Goal: Task Accomplishment & Management: Manage account settings

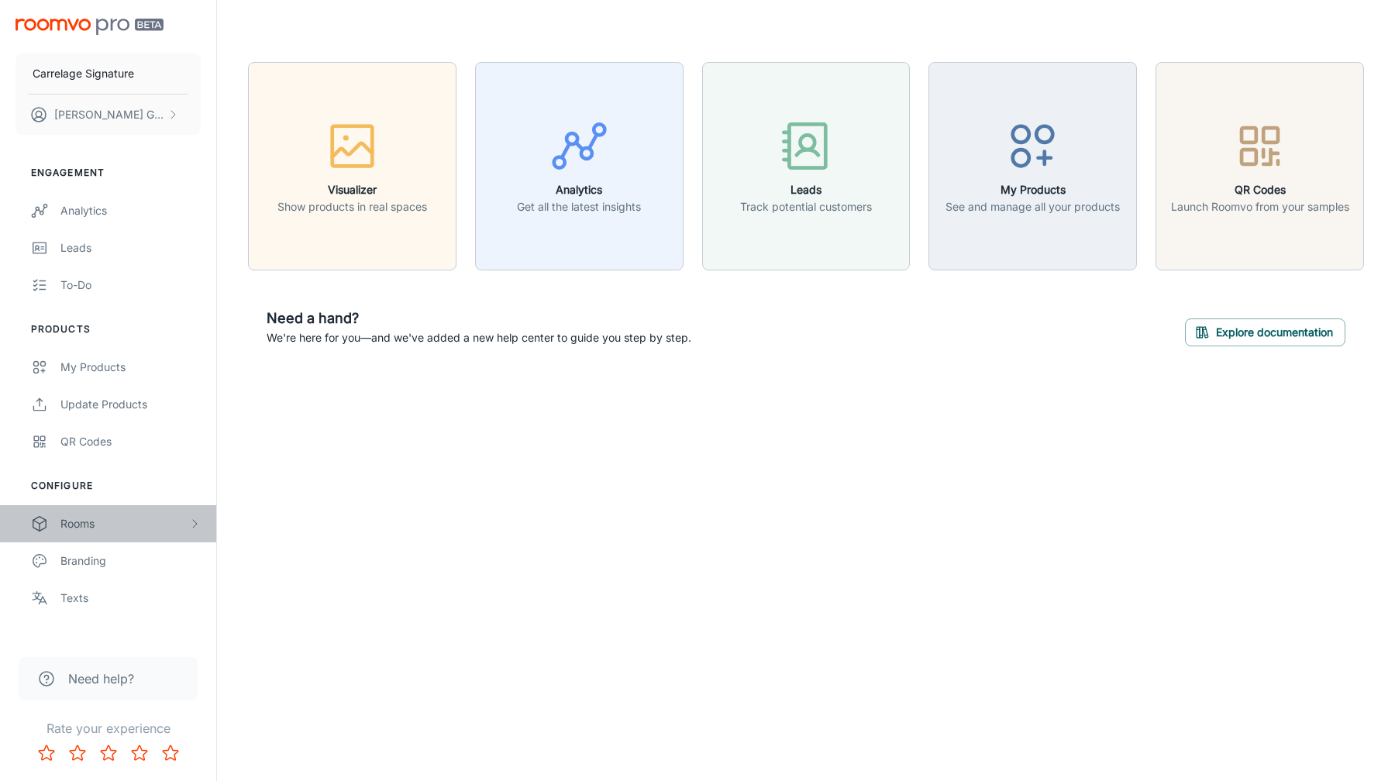
click at [125, 523] on div "Rooms" at bounding box center [124, 523] width 128 height 17
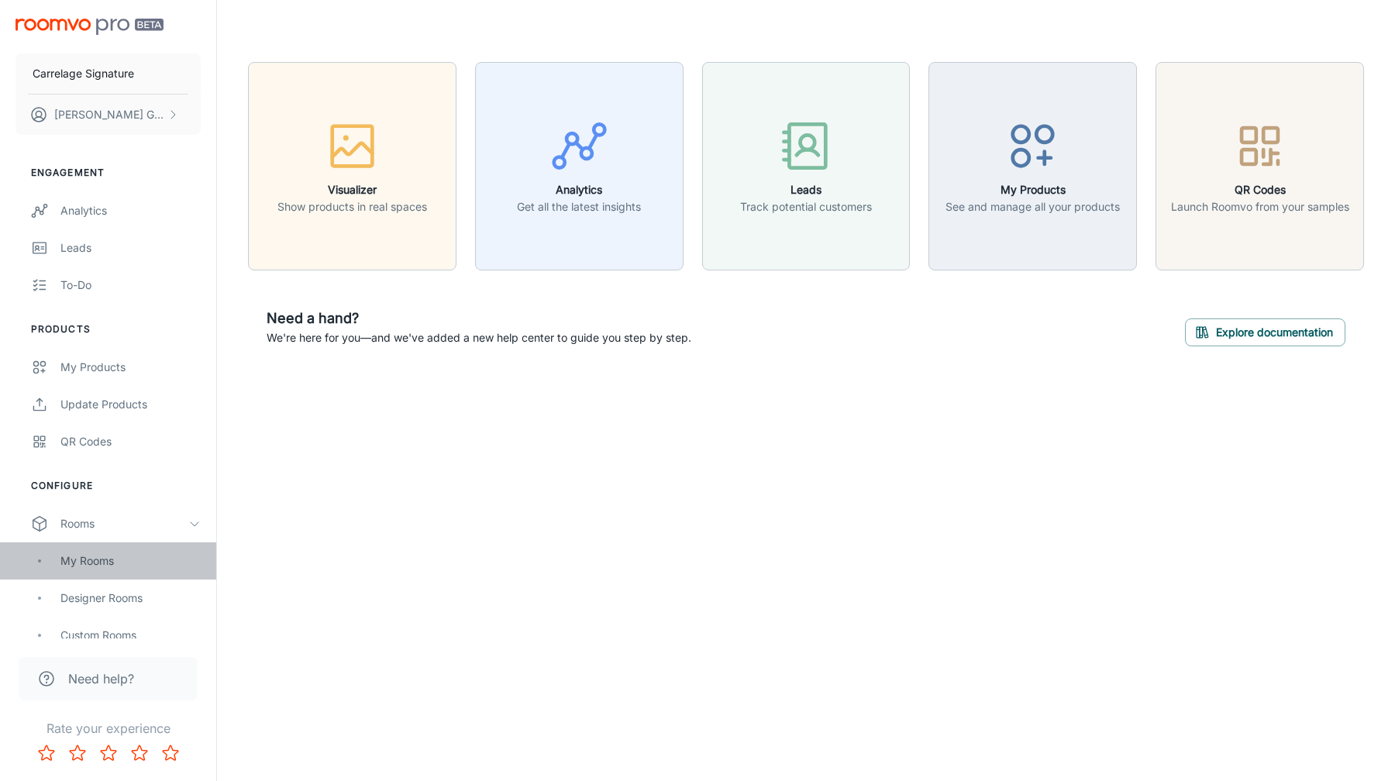
click at [110, 574] on div "My Rooms" at bounding box center [108, 560] width 216 height 37
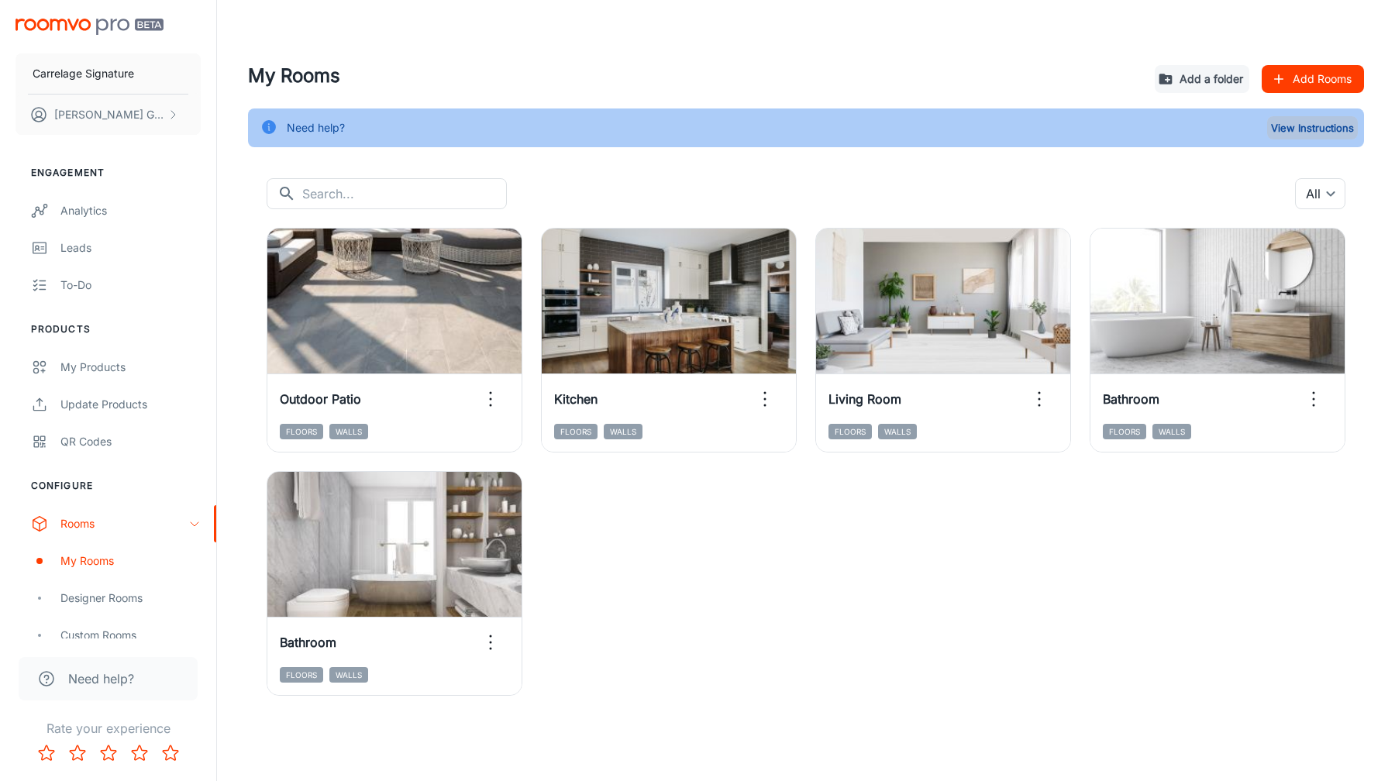
click at [1296, 122] on button "View Instructions" at bounding box center [1312, 127] width 91 height 23
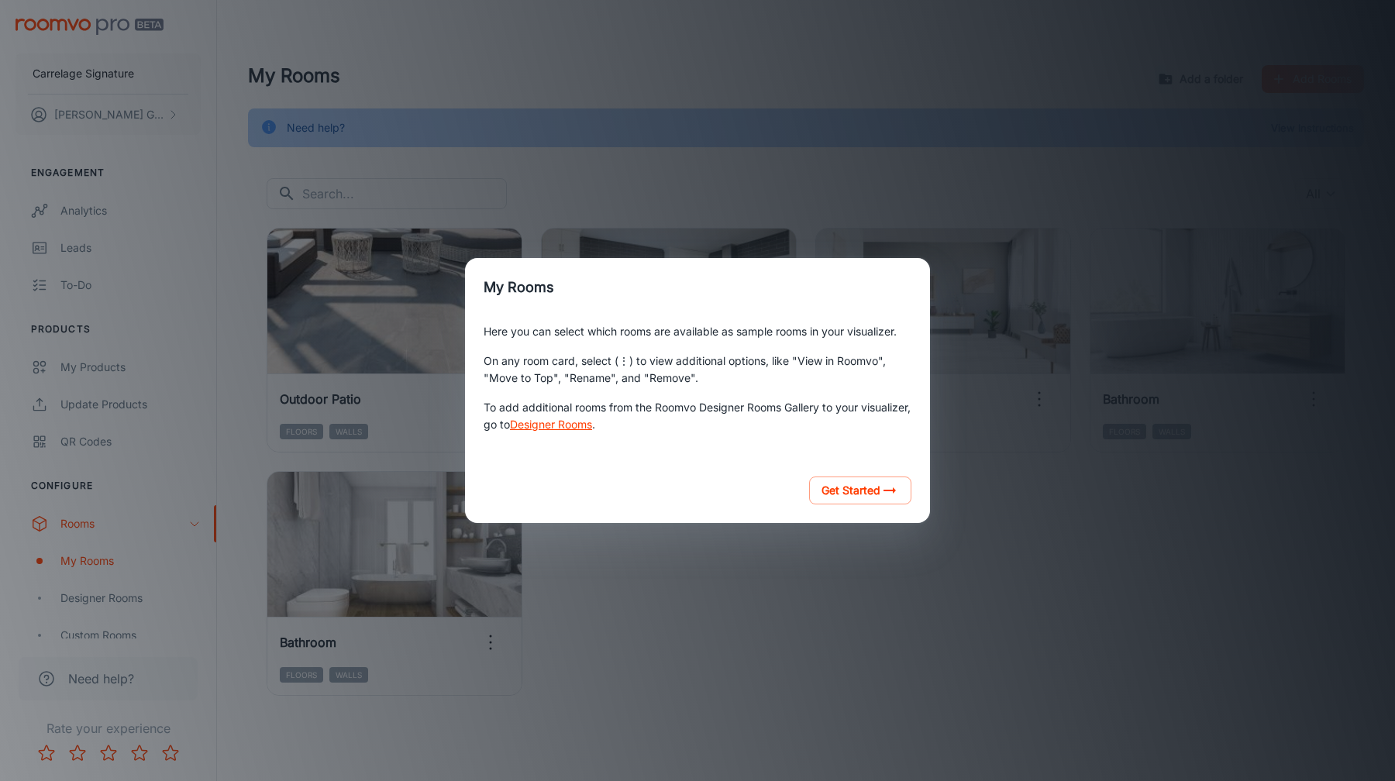
click at [871, 614] on div "My Rooms Here you can select which rooms are available as sample rooms in your …" at bounding box center [698, 391] width 1358 height 744
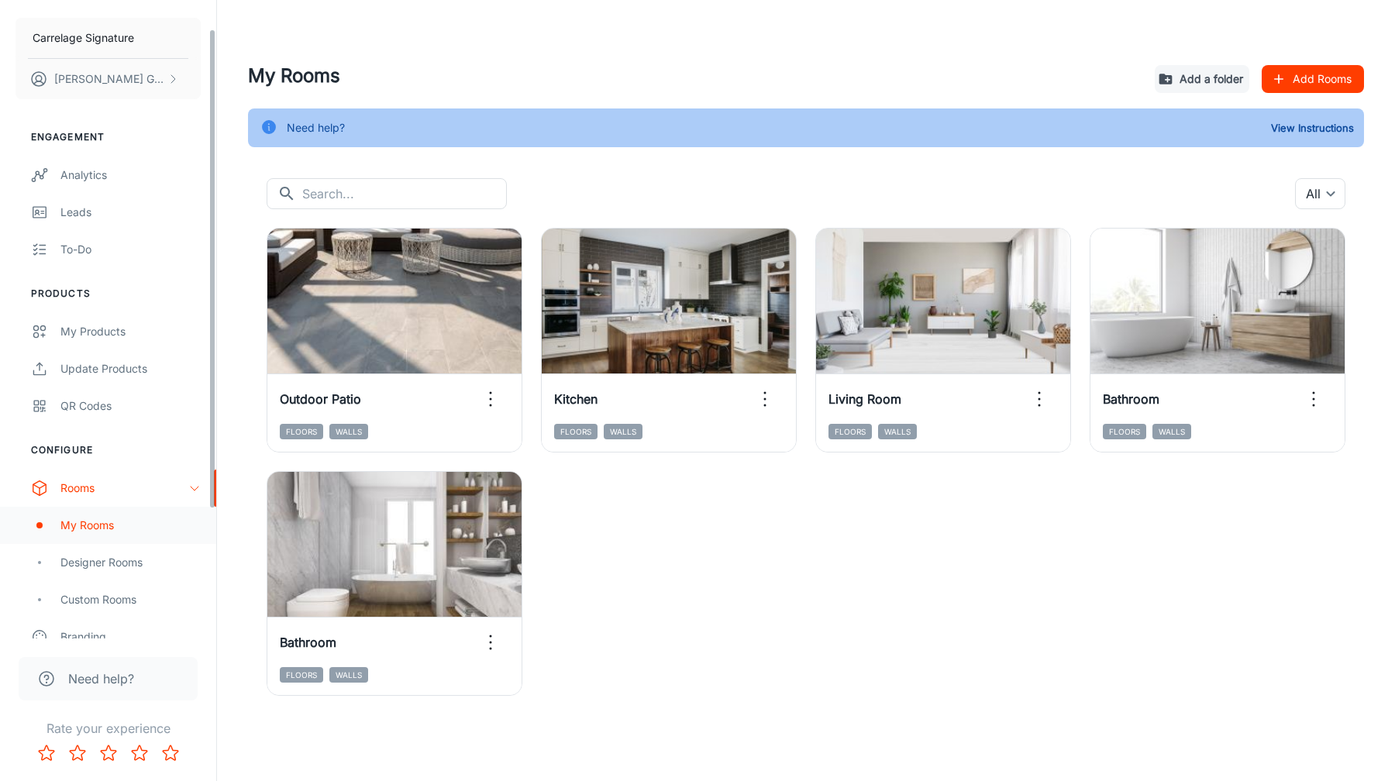
scroll to position [19, 0]
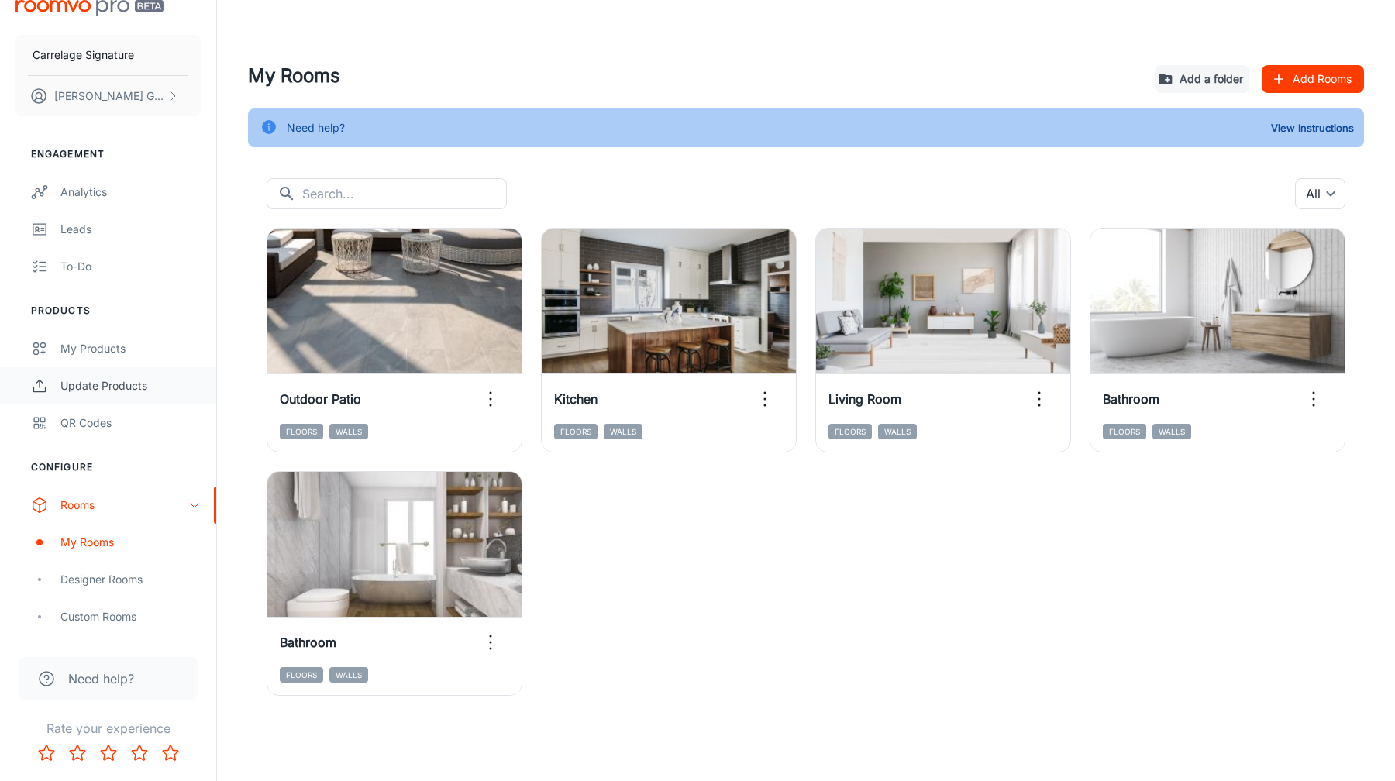
click at [111, 381] on div "Update Products" at bounding box center [130, 385] width 140 height 17
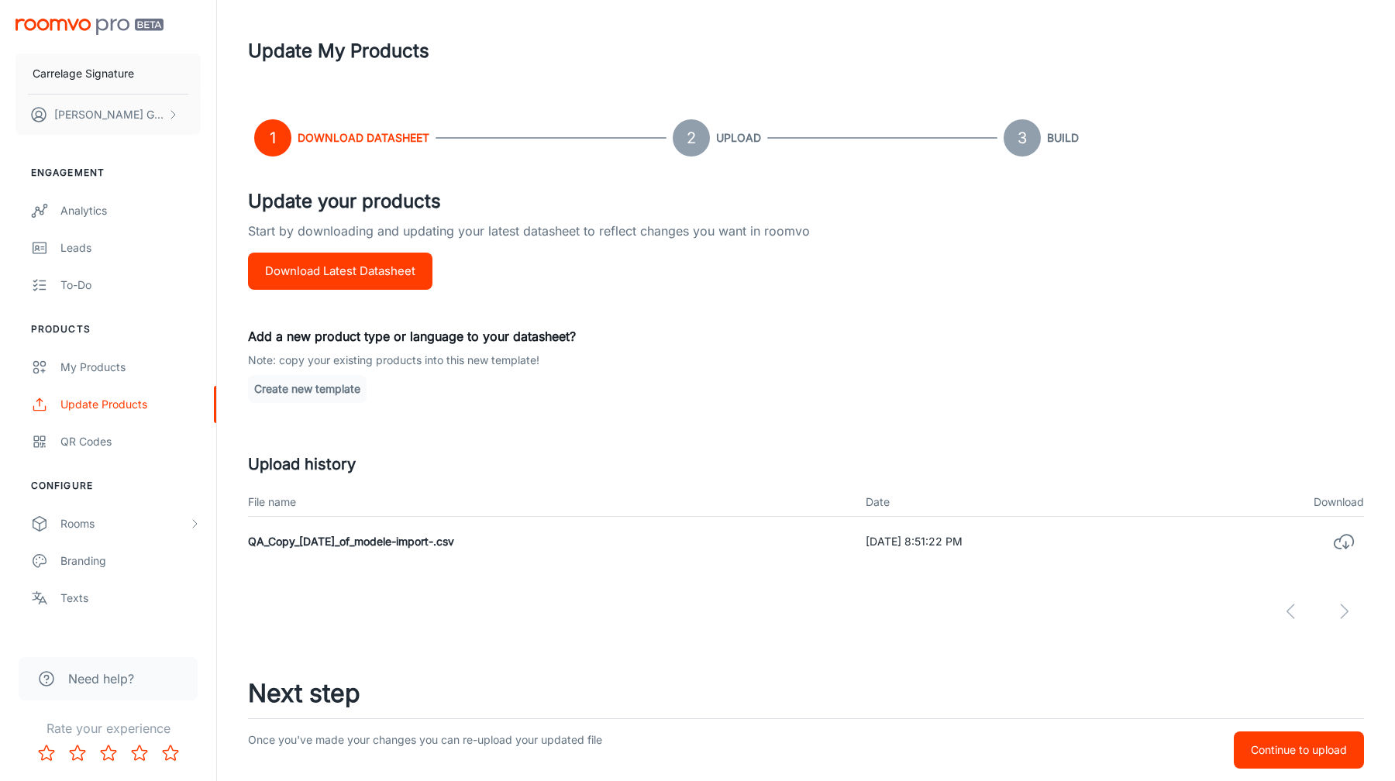
scroll to position [5, 0]
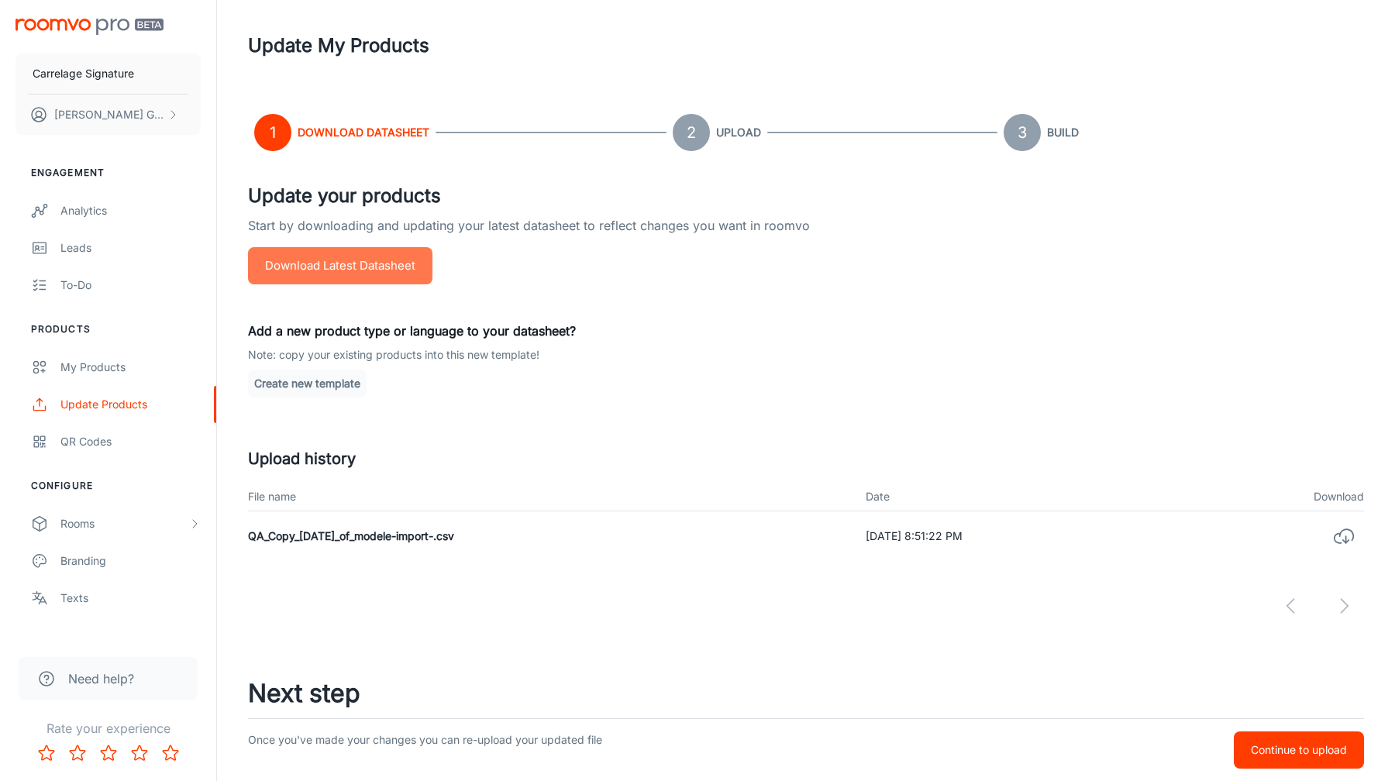
click at [391, 271] on button "Download Latest Datasheet" at bounding box center [340, 265] width 184 height 37
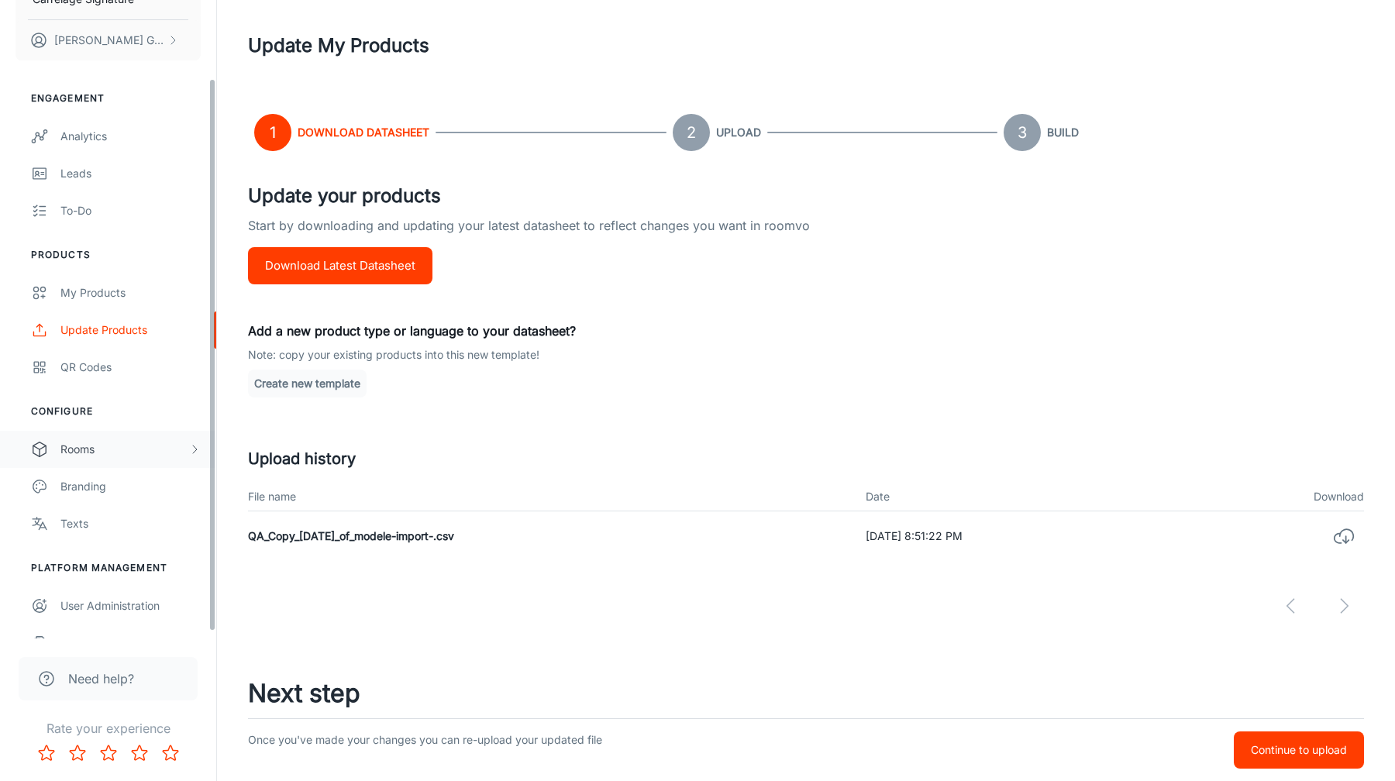
scroll to position [98, 0]
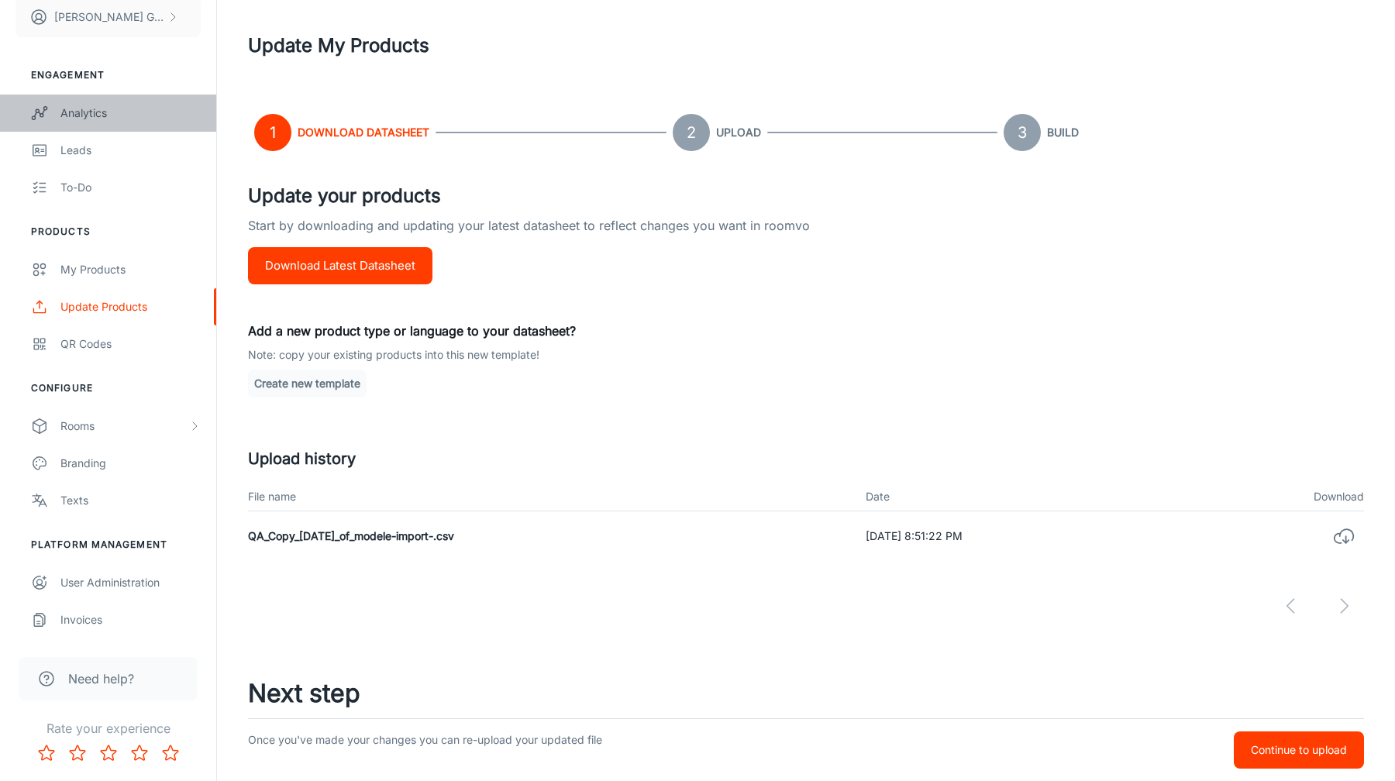
click at [96, 124] on link "Analytics" at bounding box center [108, 113] width 216 height 37
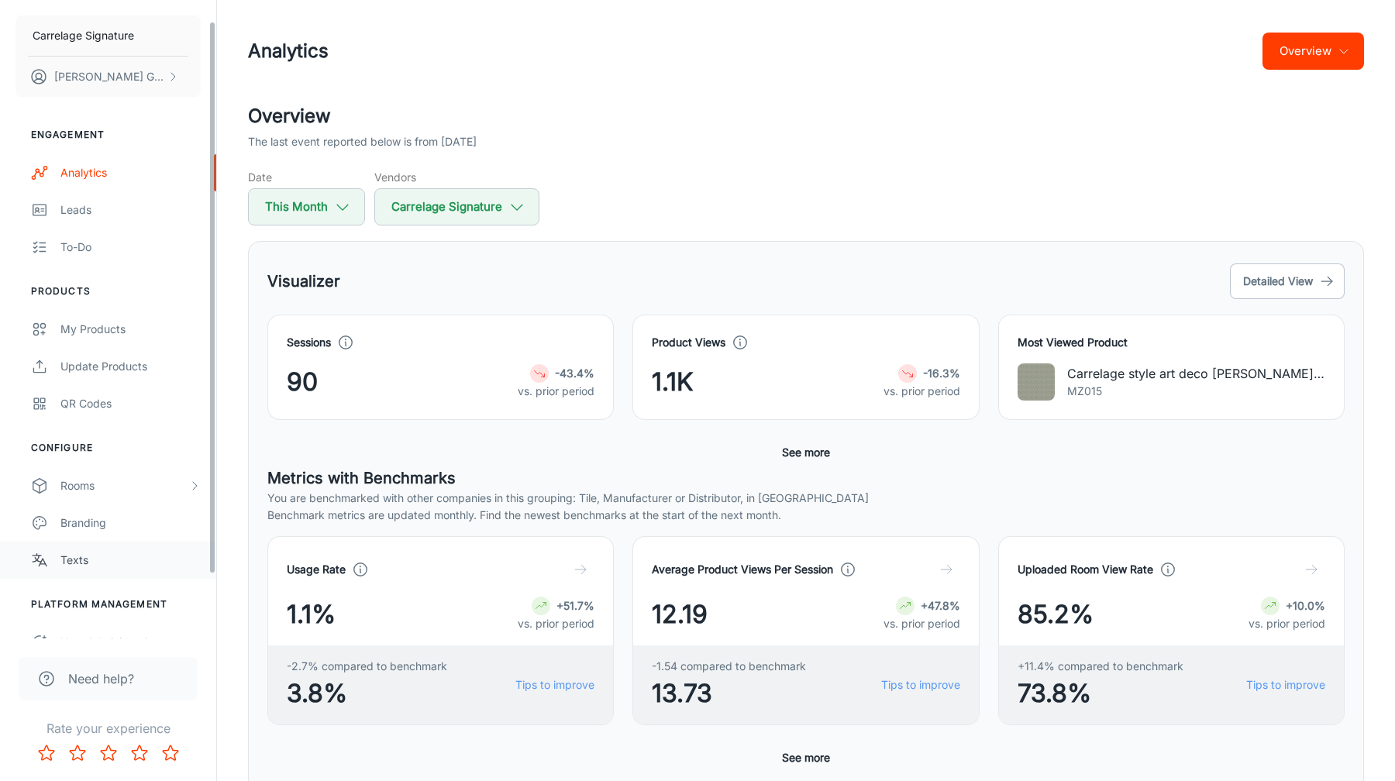
scroll to position [50, 0]
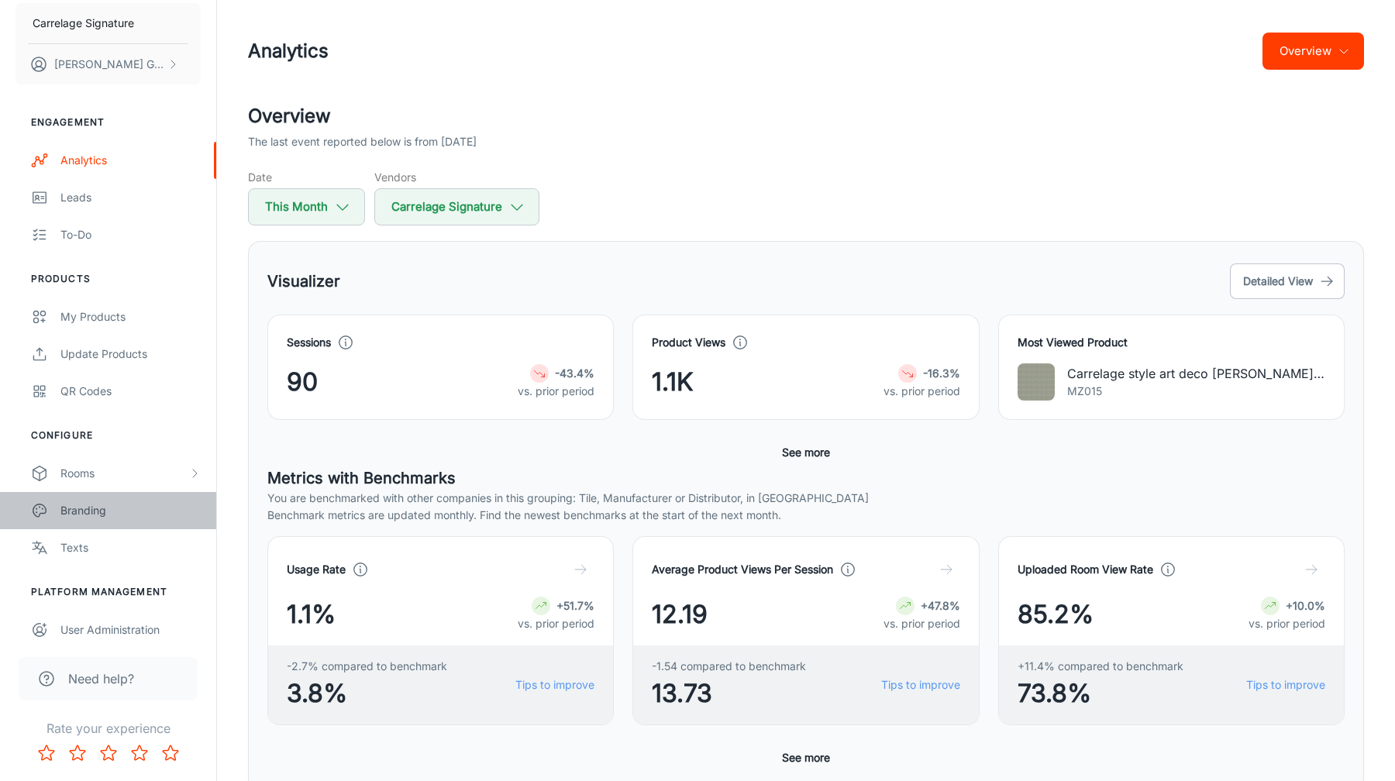
click at [109, 510] on div "Branding" at bounding box center [130, 510] width 140 height 17
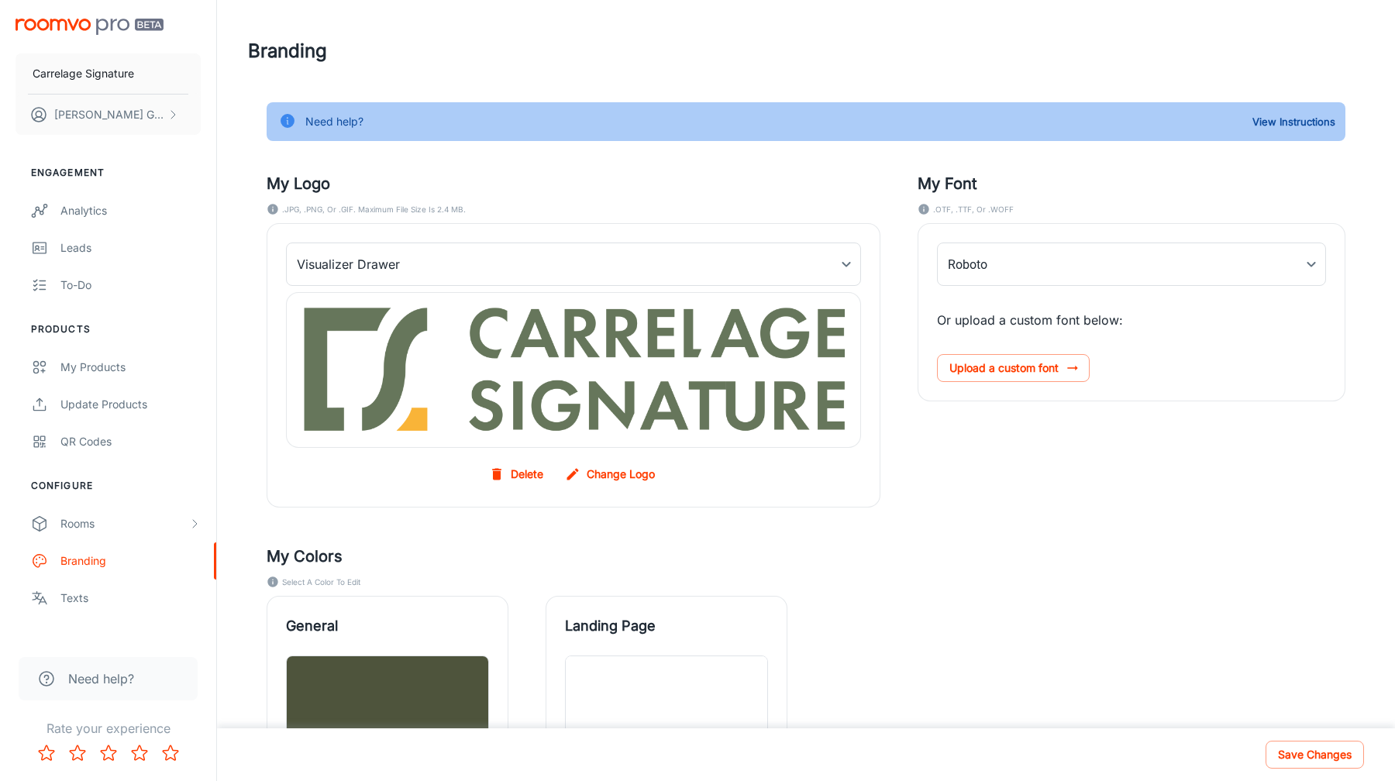
type input "Outfit-Thin"
click at [119, 525] on div "Rooms" at bounding box center [124, 523] width 128 height 17
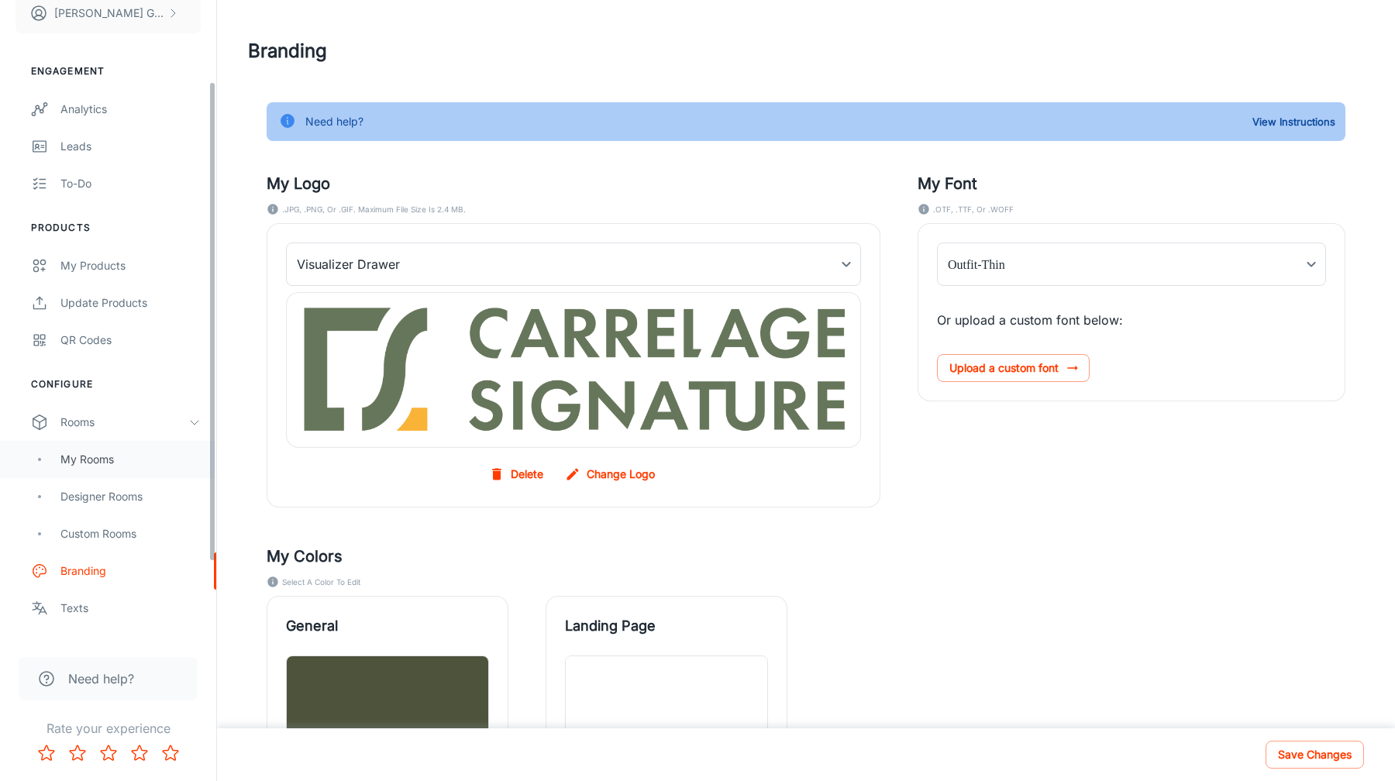
scroll to position [108, 0]
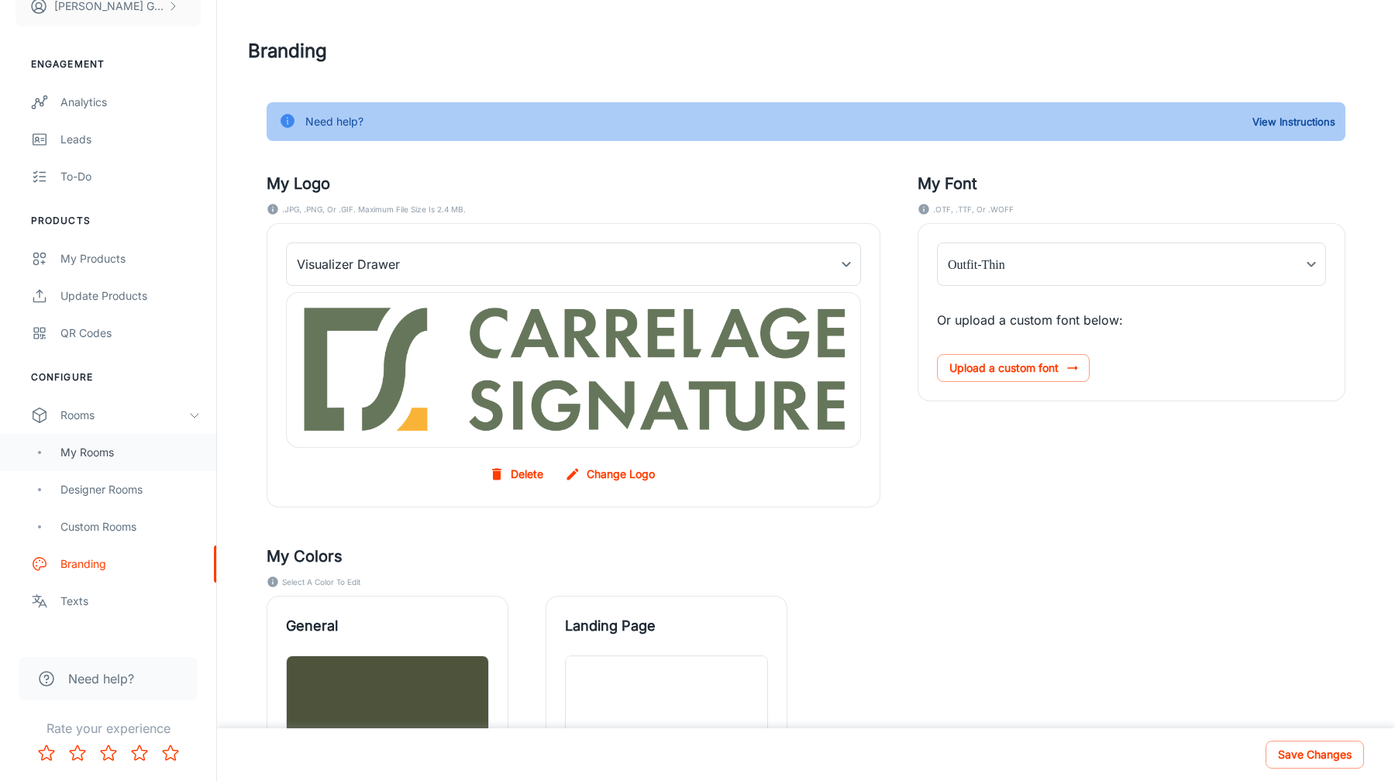
click at [125, 447] on div "My Rooms" at bounding box center [130, 452] width 140 height 17
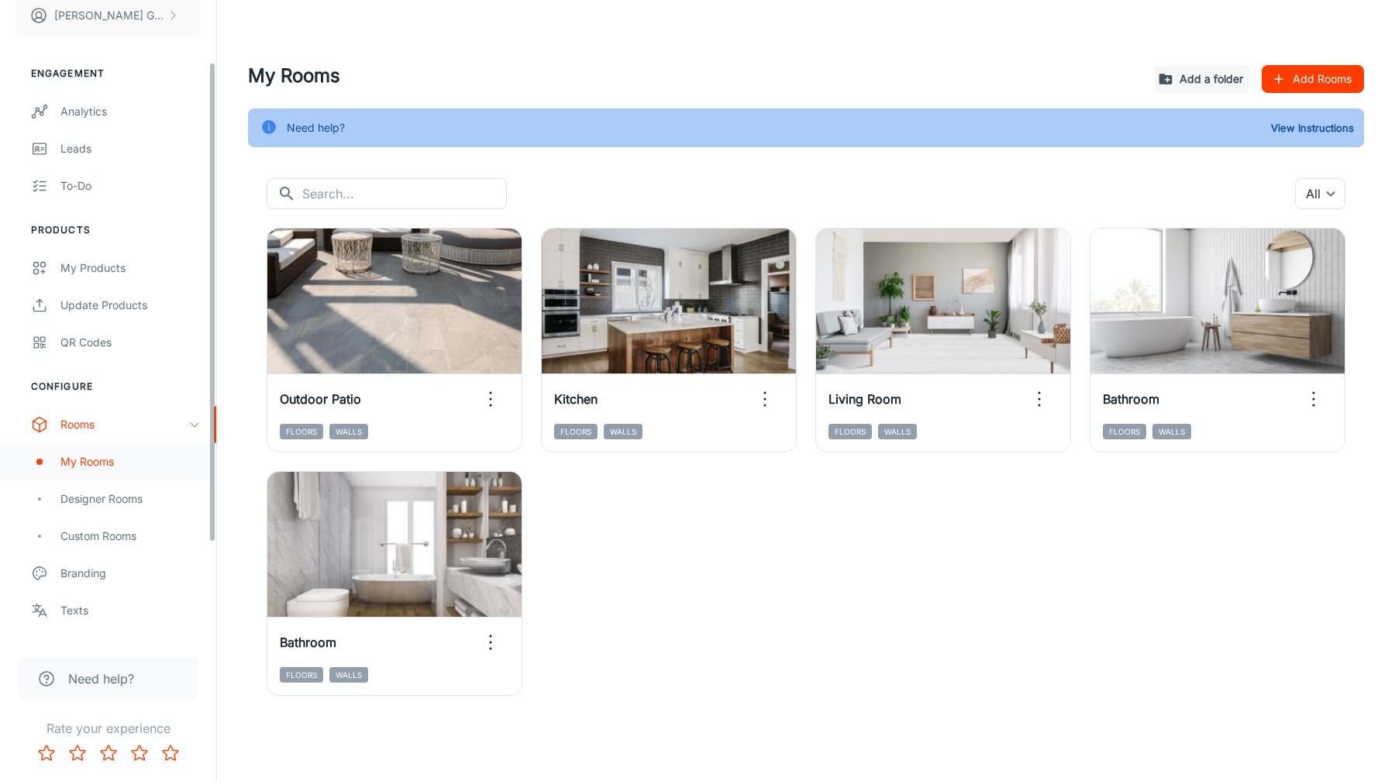
scroll to position [101, 0]
click at [115, 539] on div "Custom Rooms" at bounding box center [130, 534] width 140 height 17
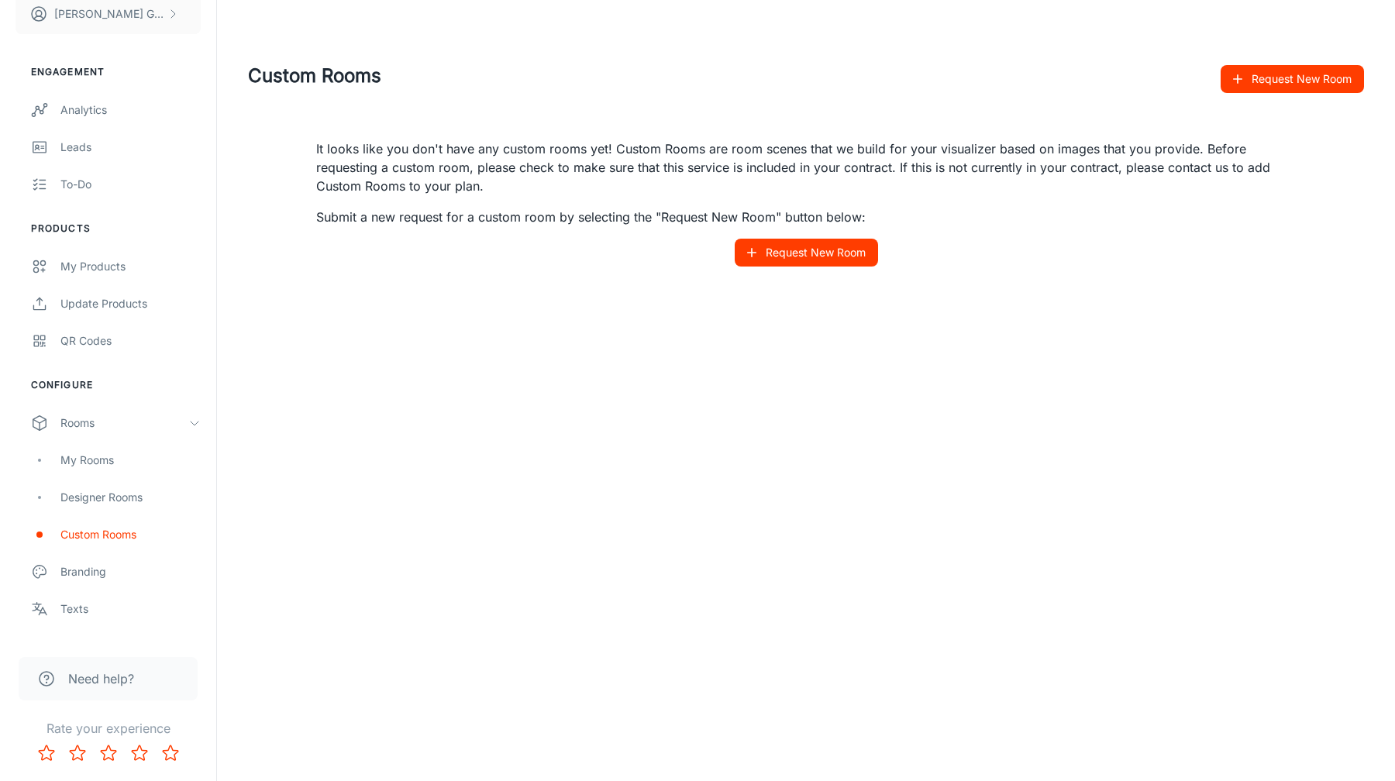
click at [94, 671] on span "Need help?" at bounding box center [101, 679] width 66 height 19
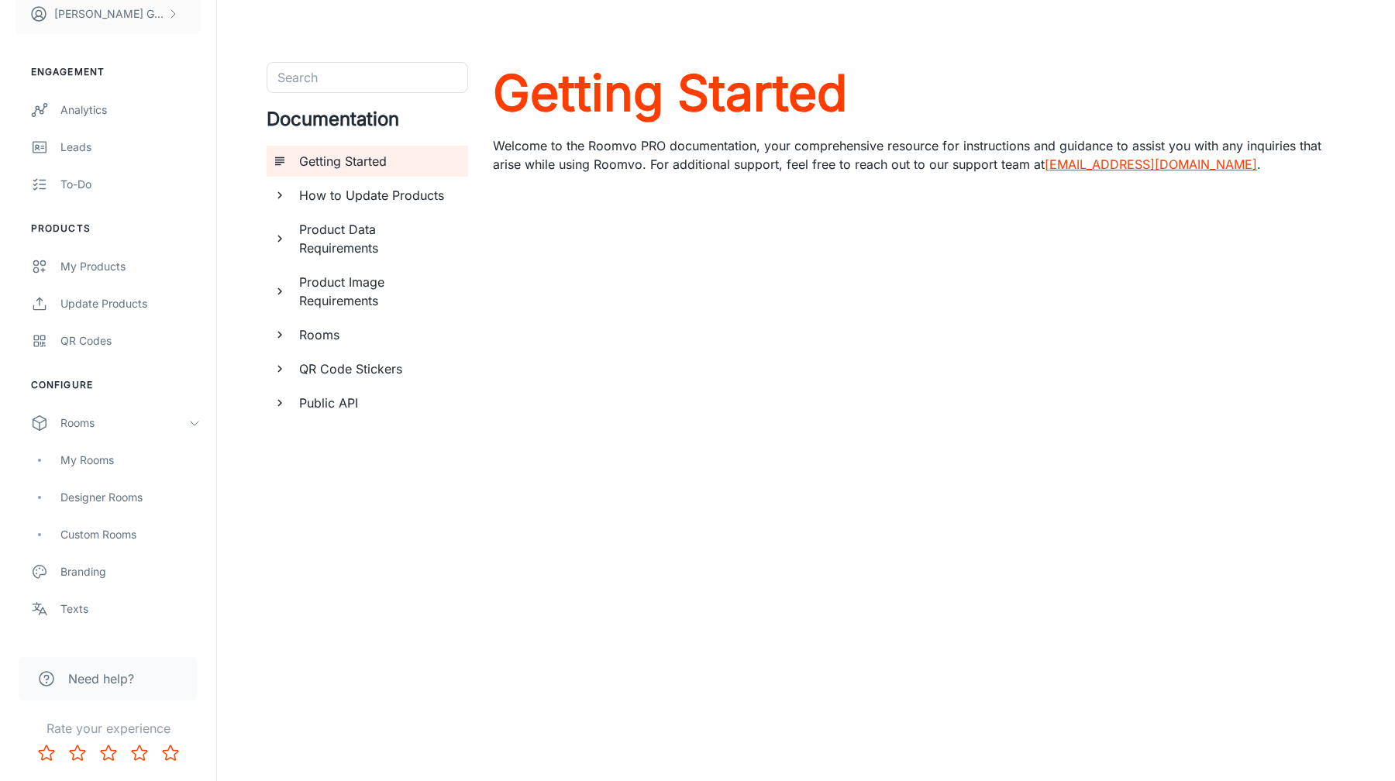
click at [343, 286] on h6 "Product Image Requirements" at bounding box center [377, 291] width 157 height 37
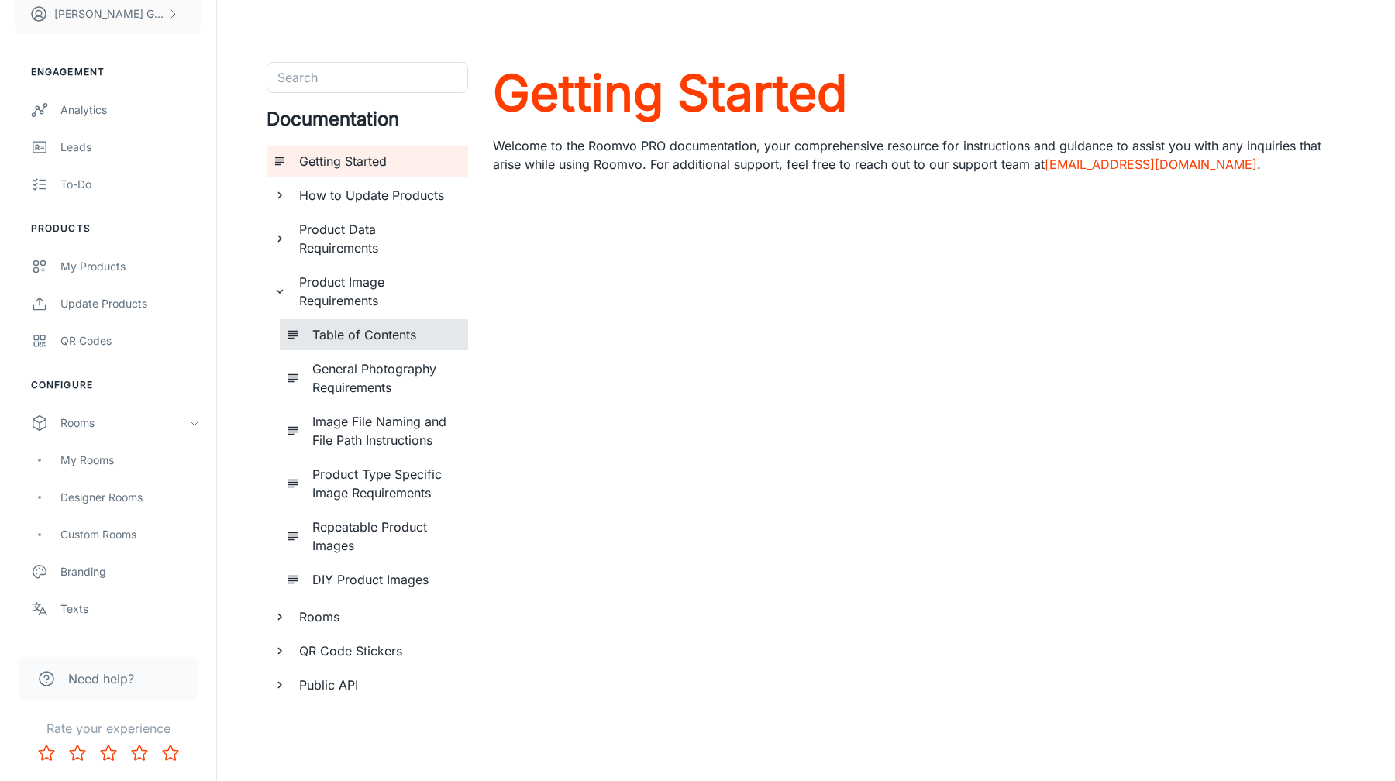
click at [356, 336] on h6 "Table of Contents" at bounding box center [383, 334] width 143 height 19
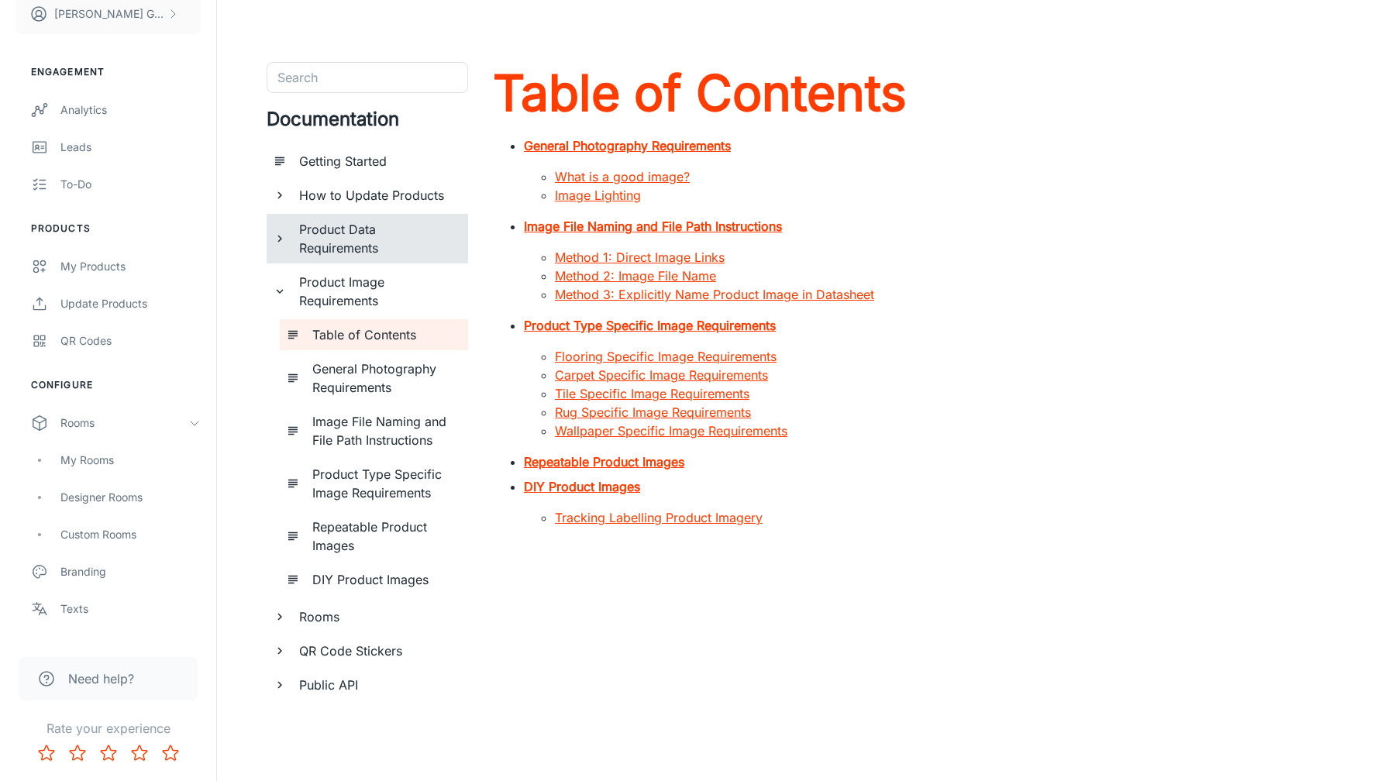
click at [347, 246] on h6 "Product Data Requirements" at bounding box center [377, 238] width 157 height 37
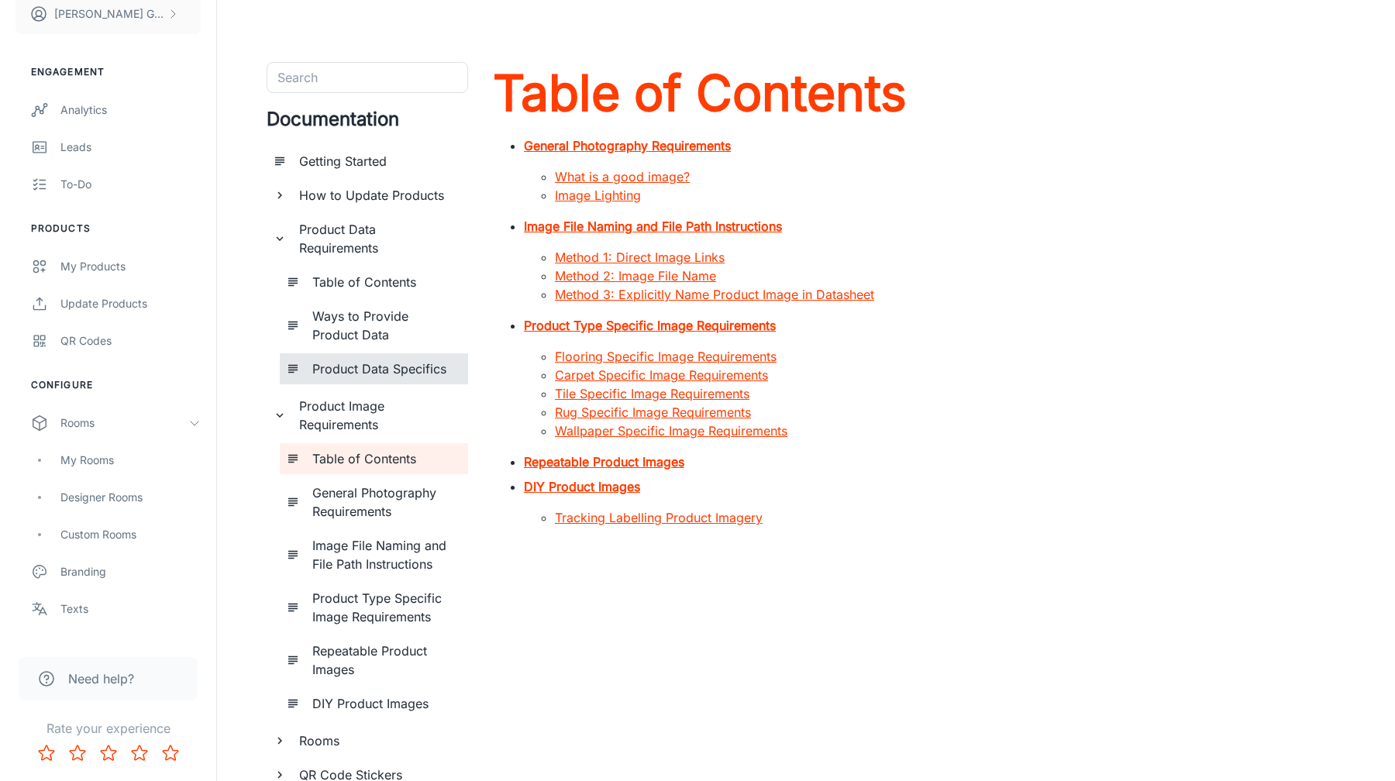
click at [398, 381] on div "Product Data Specifics" at bounding box center [384, 368] width 156 height 31
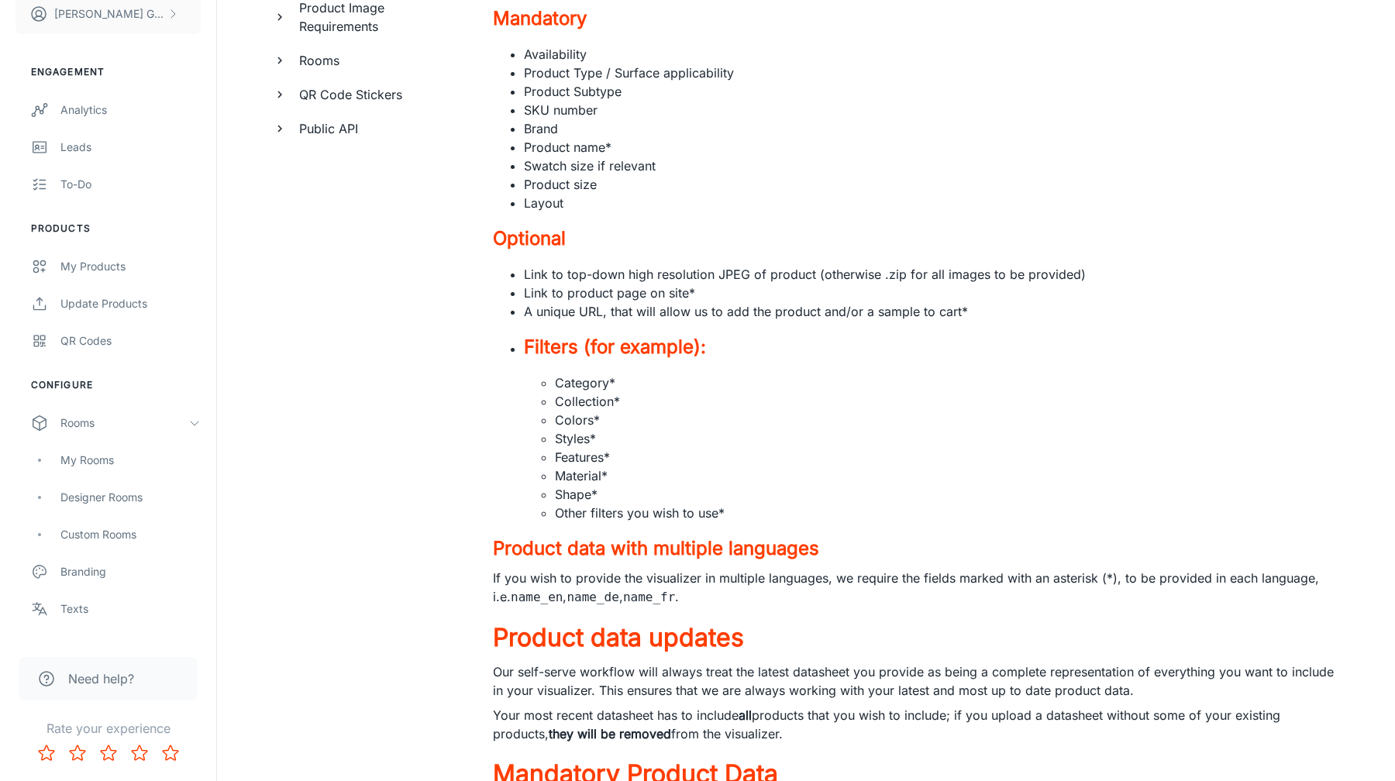
scroll to position [415, 0]
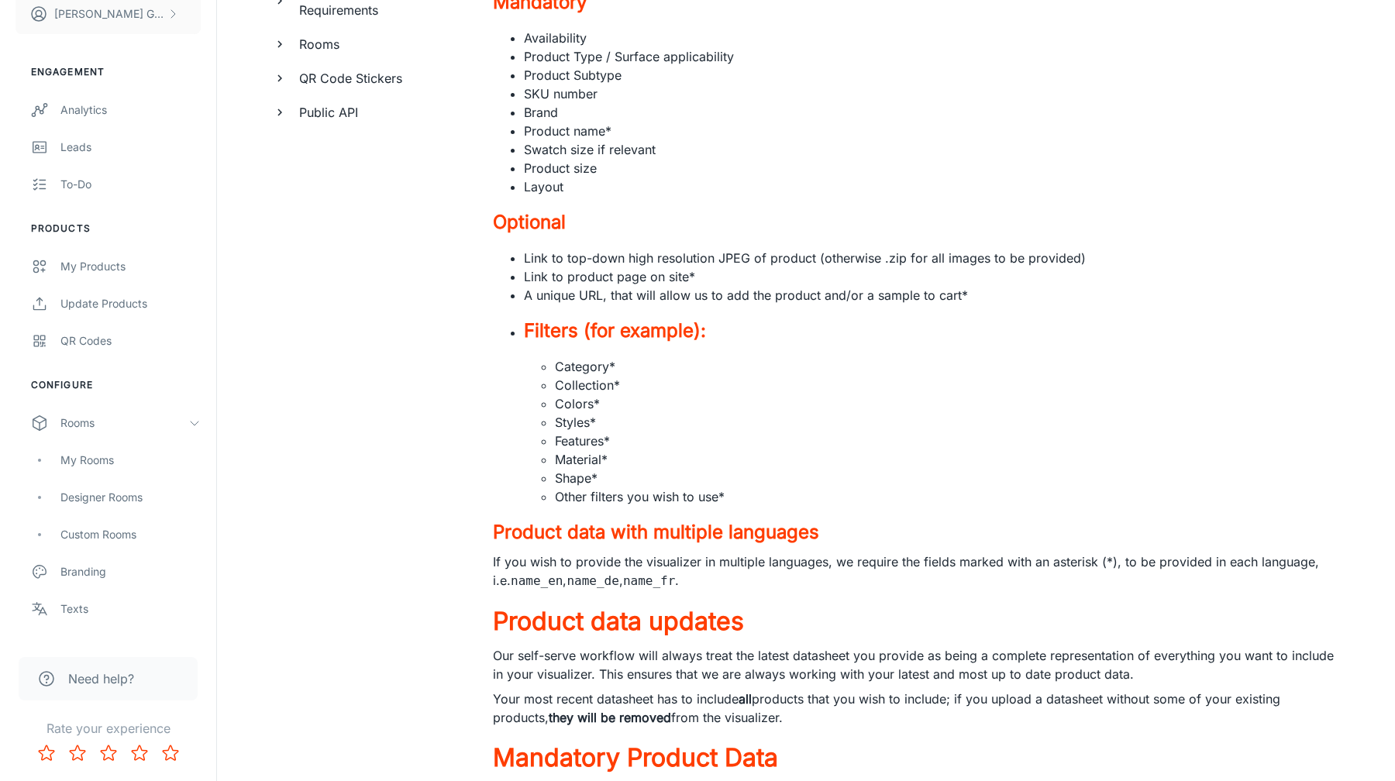
click at [657, 268] on li "Link to product page on site *" at bounding box center [934, 276] width 821 height 19
click at [766, 360] on li "Category *" at bounding box center [950, 366] width 790 height 19
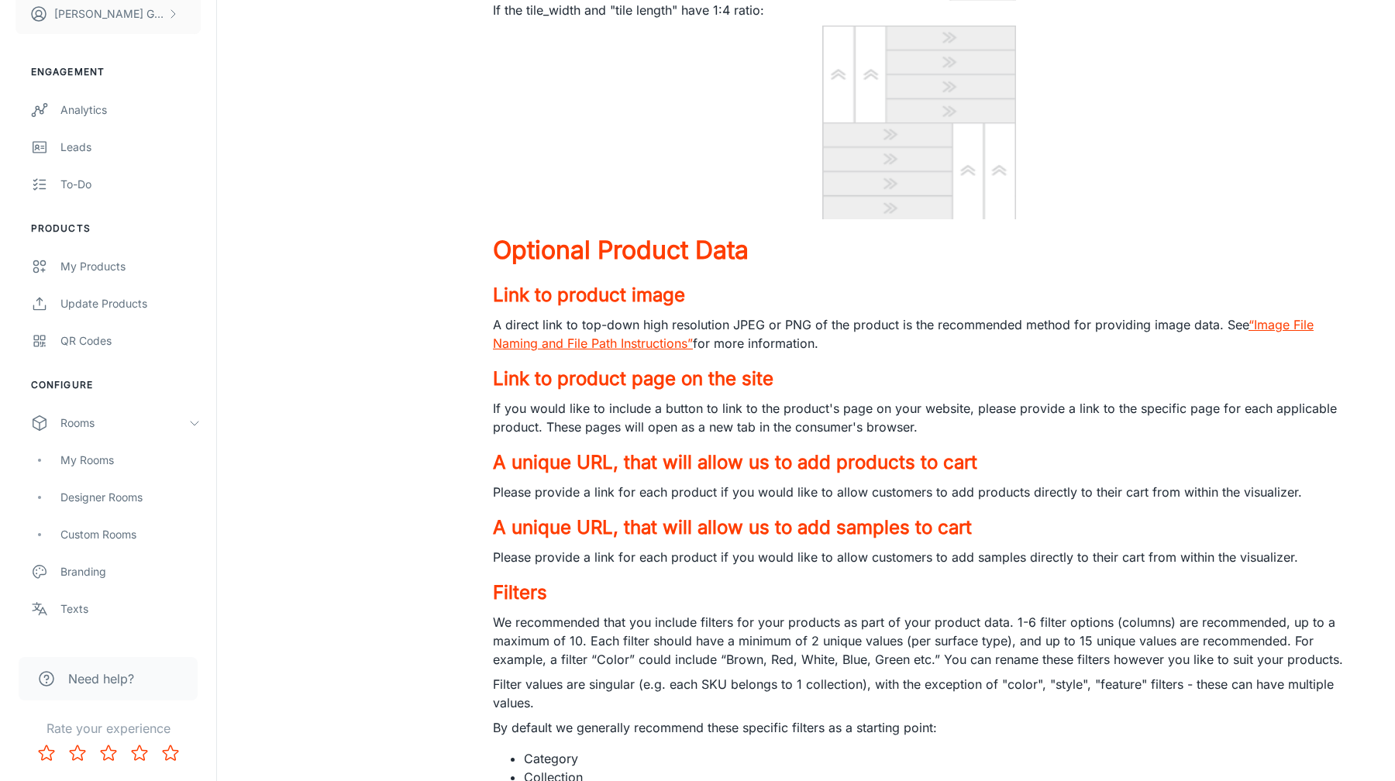
scroll to position [8808, 0]
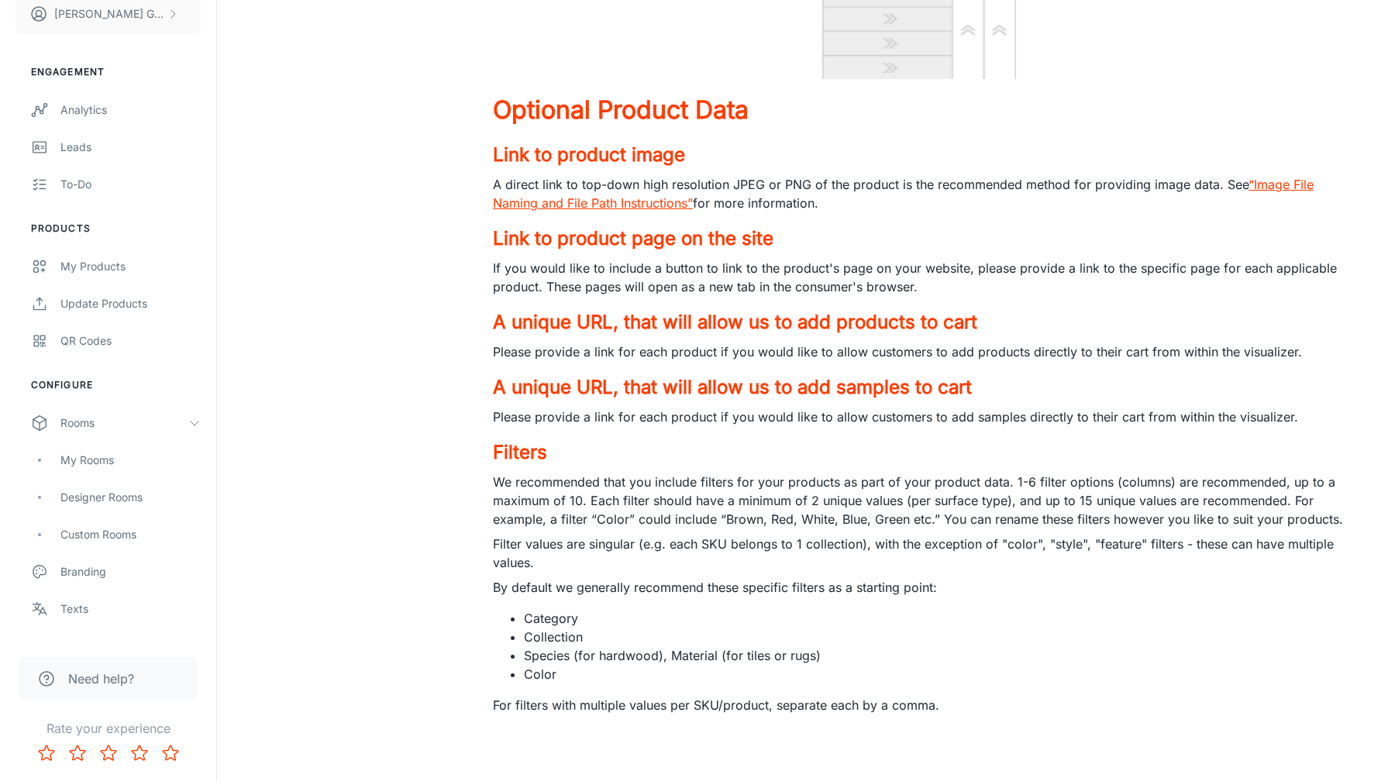
click at [570, 617] on li "Category" at bounding box center [934, 618] width 821 height 19
click at [692, 581] on p "By default we generally recommend these specific filters as a starting point:" at bounding box center [919, 587] width 852 height 19
click at [951, 550] on p "Filter values are singular (e.g. each SKU belongs to 1 collection), with the ex…" at bounding box center [919, 553] width 852 height 37
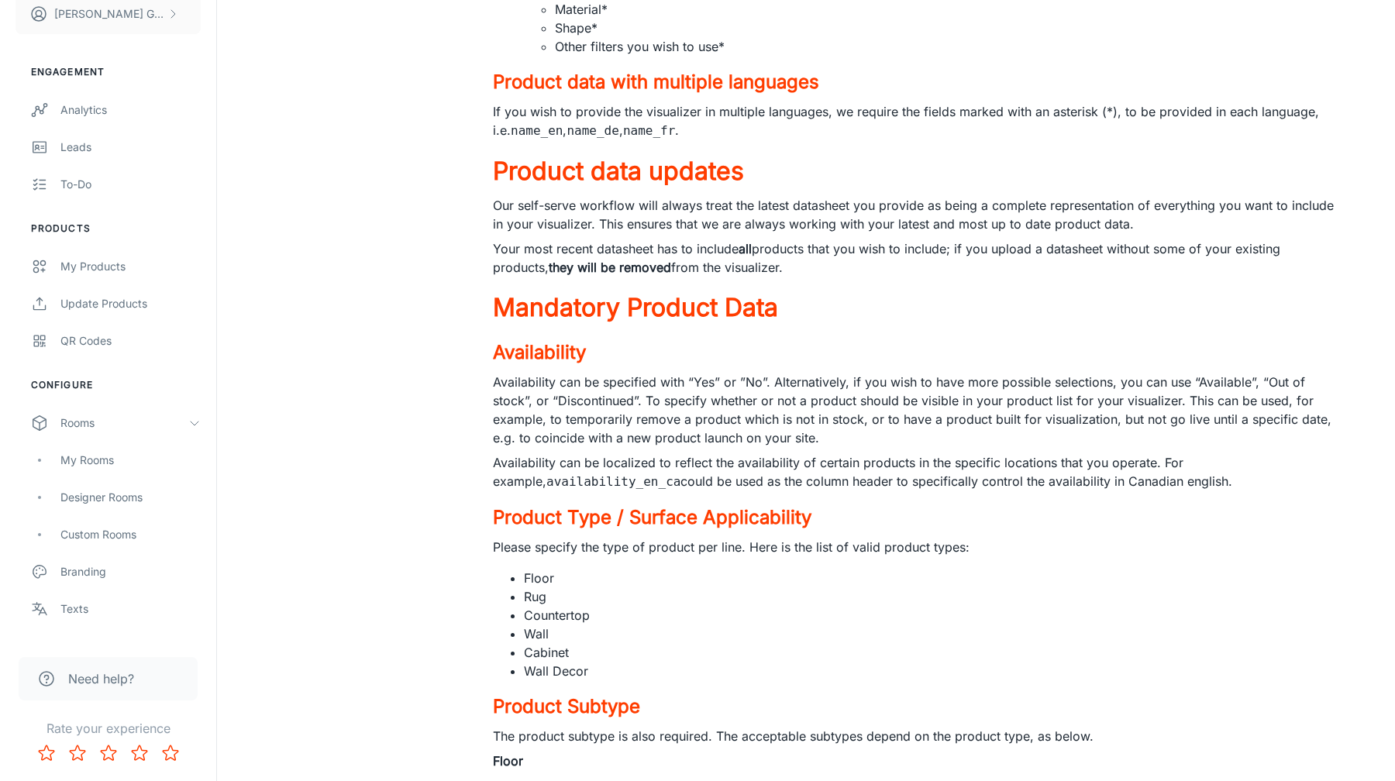
scroll to position [0, 0]
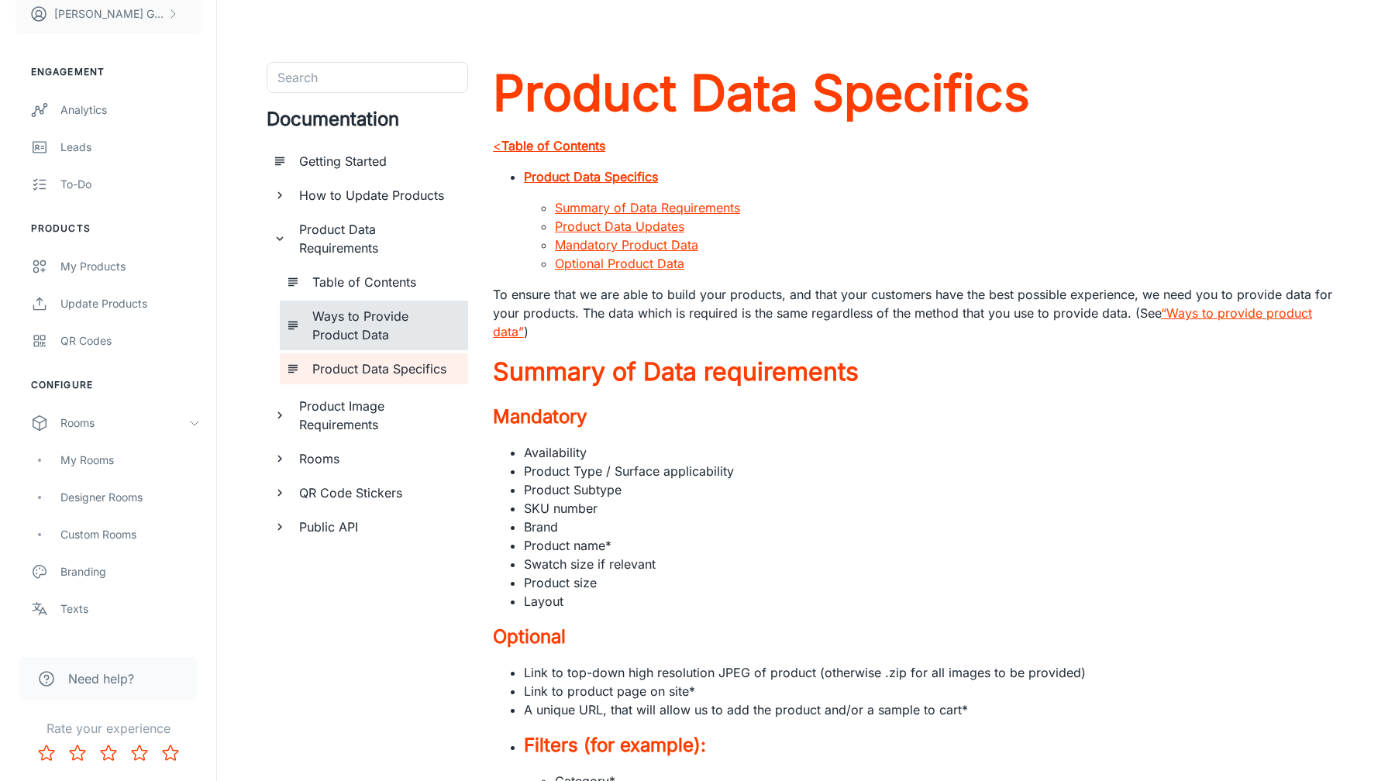
click at [354, 317] on h6 "Ways to Provide Product Data" at bounding box center [383, 325] width 143 height 37
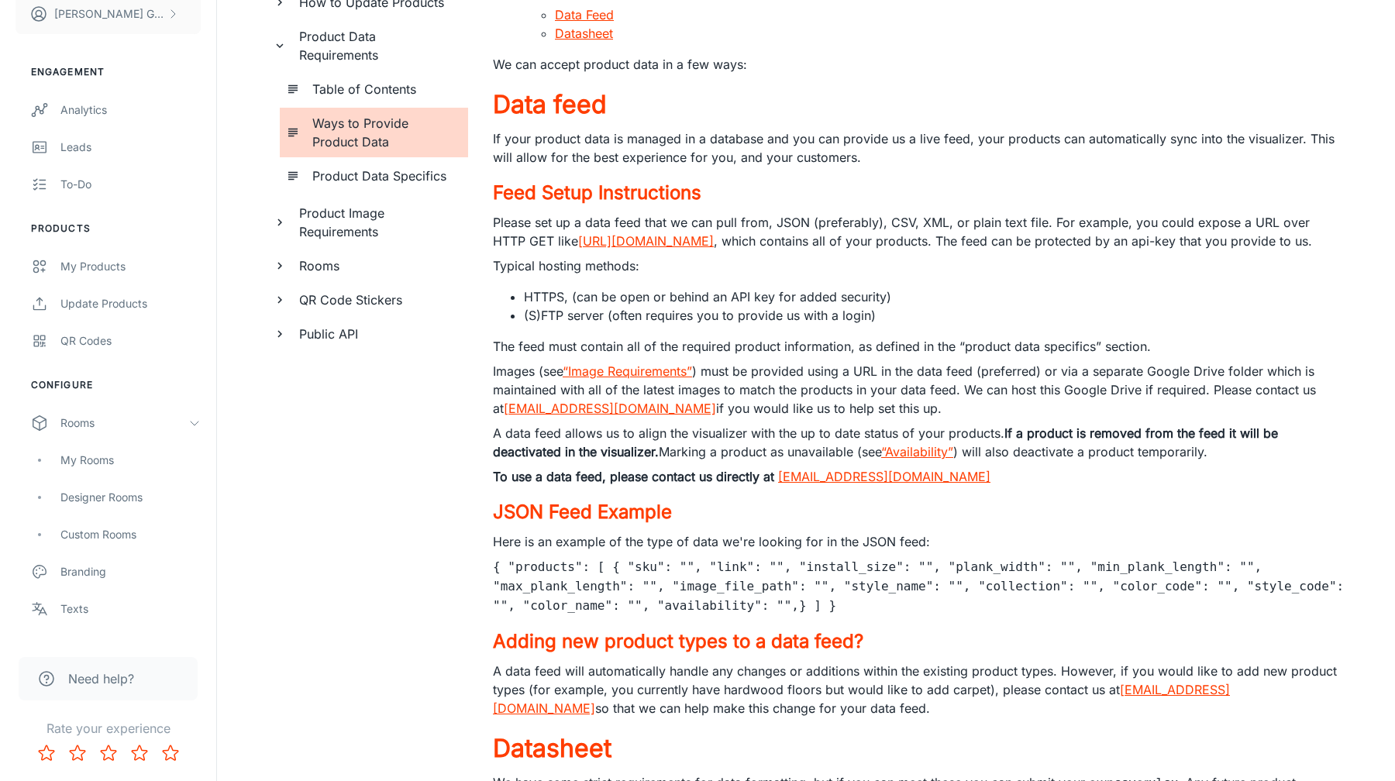
scroll to position [415, 0]
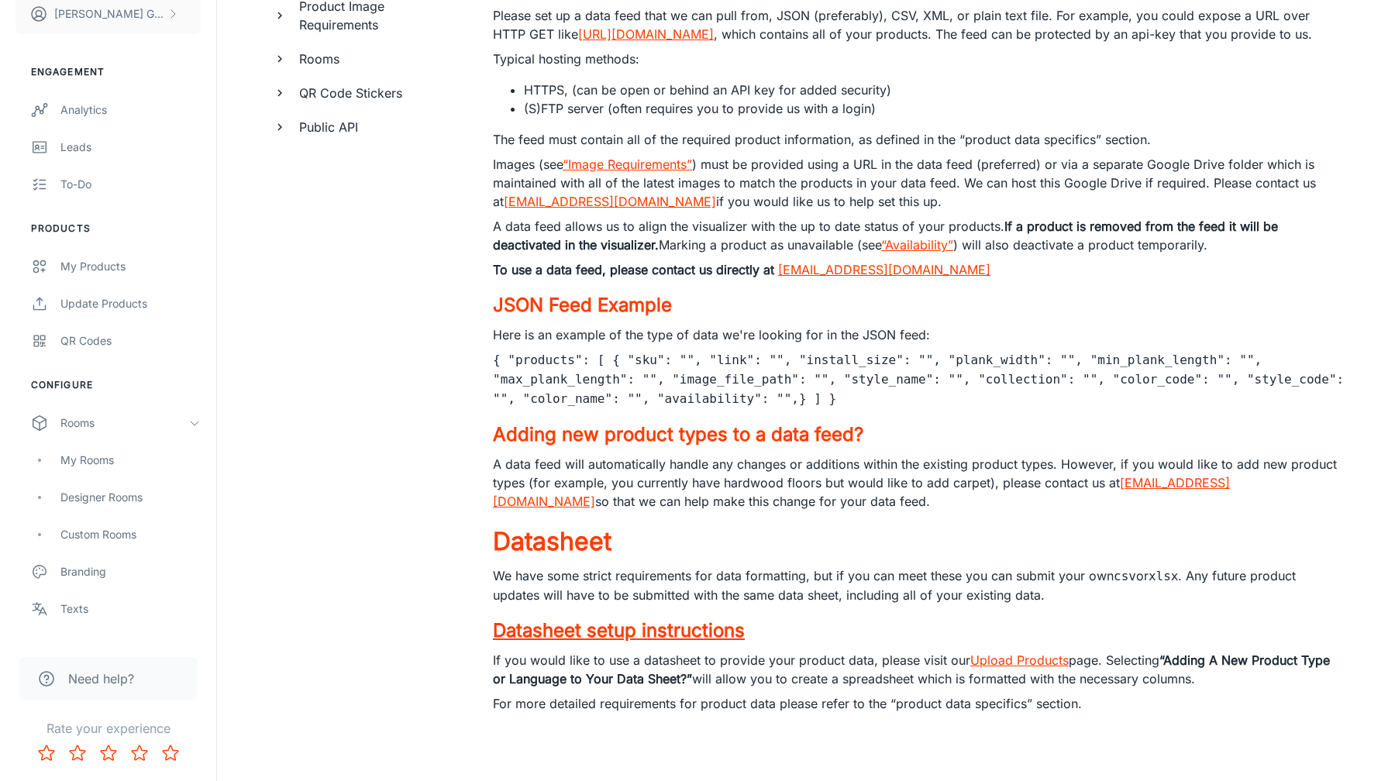
click at [618, 633] on h4 "Datasheet setup instructions" at bounding box center [919, 631] width 852 height 28
click at [916, 623] on h4 "Datasheet setup instructions" at bounding box center [919, 631] width 852 height 28
click at [1229, 672] on p "If you would like to use a datasheet to provide your product data, please visit…" at bounding box center [919, 669] width 852 height 37
click at [1042, 663] on link "Upload Products" at bounding box center [1019, 659] width 98 height 15
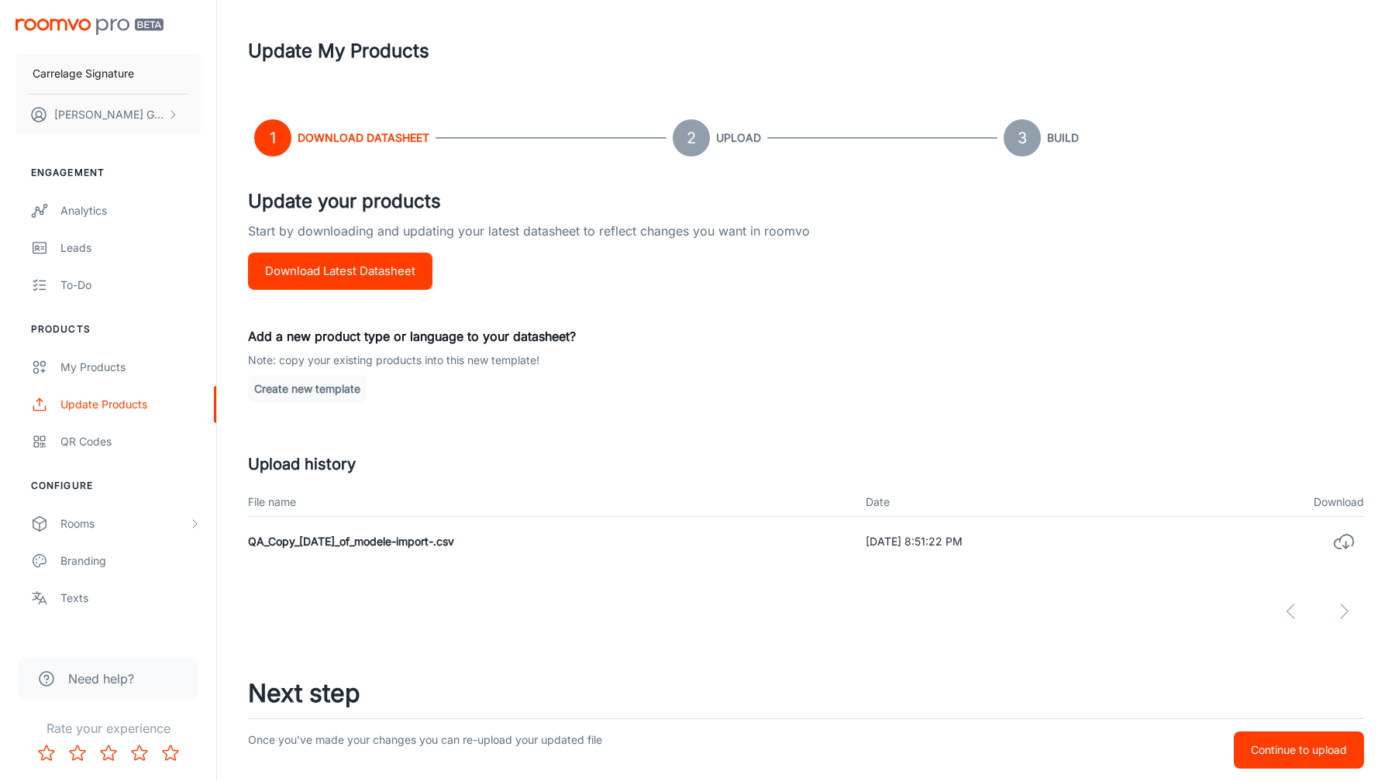
scroll to position [5, 0]
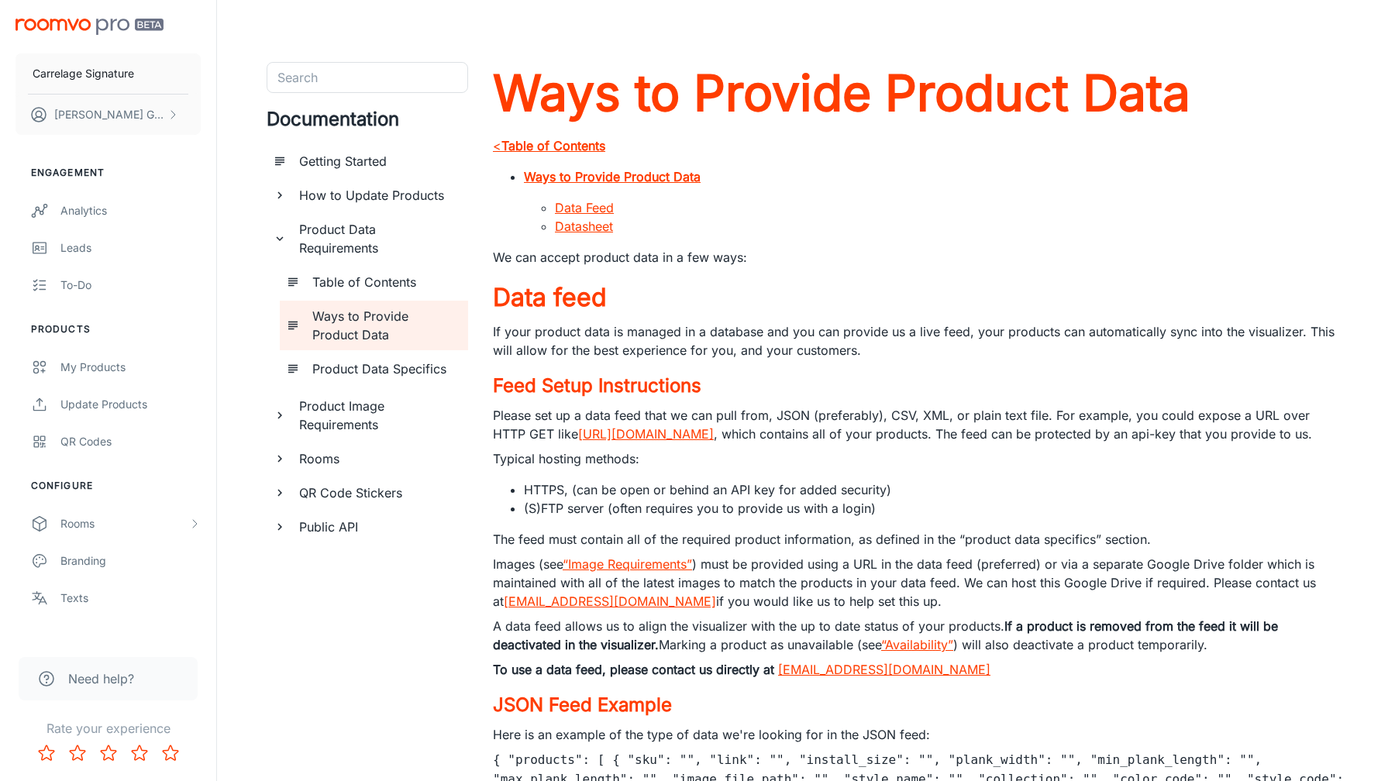
click at [341, 376] on h6 "Product Data Specifics" at bounding box center [383, 369] width 143 height 19
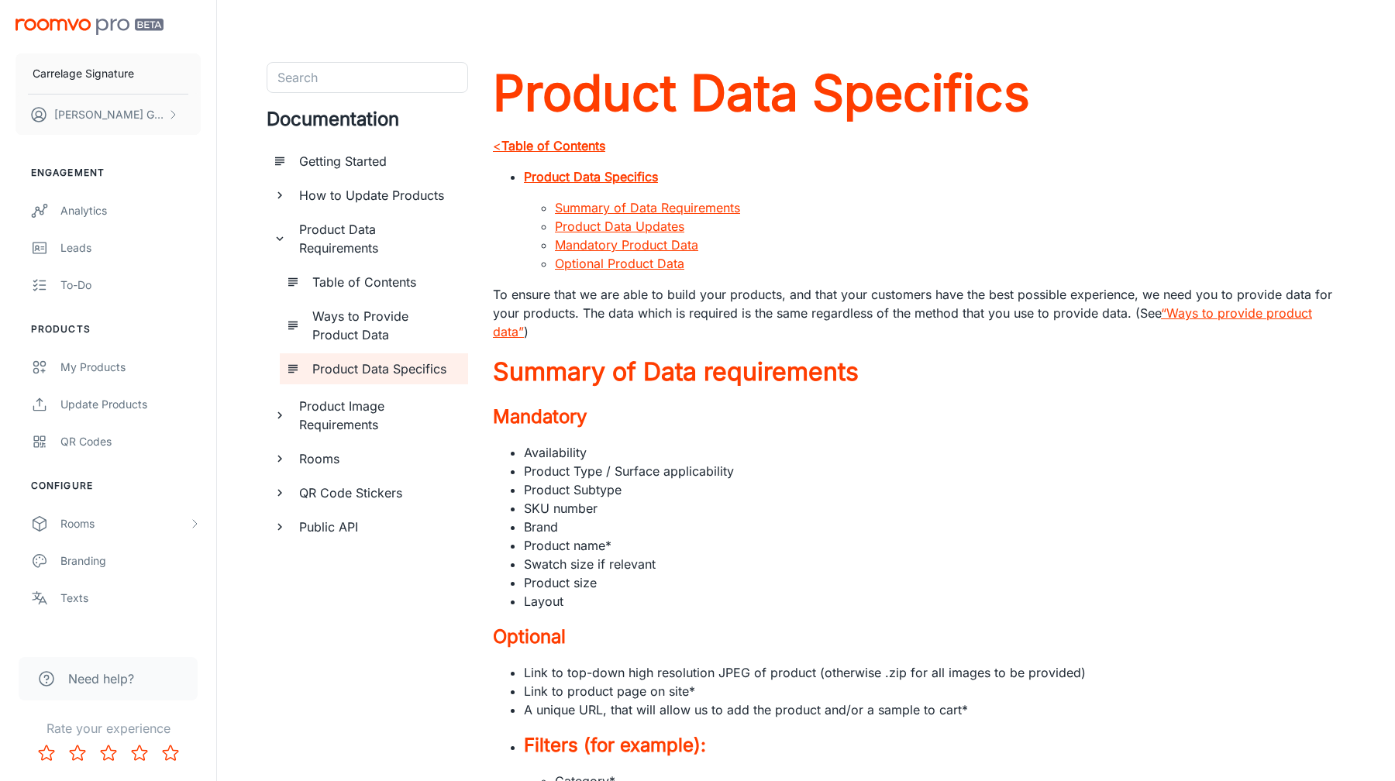
click at [629, 264] on link "Optional Product Data" at bounding box center [619, 263] width 129 height 15
click at [93, 357] on link "My Products" at bounding box center [108, 367] width 216 height 37
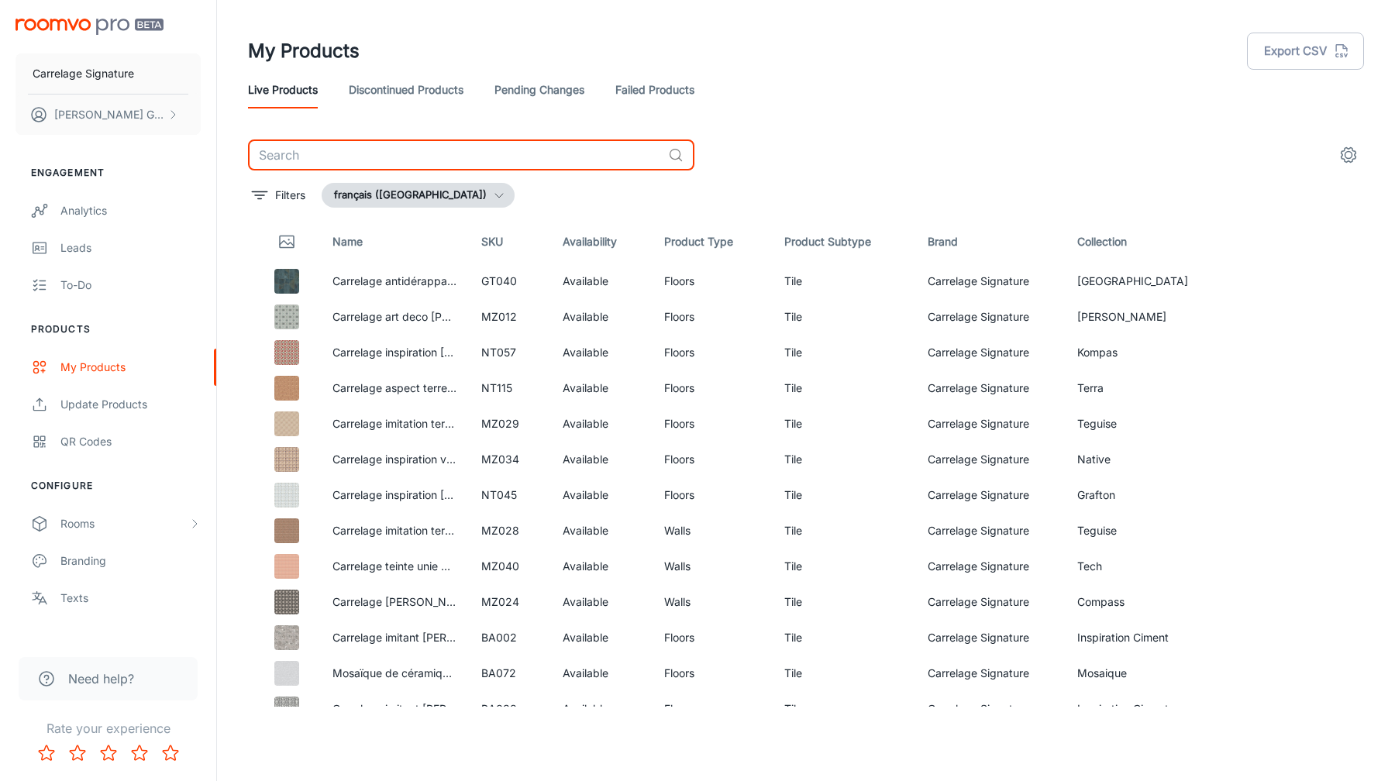
click at [404, 153] on input "text" at bounding box center [455, 154] width 414 height 31
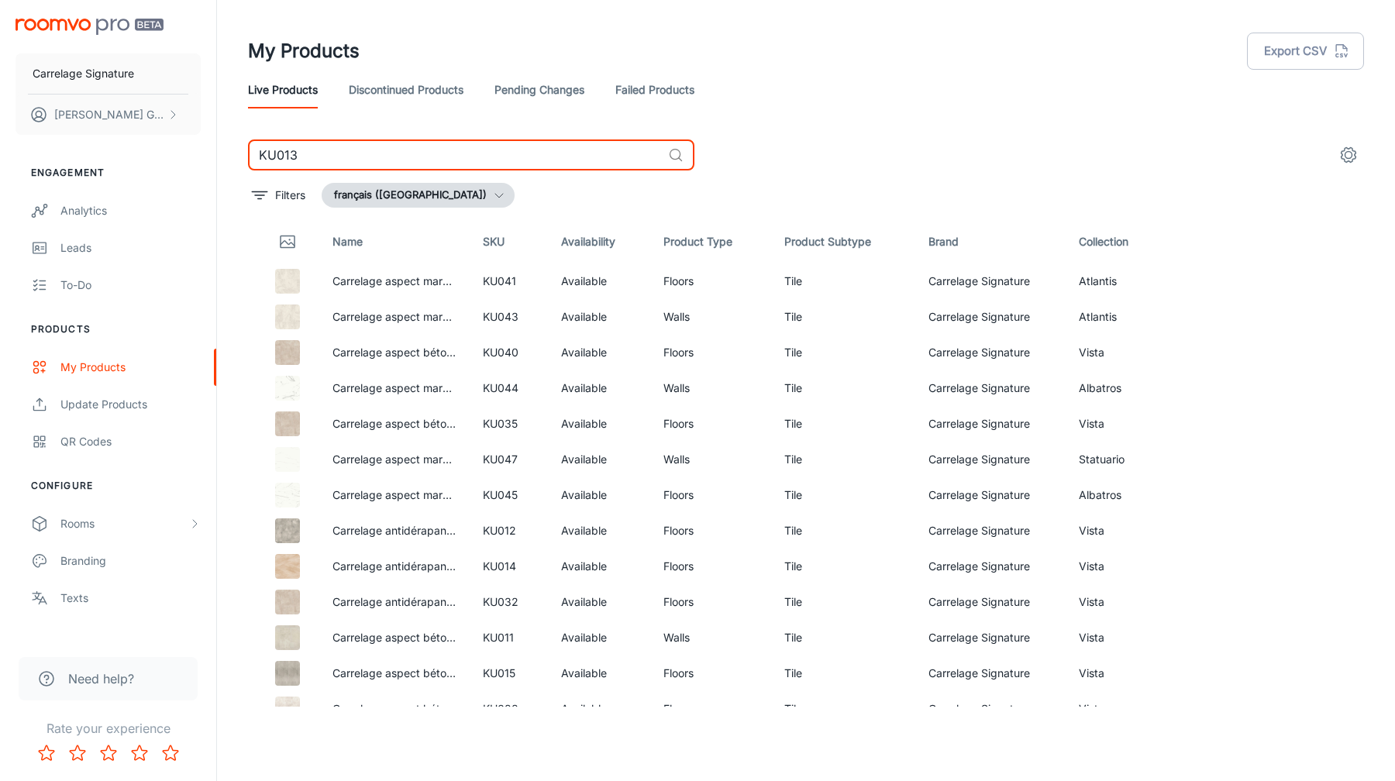
type input "KU013"
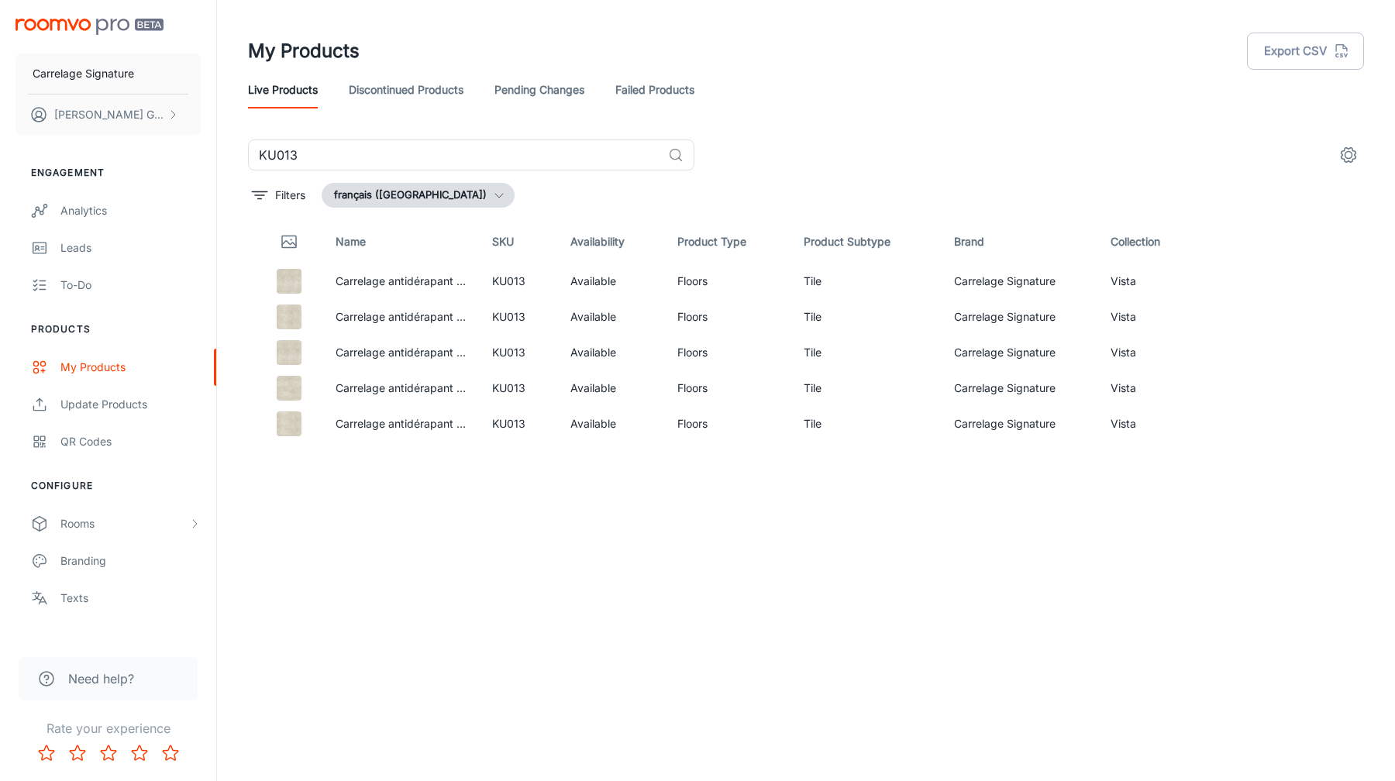
click at [962, 568] on div "Name SKU Availability Product Type Product Subtype Brand Collection Carrelage a…" at bounding box center [806, 463] width 1116 height 487
click at [543, 190] on div "Filters français (France)" at bounding box center [806, 195] width 1116 height 25
click at [1265, 278] on icon "Edit" at bounding box center [1270, 281] width 19 height 19
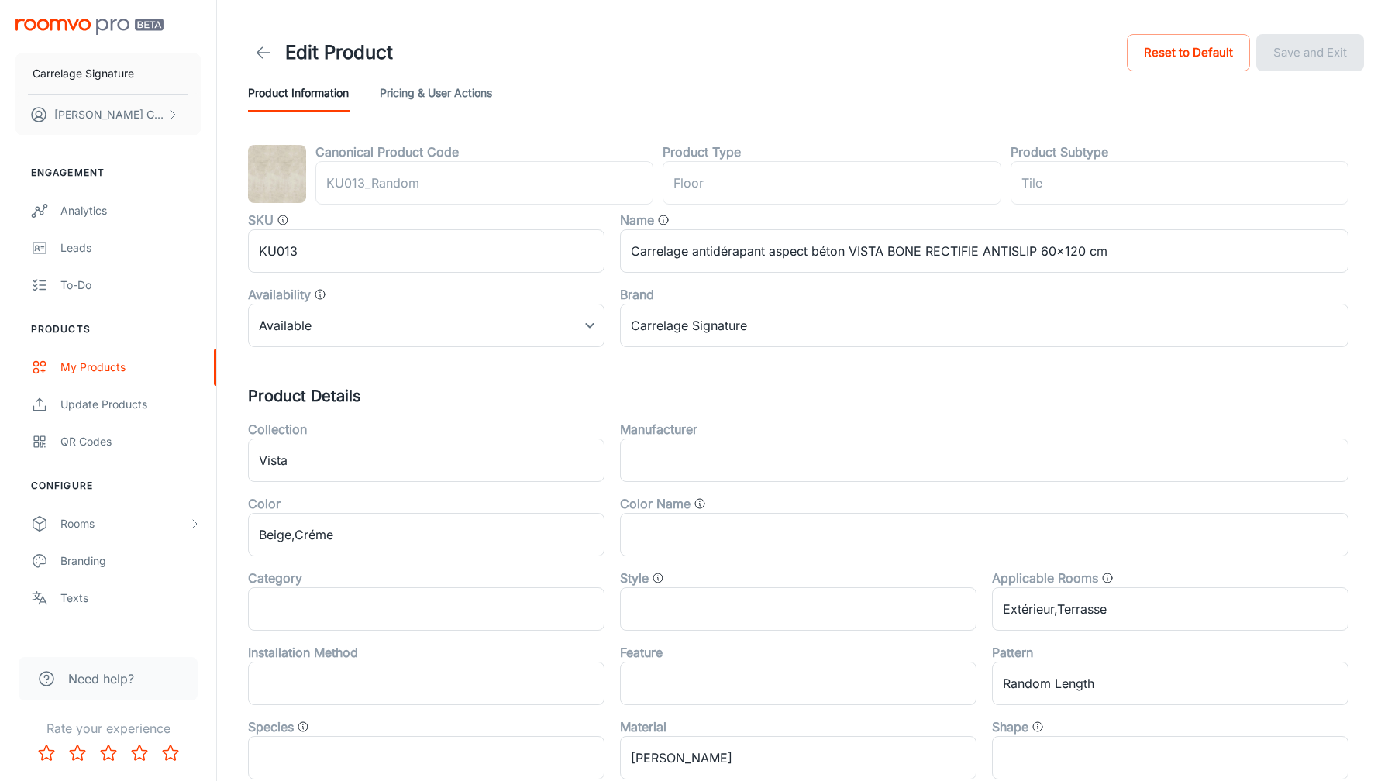
type input "plancher"
type input "Tuile"
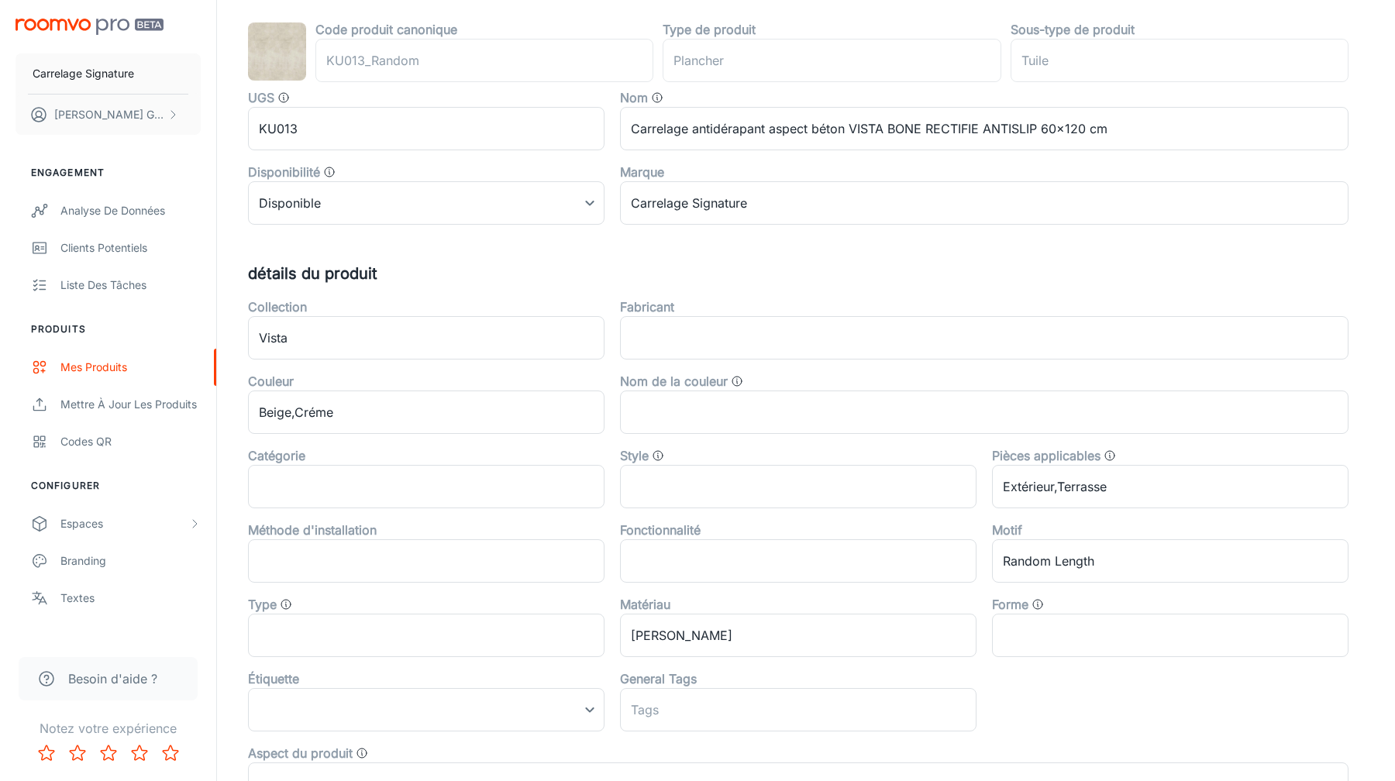
scroll to position [129, 0]
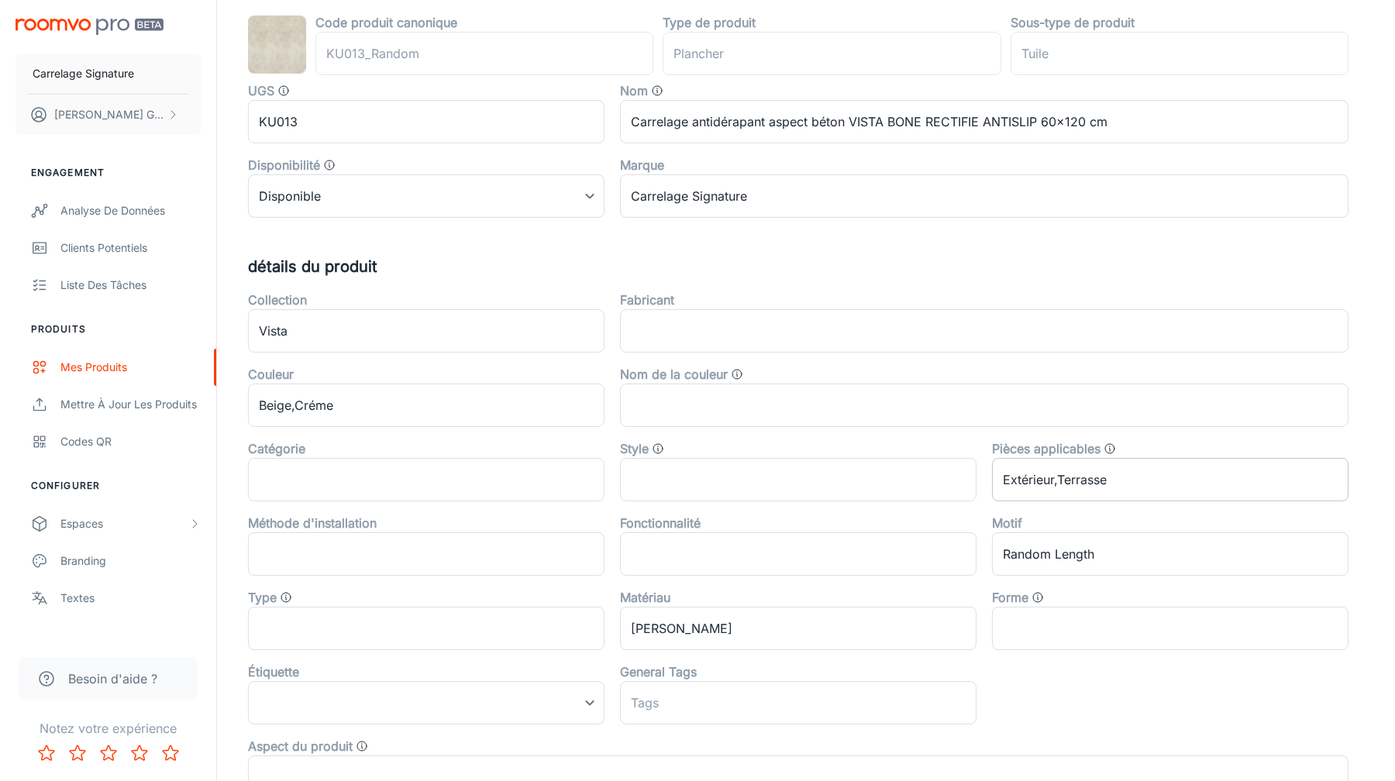
click at [1114, 494] on input "Extérieur,Terrasse" at bounding box center [1170, 479] width 356 height 43
paste input "Outdoor Patio"
paste input "Kitchen"
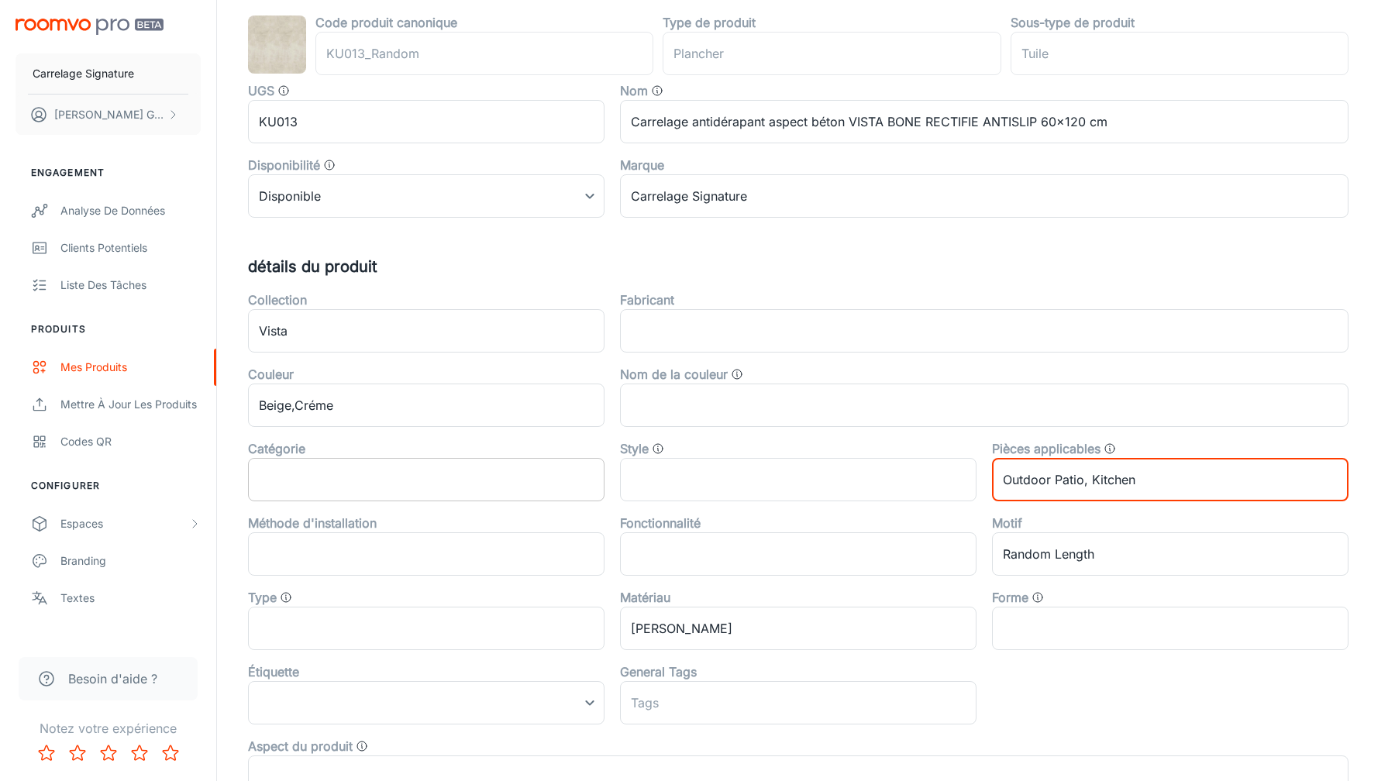
click at [467, 487] on input "text" at bounding box center [426, 479] width 356 height 43
click at [312, 453] on div "Catégorie" at bounding box center [426, 448] width 356 height 19
click at [375, 456] on div "Catégorie" at bounding box center [426, 448] width 356 height 19
click at [375, 482] on input "text" at bounding box center [426, 479] width 356 height 43
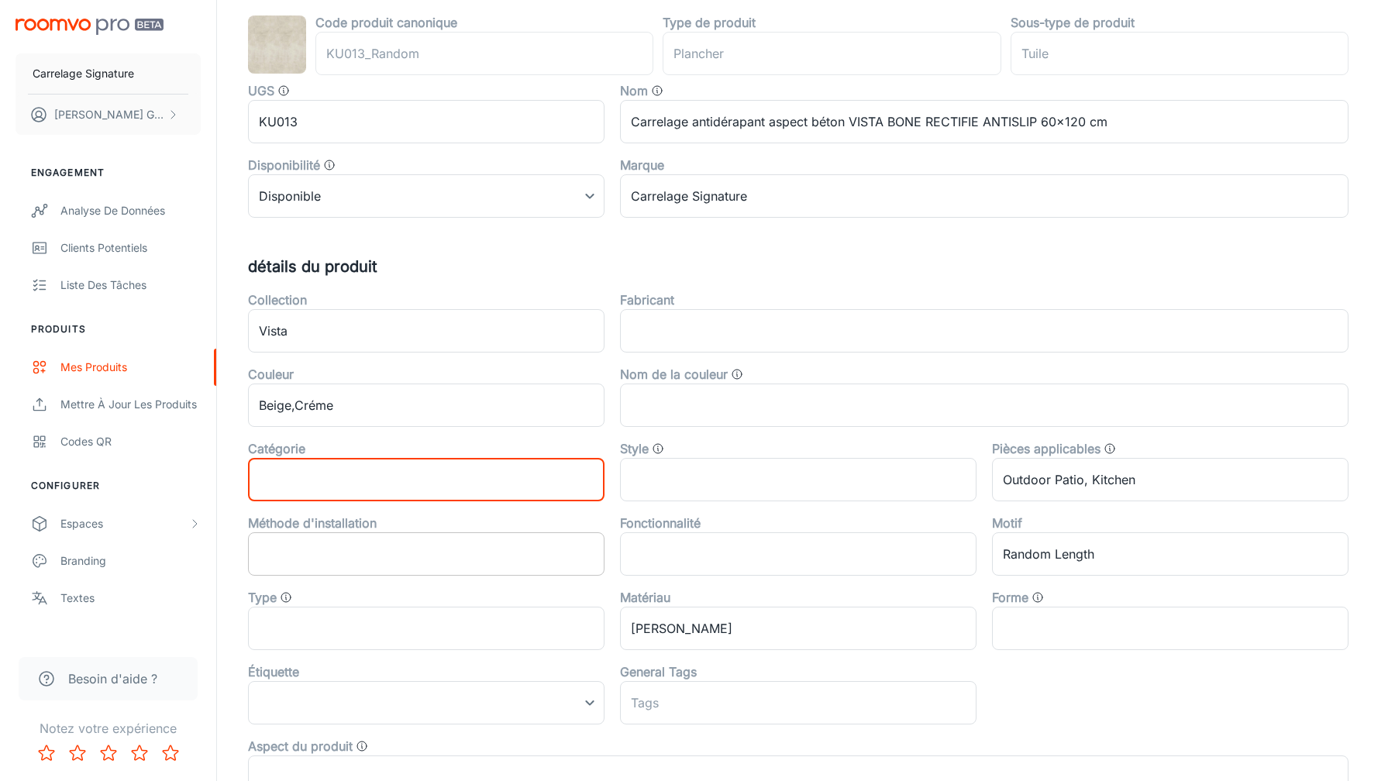
click at [380, 553] on input "text" at bounding box center [426, 553] width 356 height 43
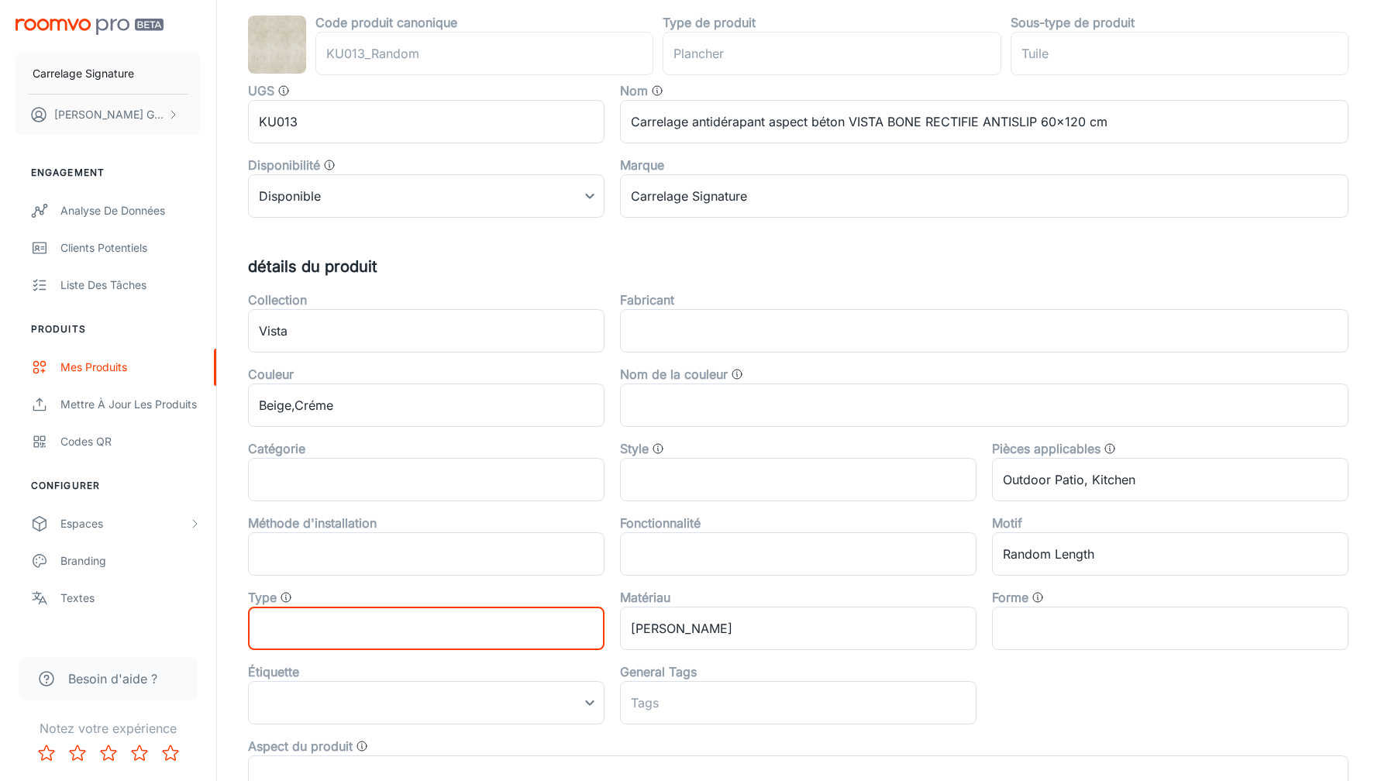
click at [443, 625] on input "text" at bounding box center [426, 628] width 356 height 43
click at [1099, 621] on input "text" at bounding box center [1170, 628] width 356 height 43
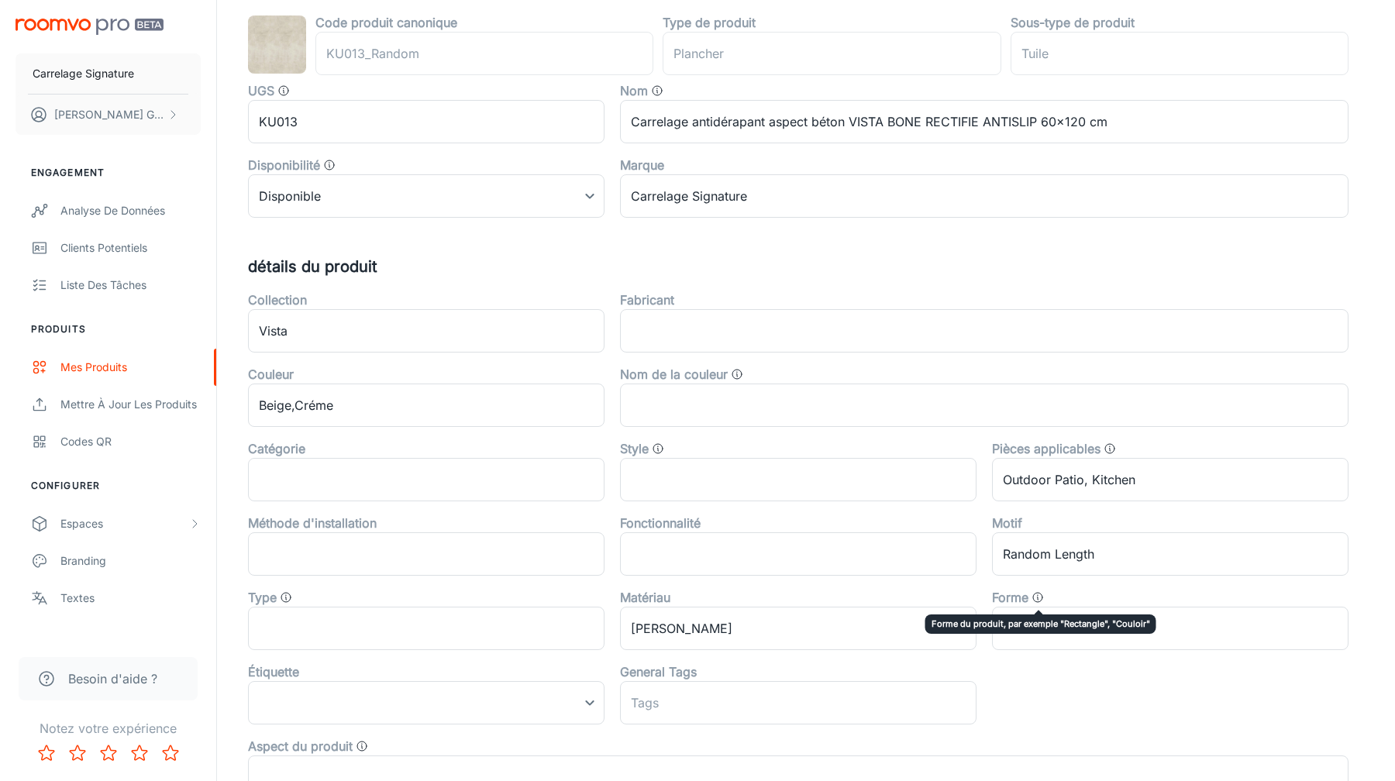
click at [1035, 597] on icon at bounding box center [1037, 597] width 12 height 12
click at [1072, 683] on div "Collection Vista ​ Fabricant ​ Couleur Beige,Créme ​ Nom de la couleur ​ Catégo…" at bounding box center [790, 538] width 1116 height 521
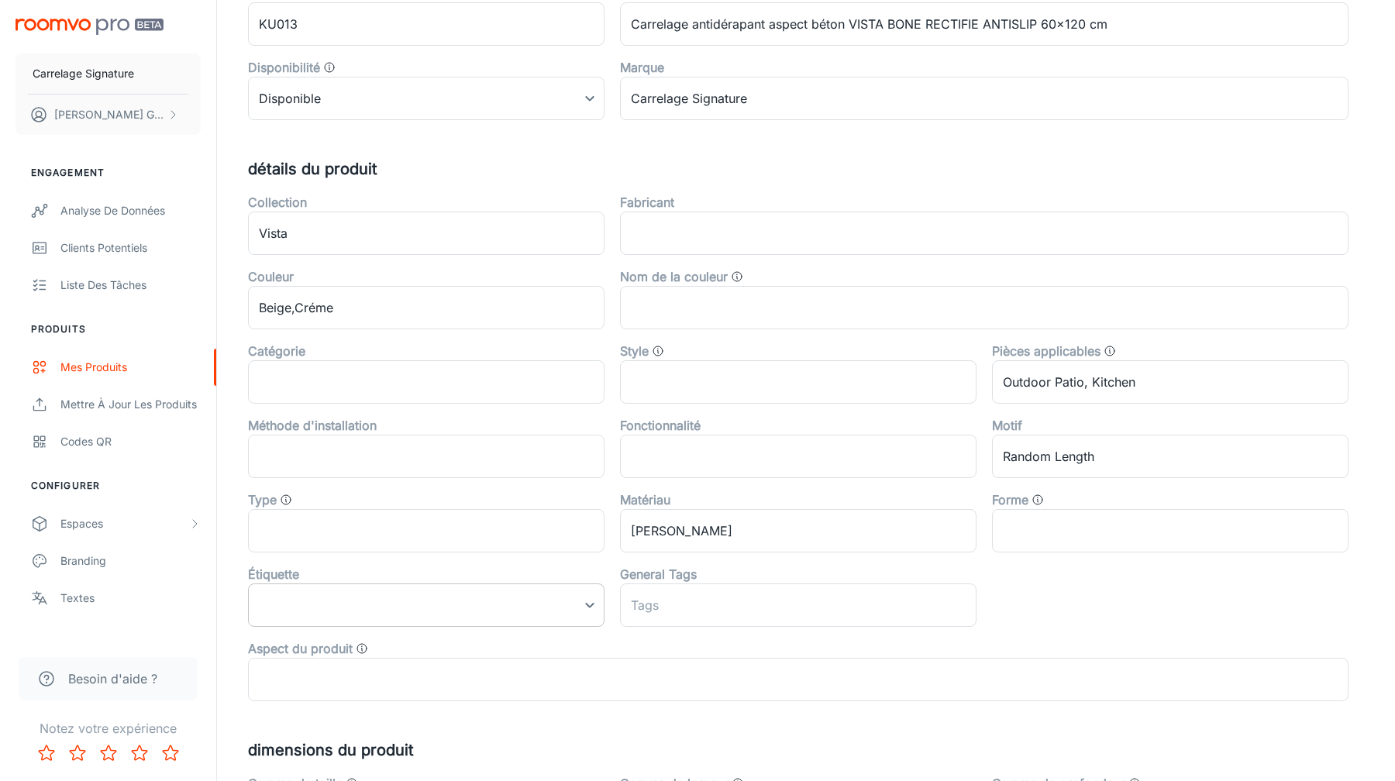
scroll to position [268, 0]
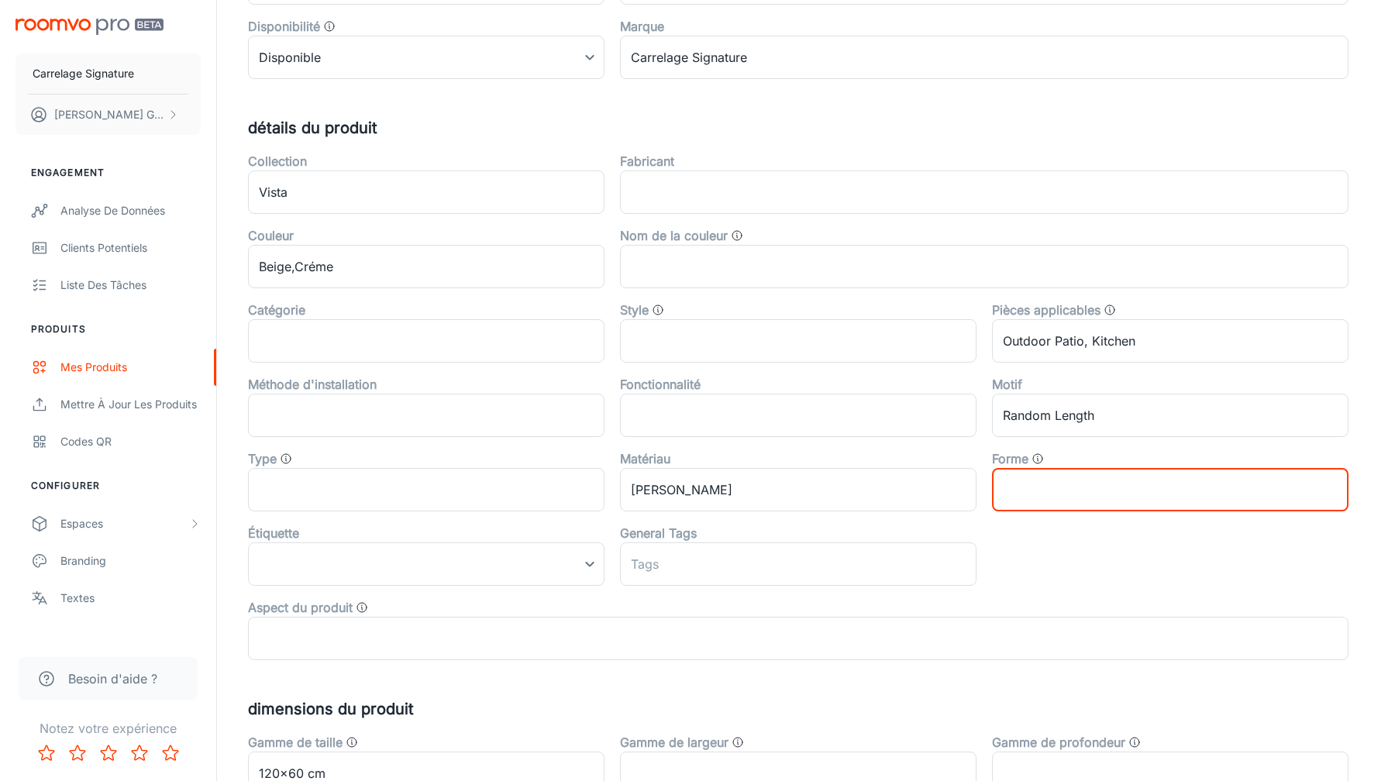
click at [1045, 483] on input "text" at bounding box center [1170, 489] width 356 height 43
click at [1036, 460] on icon at bounding box center [1037, 459] width 12 height 12
click at [1007, 586] on div "Aspect du produit ​" at bounding box center [790, 623] width 1116 height 74
click at [590, 513] on body "Carrelage Signature Laurent GUIGUES Engagement Analyse de données Clients poten…" at bounding box center [697, 122] width 1395 height 781
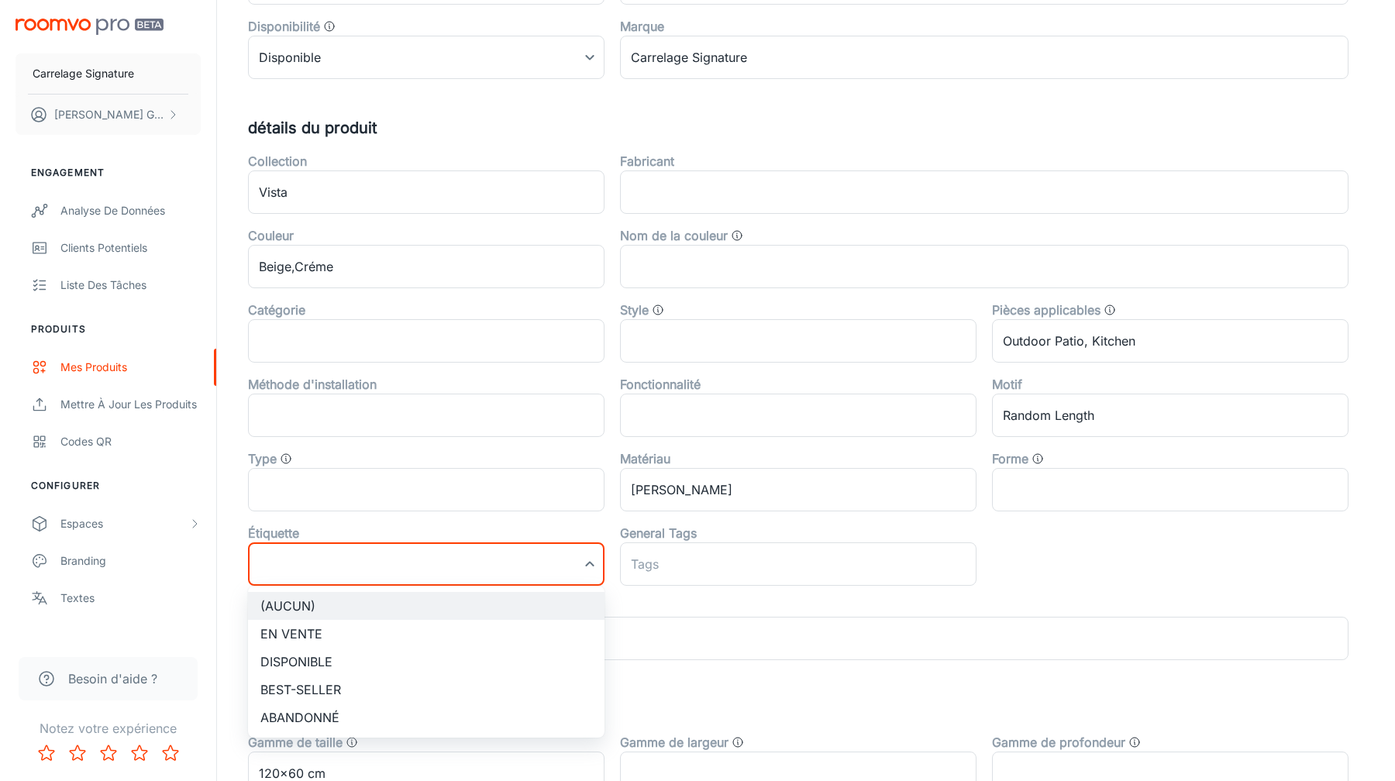
click at [1113, 553] on div at bounding box center [697, 390] width 1395 height 781
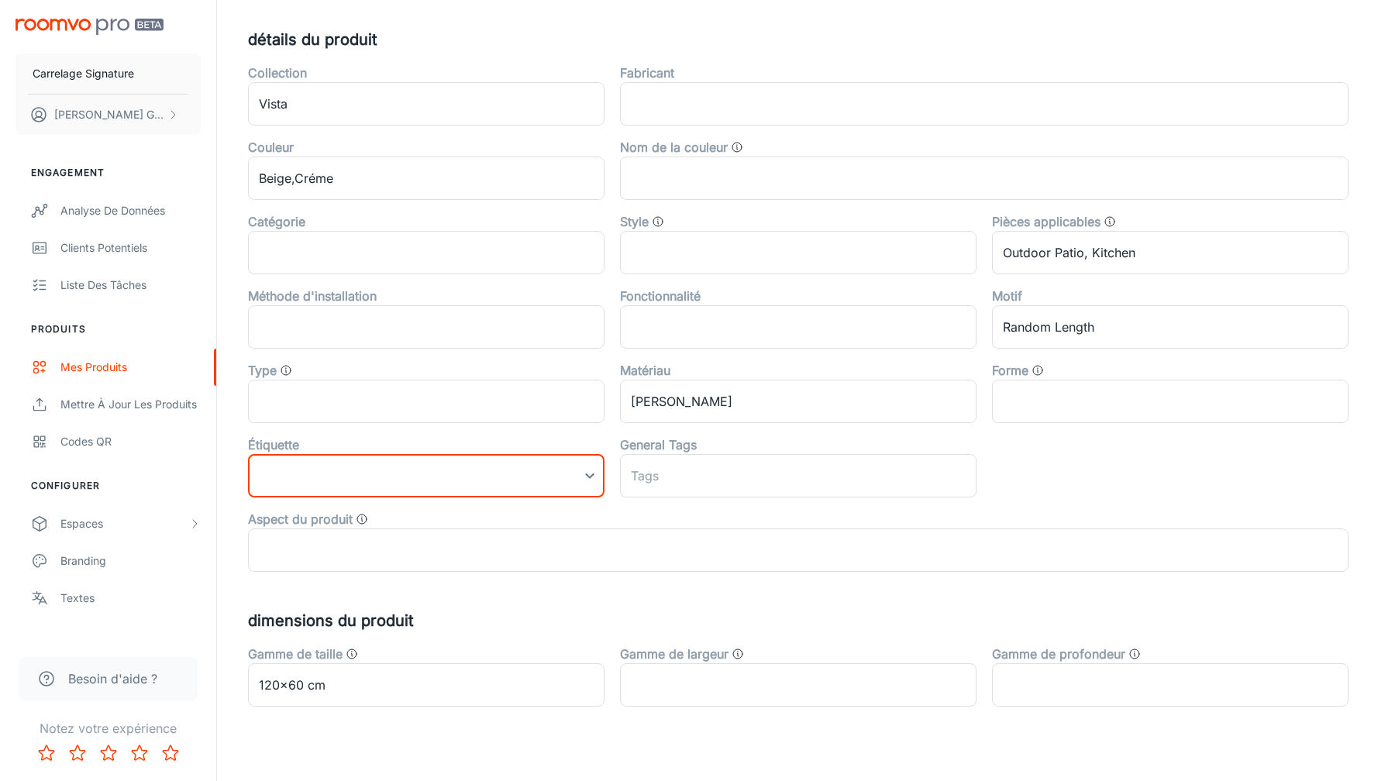
scroll to position [381, 0]
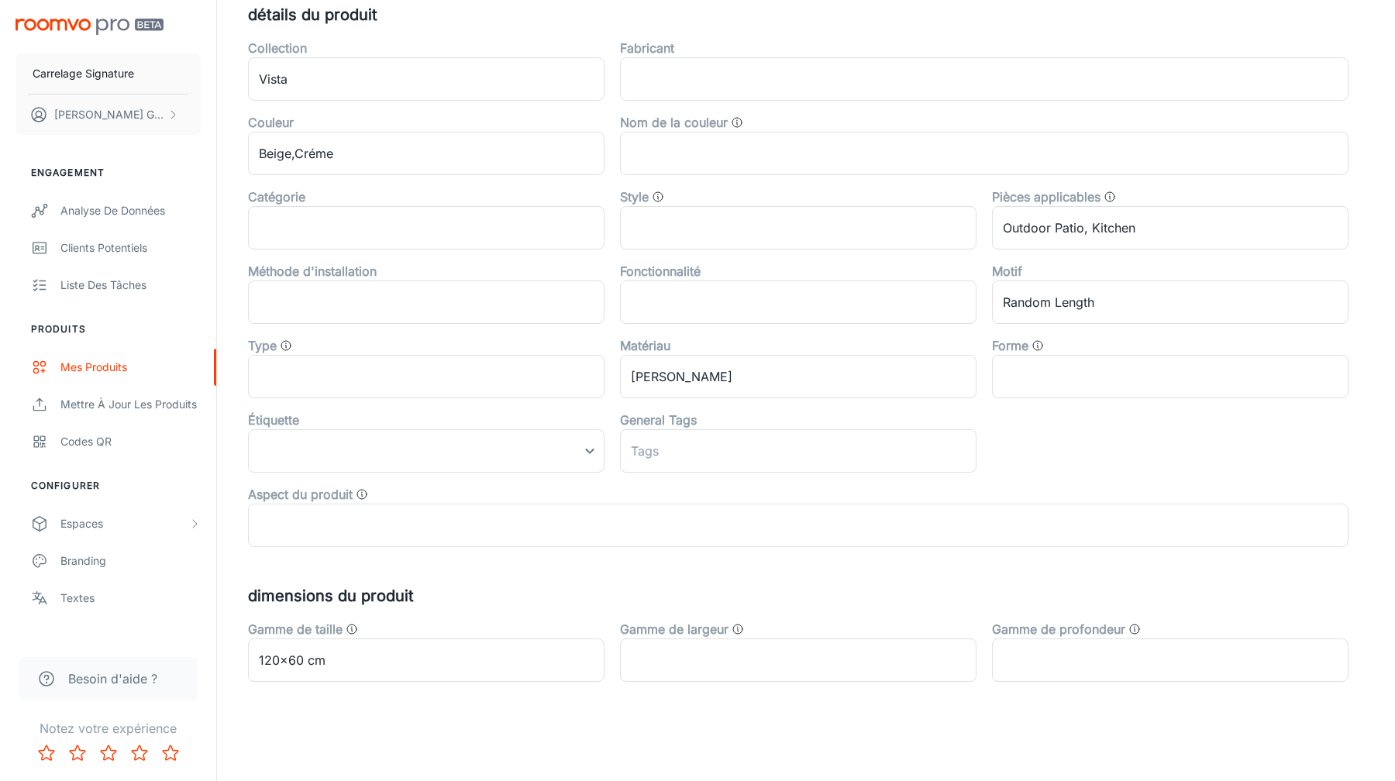
click at [864, 608] on div "Gamme de largeur ​" at bounding box center [790, 645] width 372 height 74
click at [724, 675] on input "text" at bounding box center [798, 660] width 356 height 43
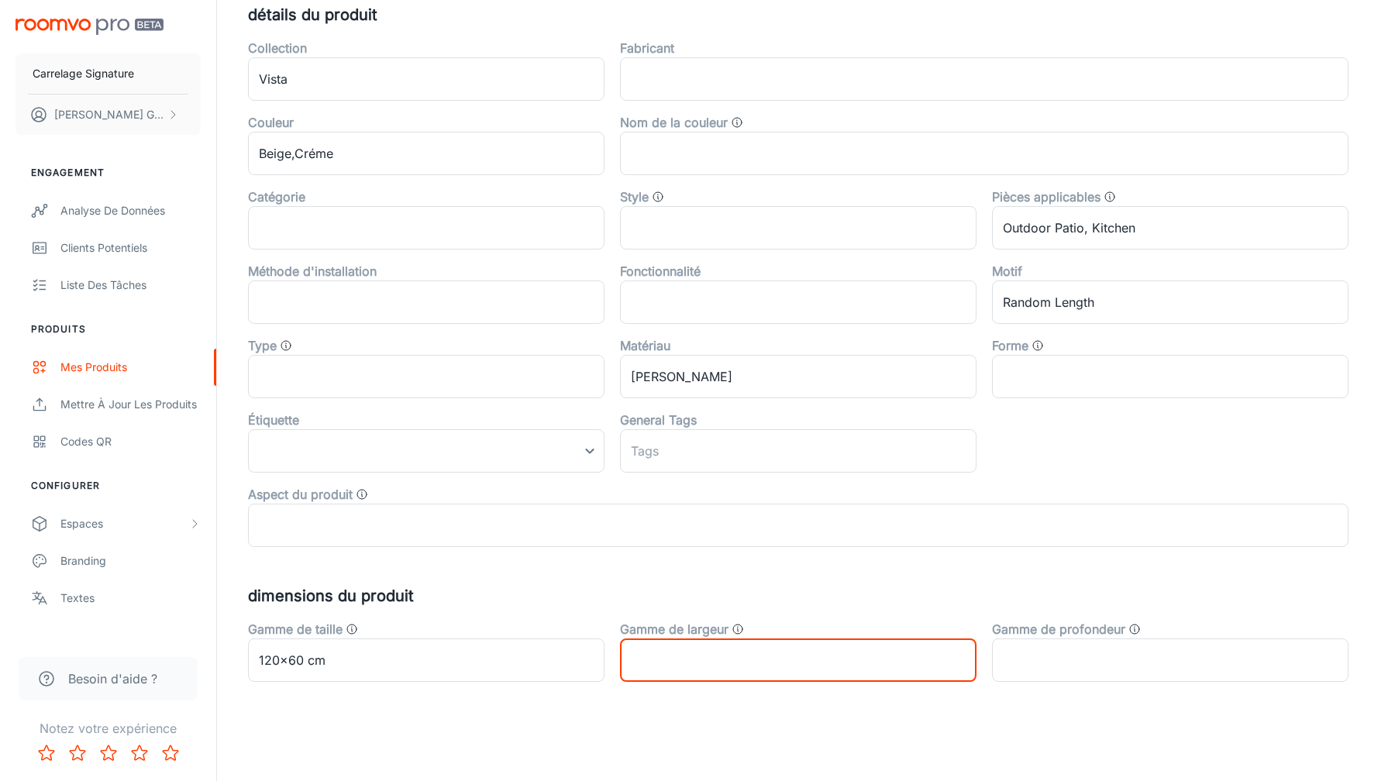
click at [733, 632] on circle at bounding box center [737, 629] width 9 height 9
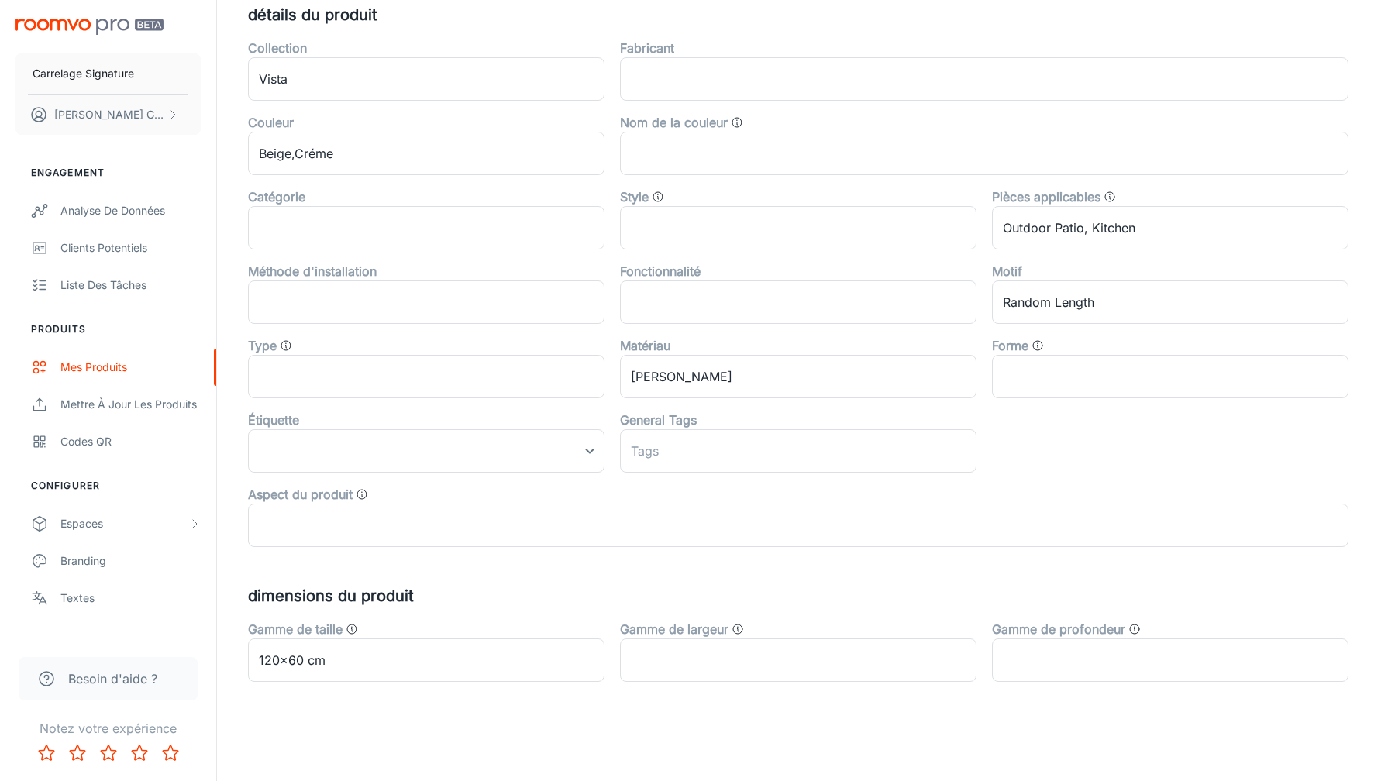
click at [771, 582] on div "Code produit canonique KU013_Random ​ Type de produit plancher ​ Sous-type de p…" at bounding box center [806, 221] width 1116 height 921
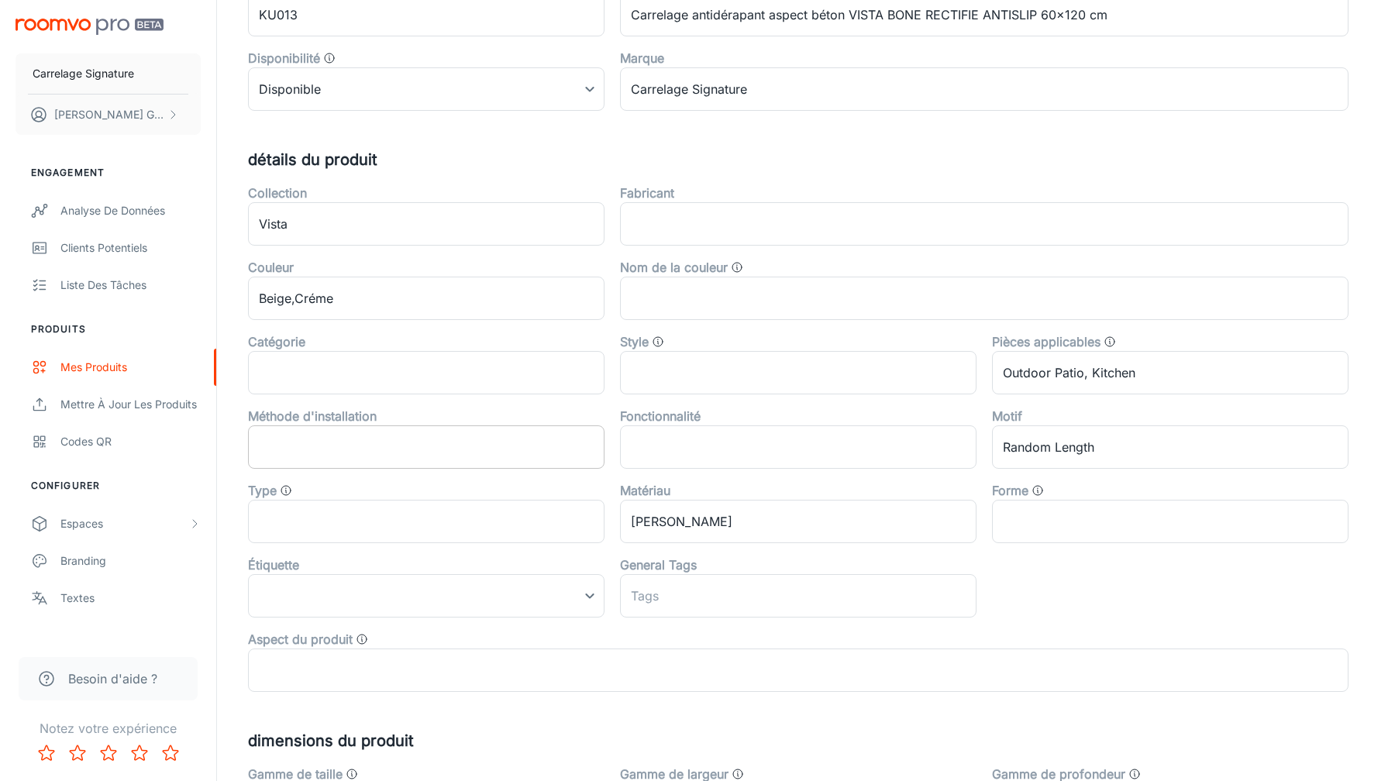
scroll to position [232, 0]
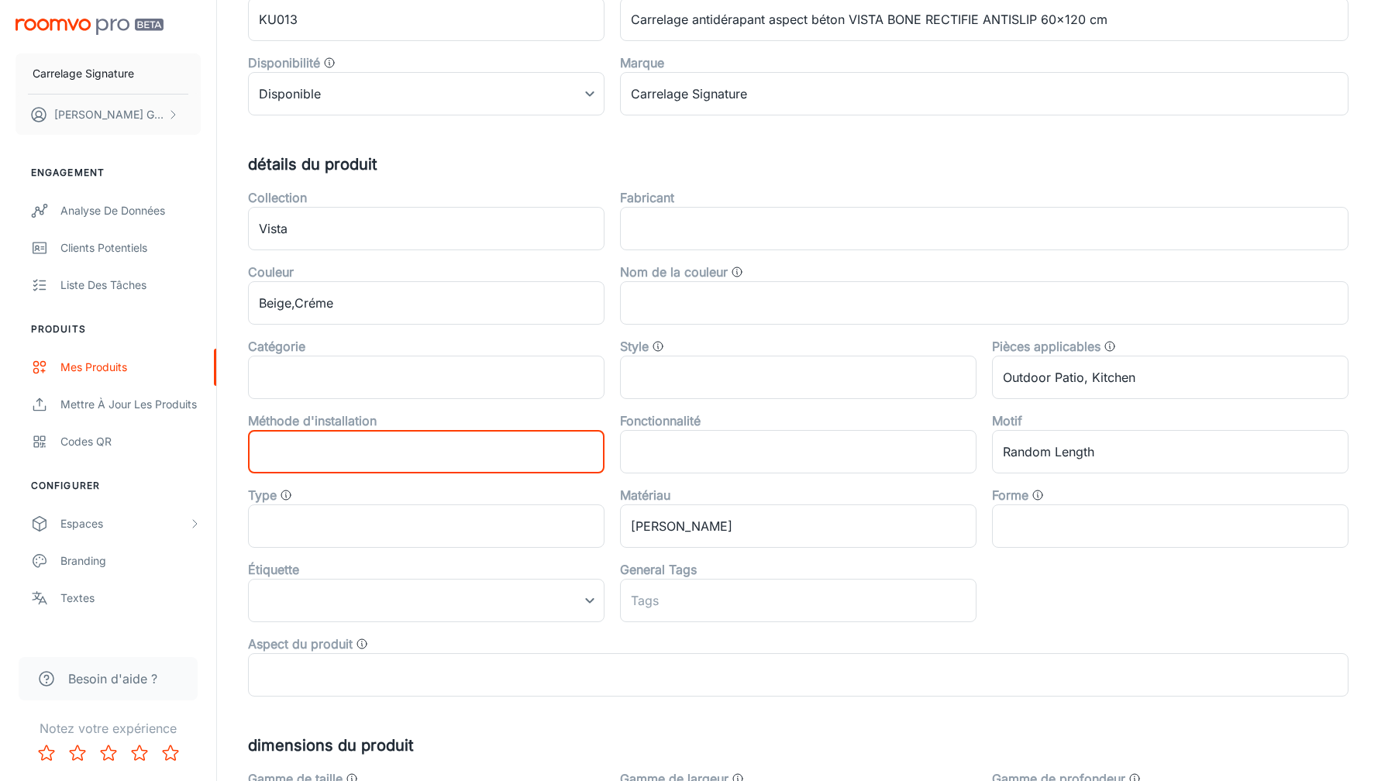
click at [447, 470] on input "text" at bounding box center [426, 451] width 356 height 43
click at [663, 345] on icon "Style de produit, par exemple « Traditionnel » ou « Minimaliste »" at bounding box center [658, 346] width 12 height 12
click at [734, 346] on div "Style" at bounding box center [798, 346] width 356 height 19
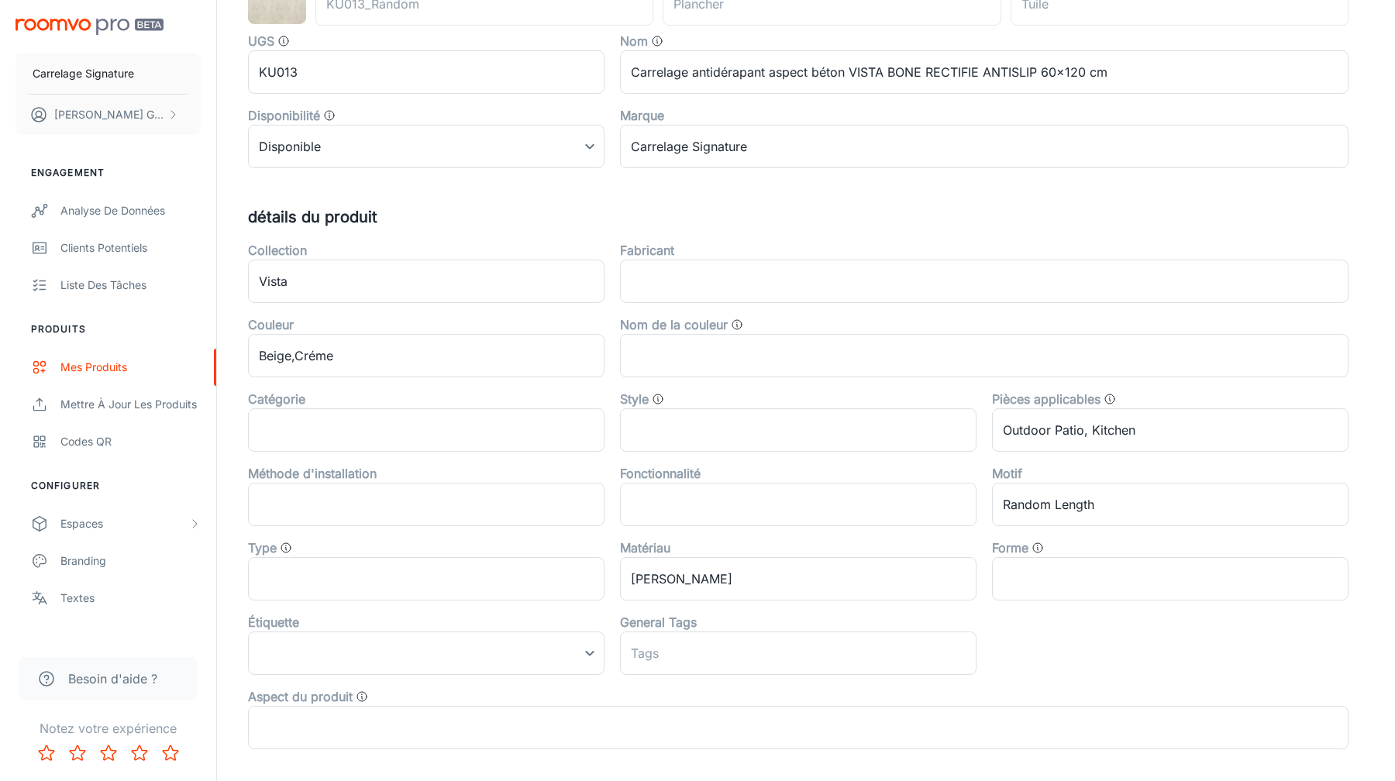
scroll to position [139, 0]
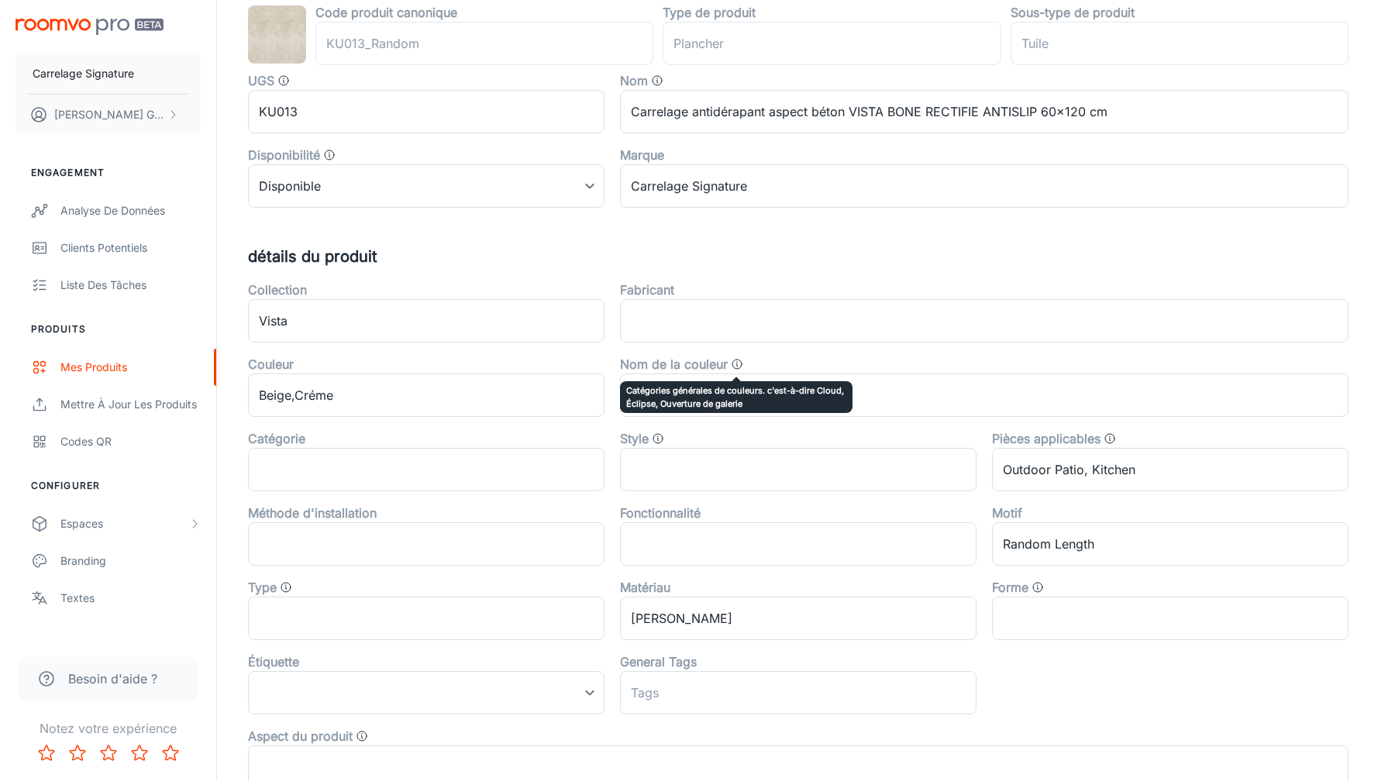
click at [739, 369] on icon "Catégories générales de couleurs. c'est-à-dire Cloud, Éclipse, Ouverture de gal…" at bounding box center [737, 364] width 12 height 12
click at [707, 277] on div "Fabricant ​" at bounding box center [976, 305] width 744 height 74
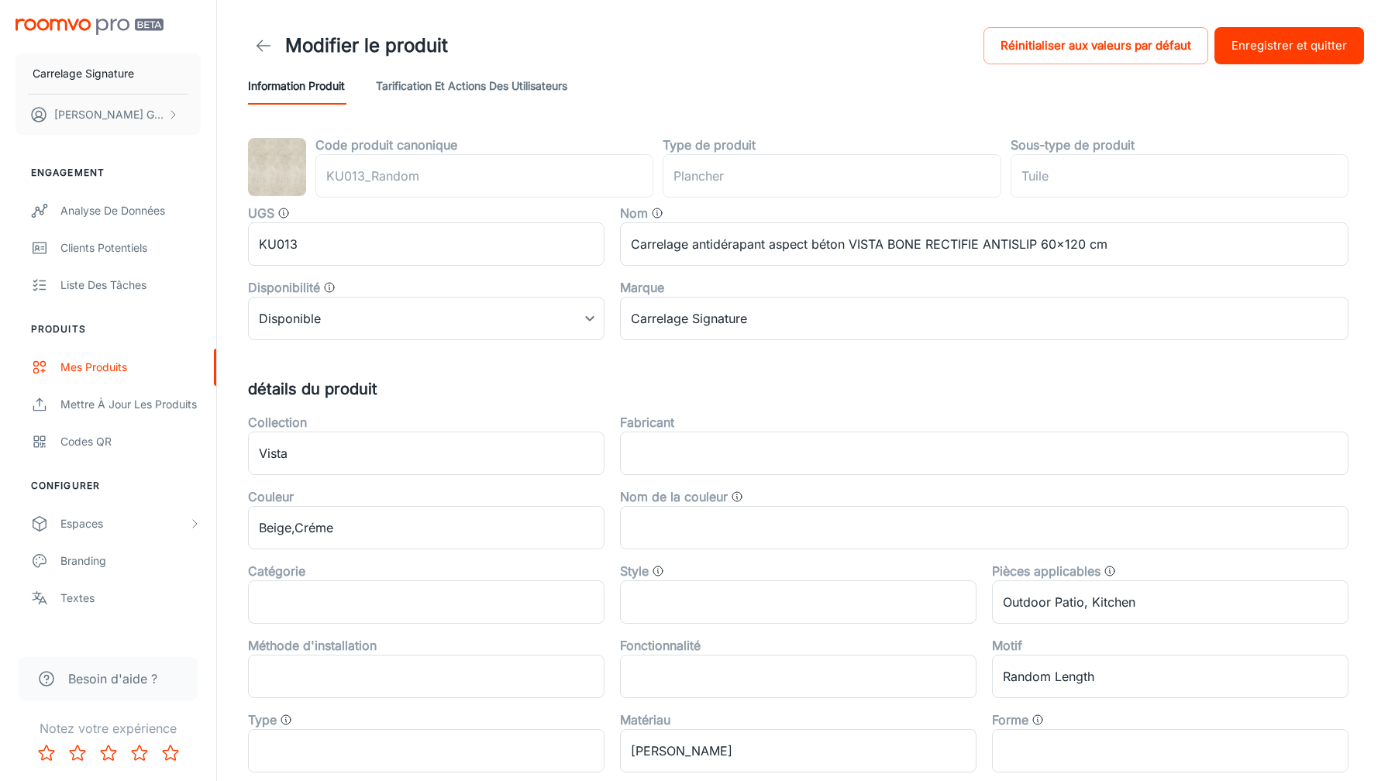
scroll to position [0, 0]
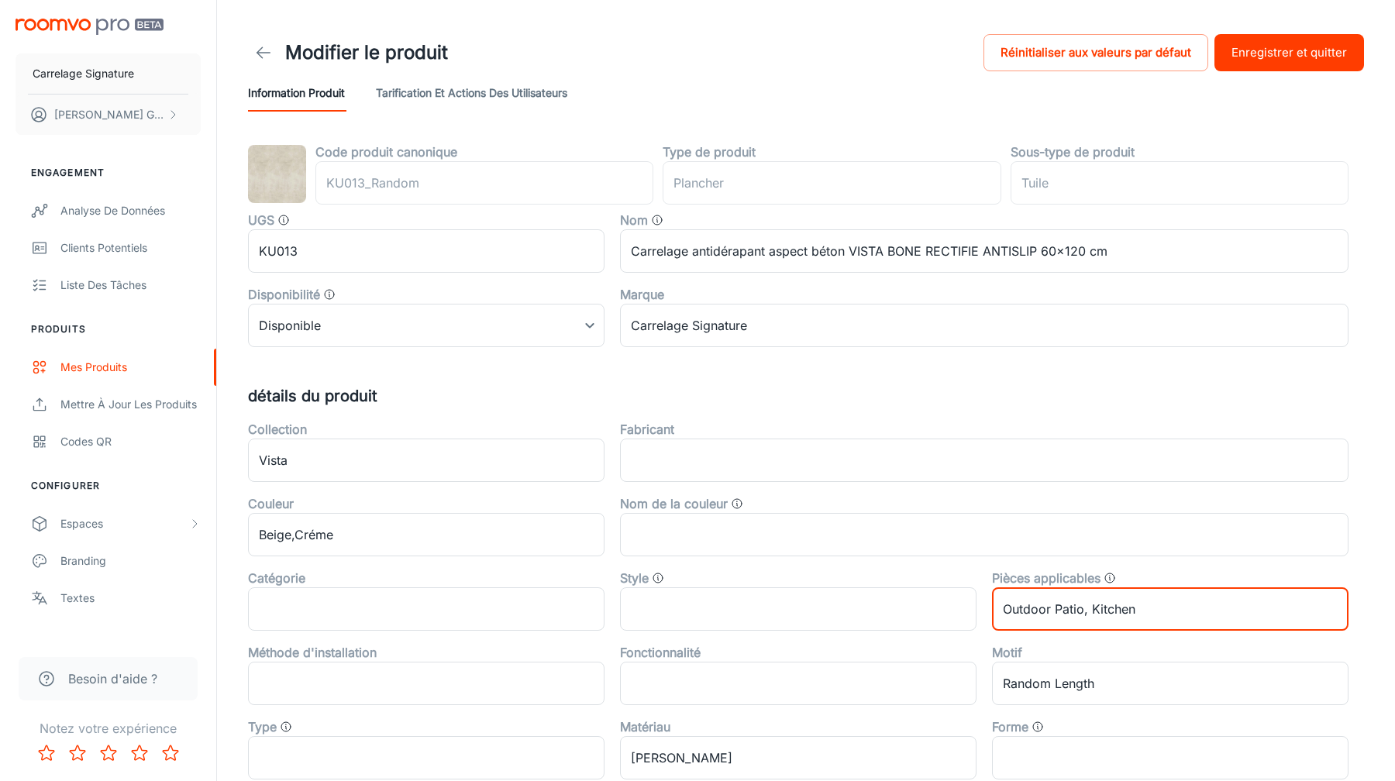
drag, startPoint x: 1086, startPoint y: 611, endPoint x: 1234, endPoint y: 609, distance: 148.0
click at [1234, 610] on input "Outdoor Patio, Kitchen" at bounding box center [1170, 608] width 356 height 43
type input "Outdoor Patio"
click at [1381, 562] on div "Code produit canonique KU013_Random ​ Type de produit plancher ​ Sous-type de p…" at bounding box center [805, 603] width 1153 height 921
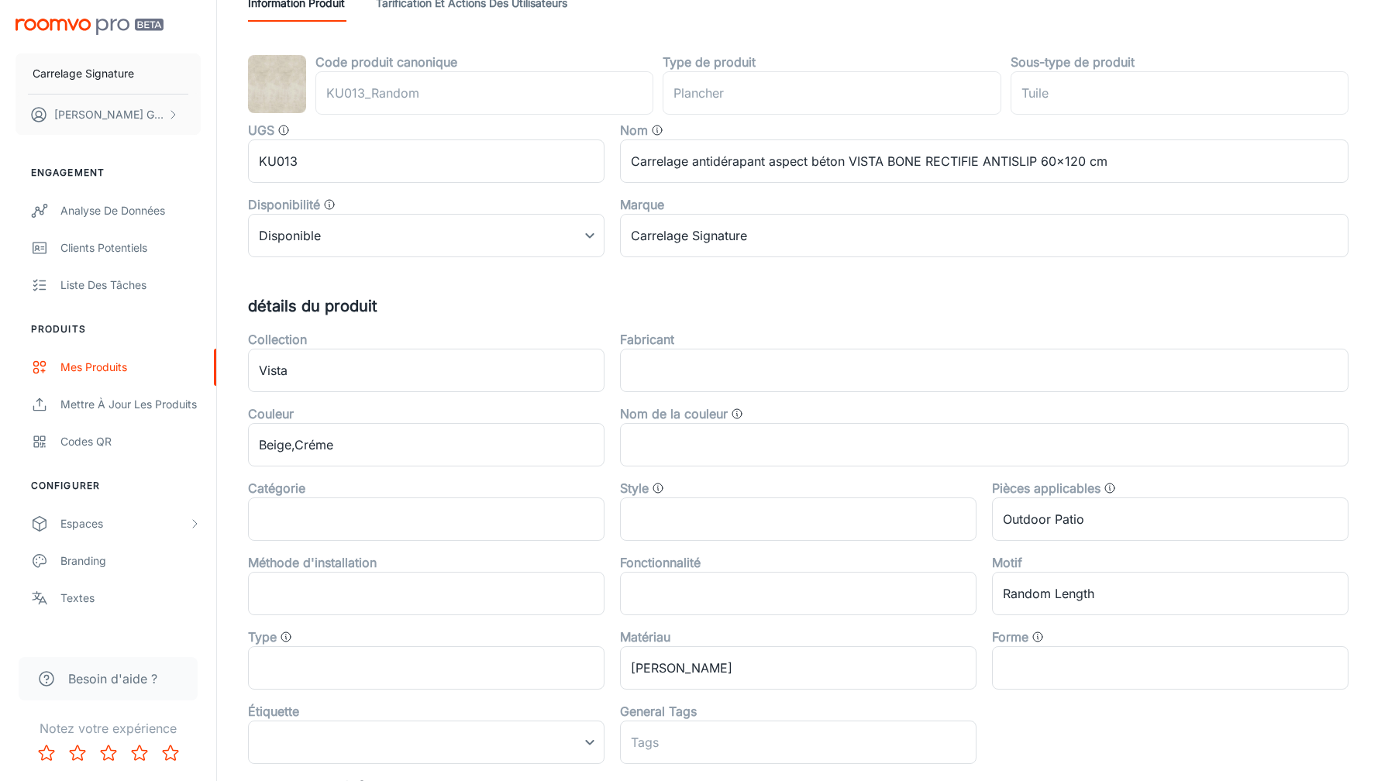
scroll to position [107, 0]
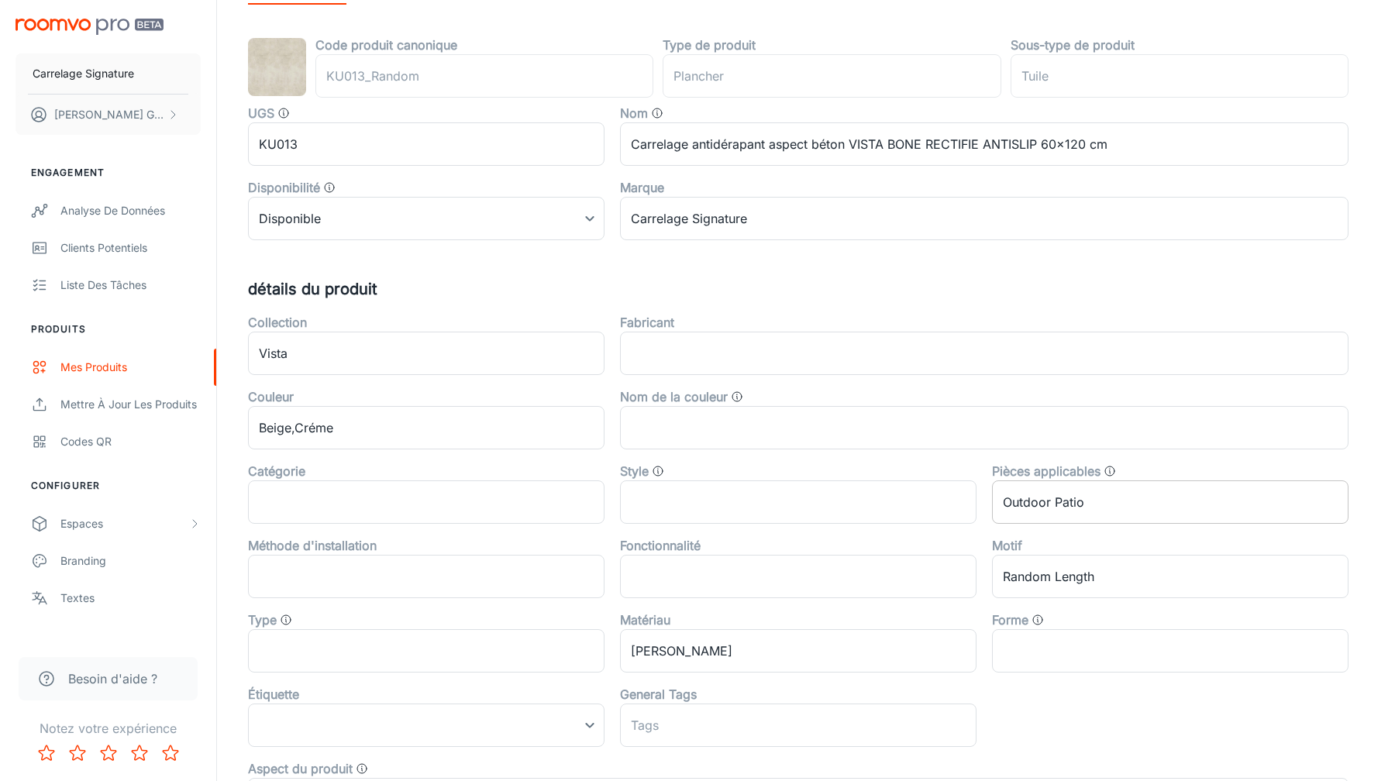
click at [1024, 506] on input "Outdoor Patio" at bounding box center [1170, 501] width 356 height 43
click at [1381, 196] on div "Code produit canonique KU013_Random ​ Type de produit plancher ​ Sous-type de p…" at bounding box center [805, 496] width 1153 height 921
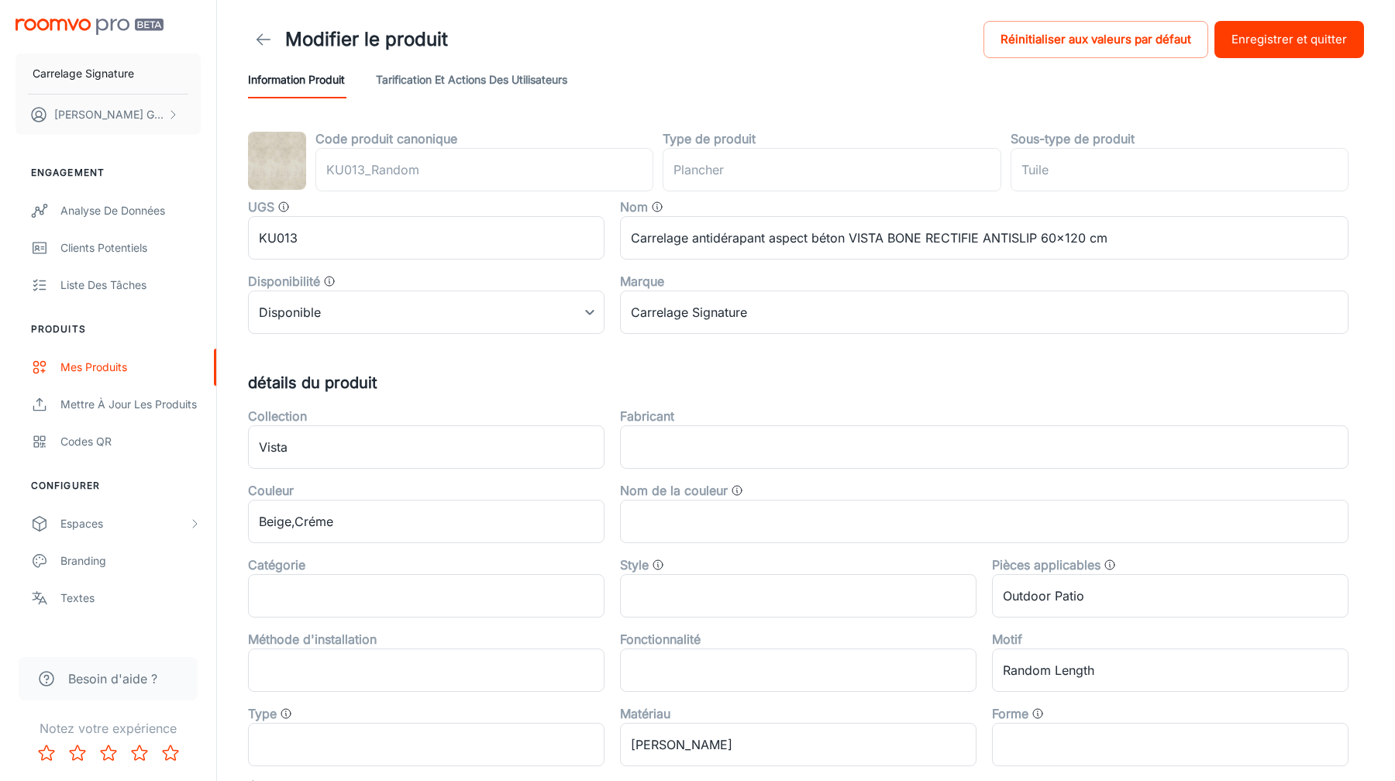
scroll to position [0, 0]
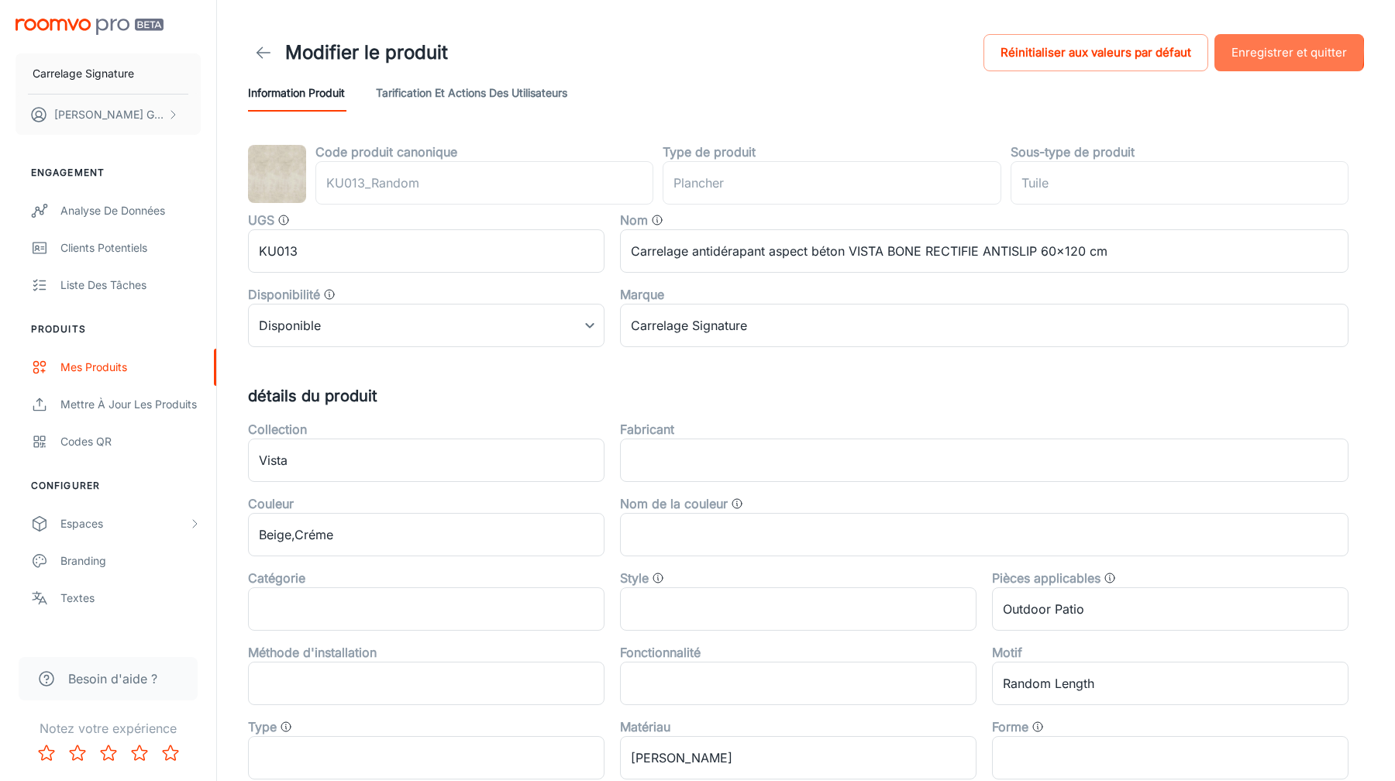
click at [1251, 50] on button "Enregistrer et quitter" at bounding box center [1289, 52] width 150 height 37
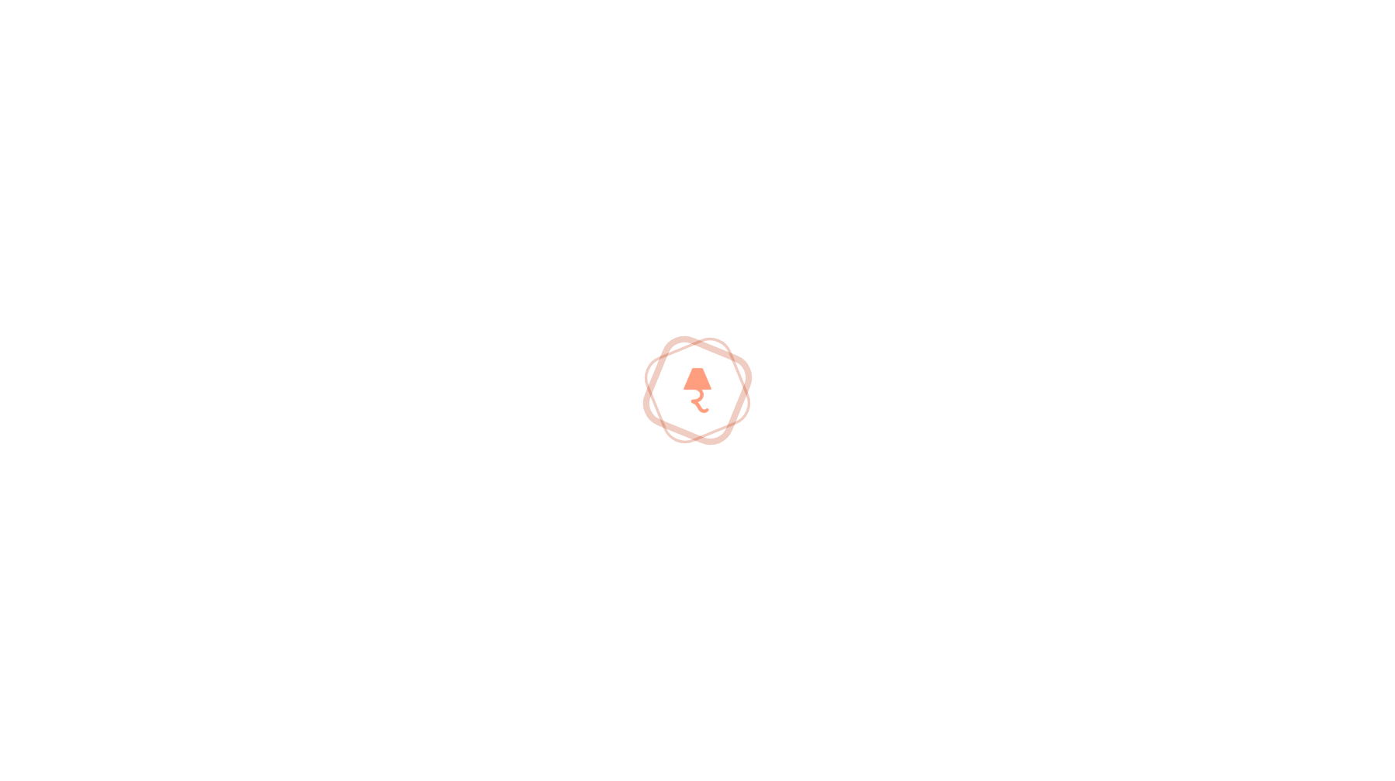
scroll to position [56, 0]
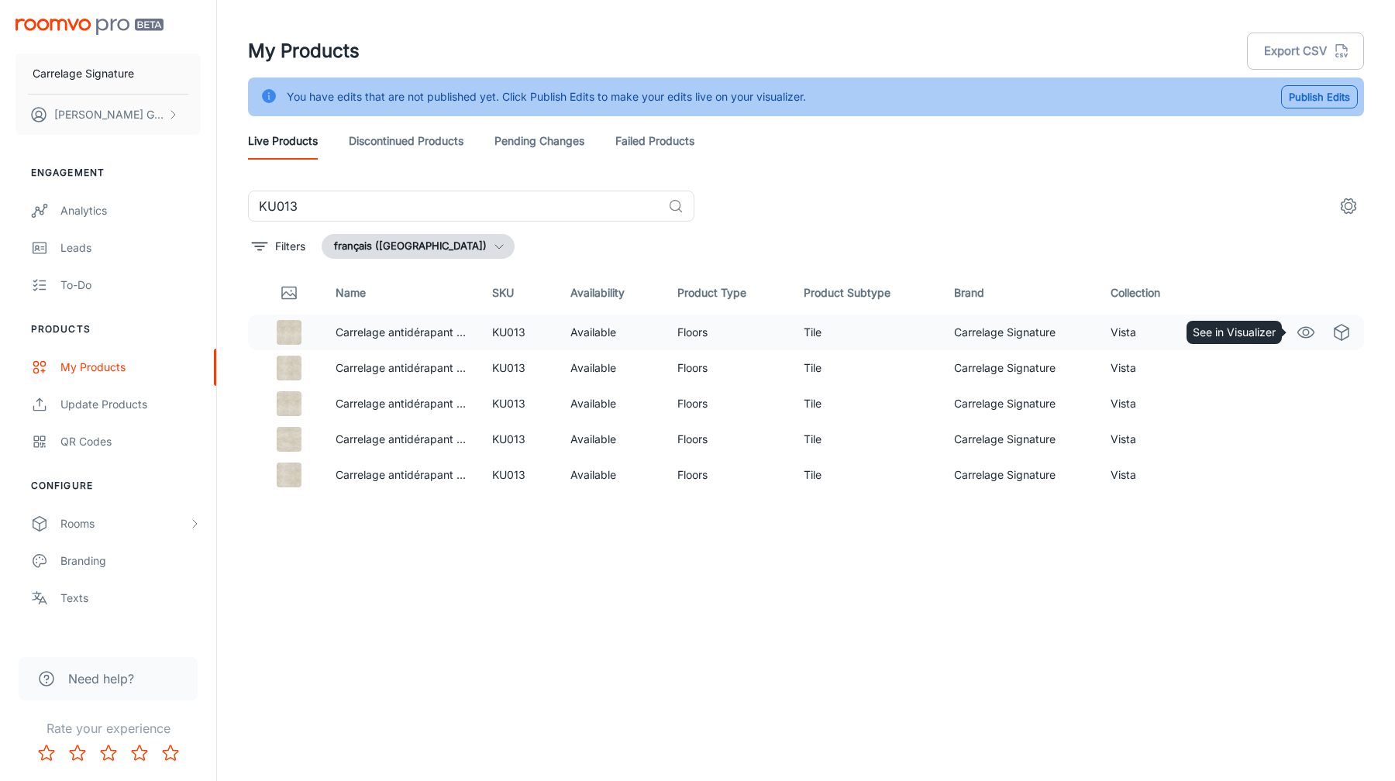
click at [1299, 331] on icon "See in Visualizer" at bounding box center [1305, 332] width 19 height 19
click at [1266, 363] on icon "Edit" at bounding box center [1270, 368] width 19 height 19
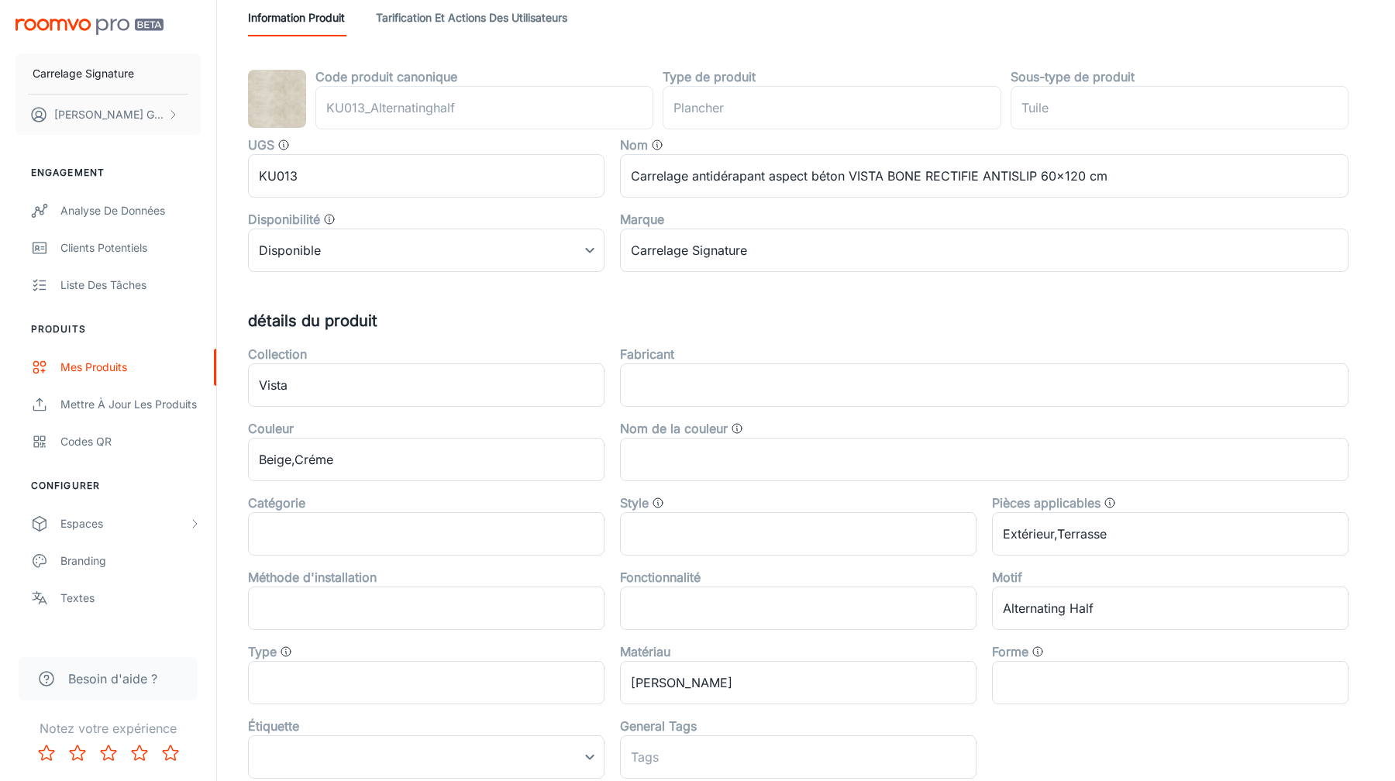
scroll to position [72, 0]
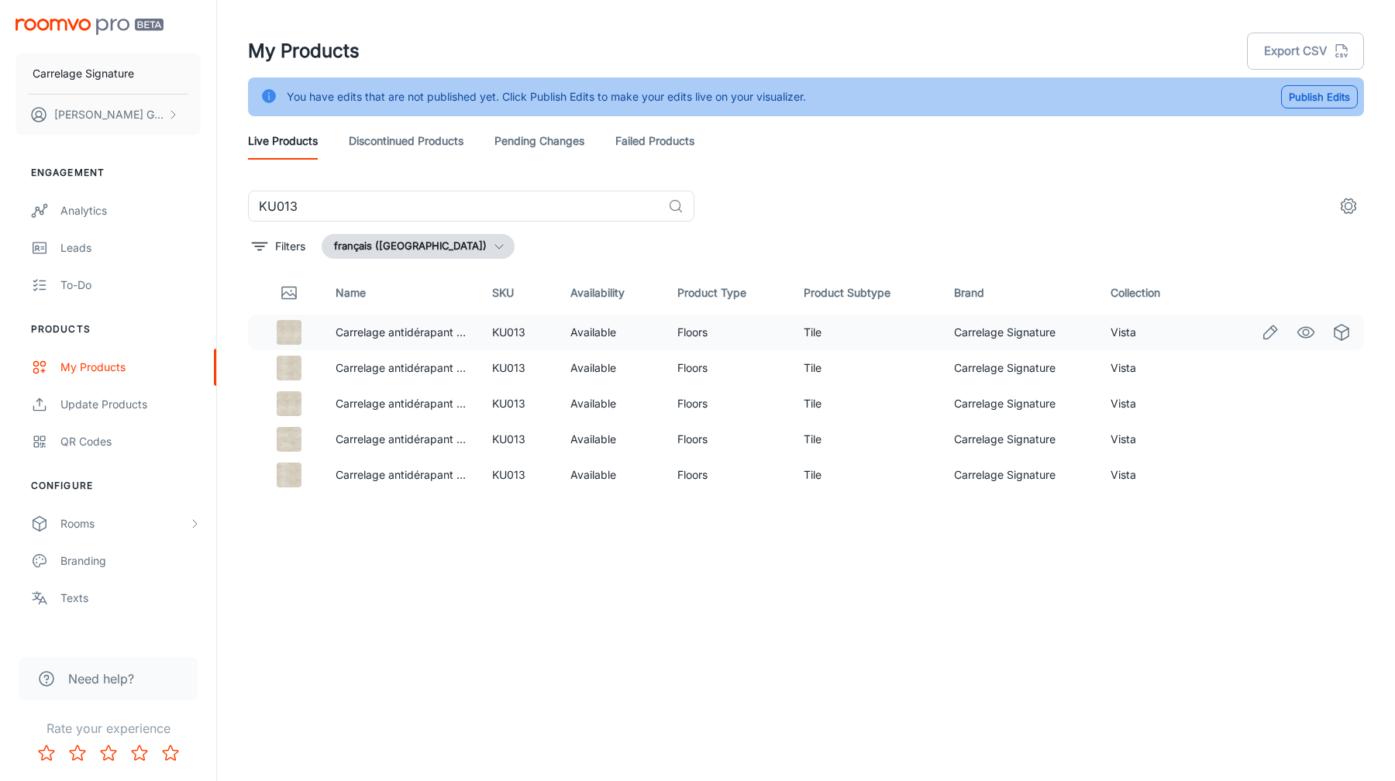
click at [1271, 332] on icon "Edit" at bounding box center [1270, 332] width 19 height 19
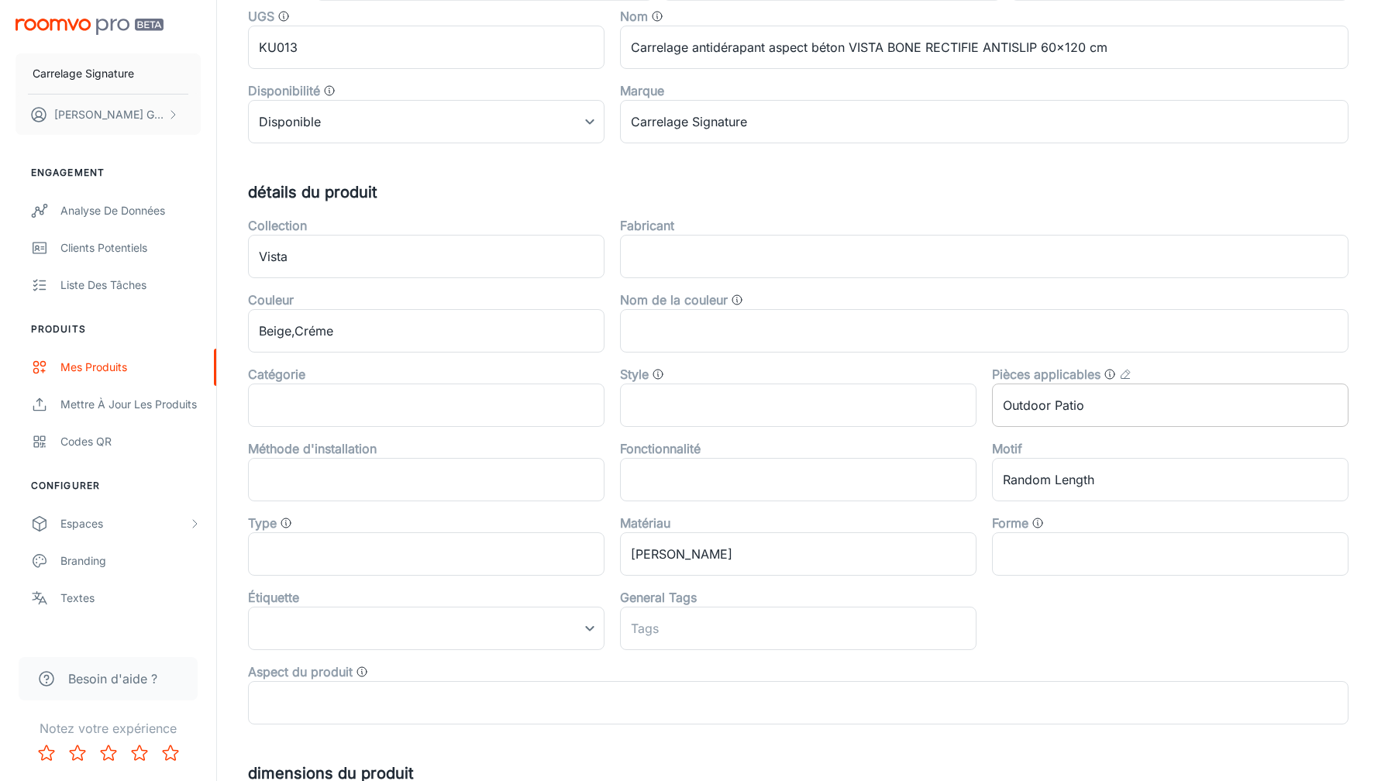
scroll to position [211, 0]
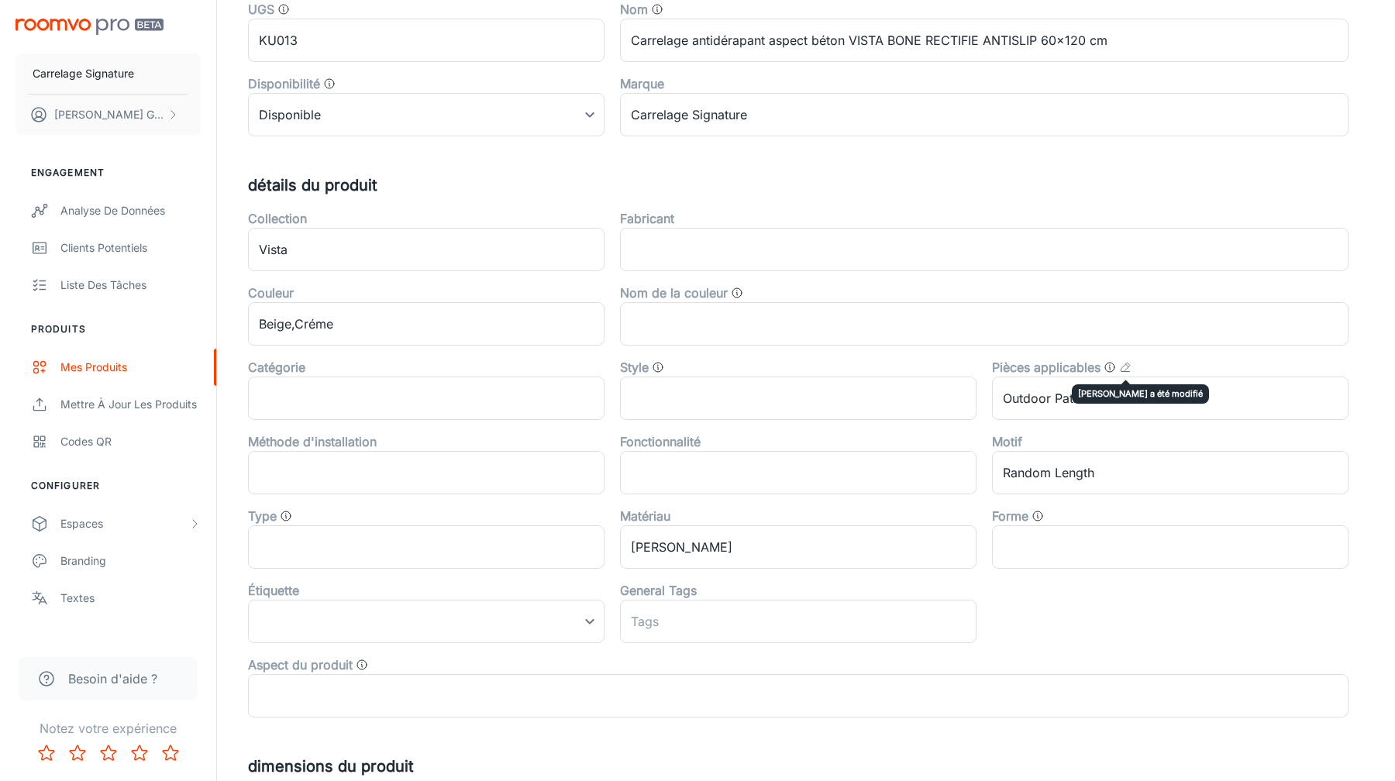
click at [1126, 367] on icon "Ce champ a été modifié" at bounding box center [1125, 367] width 12 height 12
click at [1159, 352] on div "Pièces applicables Outdoor Patio ​" at bounding box center [1162, 383] width 372 height 74
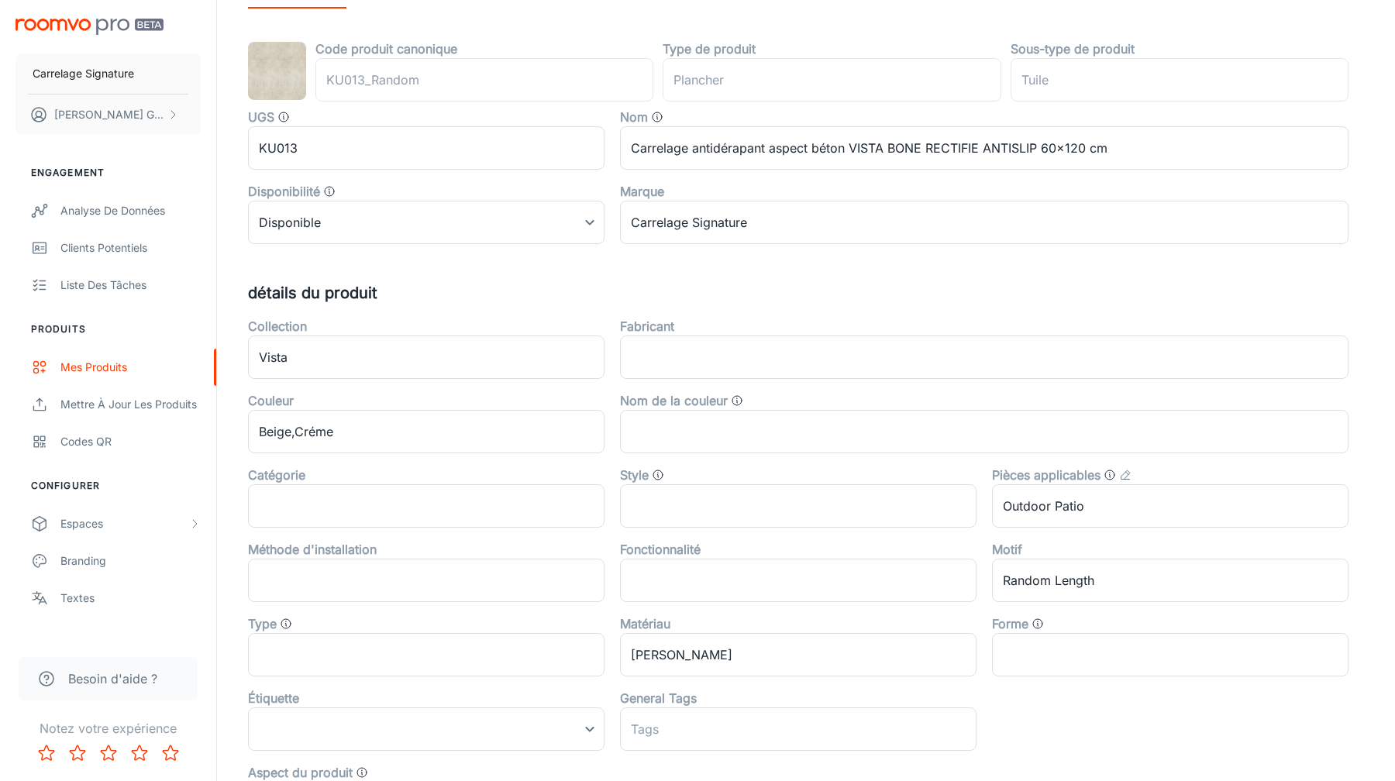
scroll to position [82, 0]
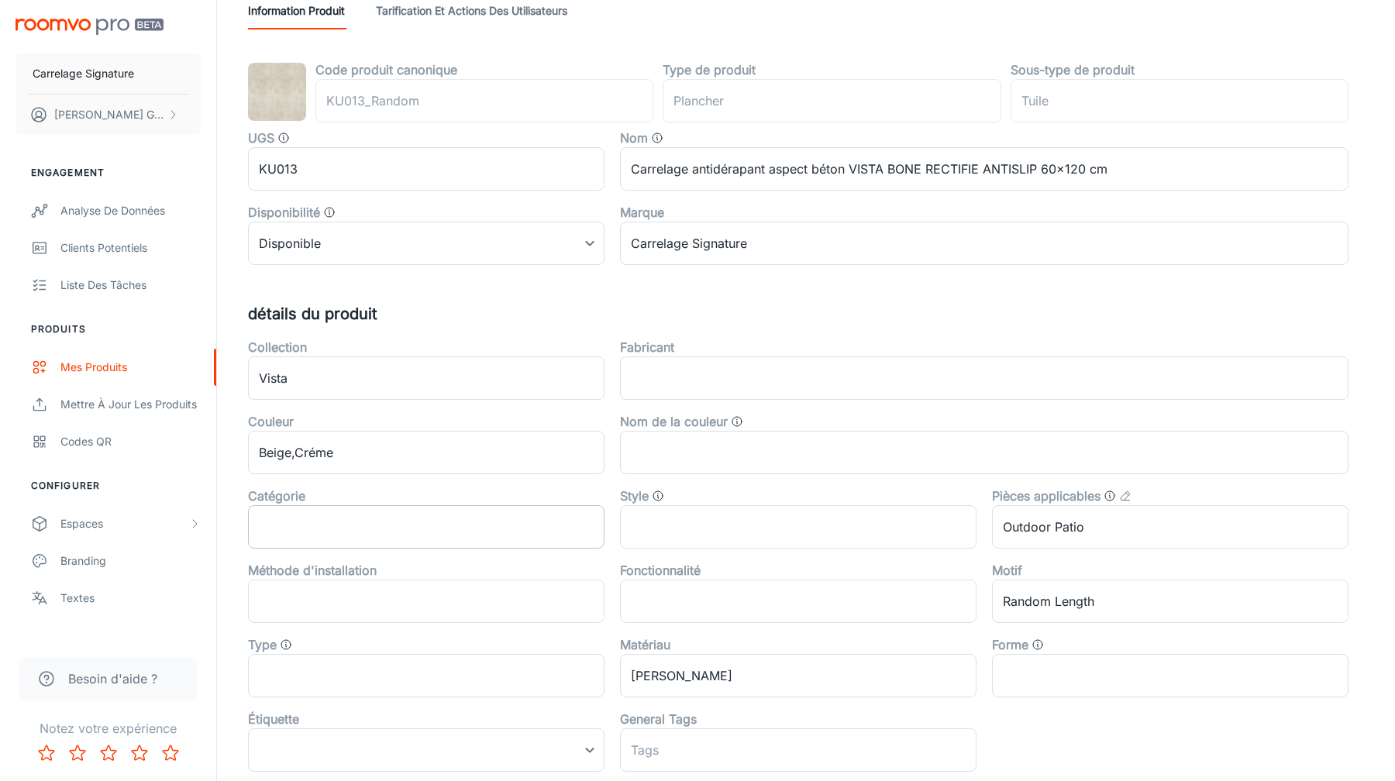
click at [382, 540] on input "text" at bounding box center [426, 526] width 356 height 43
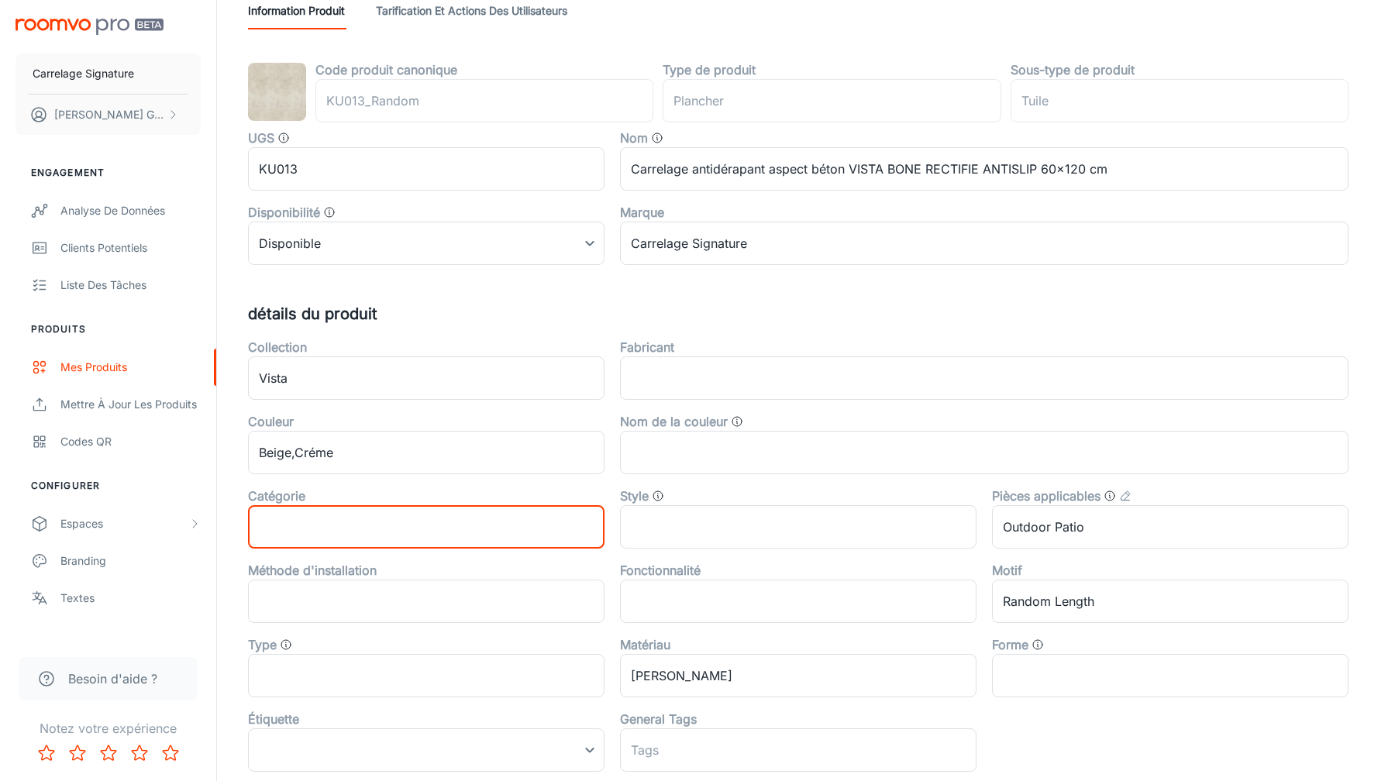
click at [1372, 499] on div "Code produit canonique KU013_Random ​ Type de produit plancher ​ Sous-type de p…" at bounding box center [805, 520] width 1153 height 921
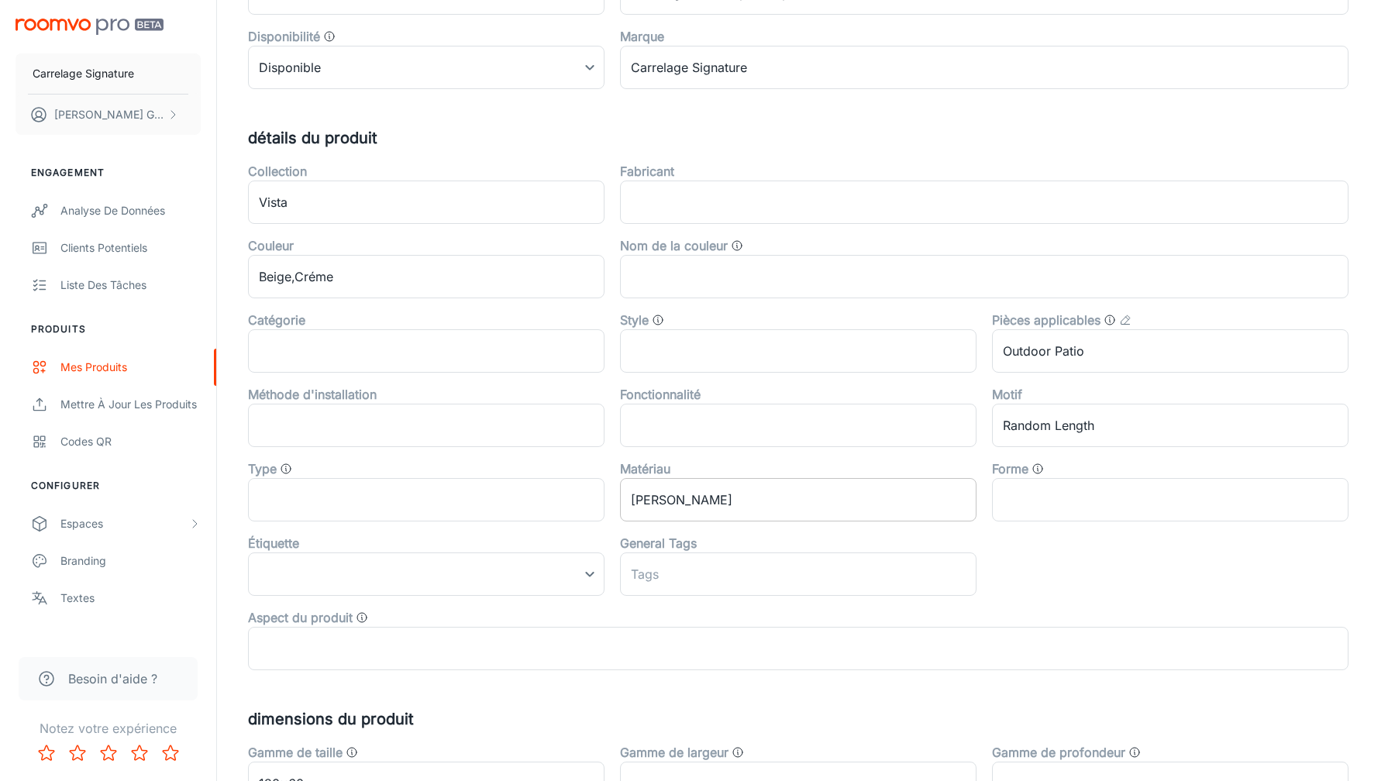
scroll to position [0, 0]
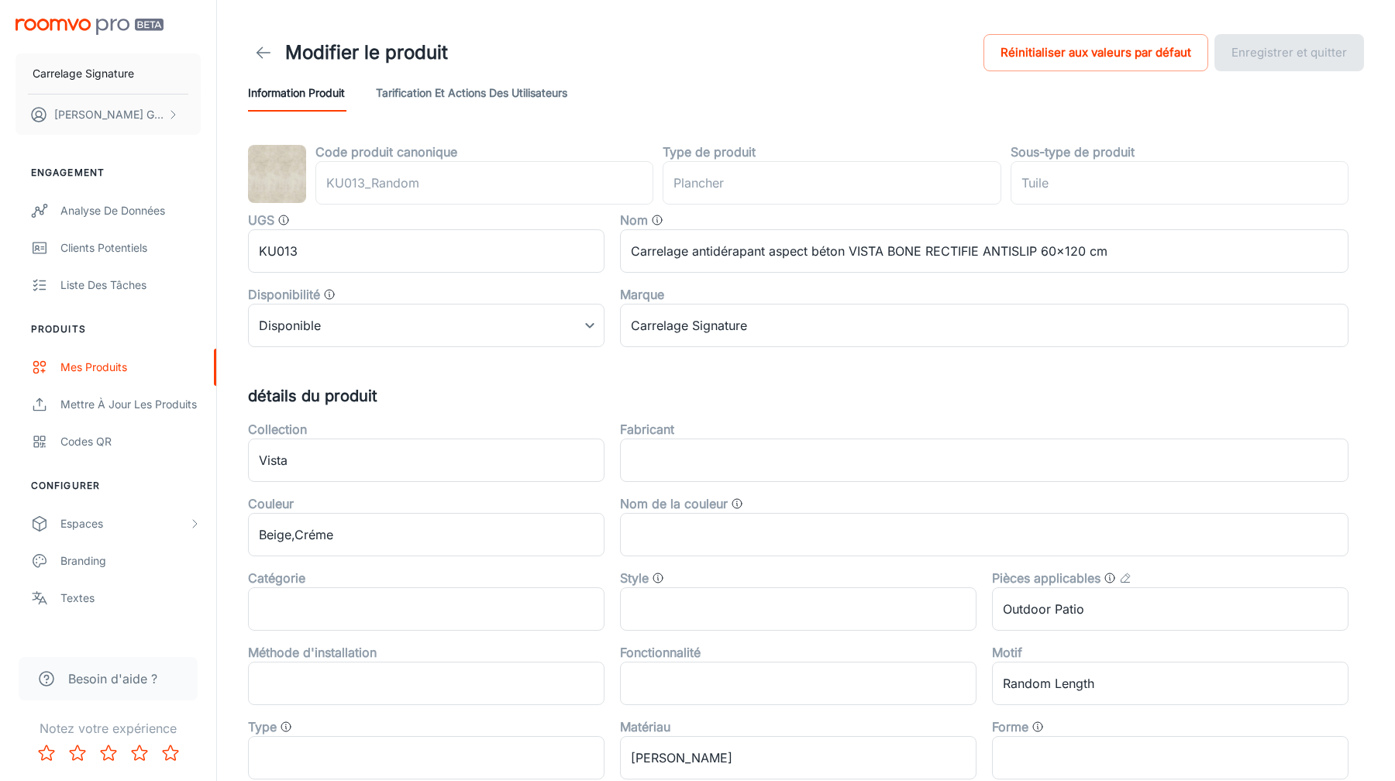
click at [701, 88] on div "Information produit Tarification et actions des utilisateurs" at bounding box center [806, 92] width 1116 height 37
click at [828, 100] on div "Information produit Tarification et actions des utilisateurs" at bounding box center [806, 92] width 1116 height 37
click at [705, 101] on div "Information produit Tarification et actions des utilisateurs" at bounding box center [806, 92] width 1116 height 37
click at [702, 84] on div "Information produit Tarification et actions des utilisateurs" at bounding box center [806, 92] width 1116 height 37
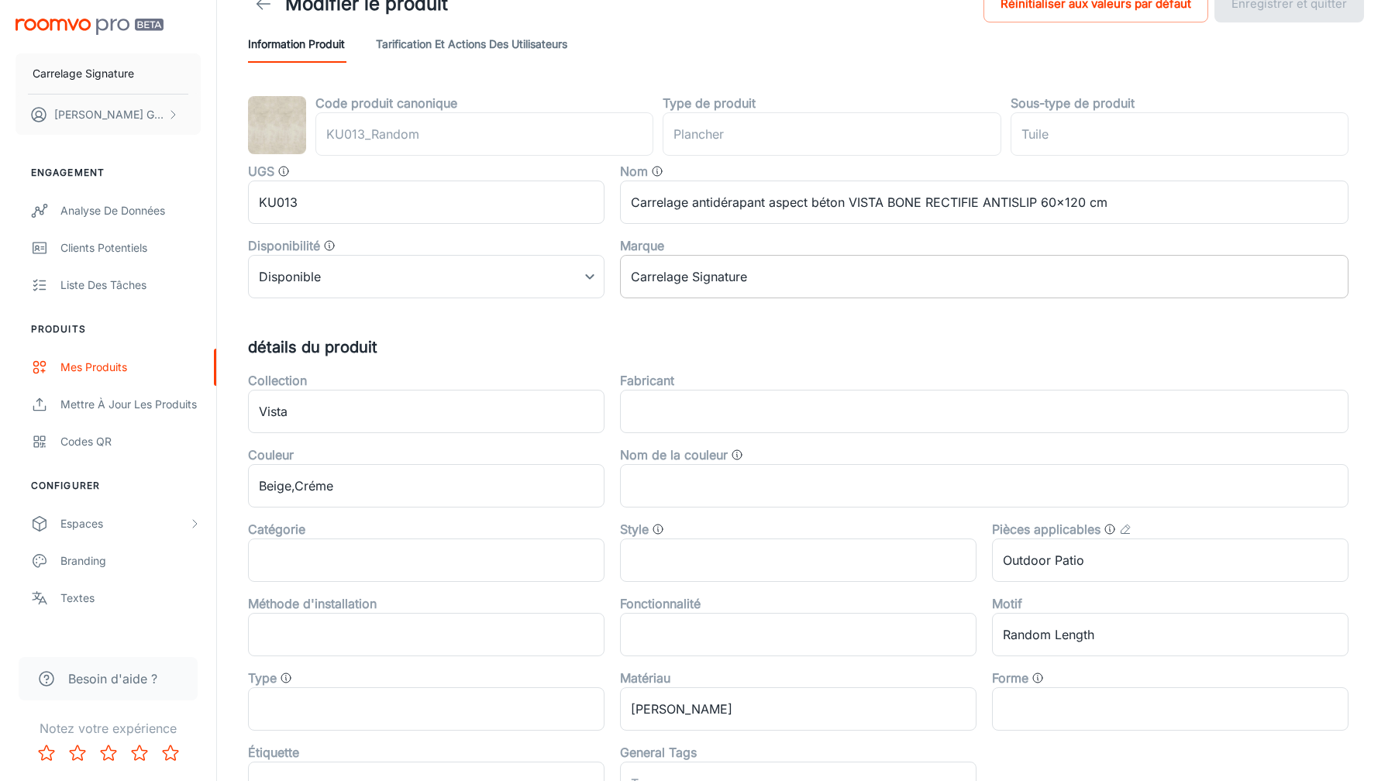
scroll to position [53, 0]
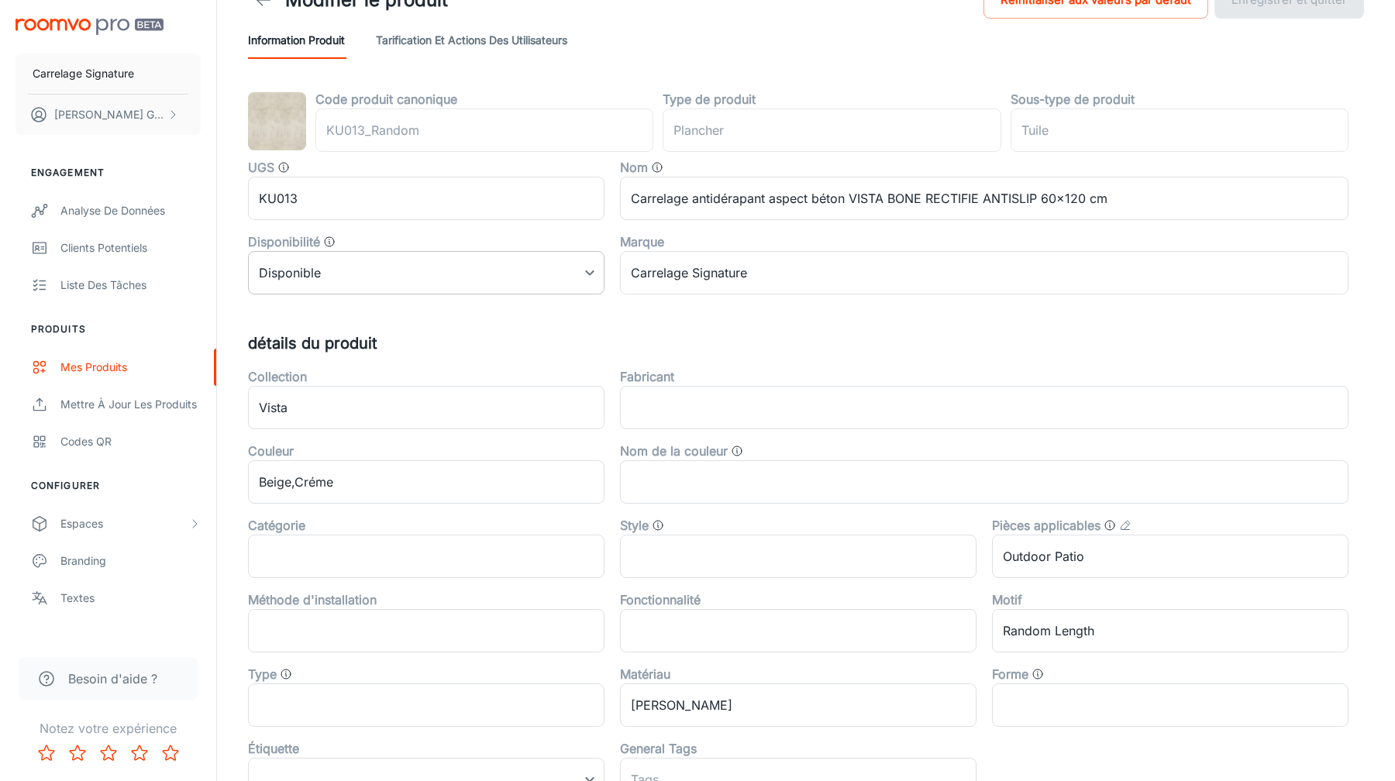
click at [559, 278] on body "Carrelage Signature Laurent GUIGUES Engagement Analyse de données Clients poten…" at bounding box center [697, 337] width 1395 height 781
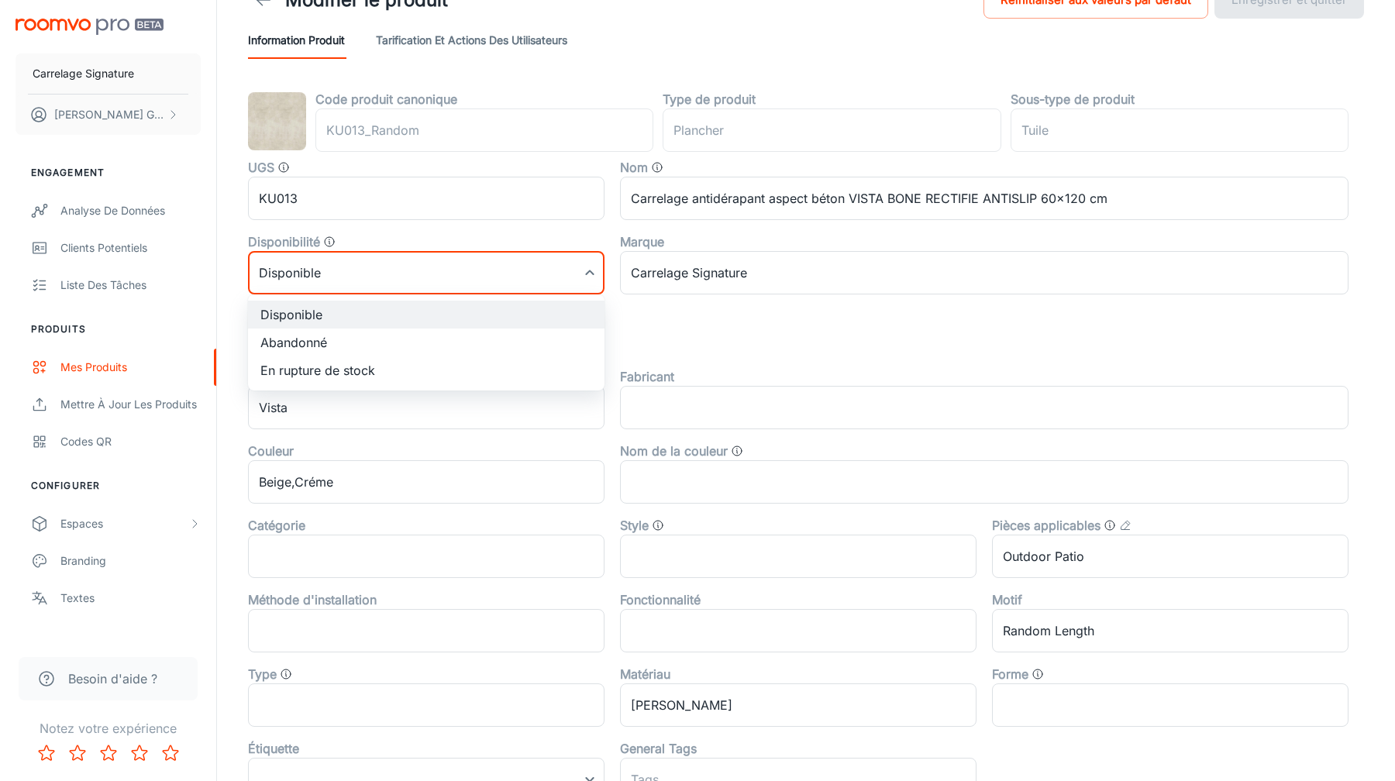
click at [704, 335] on div at bounding box center [697, 390] width 1395 height 781
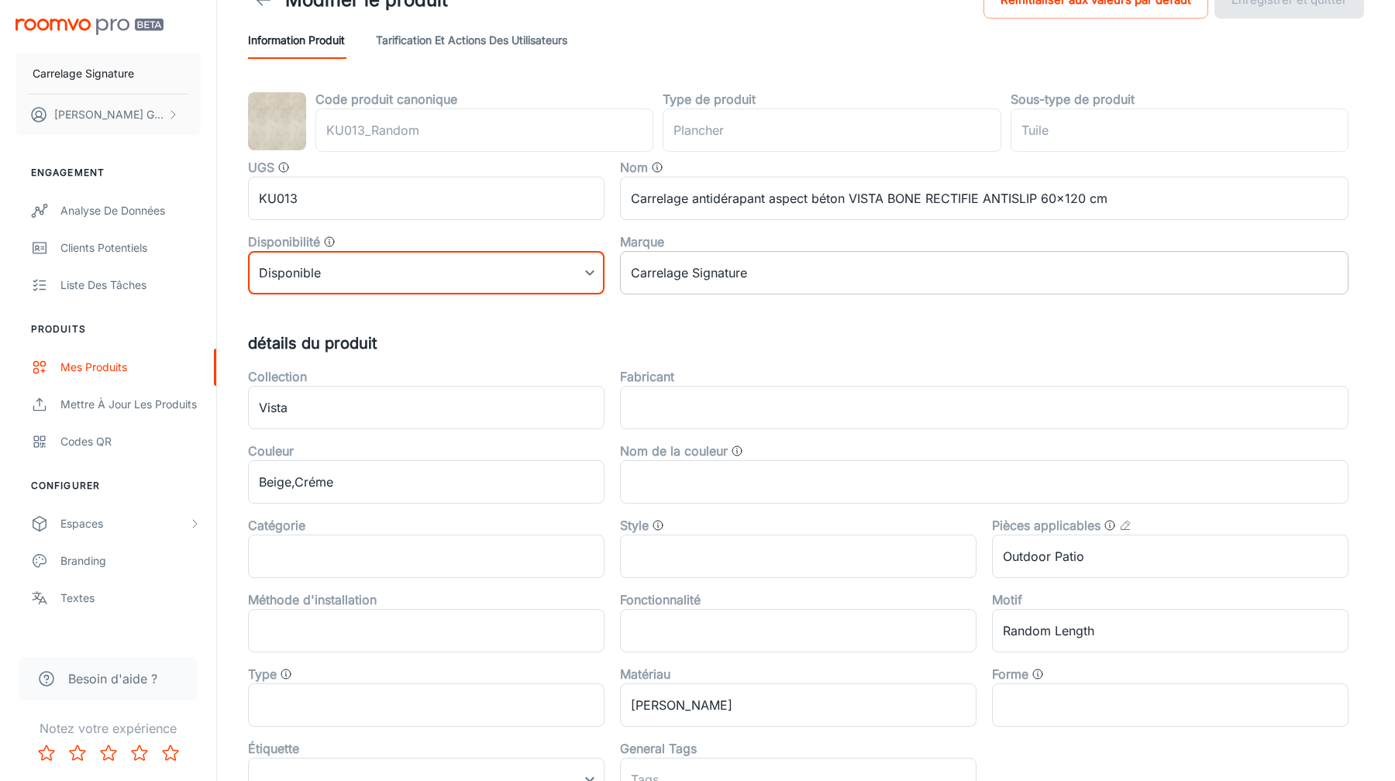
click at [690, 279] on input "Carrelage Signature" at bounding box center [984, 272] width 728 height 43
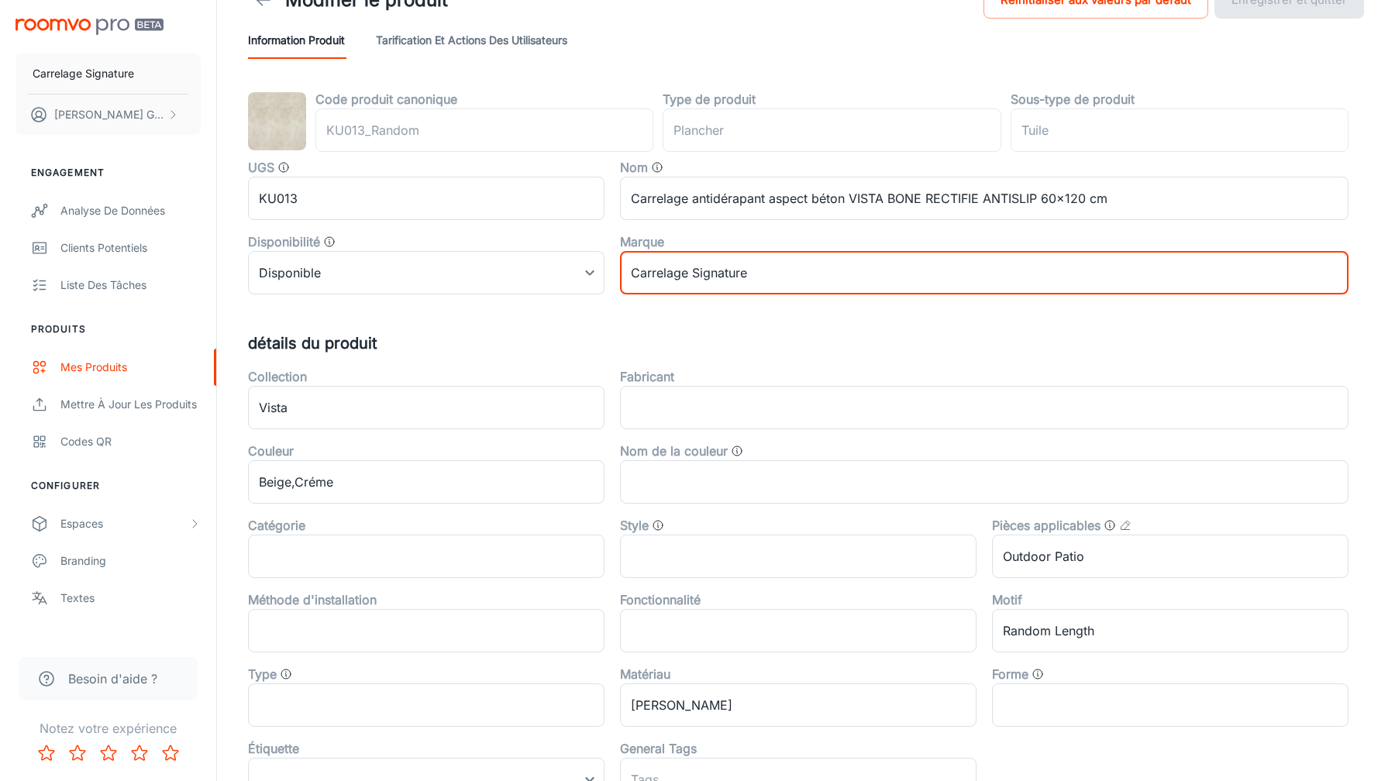
click at [691, 313] on div "Code produit canonique KU013_Random ​ Type de produit plancher ​ Sous-type de p…" at bounding box center [806, 550] width 1116 height 921
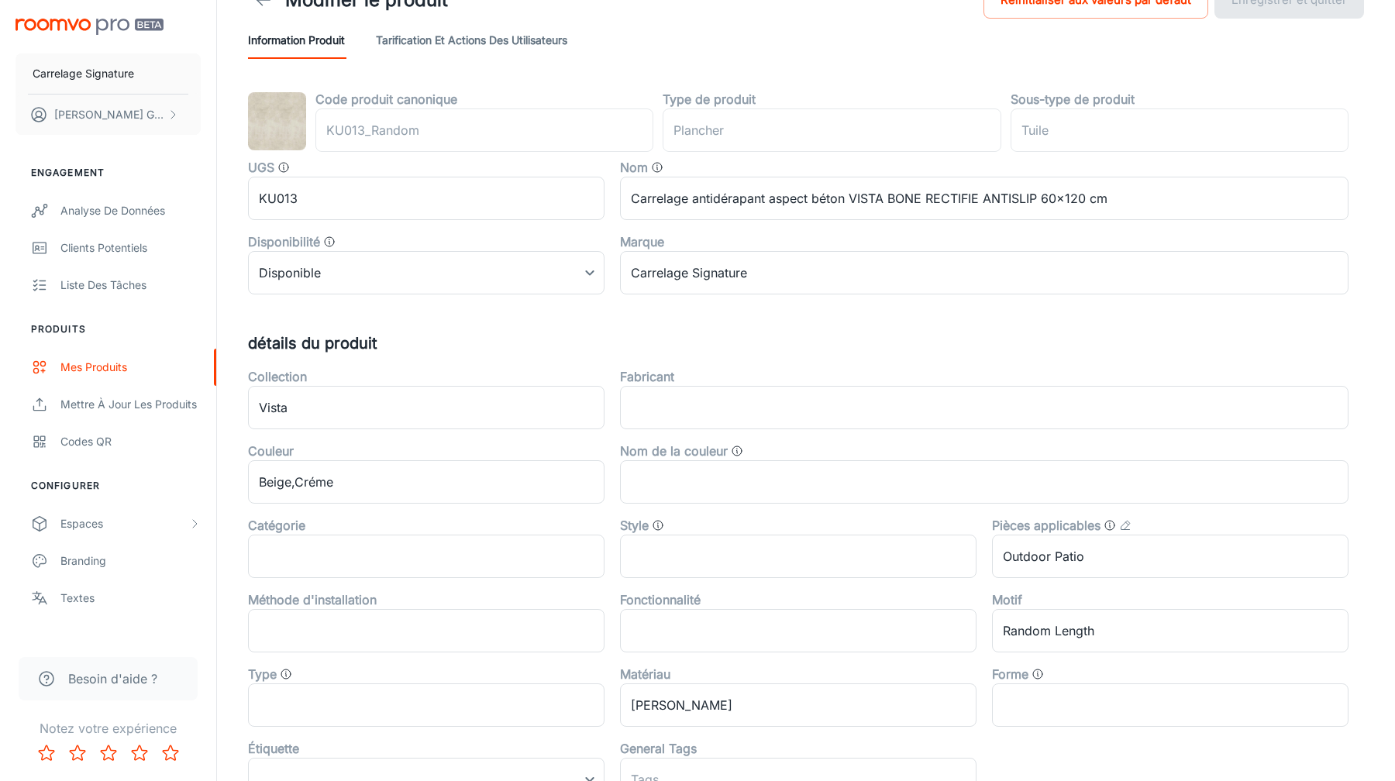
click at [620, 320] on div "Code produit canonique KU013_Random ​ Type de produit plancher ​ Sous-type de p…" at bounding box center [806, 550] width 1116 height 921
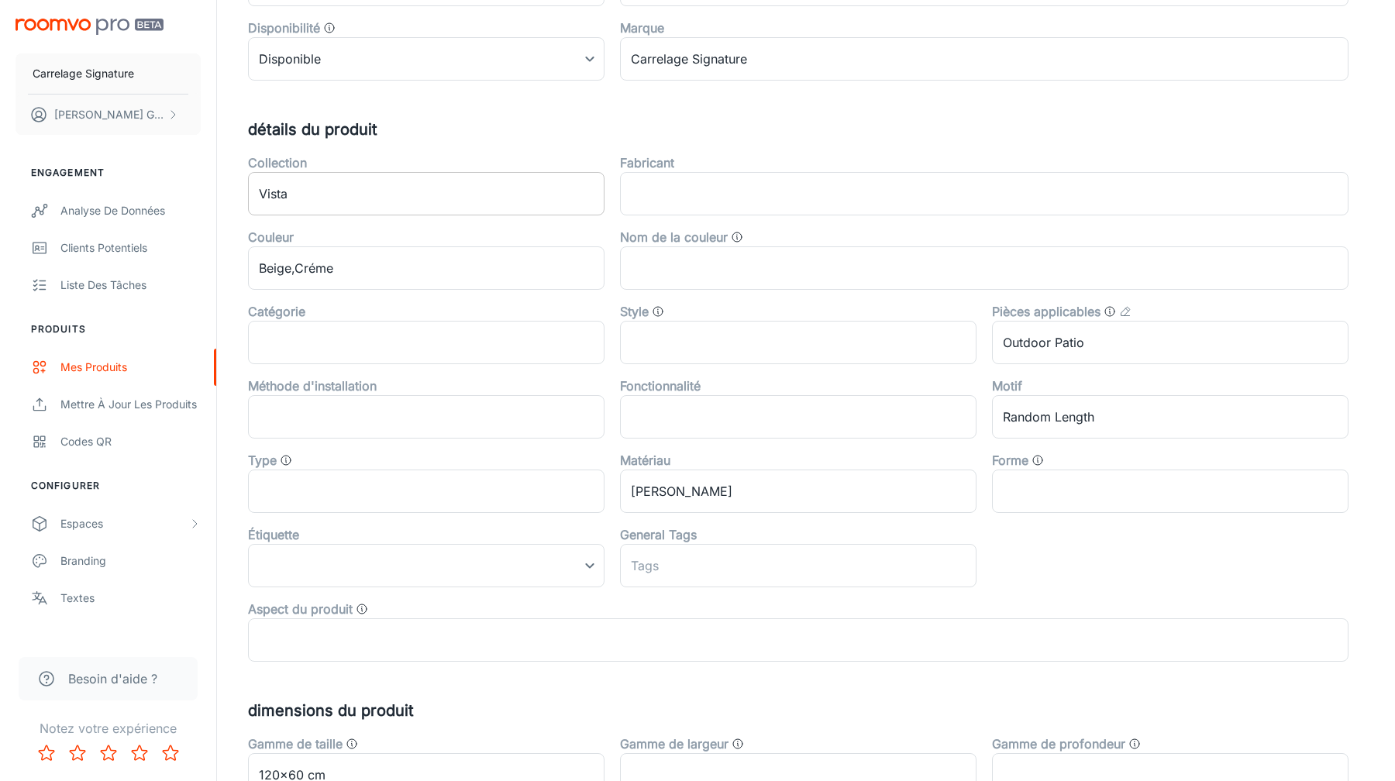
scroll to position [281, 0]
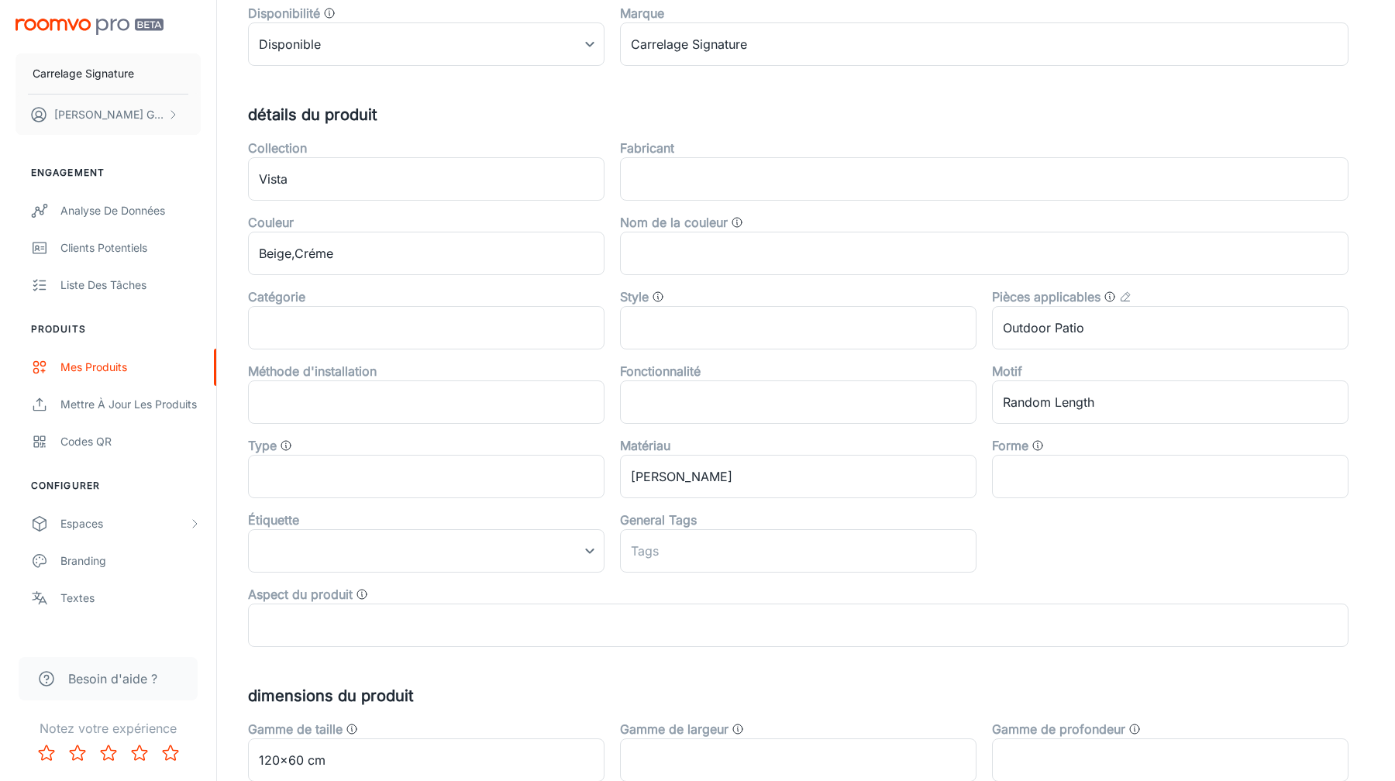
click at [601, 125] on h5 "détails du produit" at bounding box center [806, 114] width 1116 height 23
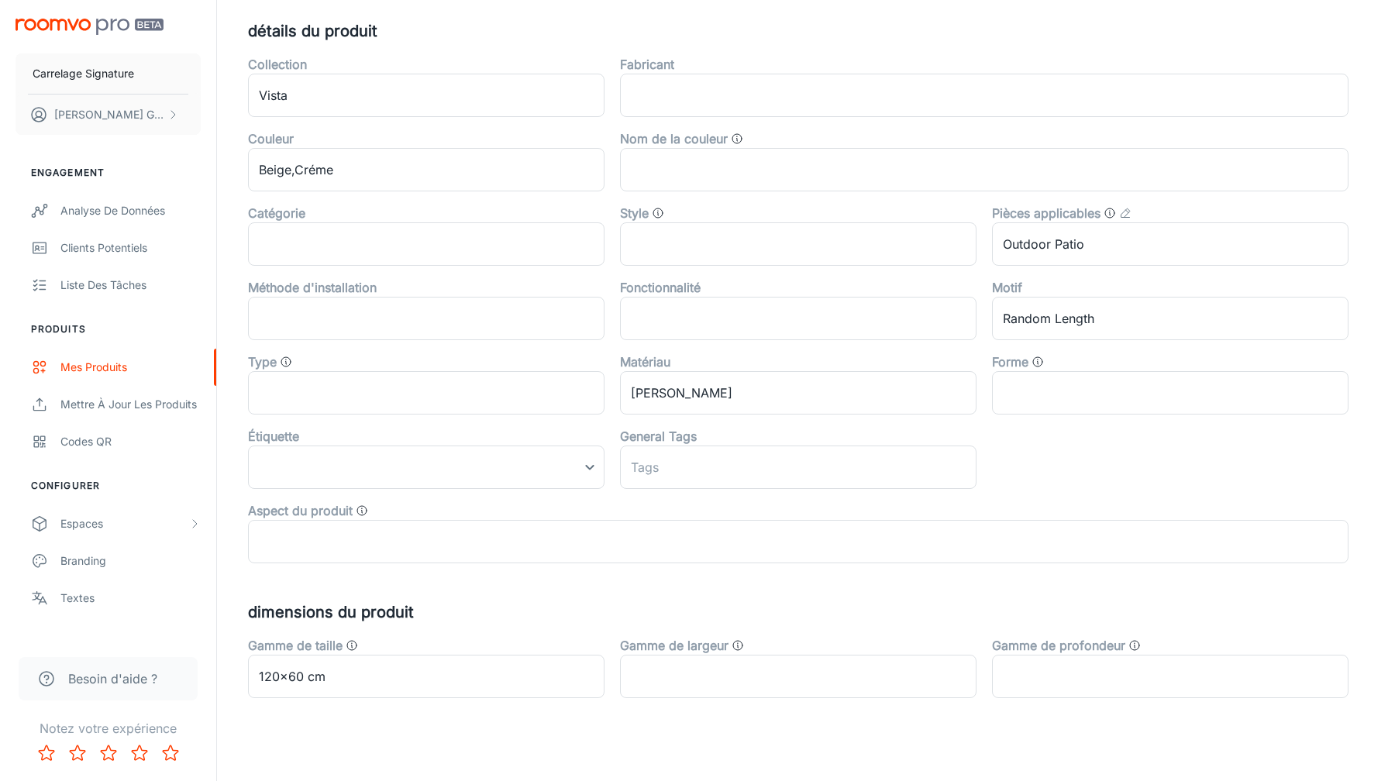
scroll to position [381, 0]
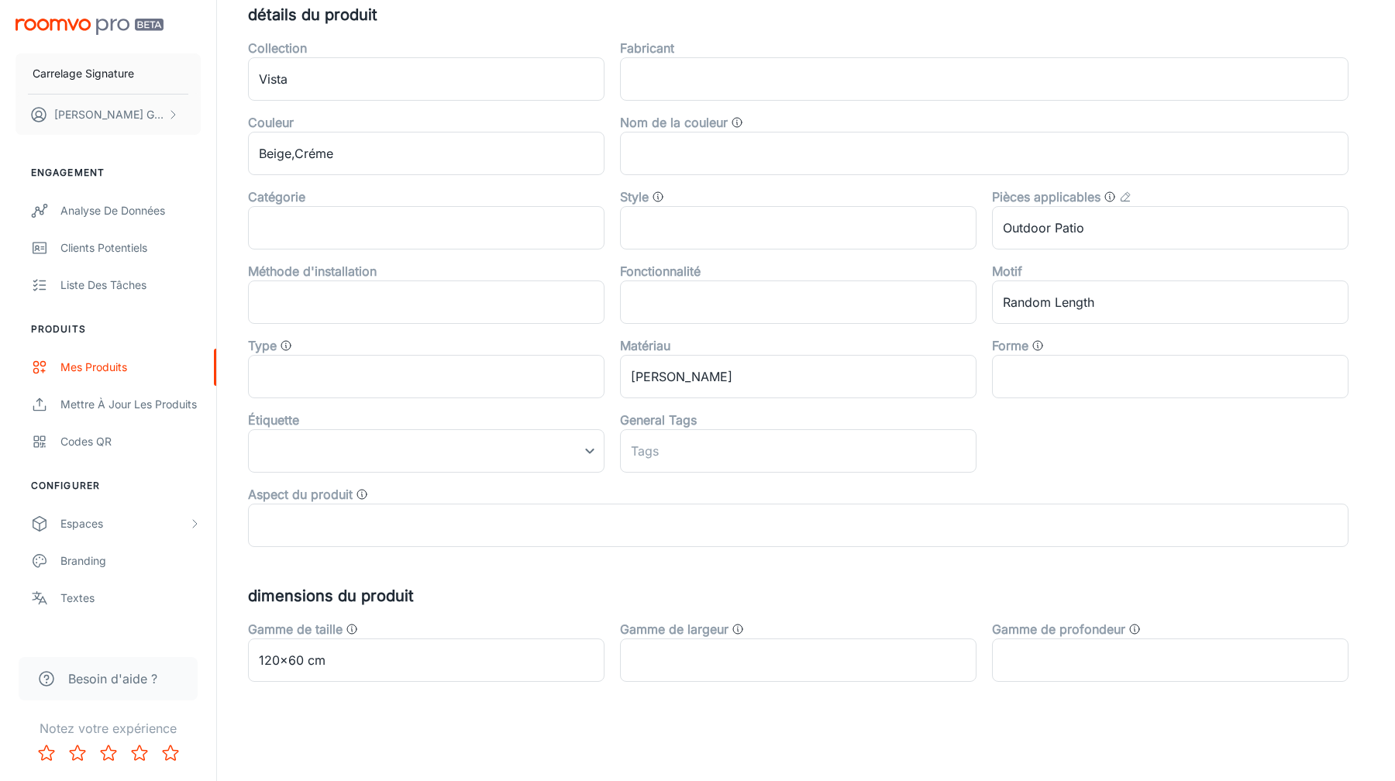
click at [709, 570] on div "Code produit canonique KU013_Random ​ Type de produit plancher ​ Sous-type de p…" at bounding box center [806, 221] width 1116 height 921
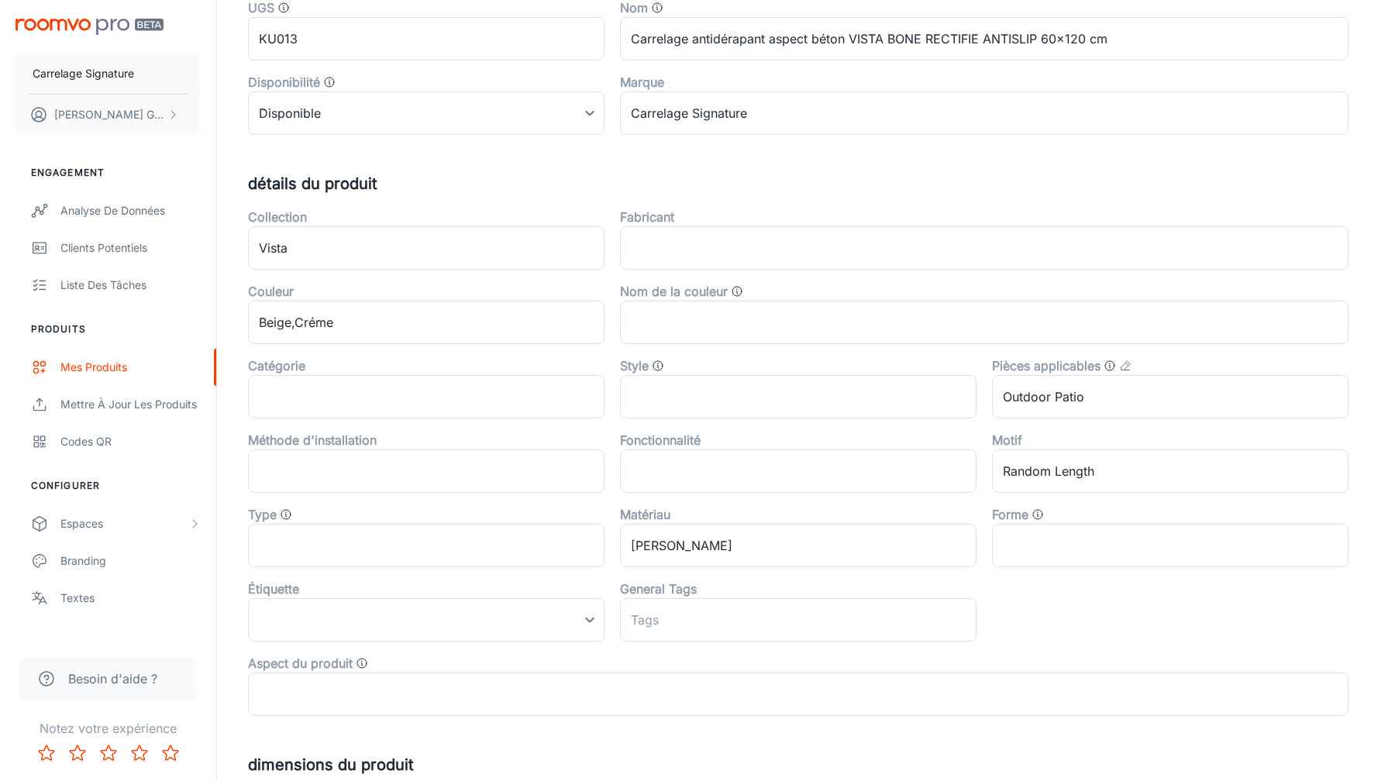
scroll to position [0, 0]
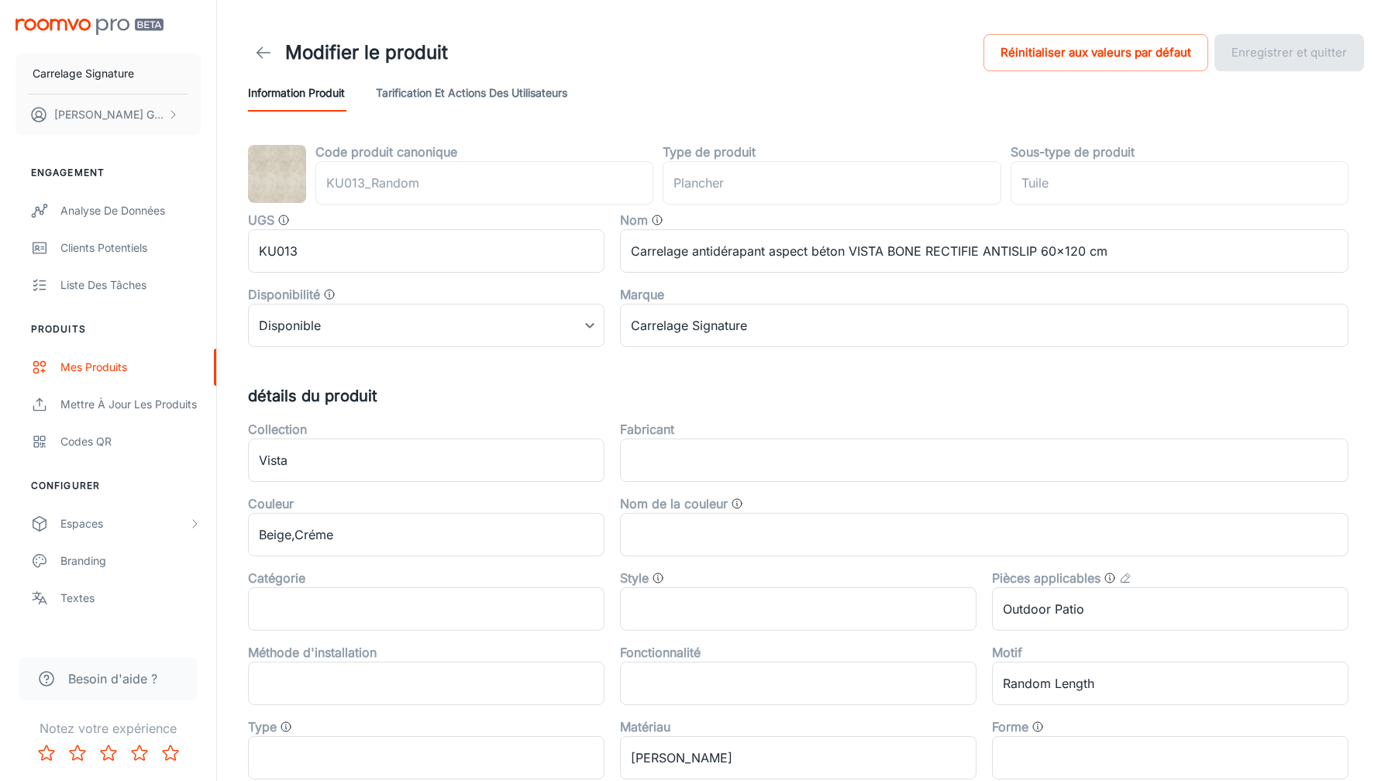
click at [644, 372] on div "Code produit canonique KU013_Random ​ Type de produit plancher ​ Sous-type de p…" at bounding box center [806, 603] width 1116 height 921
click at [845, 71] on div "Modifier le produit Réinitialiser aux valeurs par défaut Enregistrer et quitter" at bounding box center [806, 52] width 1116 height 43
click at [810, 64] on div "Modifier le produit Réinitialiser aux valeurs par défaut Enregistrer et quitter" at bounding box center [806, 52] width 1116 height 43
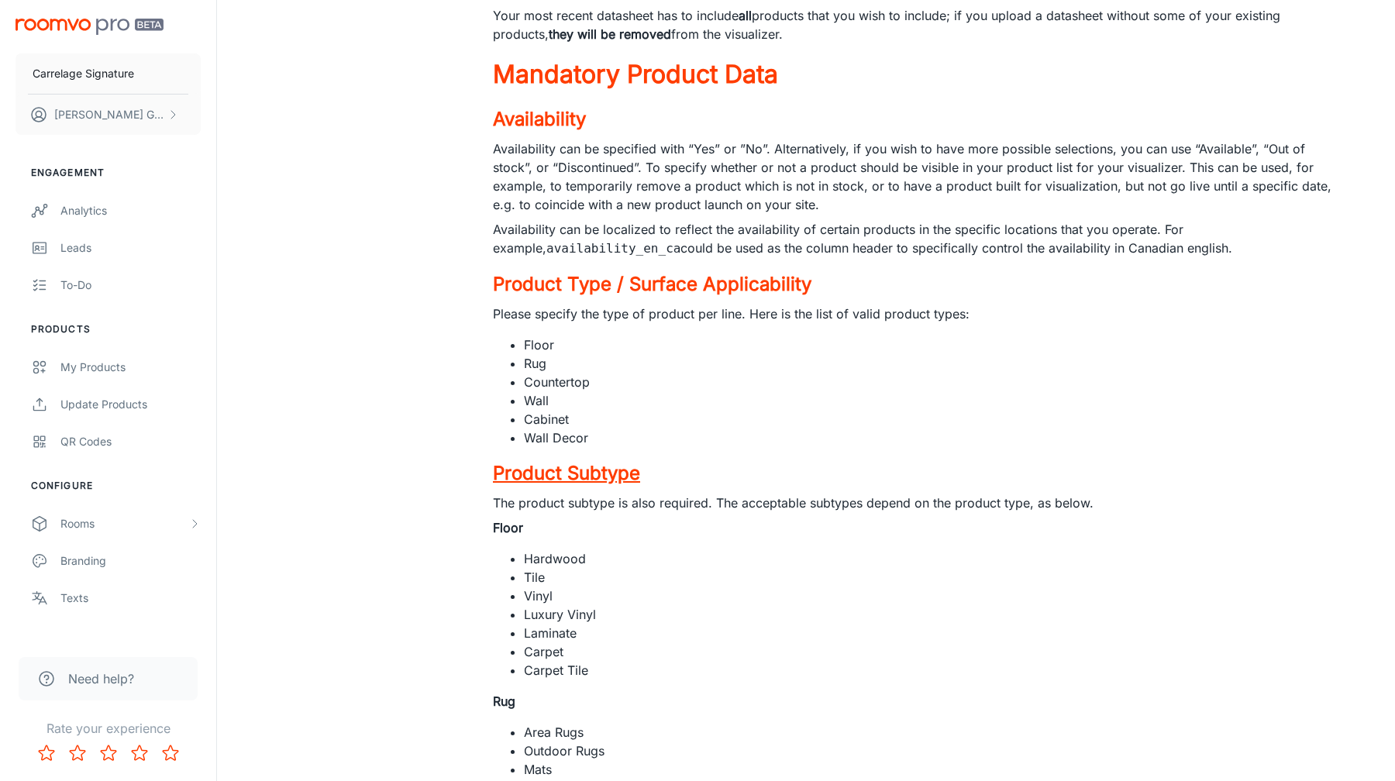
scroll to position [1100, 0]
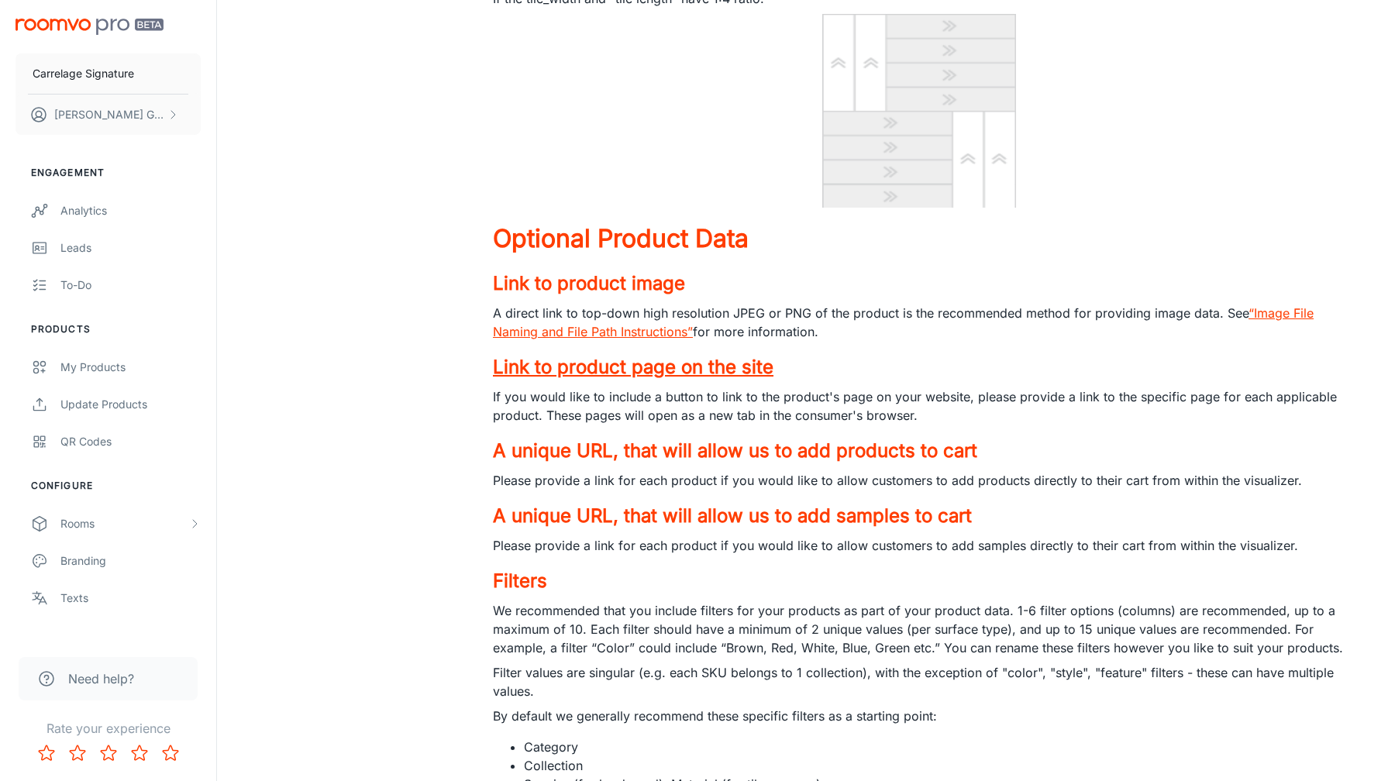
click at [1093, 366] on h4 "Link to product page on the site" at bounding box center [919, 367] width 852 height 28
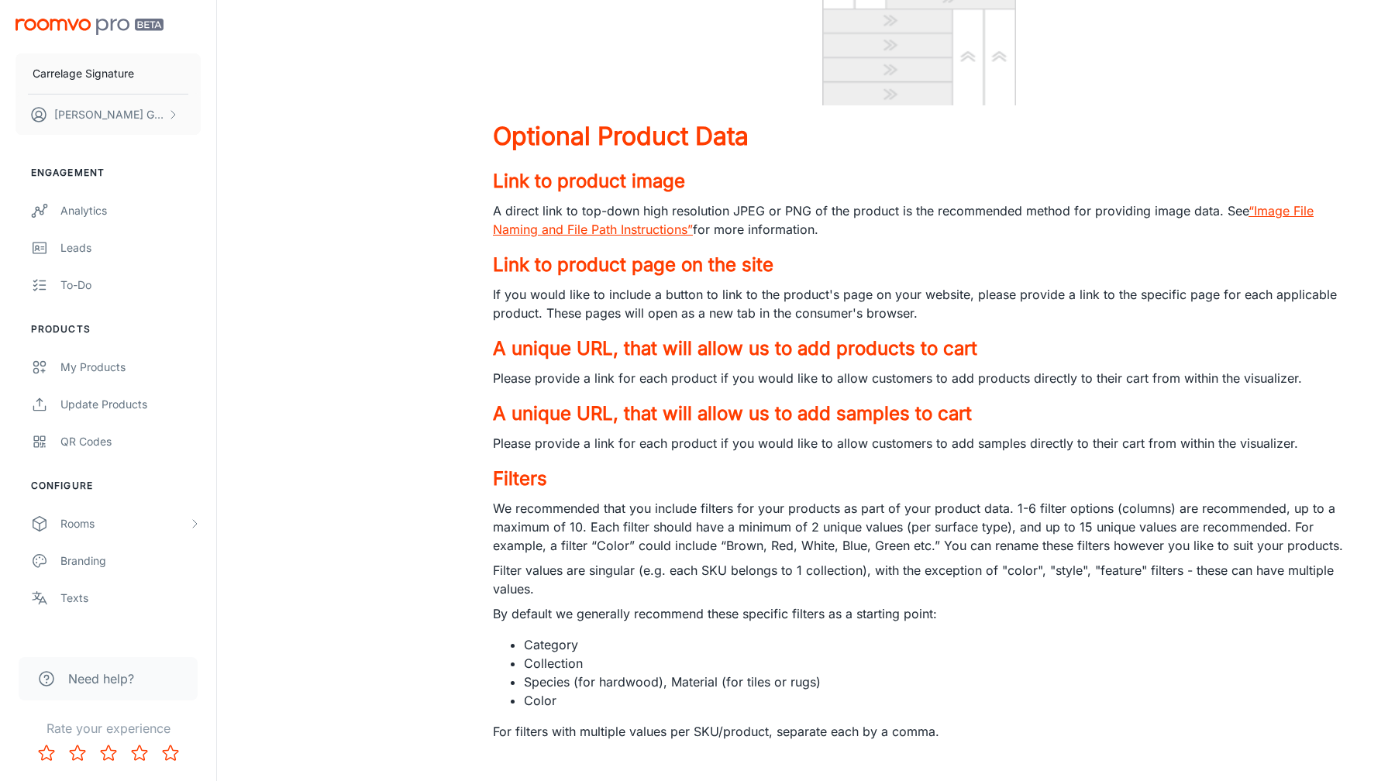
scroll to position [8808, 0]
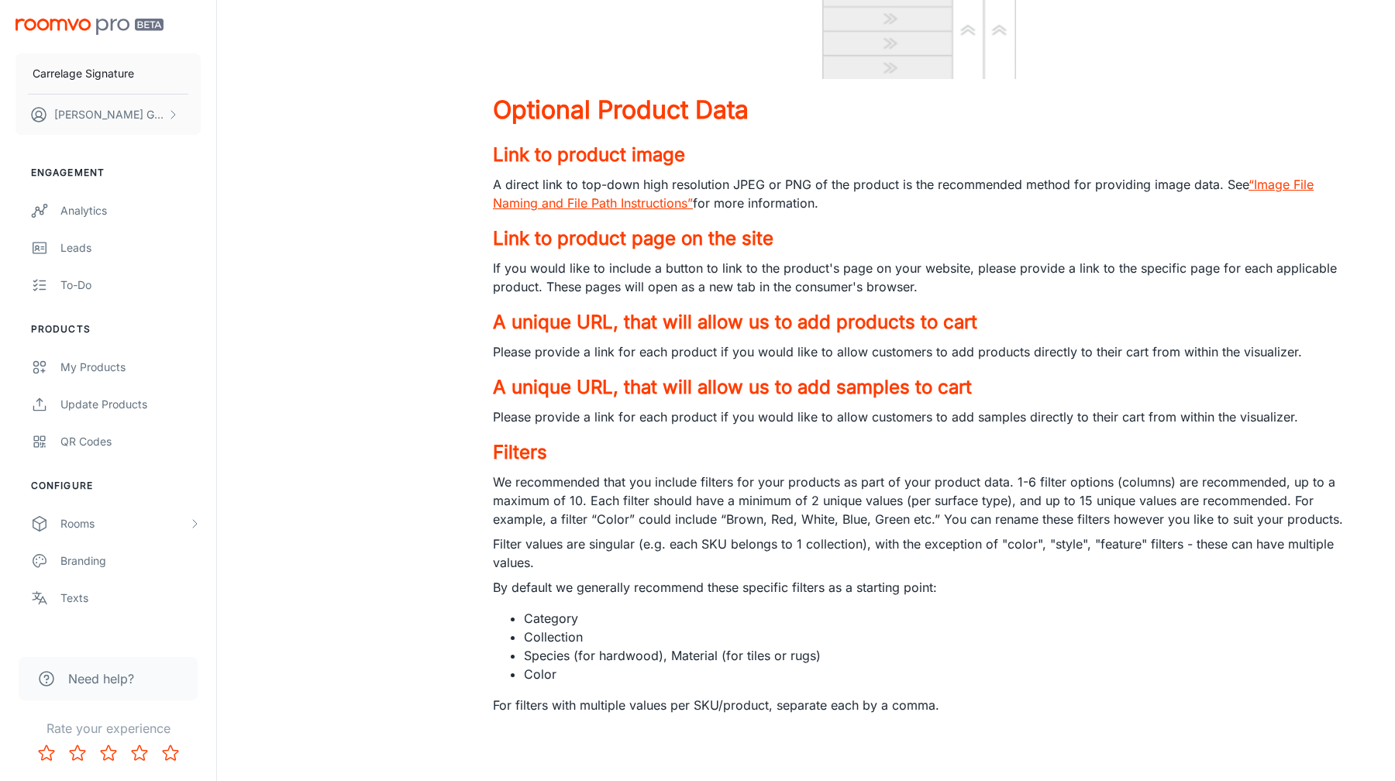
click at [1110, 673] on li "Color" at bounding box center [934, 674] width 821 height 19
click at [1252, 590] on p "By default we generally recommend these specific filters as a starting point:" at bounding box center [919, 587] width 852 height 19
click at [497, 582] on p "By default we generally recommend these specific filters as a starting point:" at bounding box center [919, 587] width 852 height 19
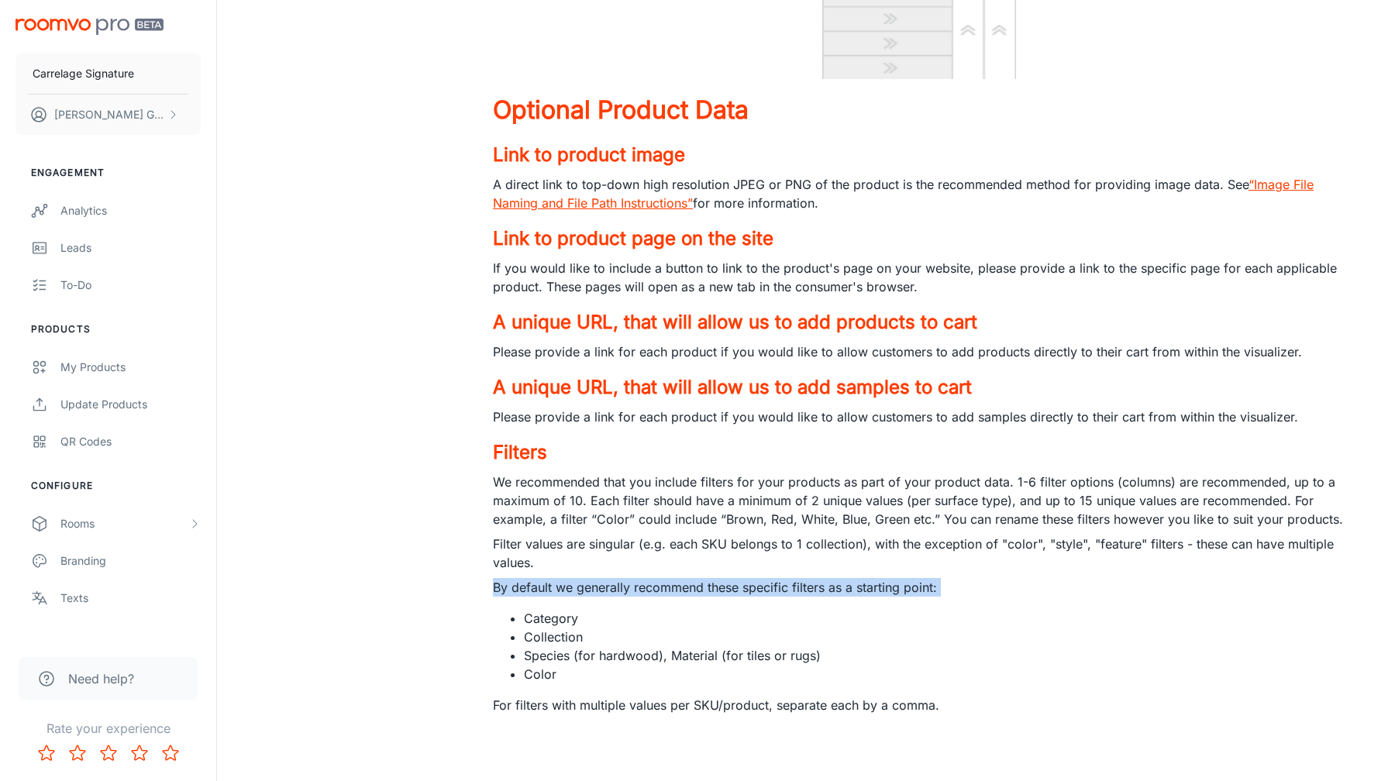
drag, startPoint x: 497, startPoint y: 582, endPoint x: 956, endPoint y: 586, distance: 459.5
click at [956, 587] on p "By default we generally recommend these specific filters as a starting point:" at bounding box center [919, 587] width 852 height 19
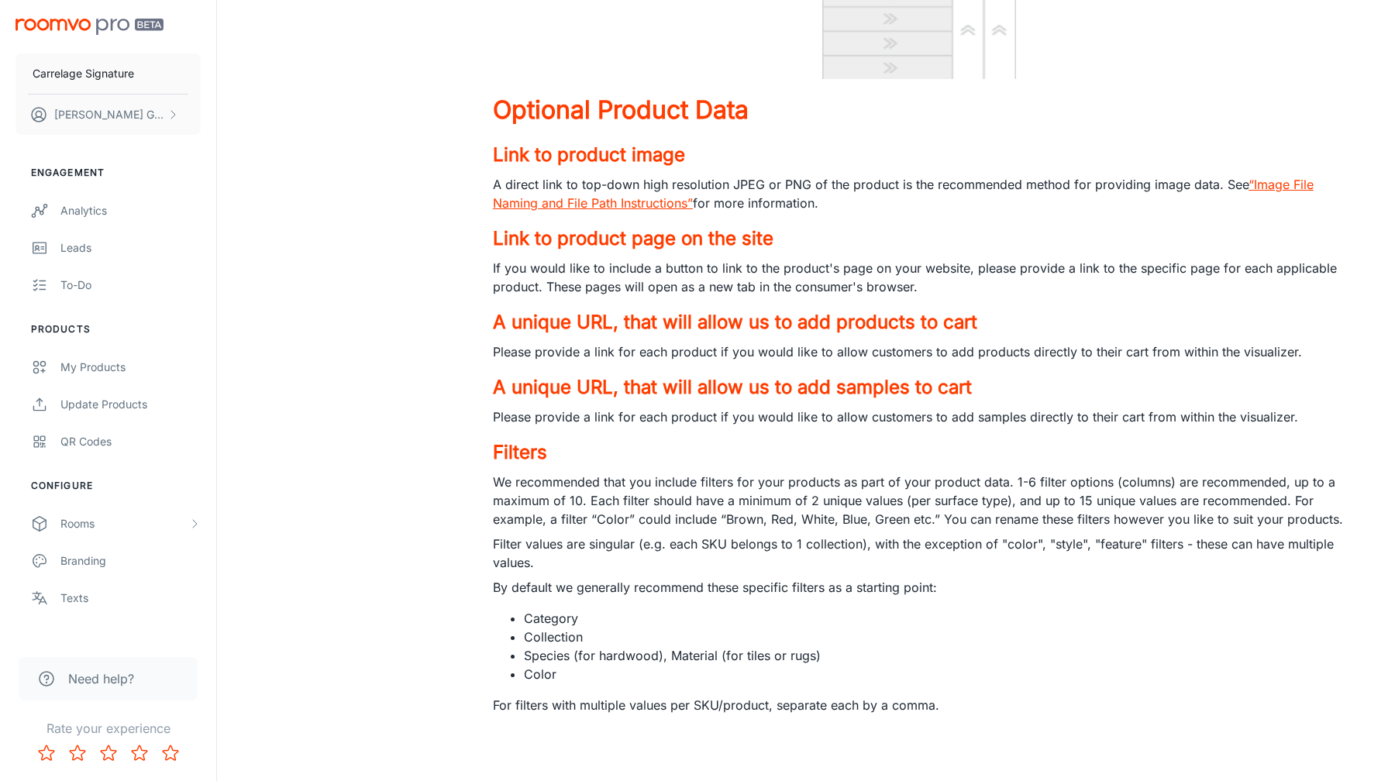
click at [847, 609] on li "Category" at bounding box center [934, 618] width 821 height 19
click at [517, 587] on p "By default we generally recommend these specific filters as a starting point:" at bounding box center [919, 587] width 852 height 19
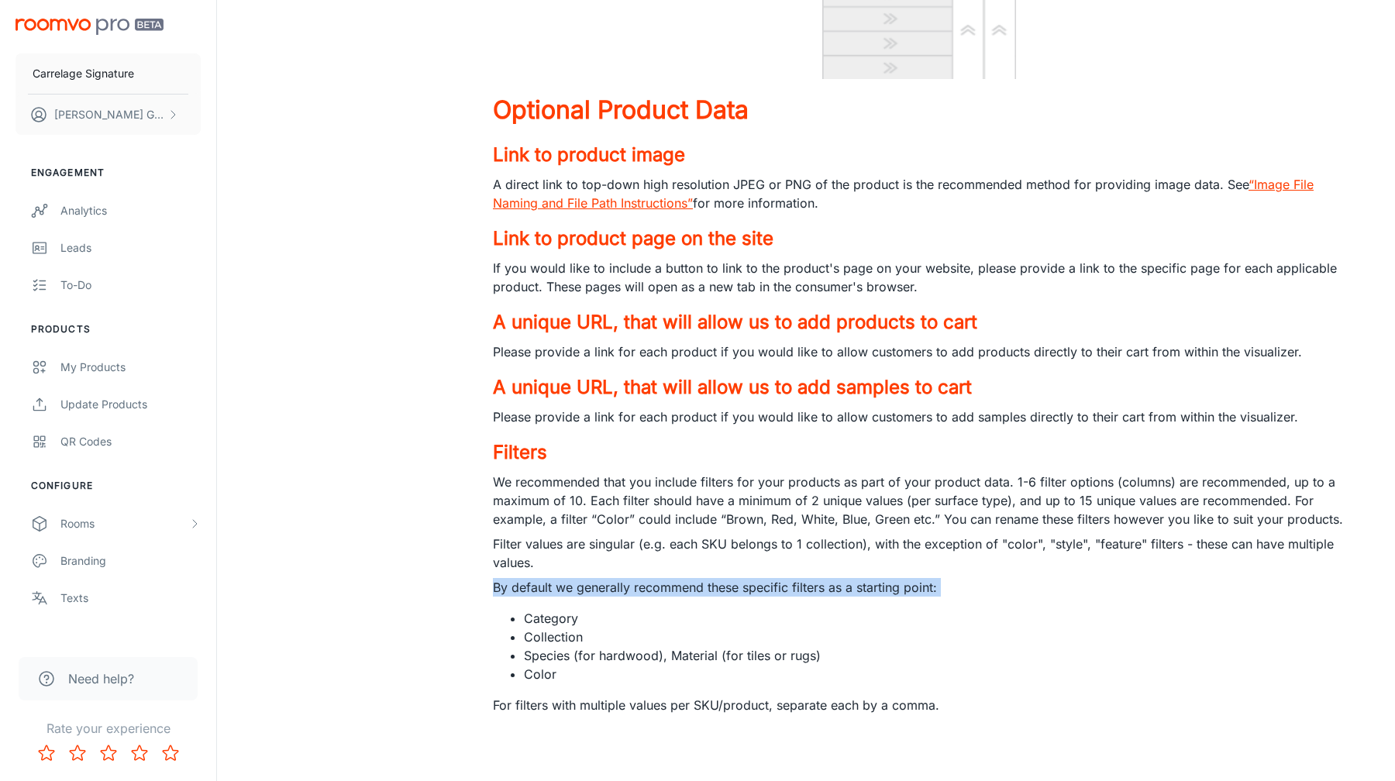
click at [517, 587] on p "By default we generally recommend these specific filters as a starting point:" at bounding box center [919, 587] width 852 height 19
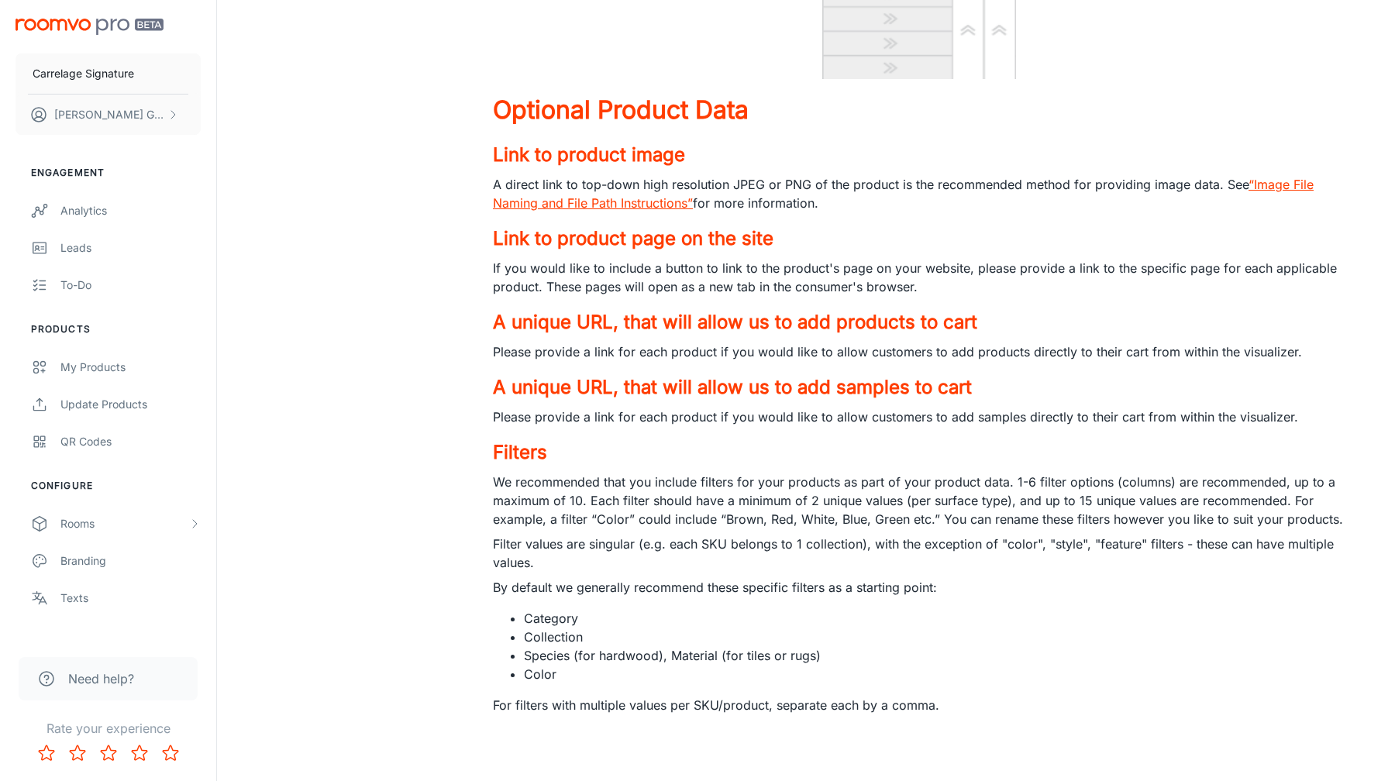
click at [718, 594] on p "By default we generally recommend these specific filters as a starting point:" at bounding box center [919, 587] width 852 height 19
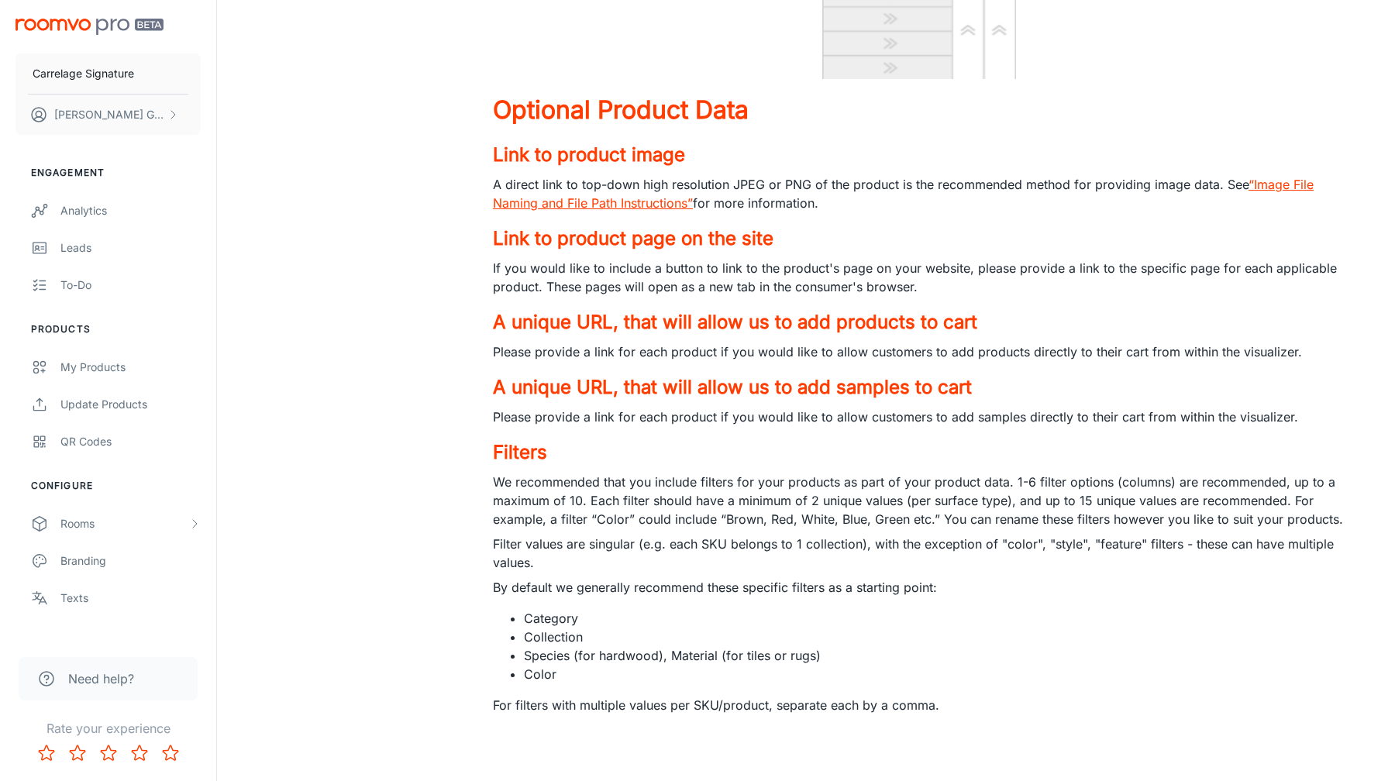
click at [522, 678] on ul "Category Collection Species (for hardwood), Material (for tiles or rugs) Color" at bounding box center [919, 646] width 852 height 74
click at [556, 618] on li "Category" at bounding box center [934, 618] width 821 height 19
click at [562, 578] on p "By default we generally recommend these specific filters as a starting point:" at bounding box center [919, 587] width 852 height 19
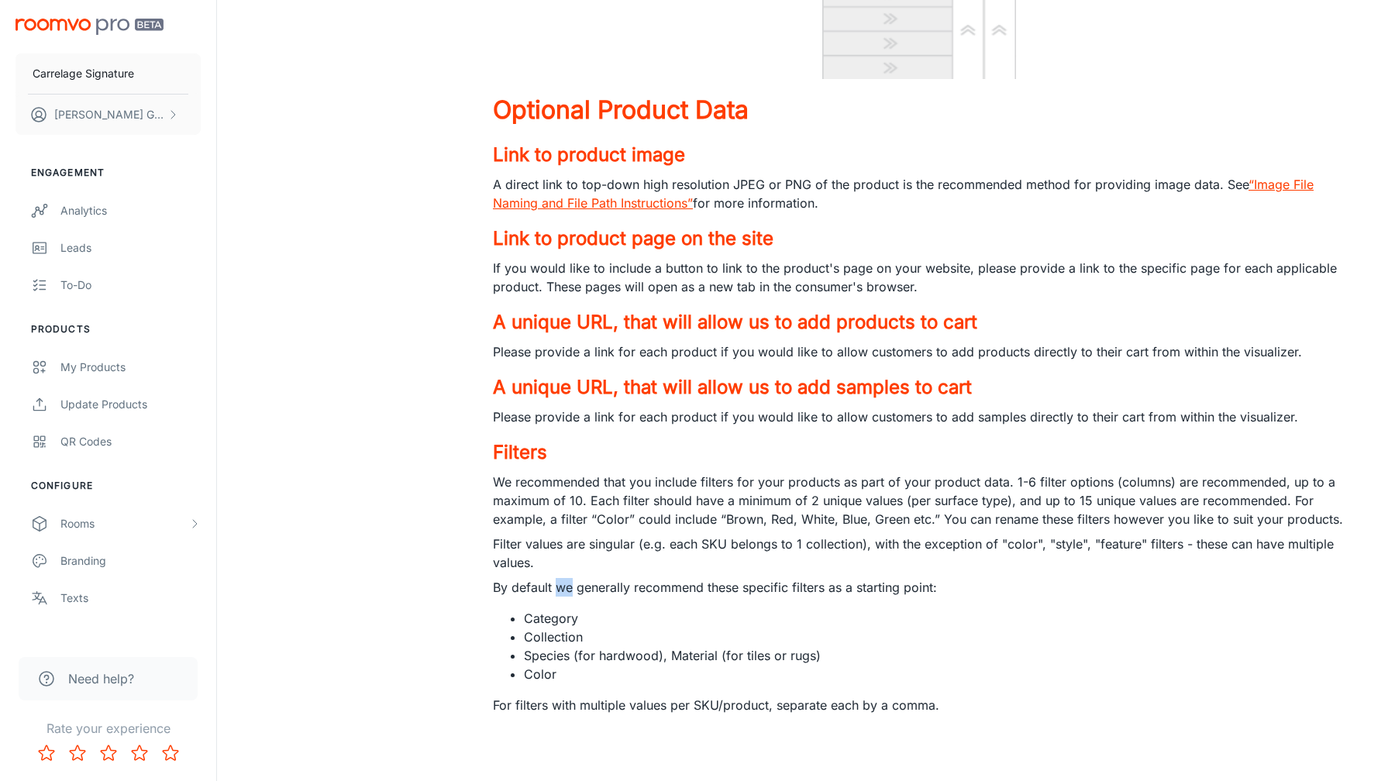
click at [562, 578] on p "By default we generally recommend these specific filters as a starting point:" at bounding box center [919, 587] width 852 height 19
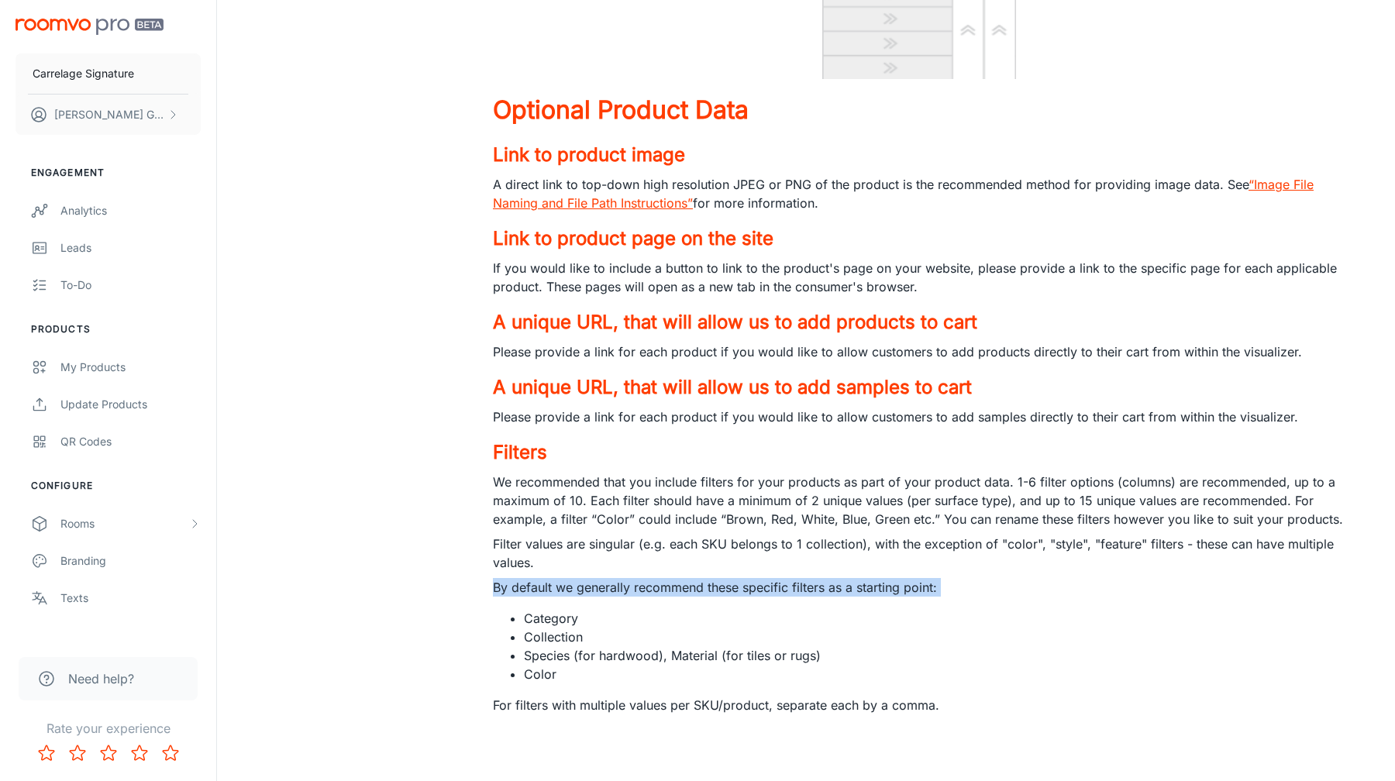
click at [562, 578] on p "By default we generally recommend these specific filters as a starting point:" at bounding box center [919, 587] width 852 height 19
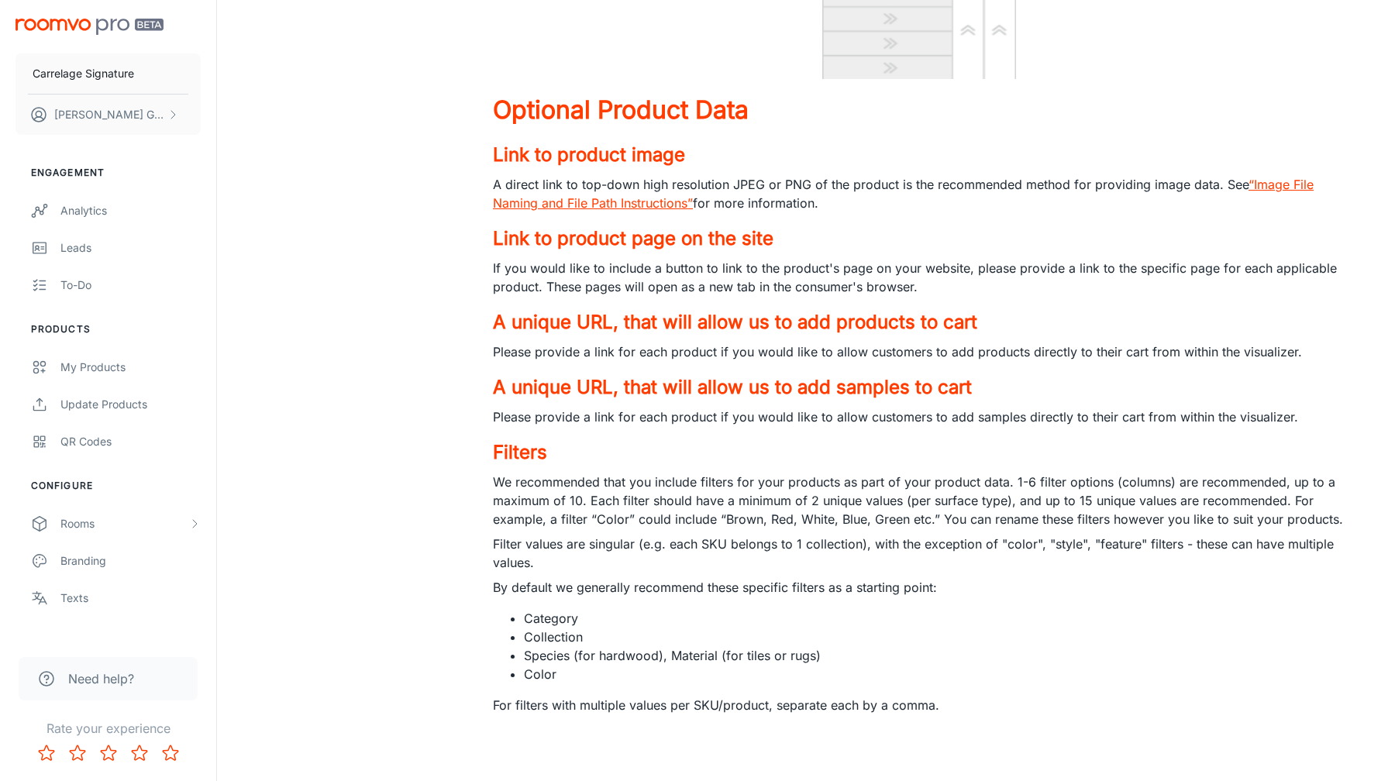
click at [631, 631] on li "Collection" at bounding box center [934, 637] width 821 height 19
click at [1007, 584] on p "By default we generally recommend these specific filters as a starting point:" at bounding box center [919, 587] width 852 height 19
click at [525, 453] on h4 "Filters" at bounding box center [919, 453] width 852 height 28
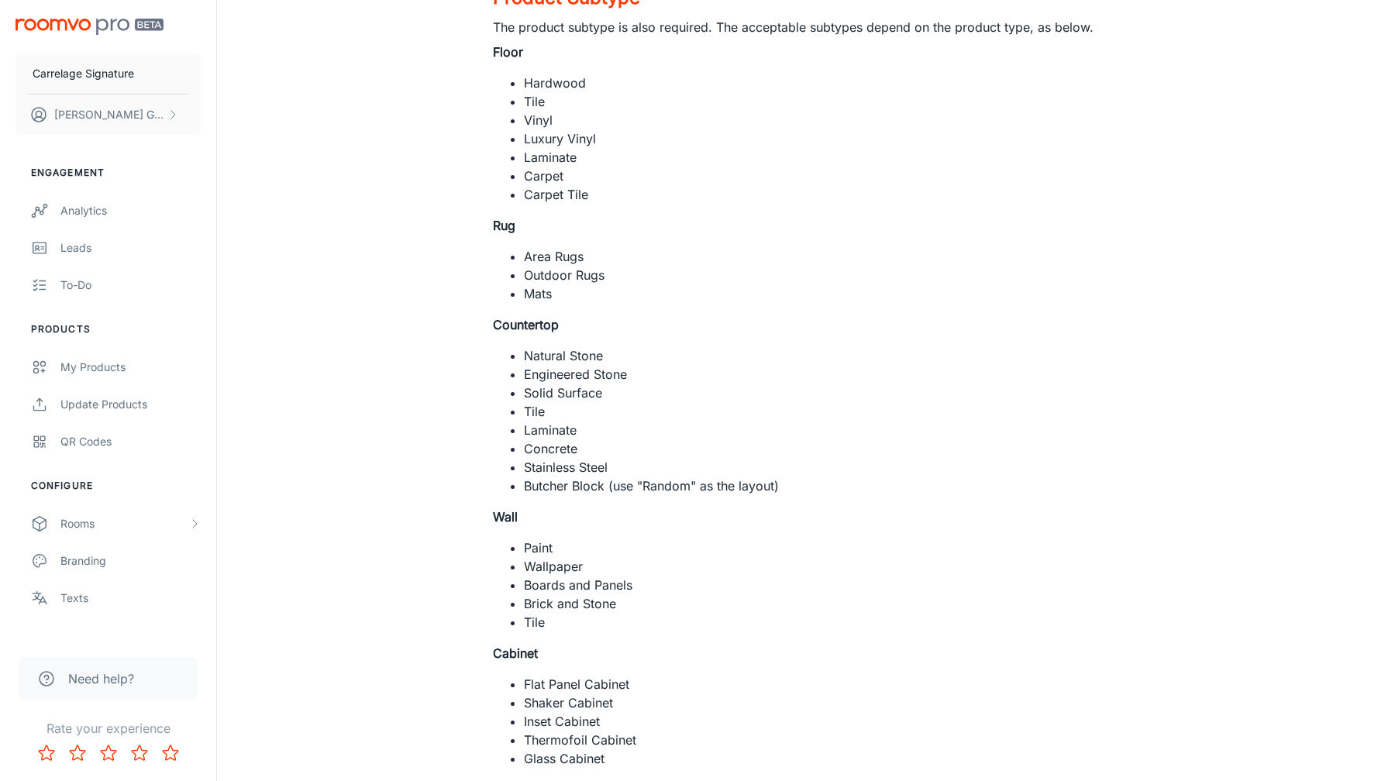
scroll to position [0, 0]
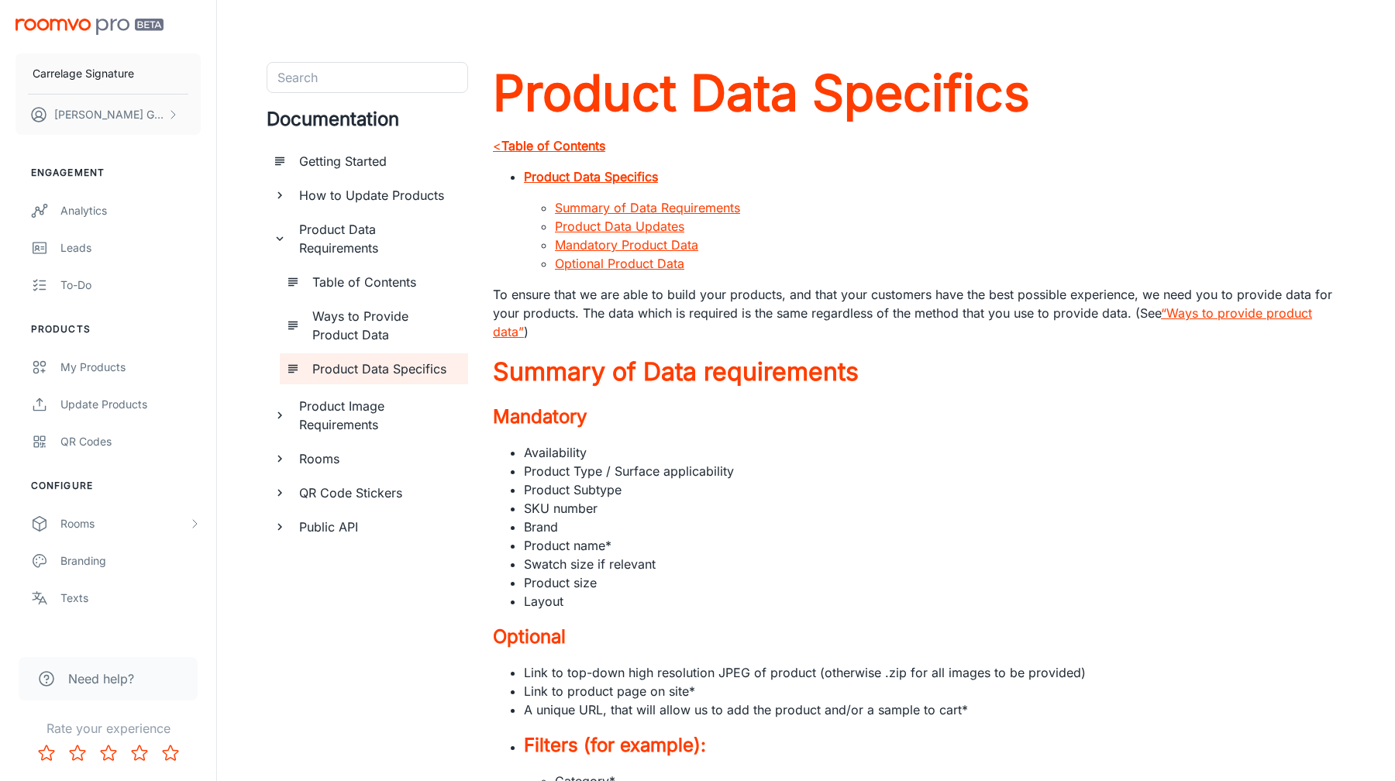
click at [284, 232] on icon "documentation page list" at bounding box center [280, 239] width 14 height 14
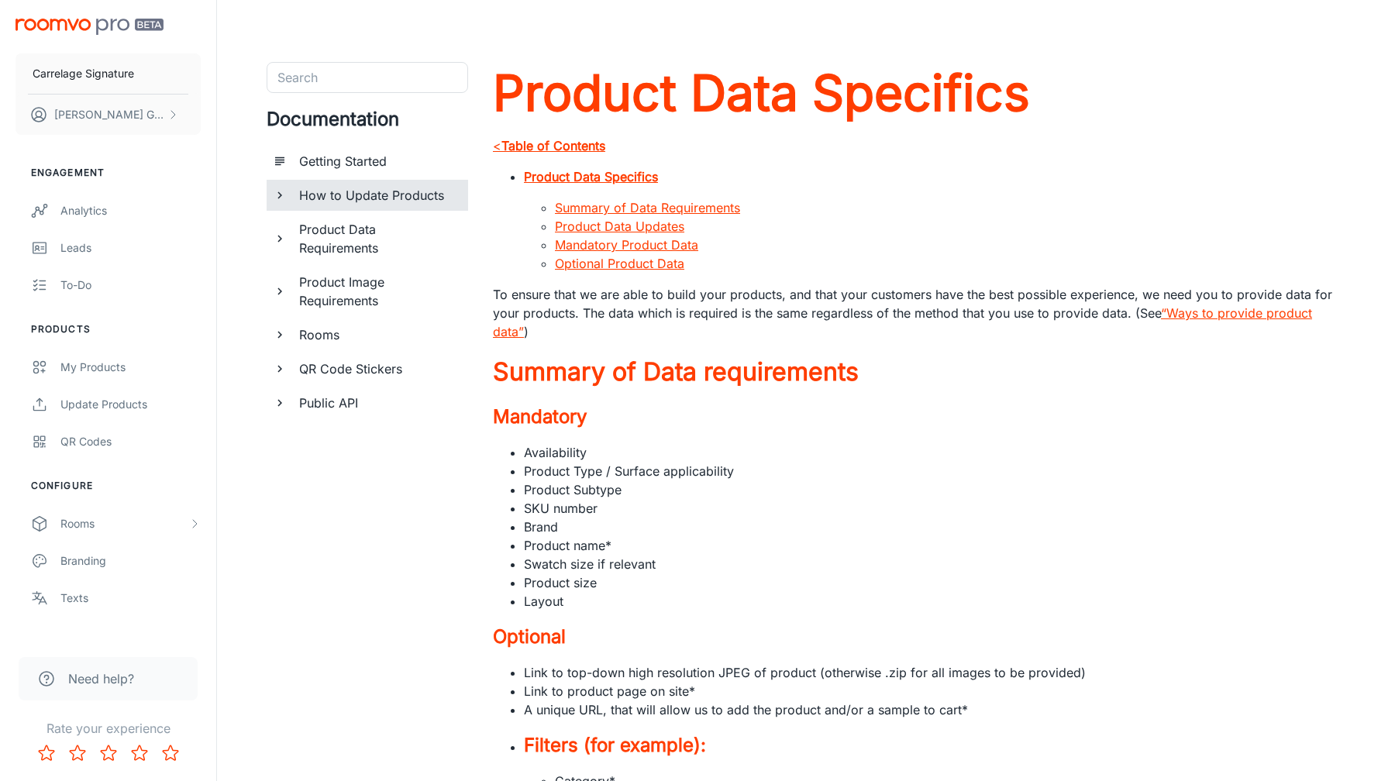
click at [283, 195] on icon "documentation page list" at bounding box center [280, 195] width 14 height 14
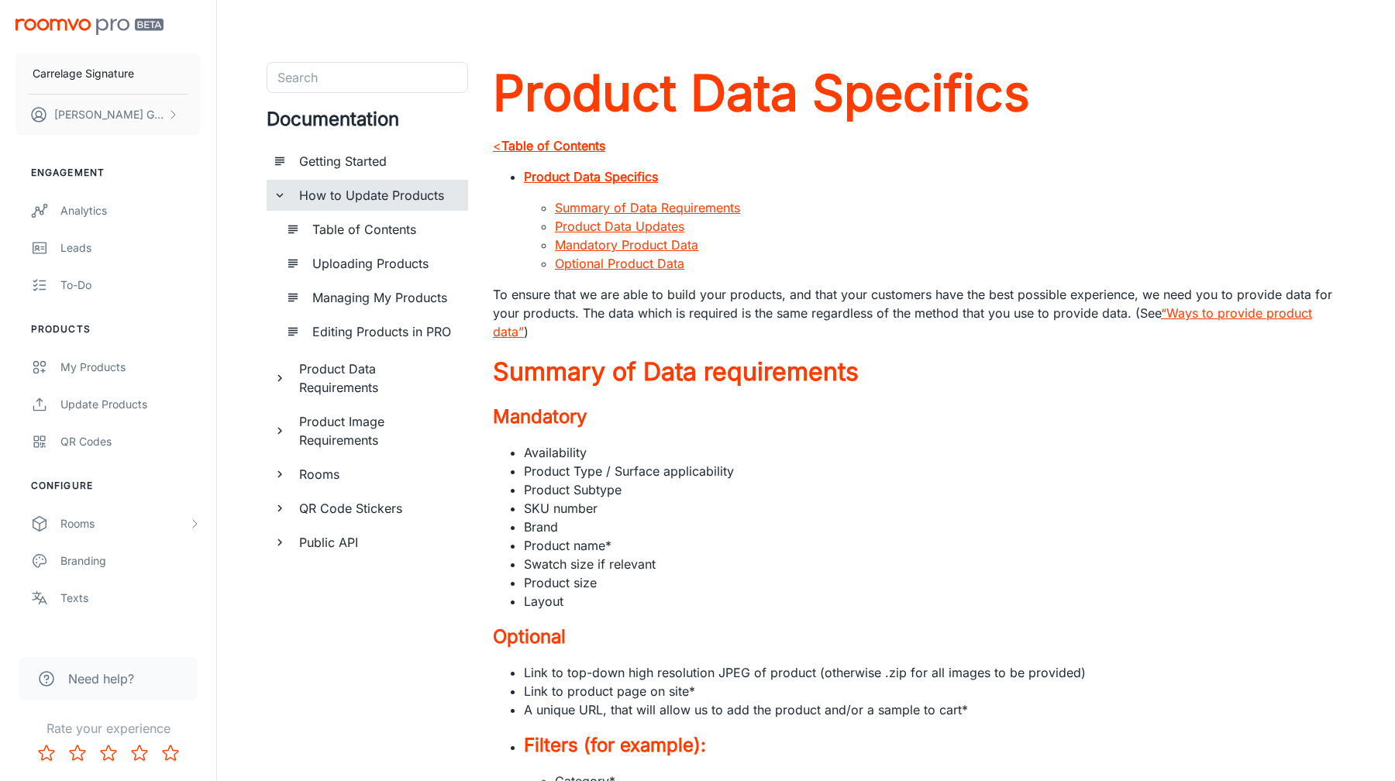
click at [276, 195] on icon "documentation page list" at bounding box center [280, 195] width 14 height 14
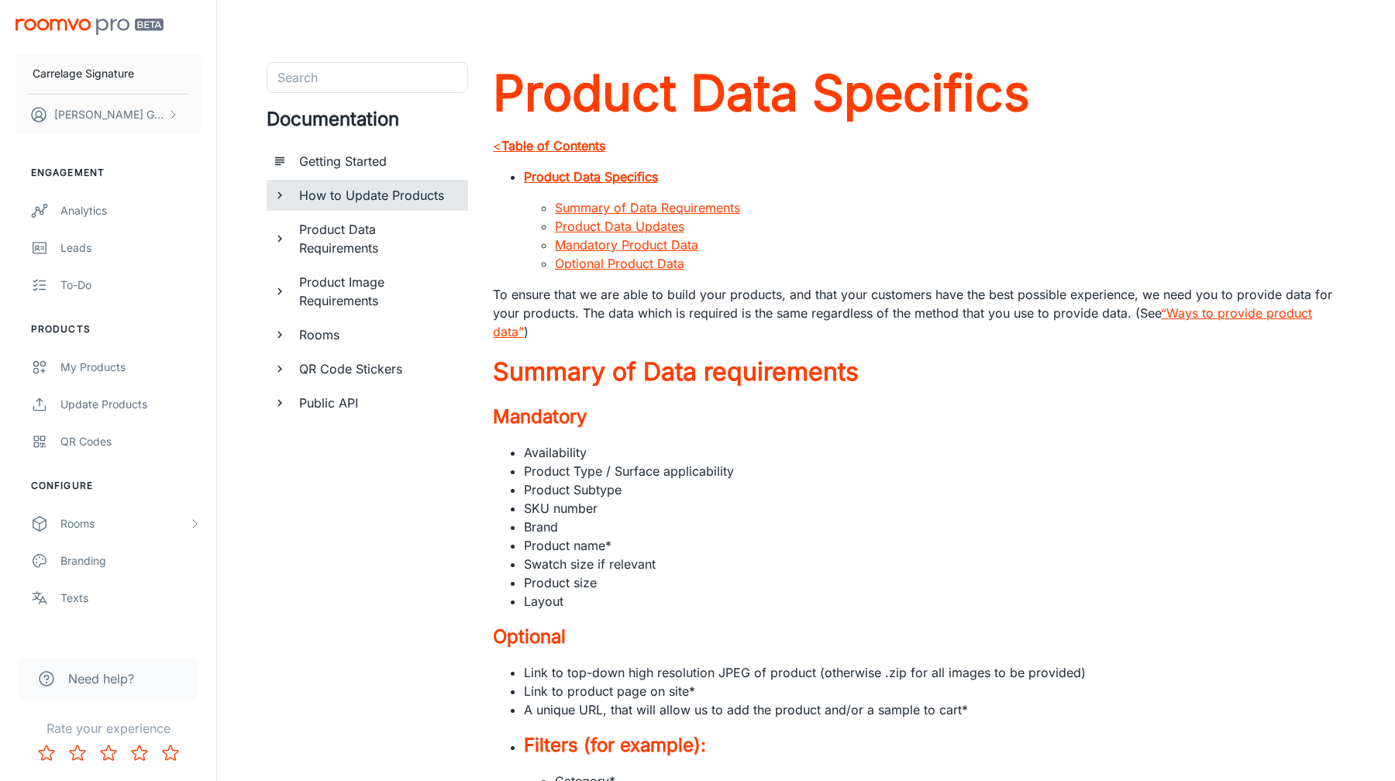
click at [275, 336] on icon "documentation page list" at bounding box center [280, 335] width 14 height 14
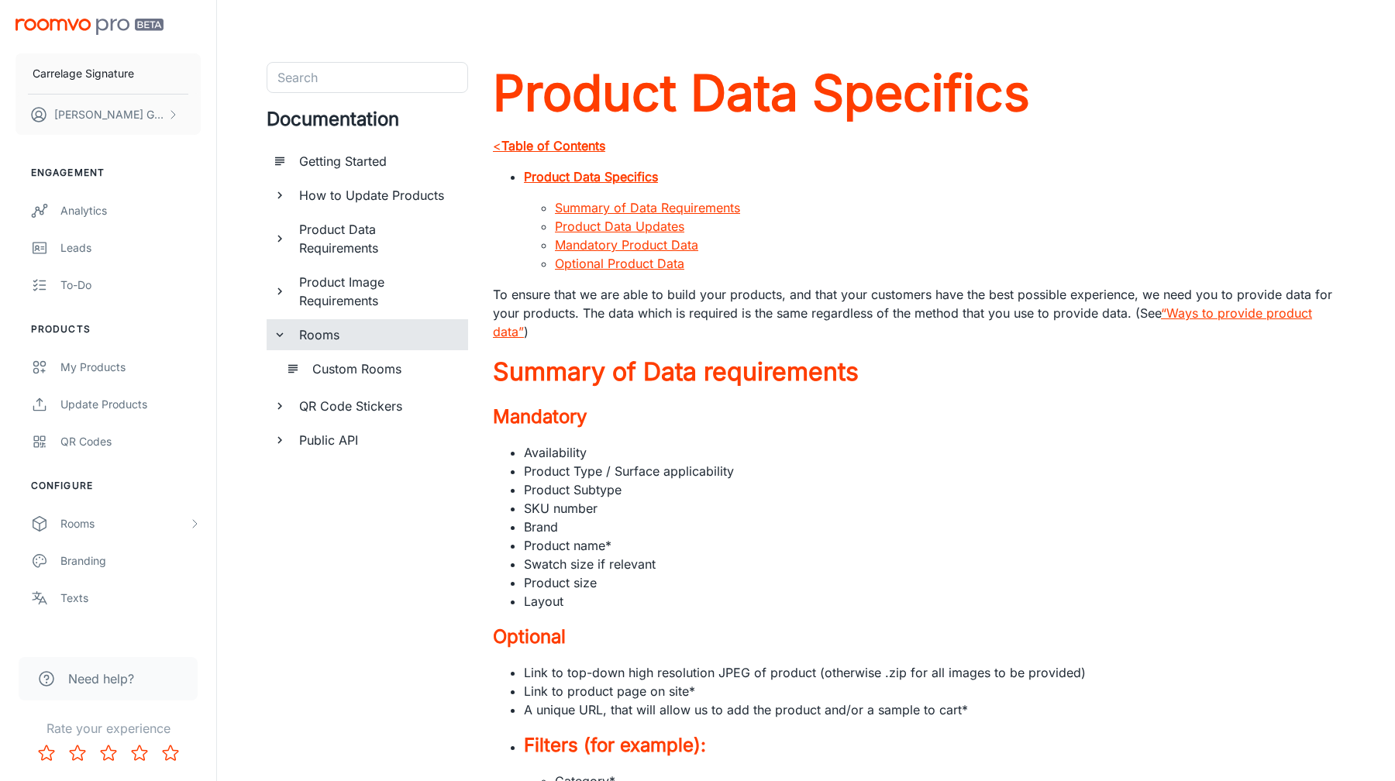
click at [275, 336] on icon "documentation page list" at bounding box center [280, 335] width 14 height 14
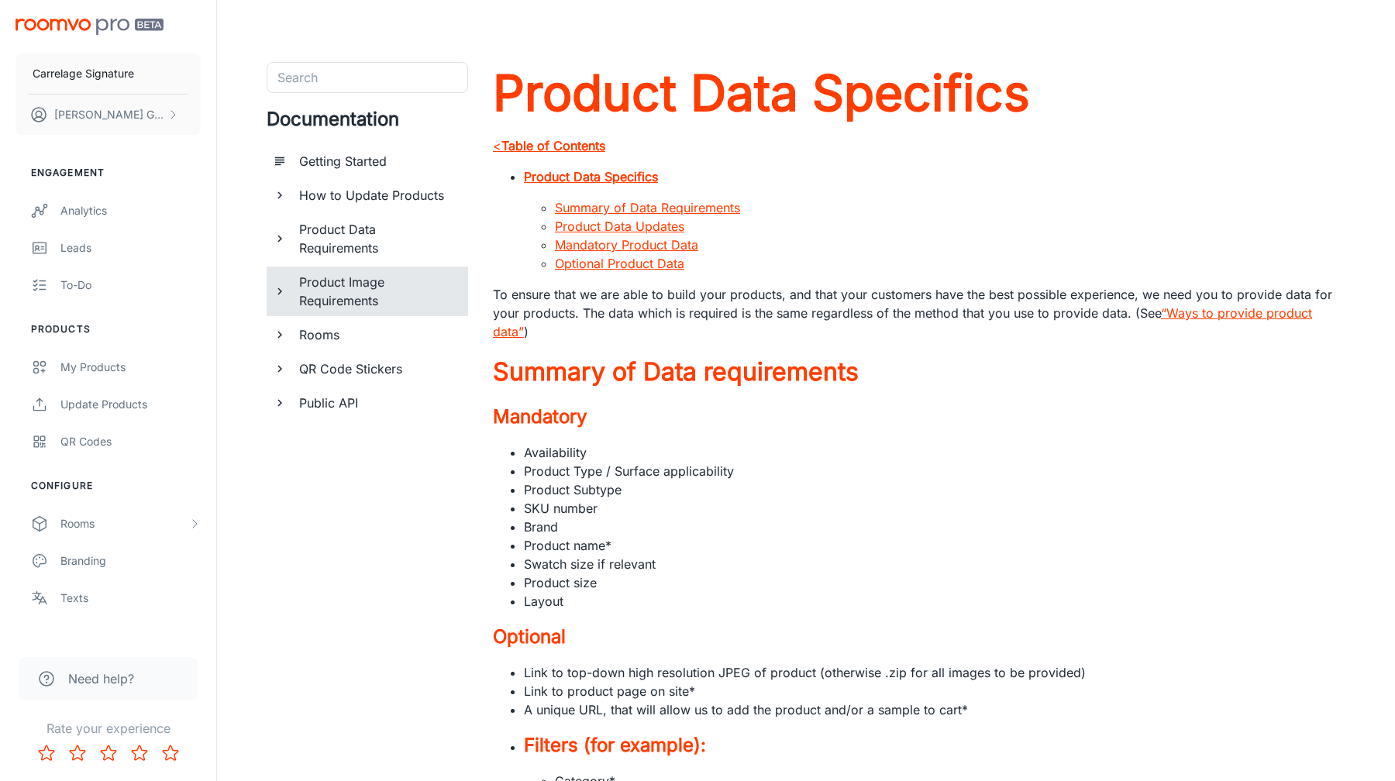
click at [280, 285] on icon "documentation page list" at bounding box center [280, 291] width 14 height 14
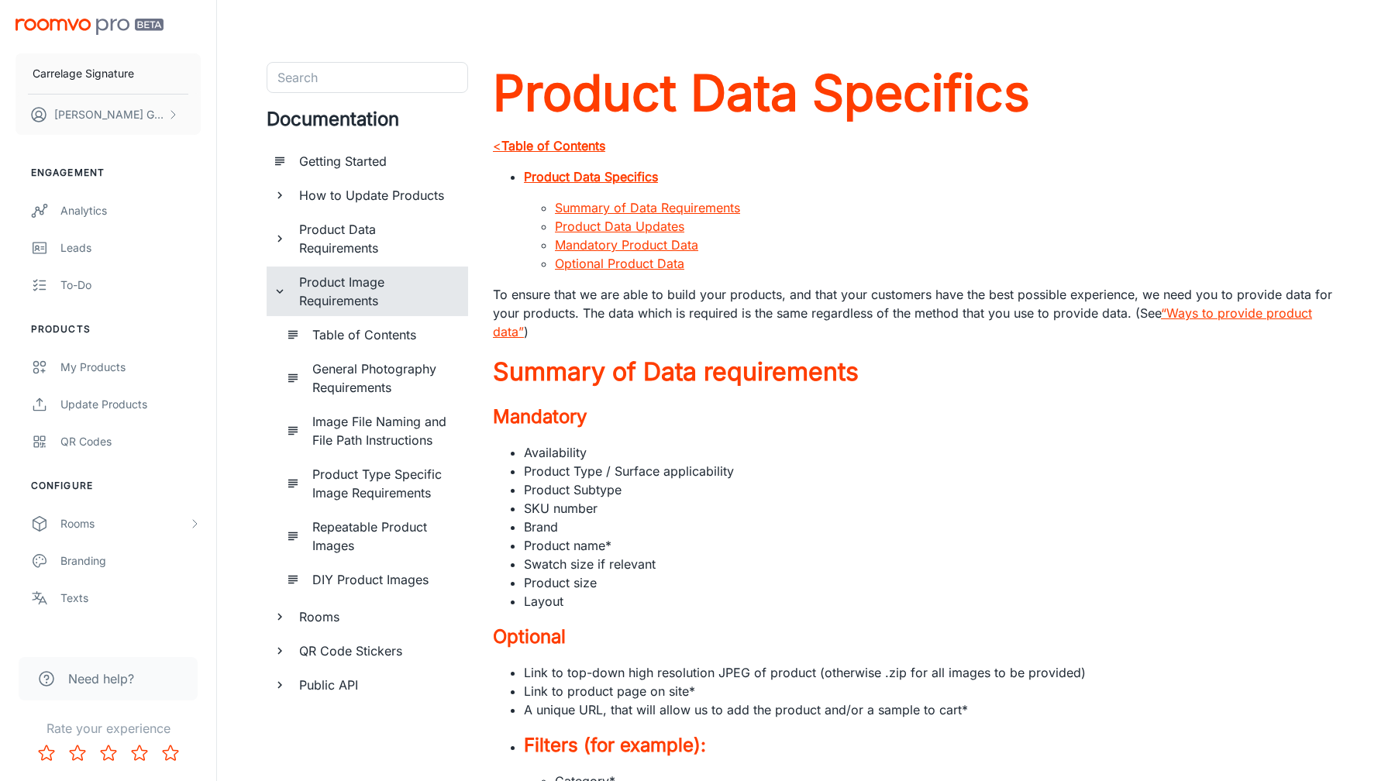
click at [408, 483] on h6 "Product Type Specific Image Requirements" at bounding box center [383, 483] width 143 height 37
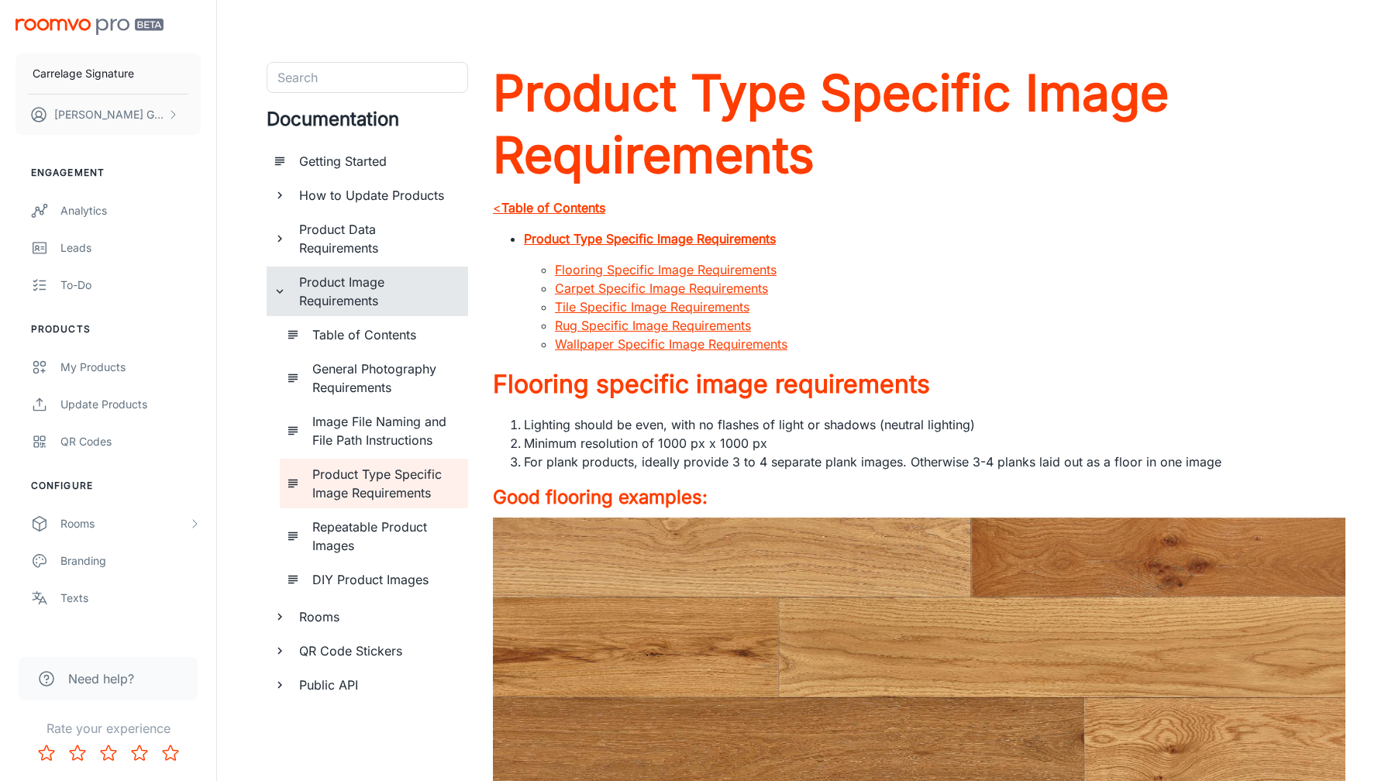
click at [280, 300] on div "Product Image Requirements" at bounding box center [367, 292] width 201 height 50
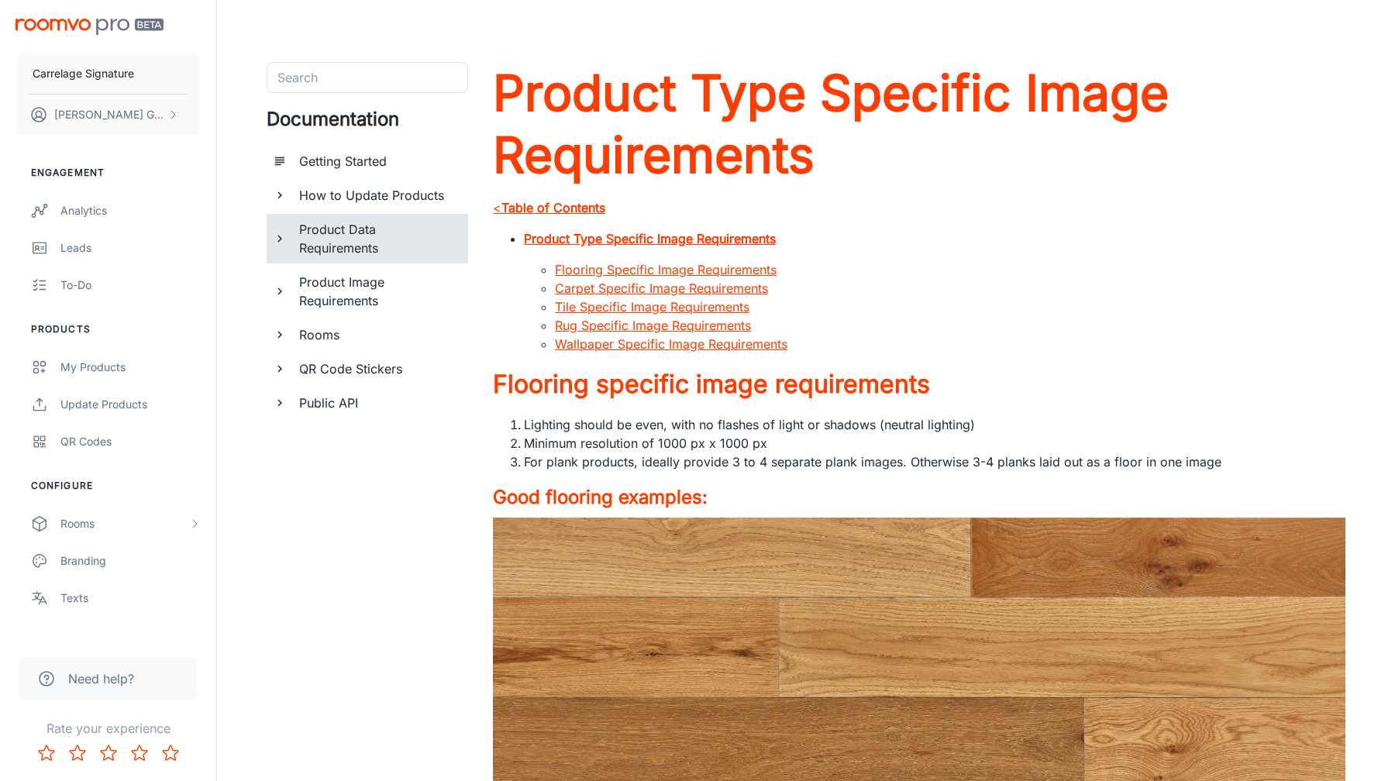
click at [356, 232] on h6 "Product Data Requirements" at bounding box center [377, 238] width 157 height 37
click at [370, 375] on h6 "Product Data Specifics" at bounding box center [383, 369] width 143 height 19
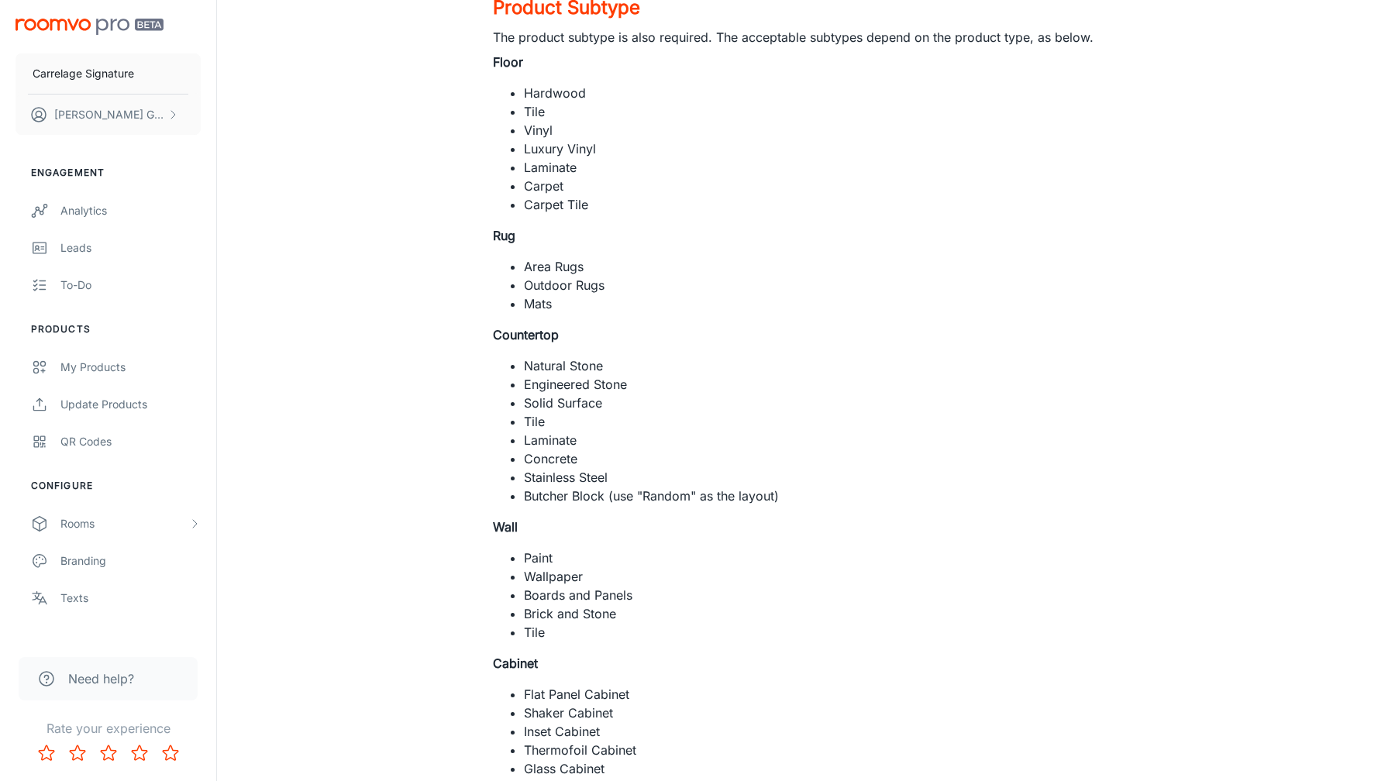
scroll to position [1527, 0]
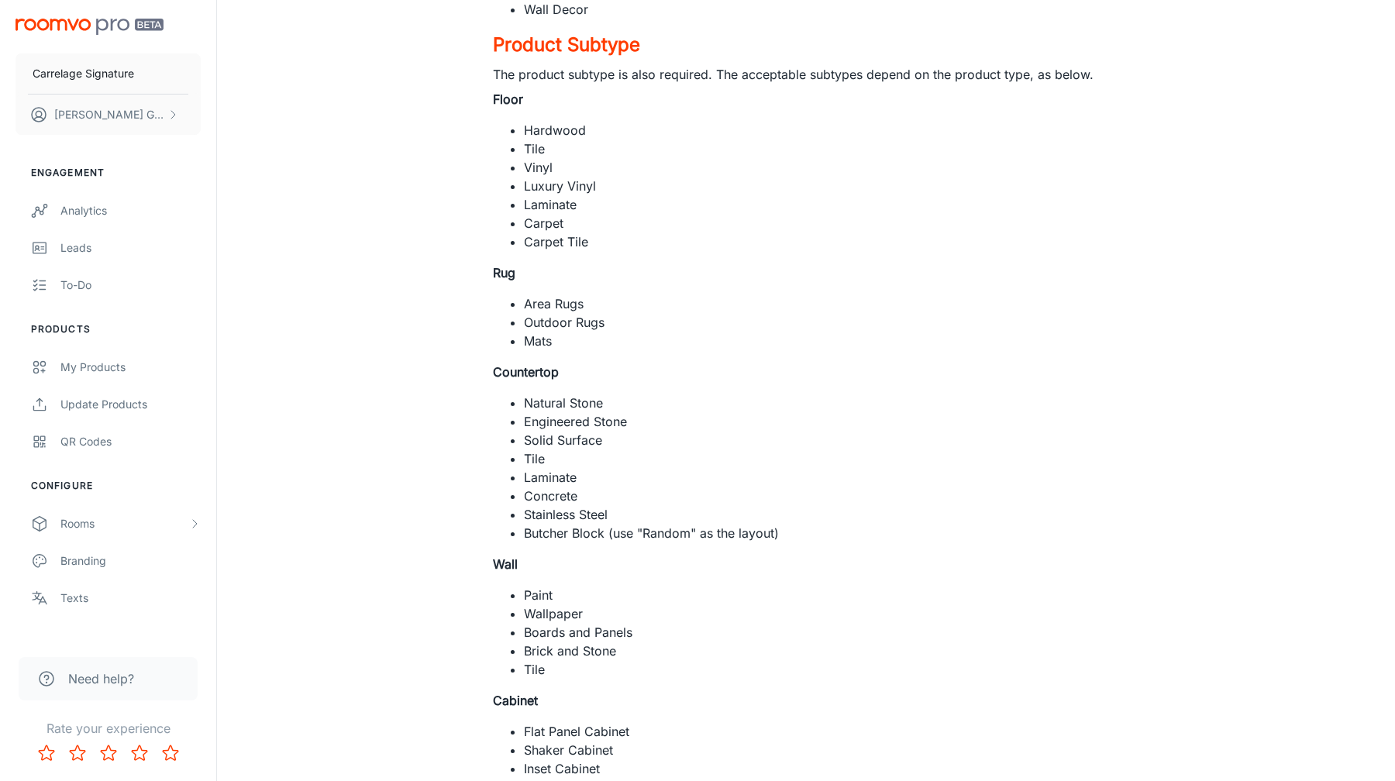
click at [534, 131] on li "Hardwood" at bounding box center [934, 130] width 821 height 19
click at [615, 207] on li "Laminate" at bounding box center [934, 204] width 821 height 19
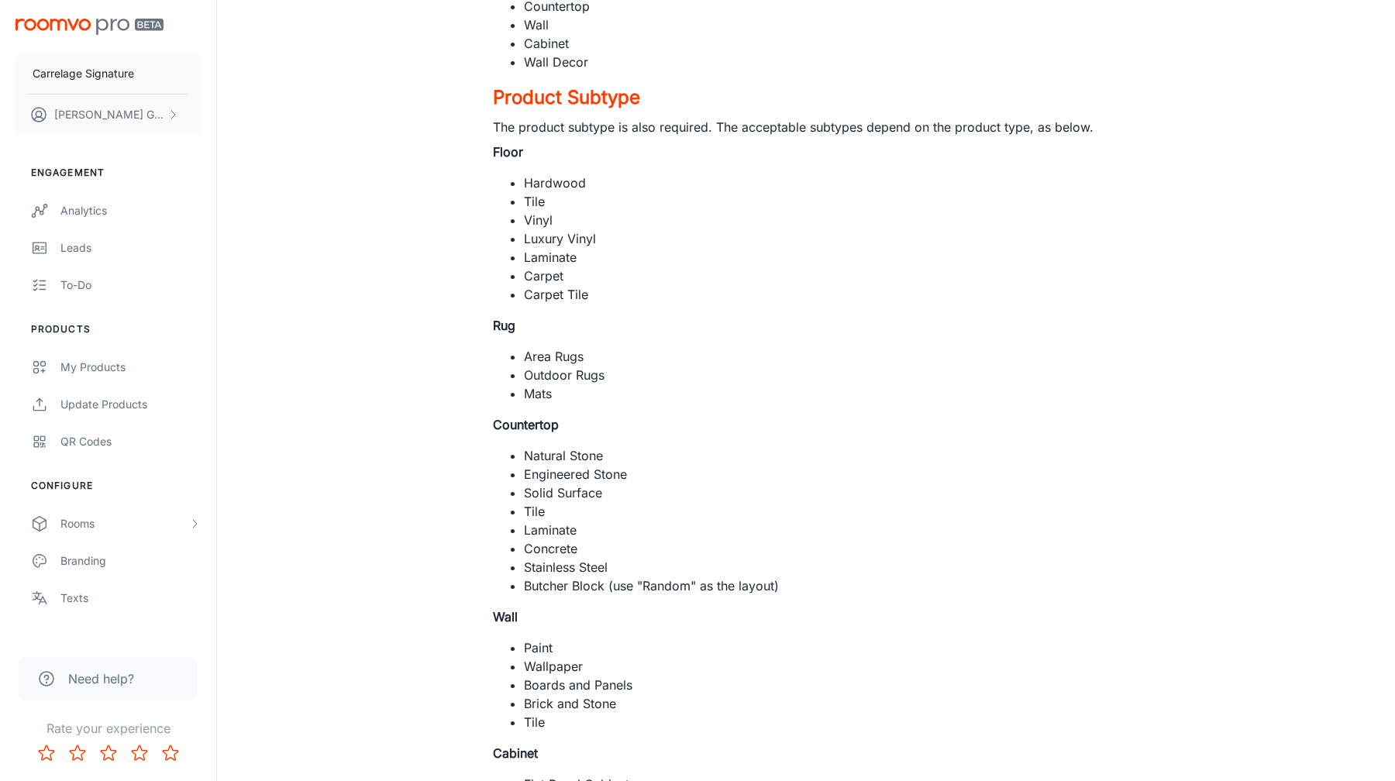
scroll to position [1462, 0]
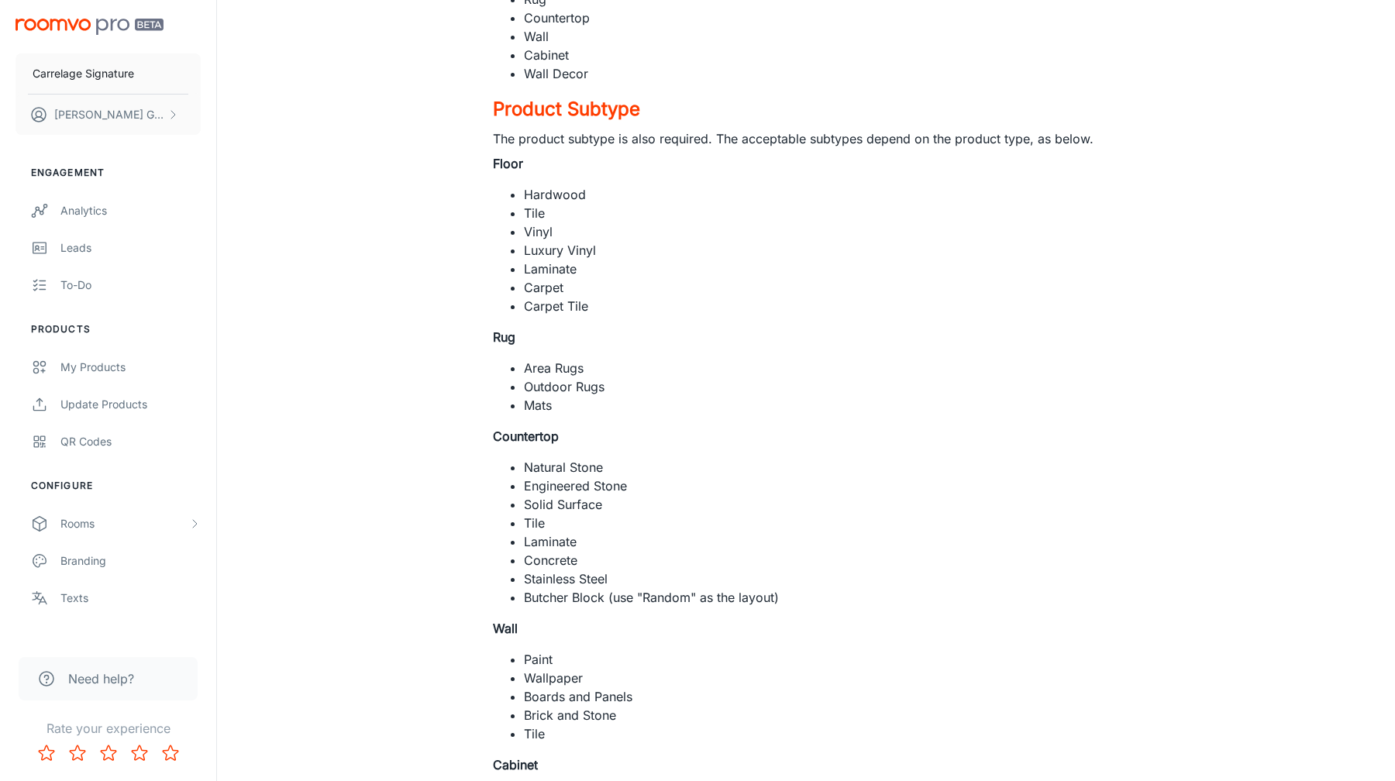
click at [551, 186] on li "Hardwood" at bounding box center [934, 194] width 821 height 19
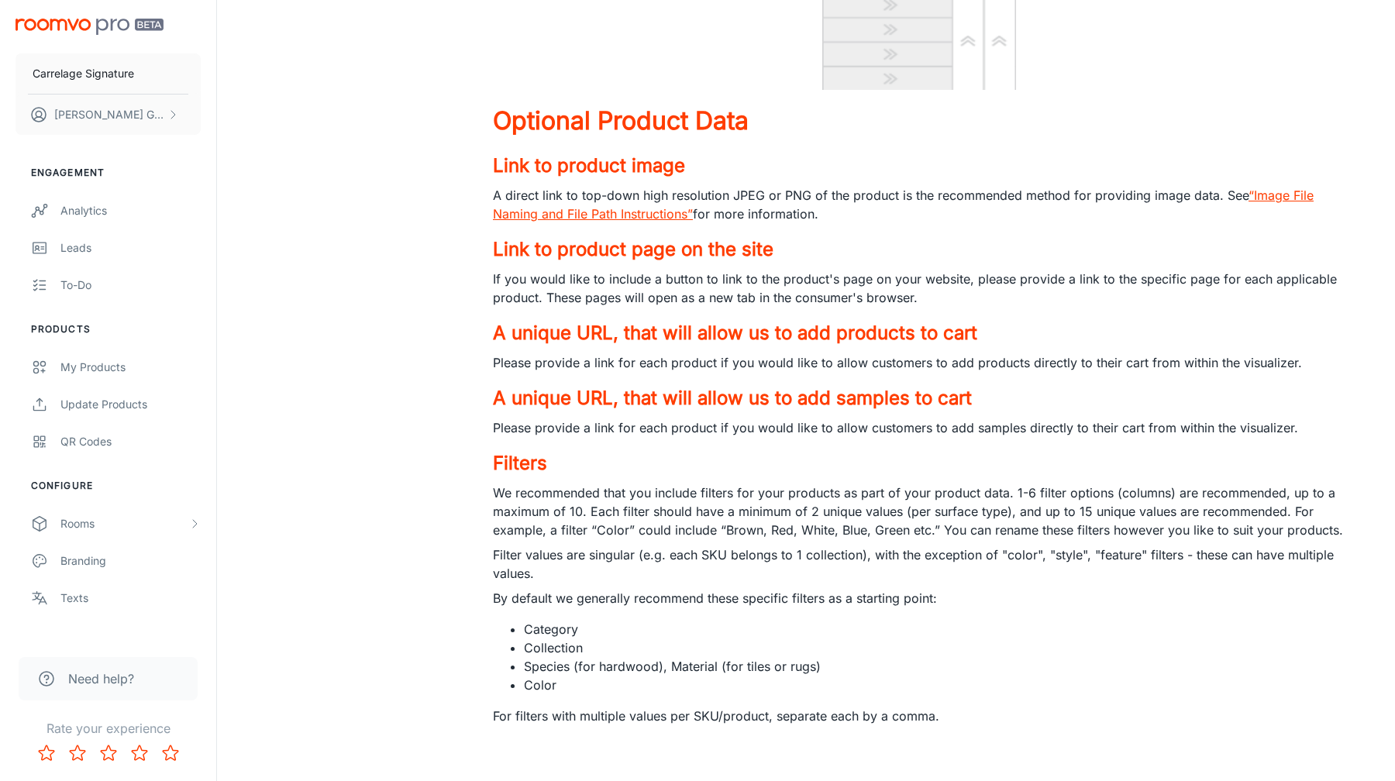
scroll to position [8808, 0]
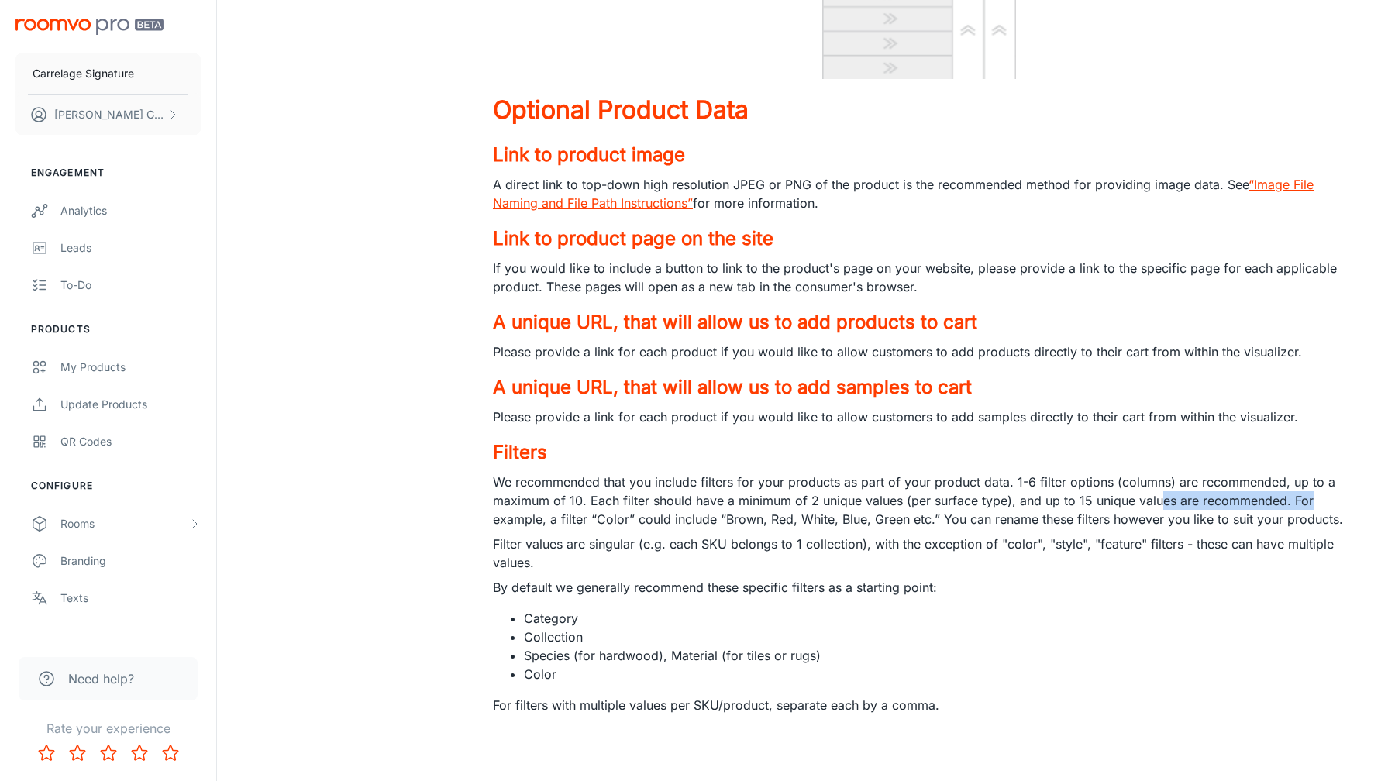
drag, startPoint x: 1155, startPoint y: 503, endPoint x: 1320, endPoint y: 504, distance: 164.3
click at [1320, 504] on p "We recommended that you include filters for your products as part of your produ…" at bounding box center [919, 501] width 852 height 56
click at [1309, 504] on p "We recommended that you include filters for your products as part of your produ…" at bounding box center [919, 501] width 852 height 56
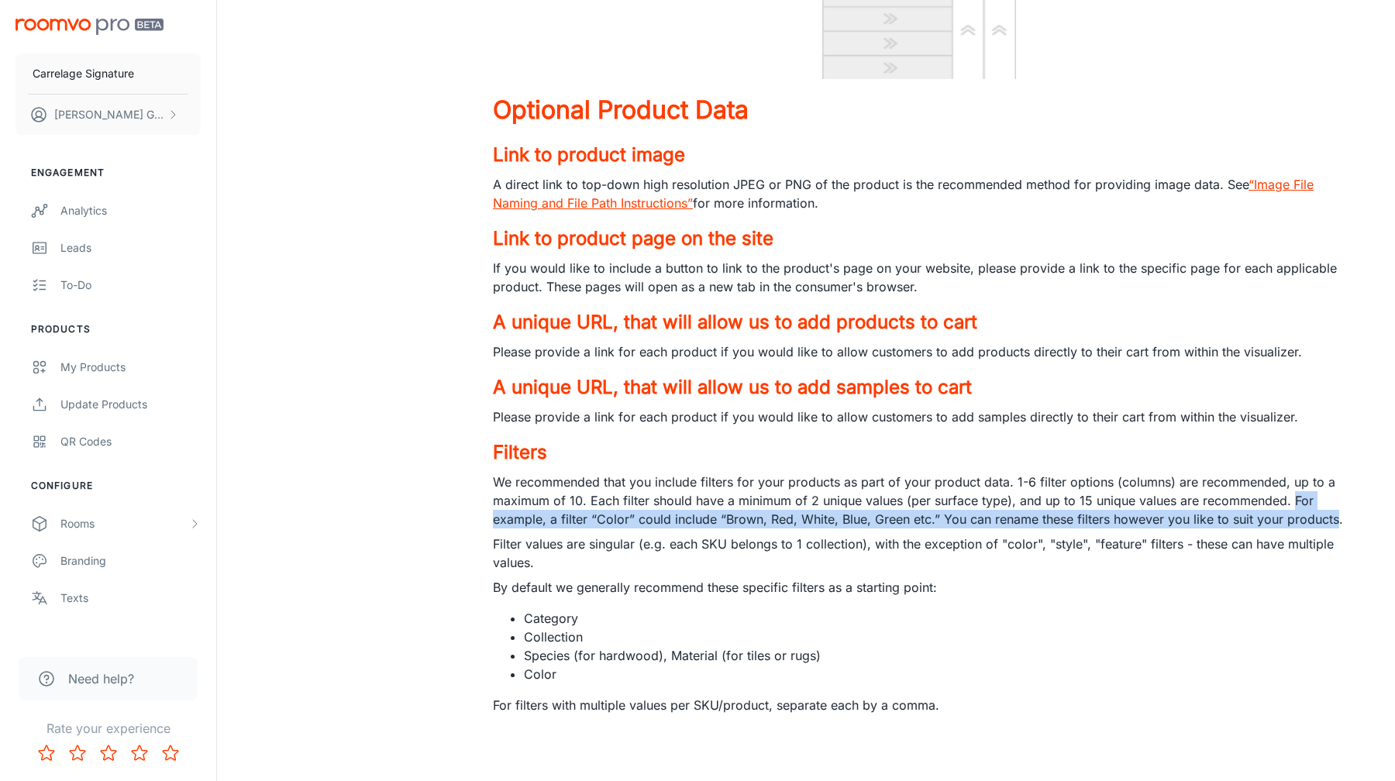
drag, startPoint x: 1309, startPoint y: 504, endPoint x: 1314, endPoint y: 513, distance: 10.1
click at [1314, 513] on p "We recommended that you include filters for your products as part of your produ…" at bounding box center [919, 501] width 852 height 56
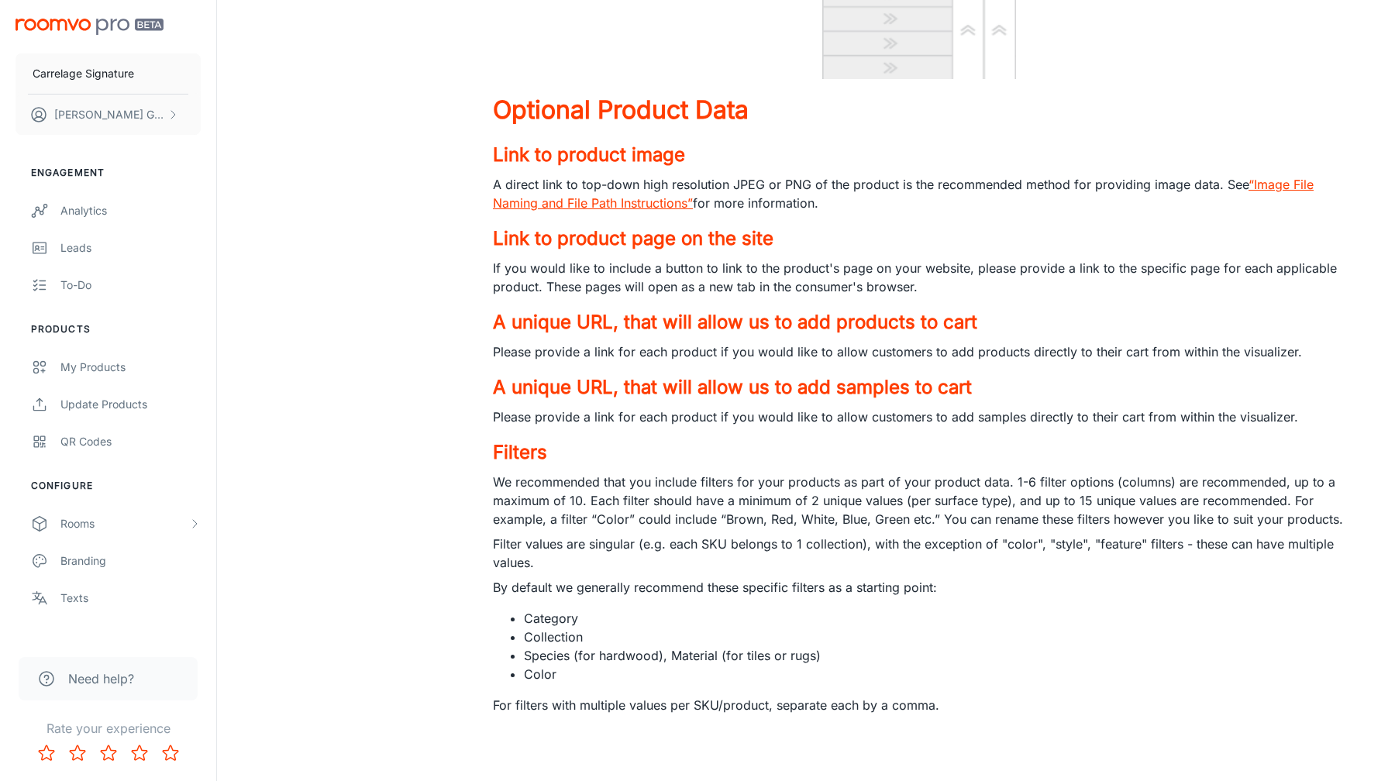
click at [1317, 583] on p "By default we generally recommend these specific filters as a starting point:" at bounding box center [919, 587] width 852 height 19
click at [709, 587] on p "By default we generally recommend these specific filters as a starting point:" at bounding box center [919, 587] width 852 height 19
click at [804, 590] on p "By default we generally recommend these specific filters as a starting point:" at bounding box center [919, 587] width 852 height 19
drag, startPoint x: 804, startPoint y: 590, endPoint x: 962, endPoint y: 595, distance: 158.2
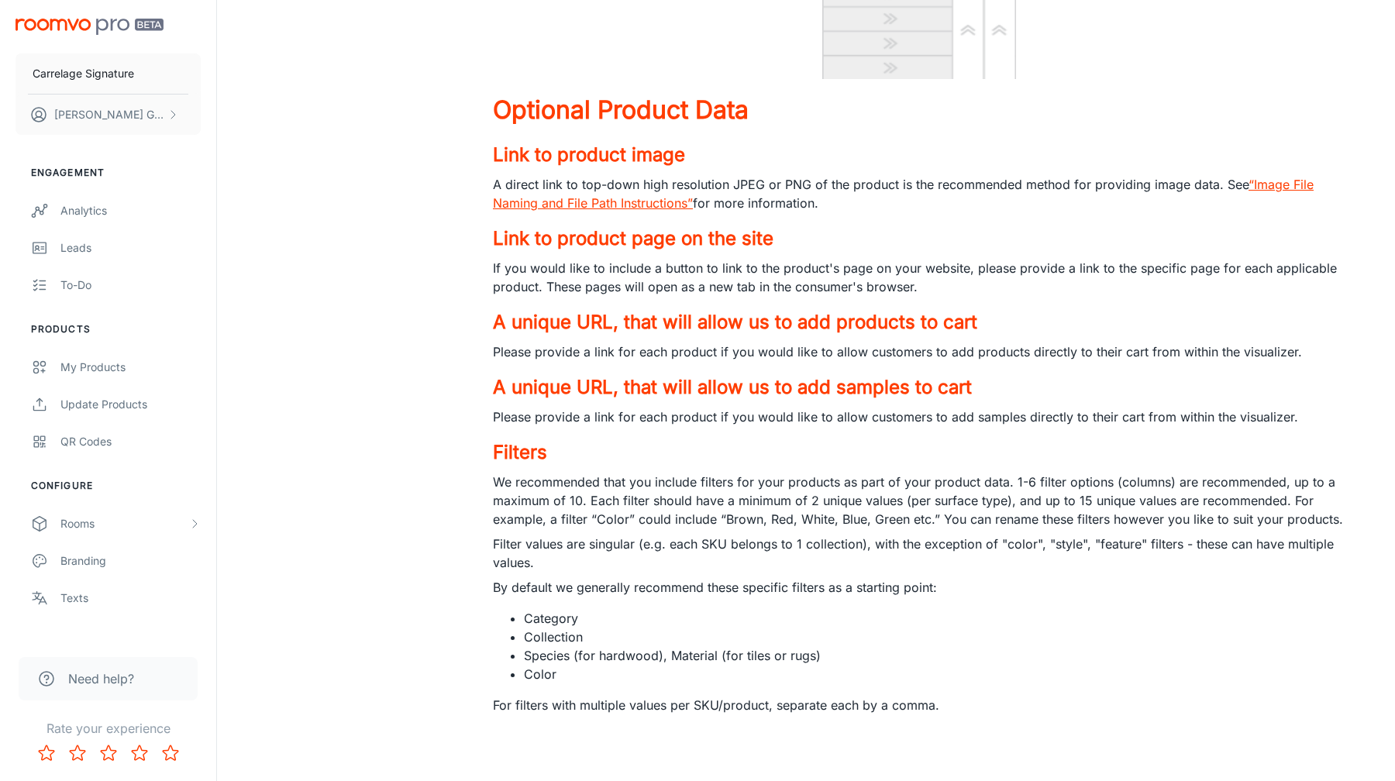
click at [962, 658] on li "Species (for hardwood), Material (for tiles or rugs)" at bounding box center [934, 655] width 821 height 19
click at [568, 621] on li "Category" at bounding box center [934, 618] width 821 height 19
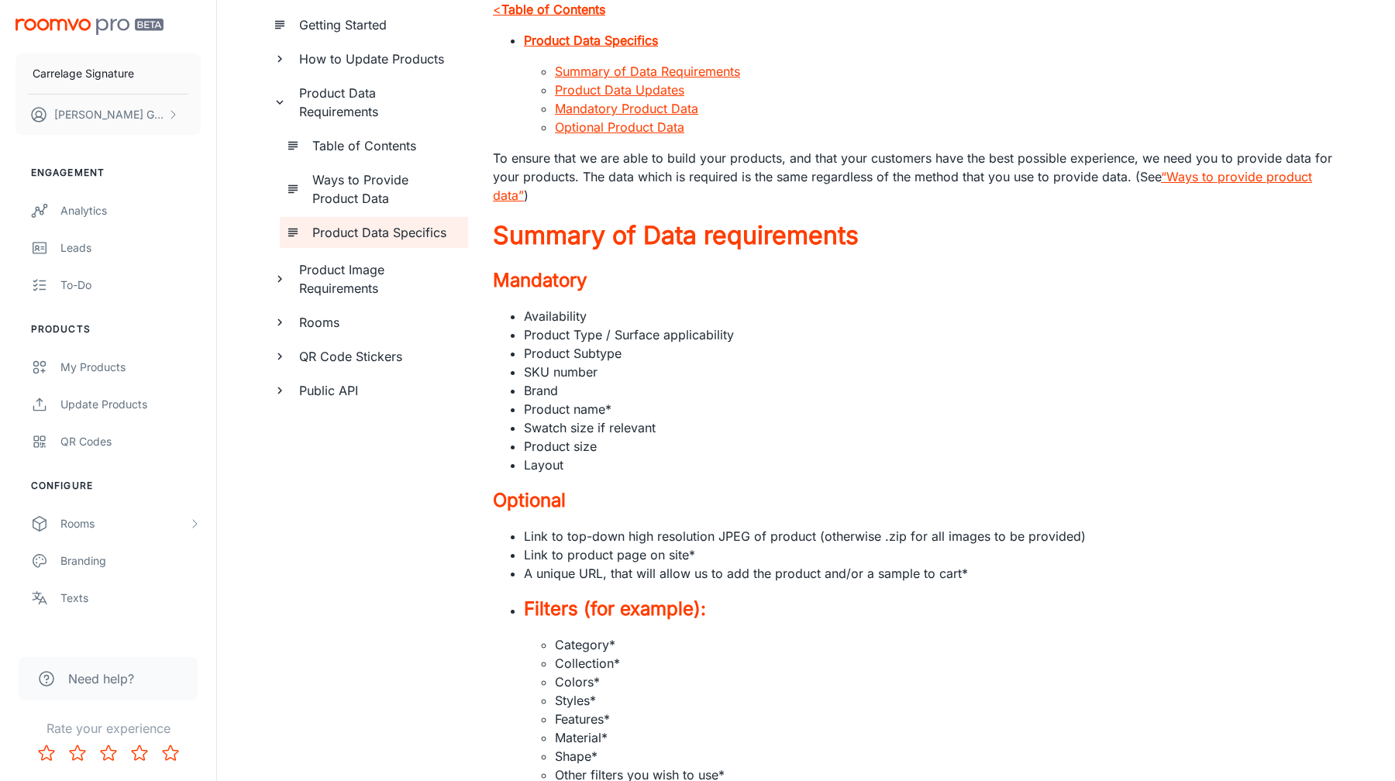
scroll to position [0, 0]
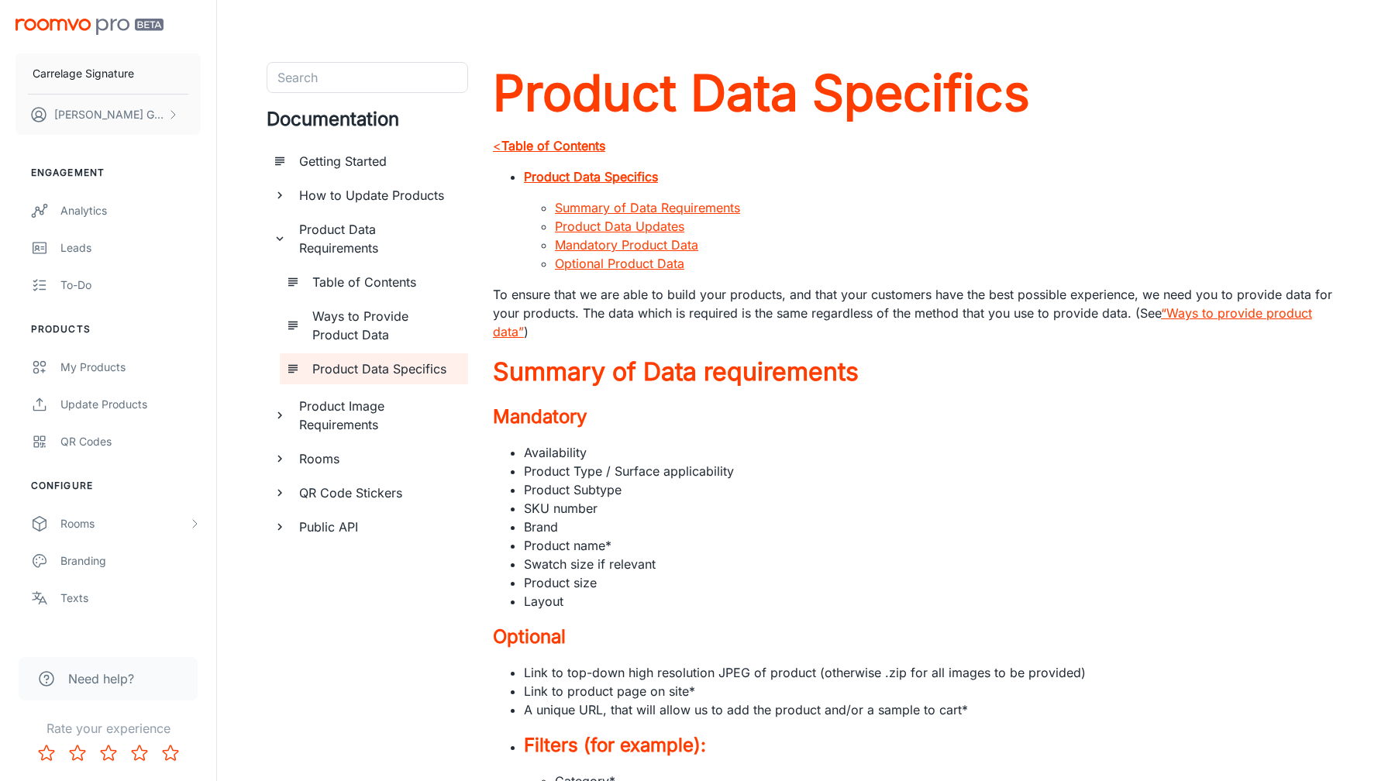
click at [272, 241] on div "Product Data Requirements" at bounding box center [367, 239] width 201 height 50
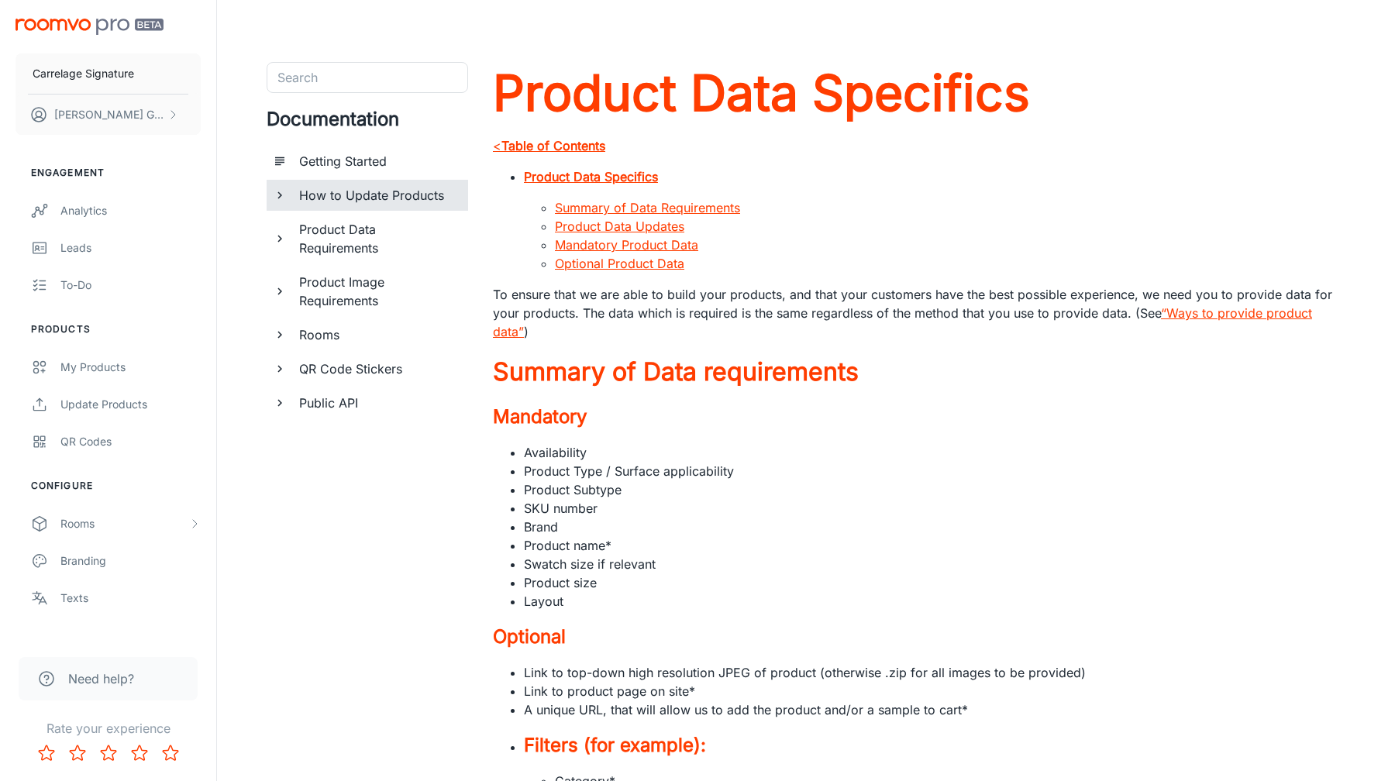
click at [283, 198] on icon "documentation page list" at bounding box center [280, 195] width 14 height 14
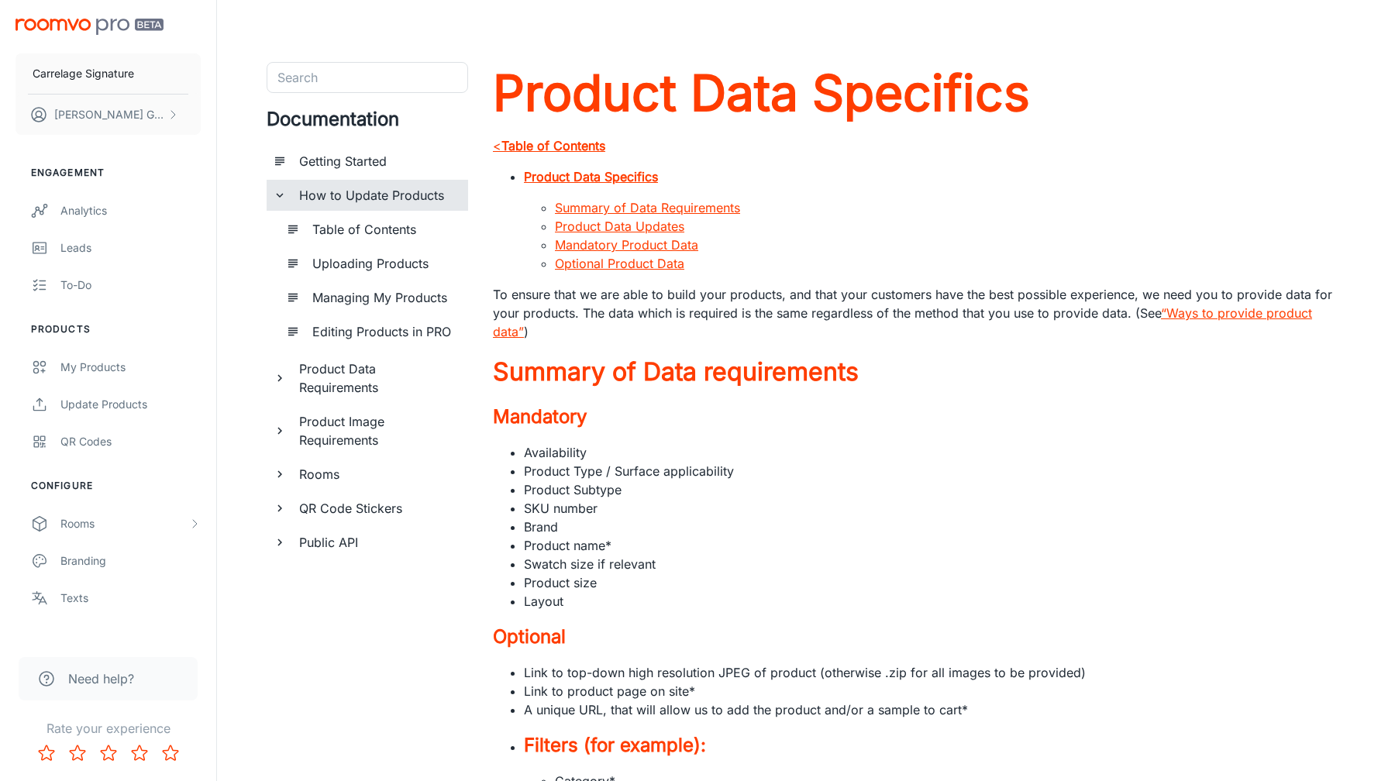
click at [346, 181] on div "How to Update Products" at bounding box center [377, 195] width 169 height 31
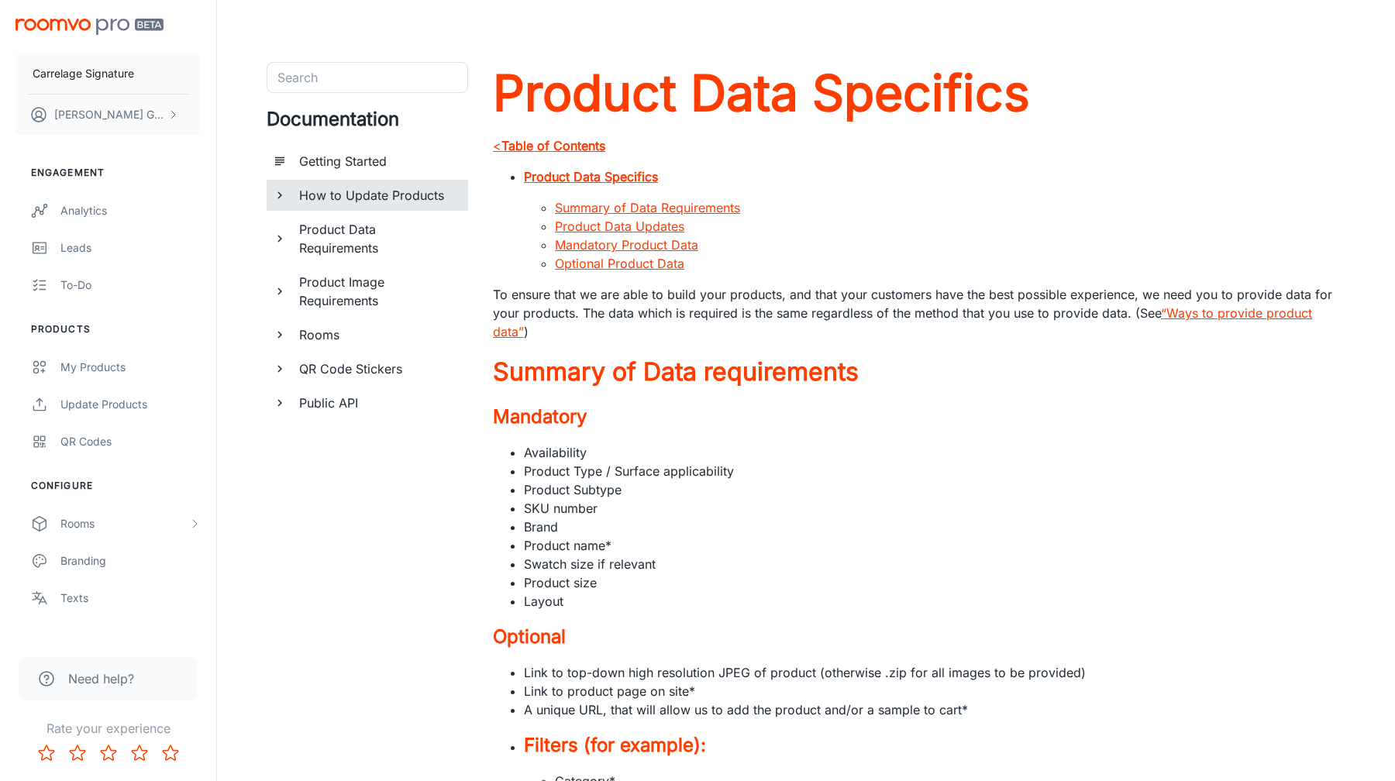
click at [349, 188] on h6 "How to Update Products" at bounding box center [377, 195] width 157 height 19
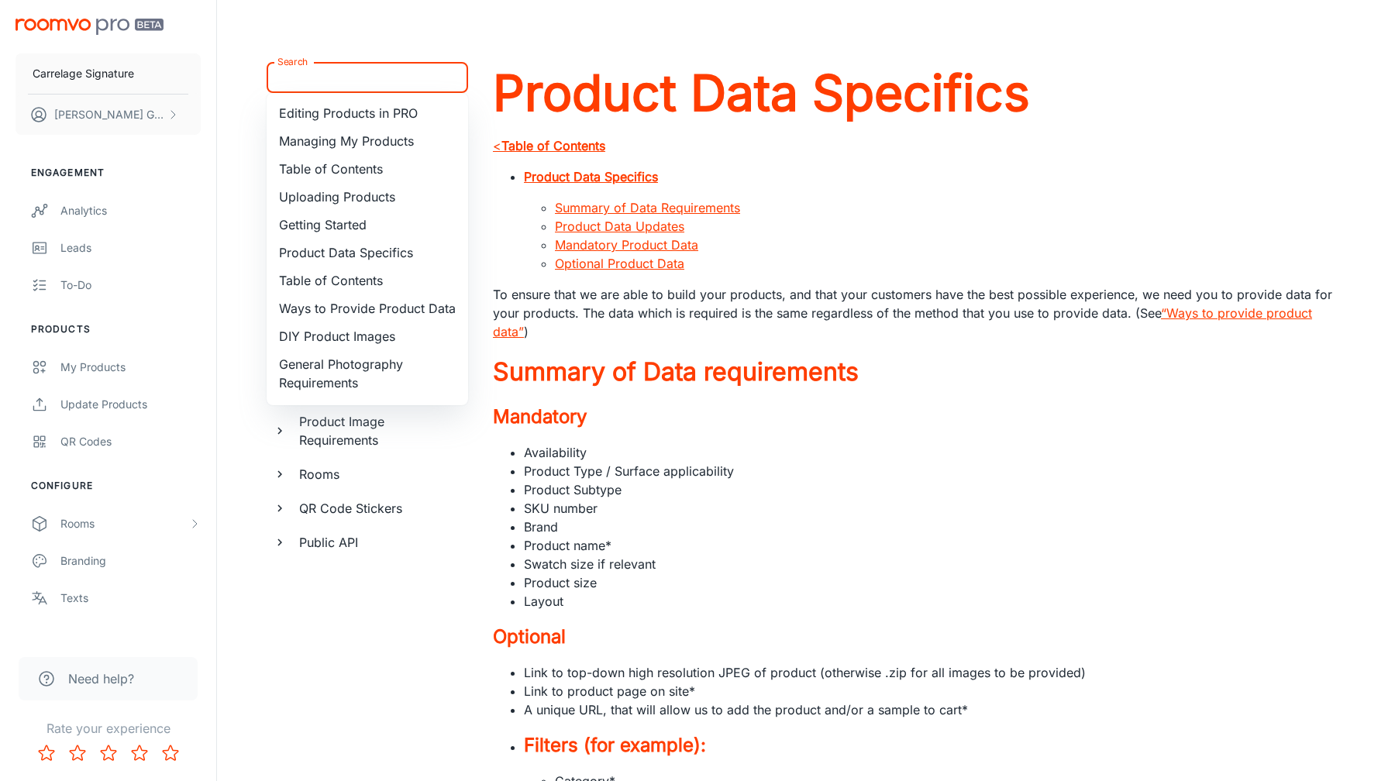
click at [339, 75] on input "Search" at bounding box center [354, 78] width 167 height 22
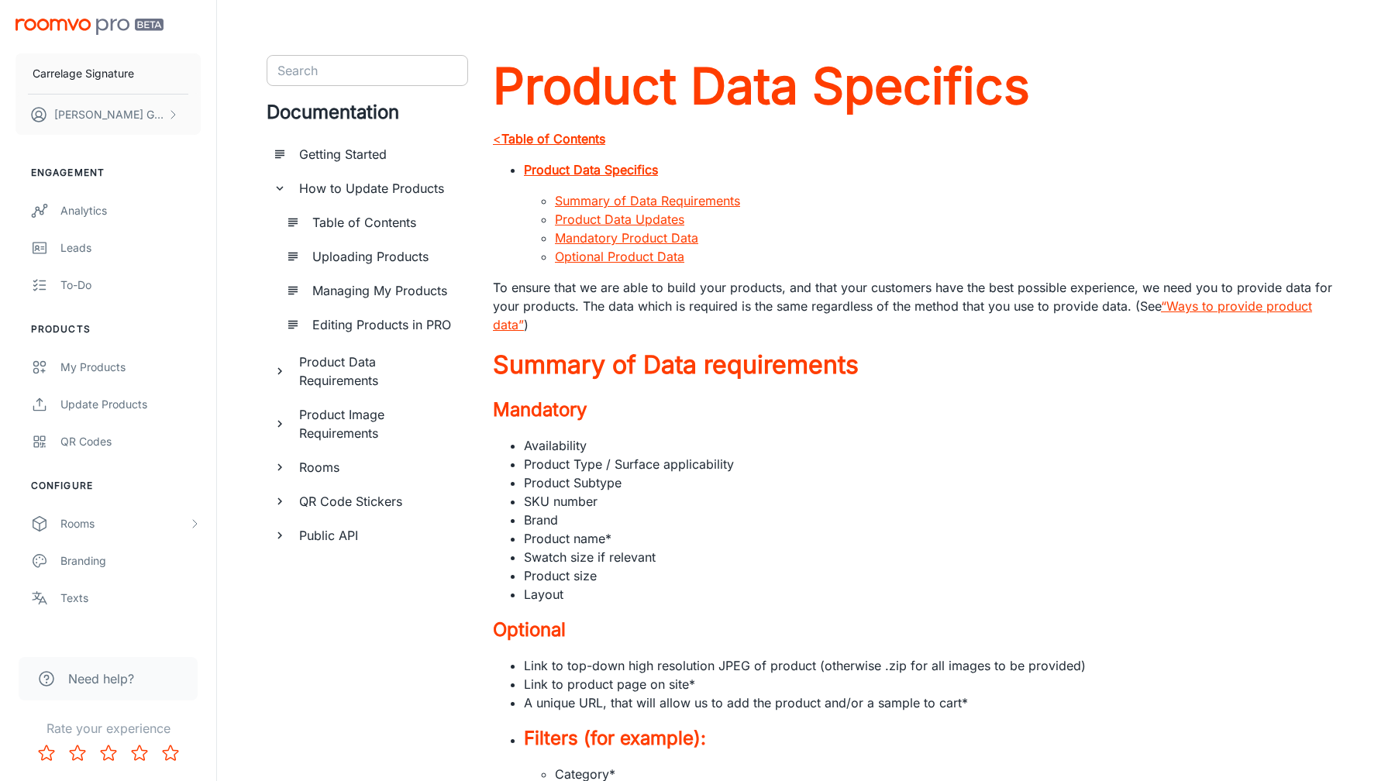
click at [339, 75] on input "Search" at bounding box center [354, 71] width 167 height 22
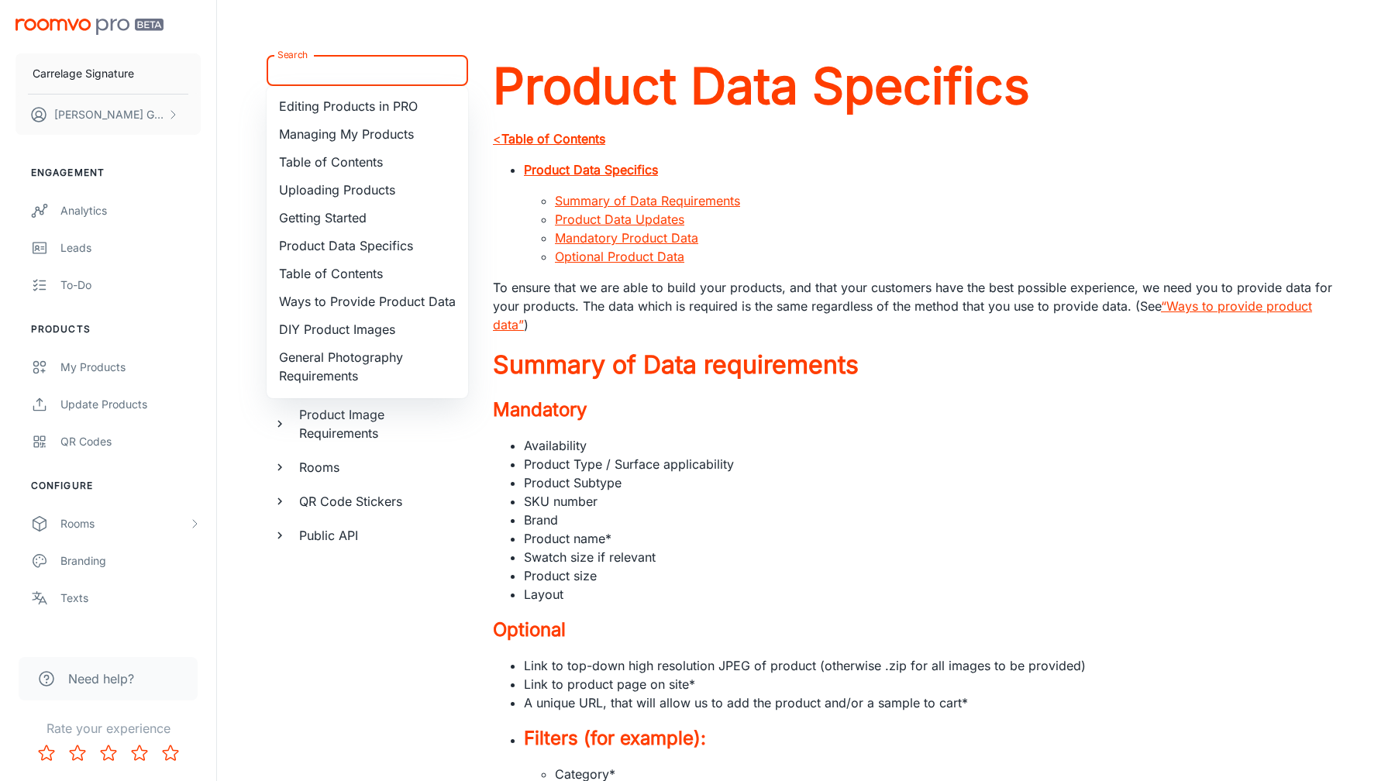
paste input "Category"
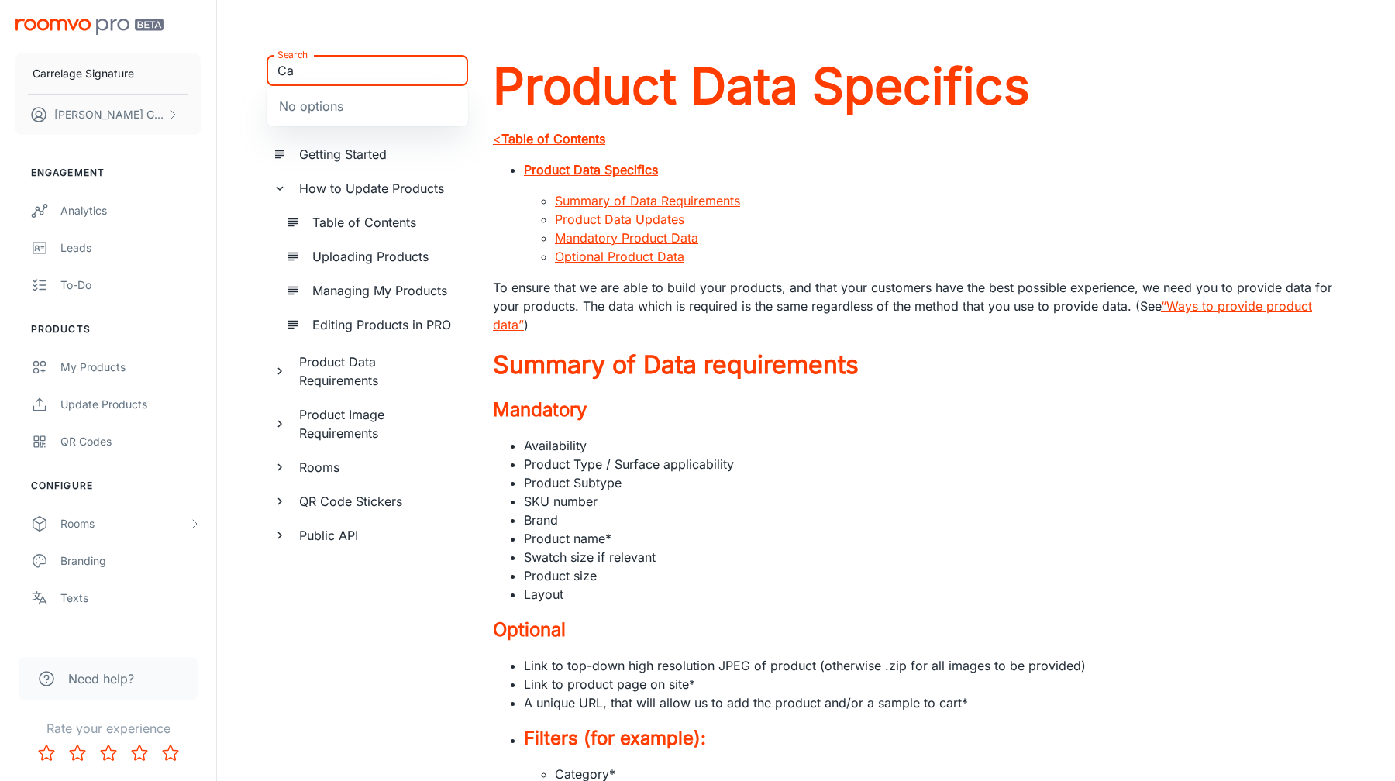
type input "C"
type input "F"
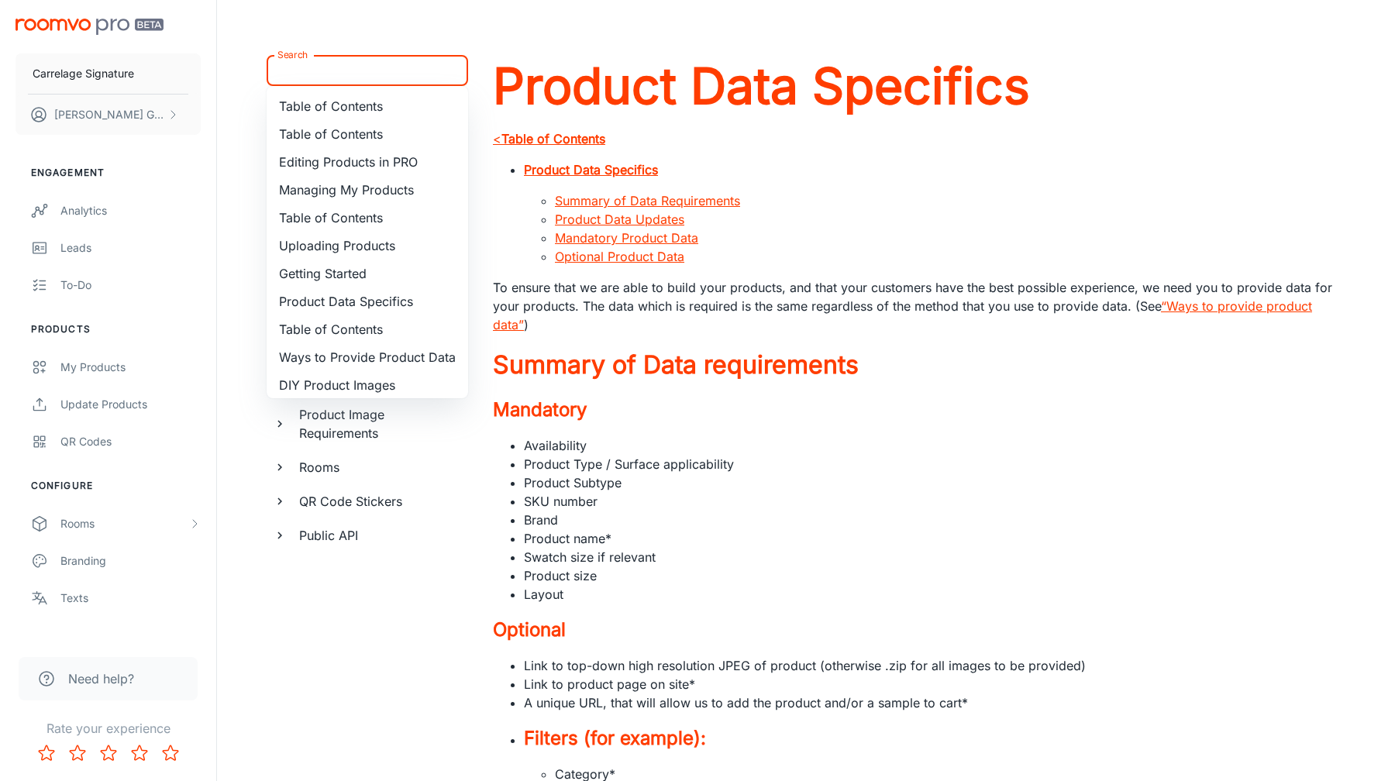
click at [917, 512] on li "Brand" at bounding box center [934, 520] width 821 height 19
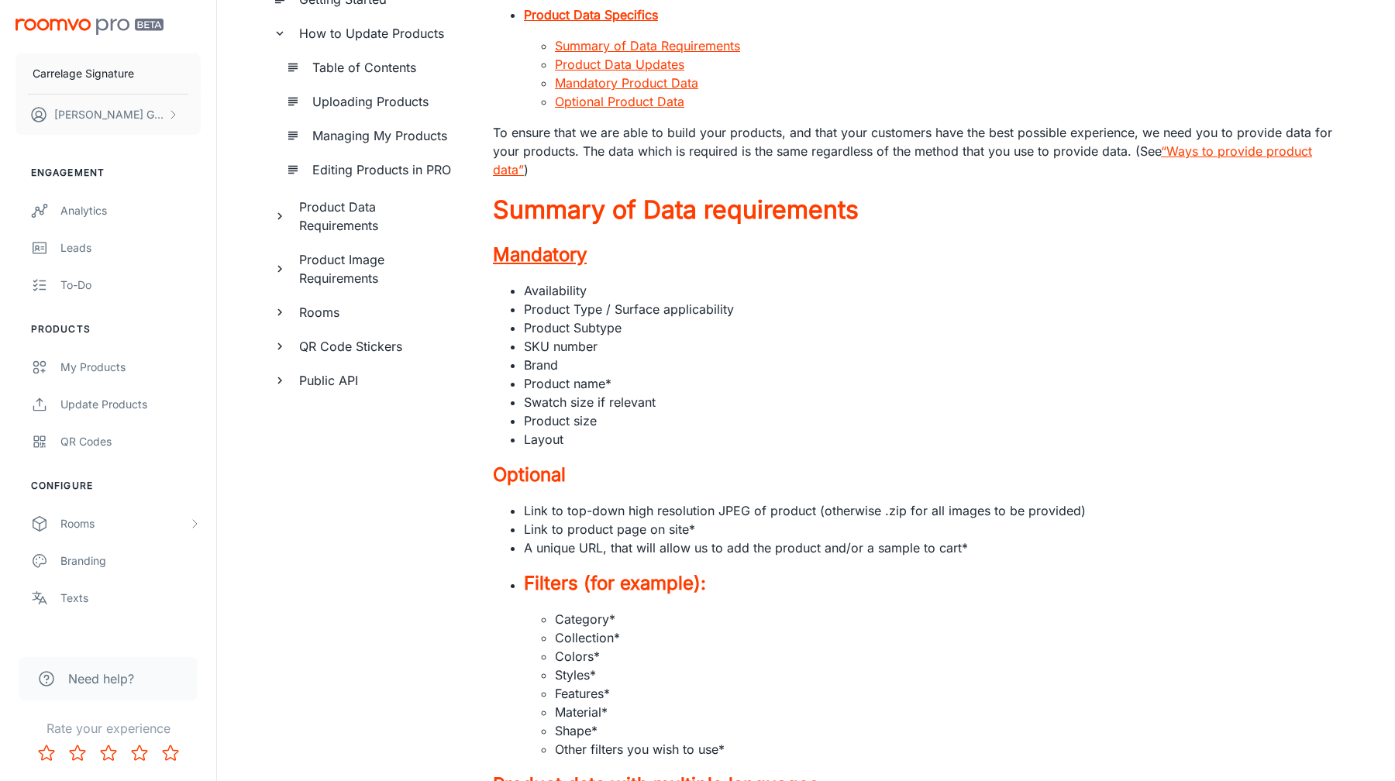
scroll to position [145, 0]
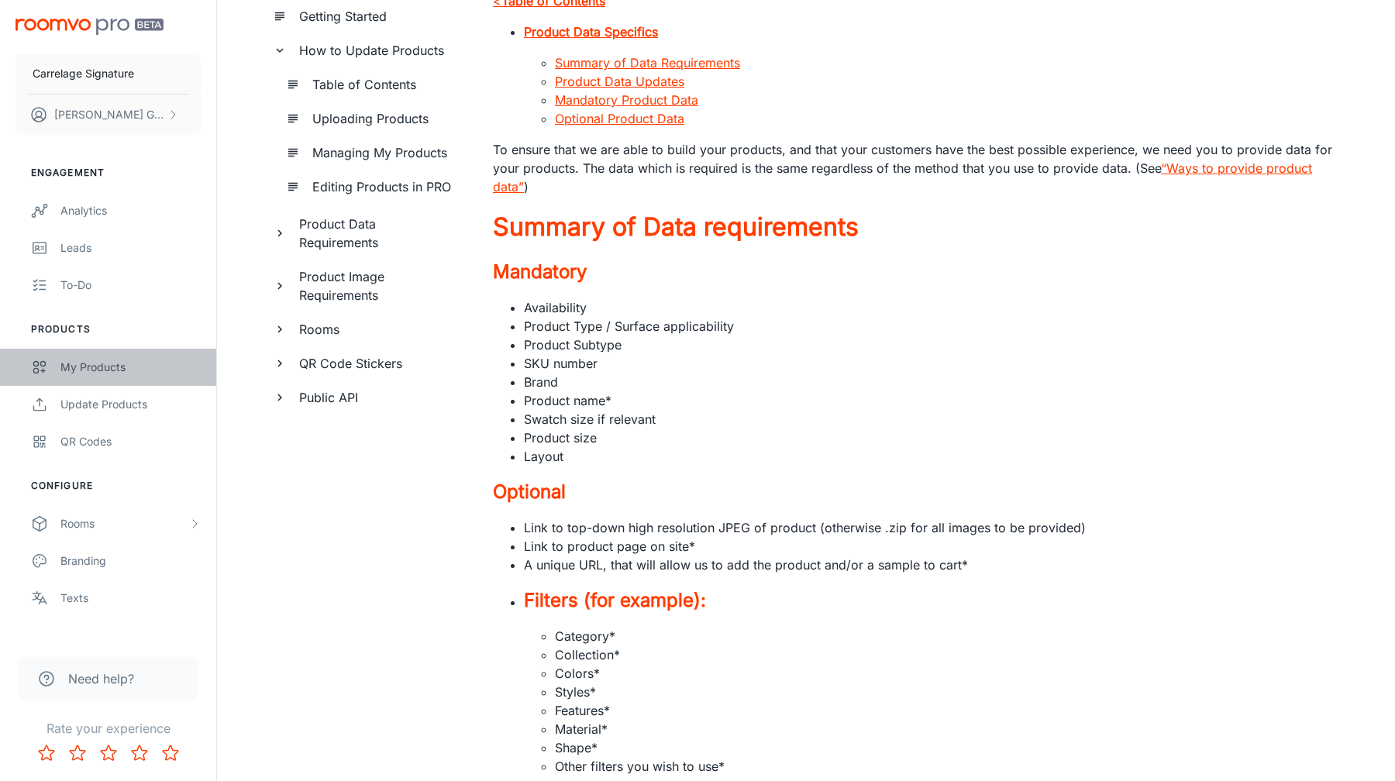
click at [95, 375] on div "My Products" at bounding box center [130, 367] width 140 height 17
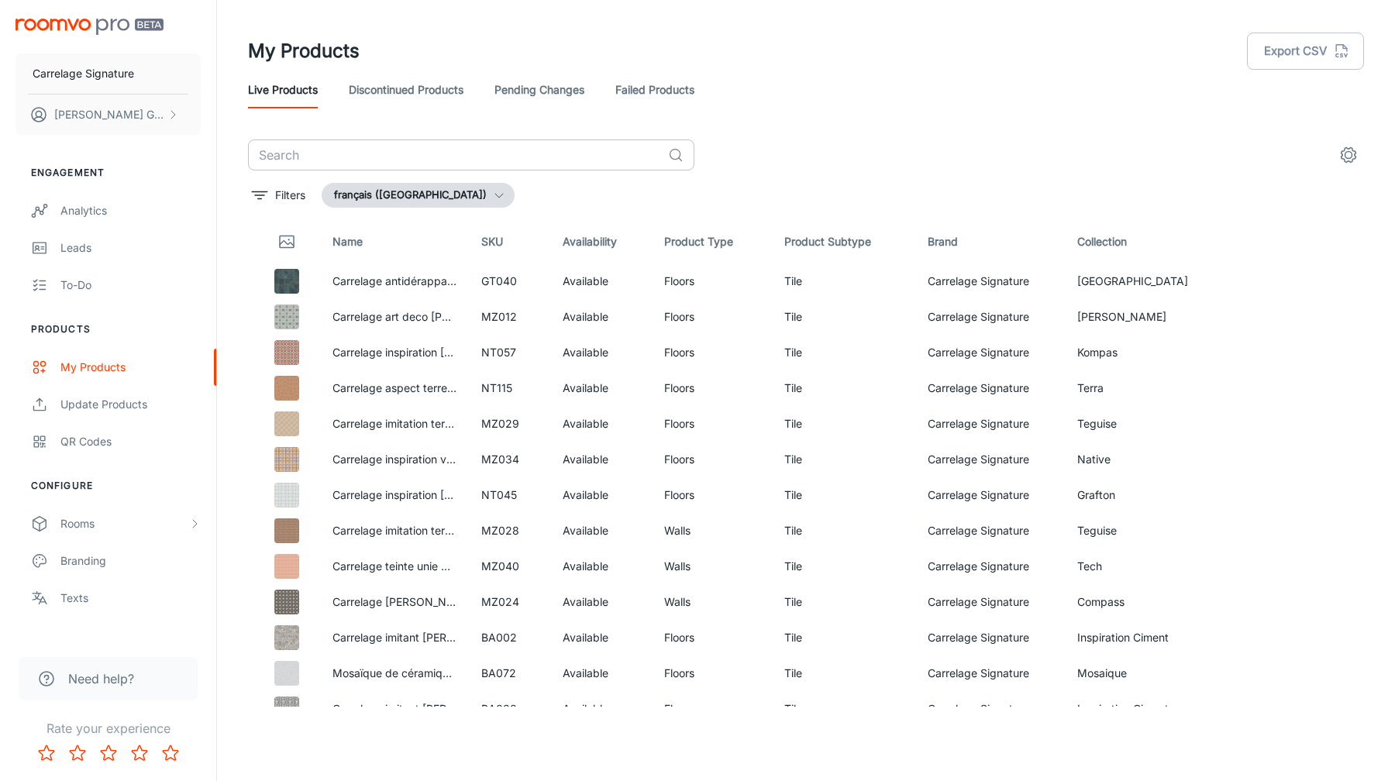
click at [532, 159] on input "text" at bounding box center [455, 154] width 414 height 31
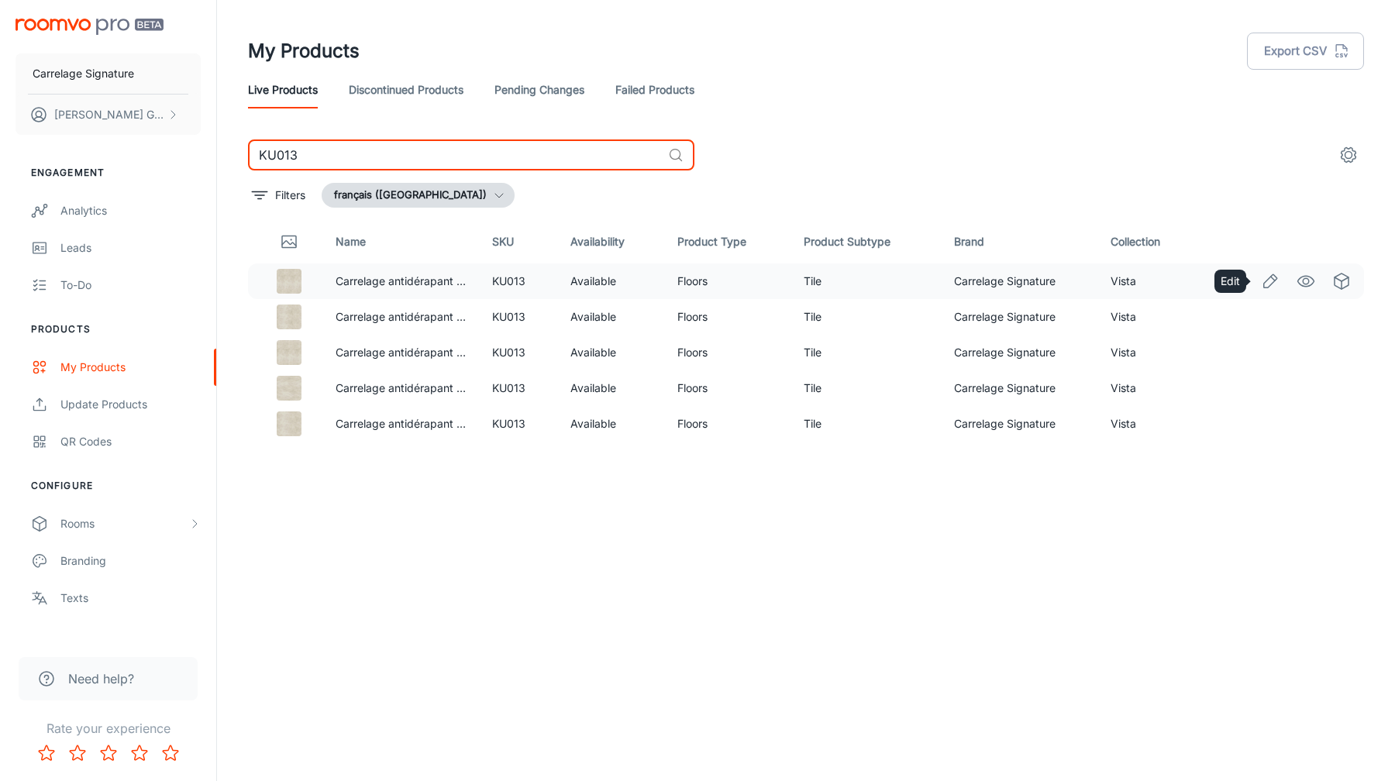
type input "KU013"
click at [1267, 283] on icon "Edit" at bounding box center [1270, 281] width 19 height 19
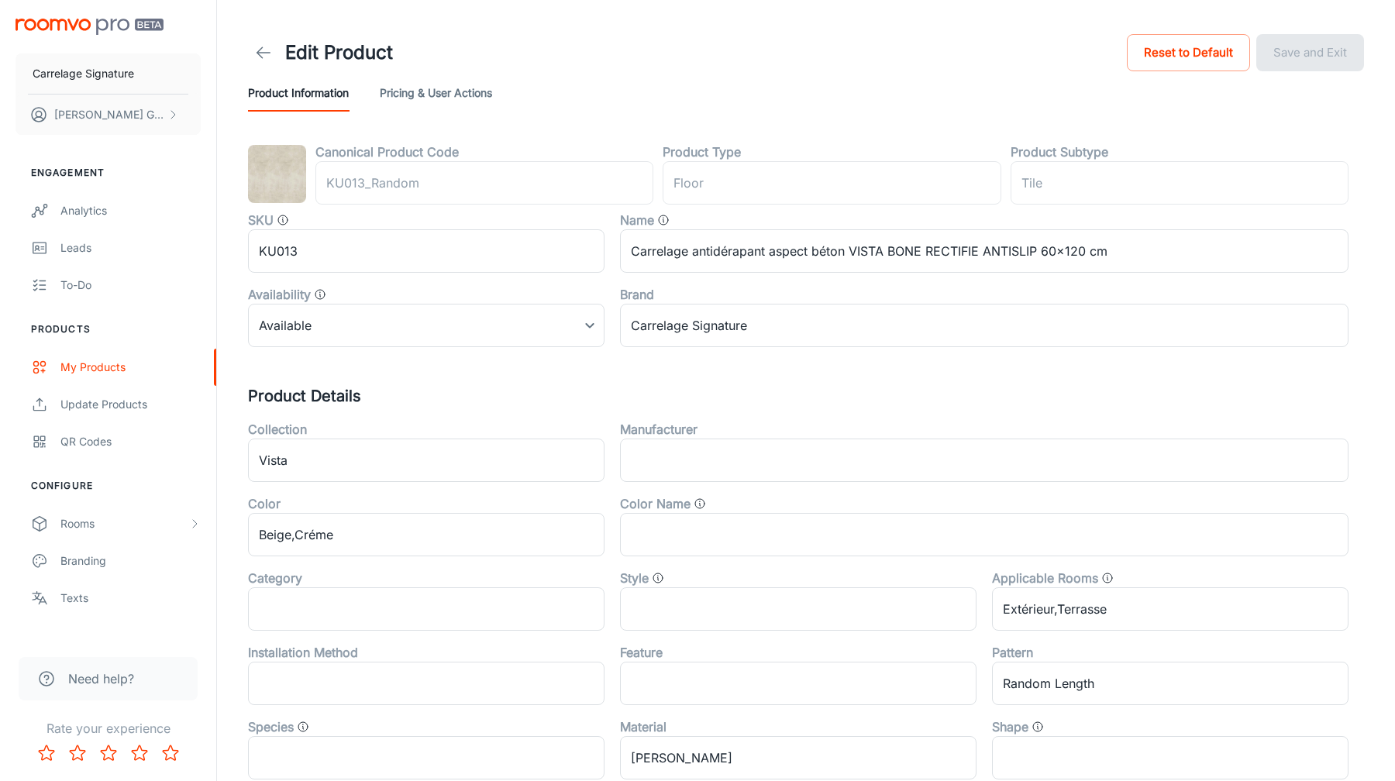
type input "plancher"
type input "Tuile"
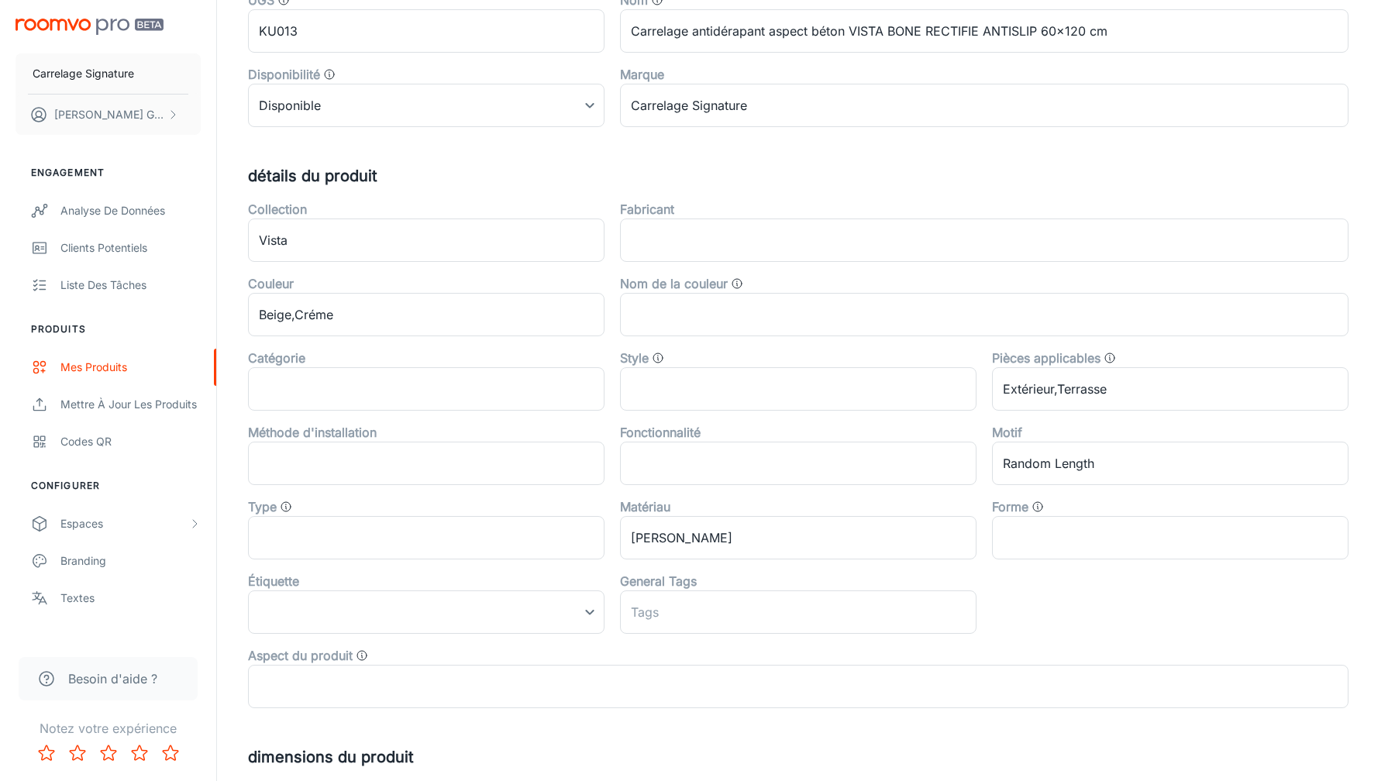
scroll to position [235, 0]
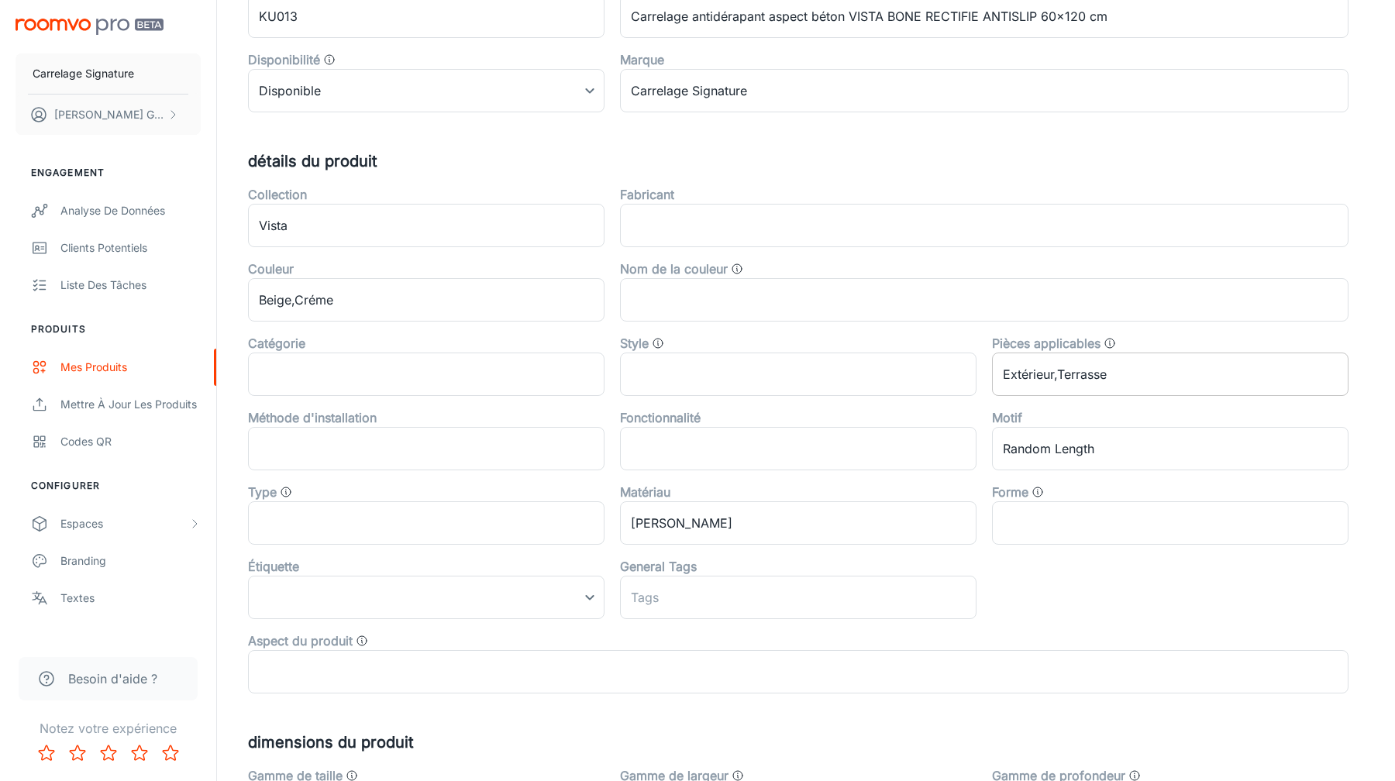
click at [1093, 368] on input "Extérieur,Terrasse" at bounding box center [1170, 374] width 356 height 43
click at [1154, 344] on div "Pièces applicables" at bounding box center [1170, 343] width 356 height 19
click at [1110, 343] on icon "Le type de pièces auxquelles ce produit peut être appliqué" at bounding box center [1109, 343] width 12 height 12
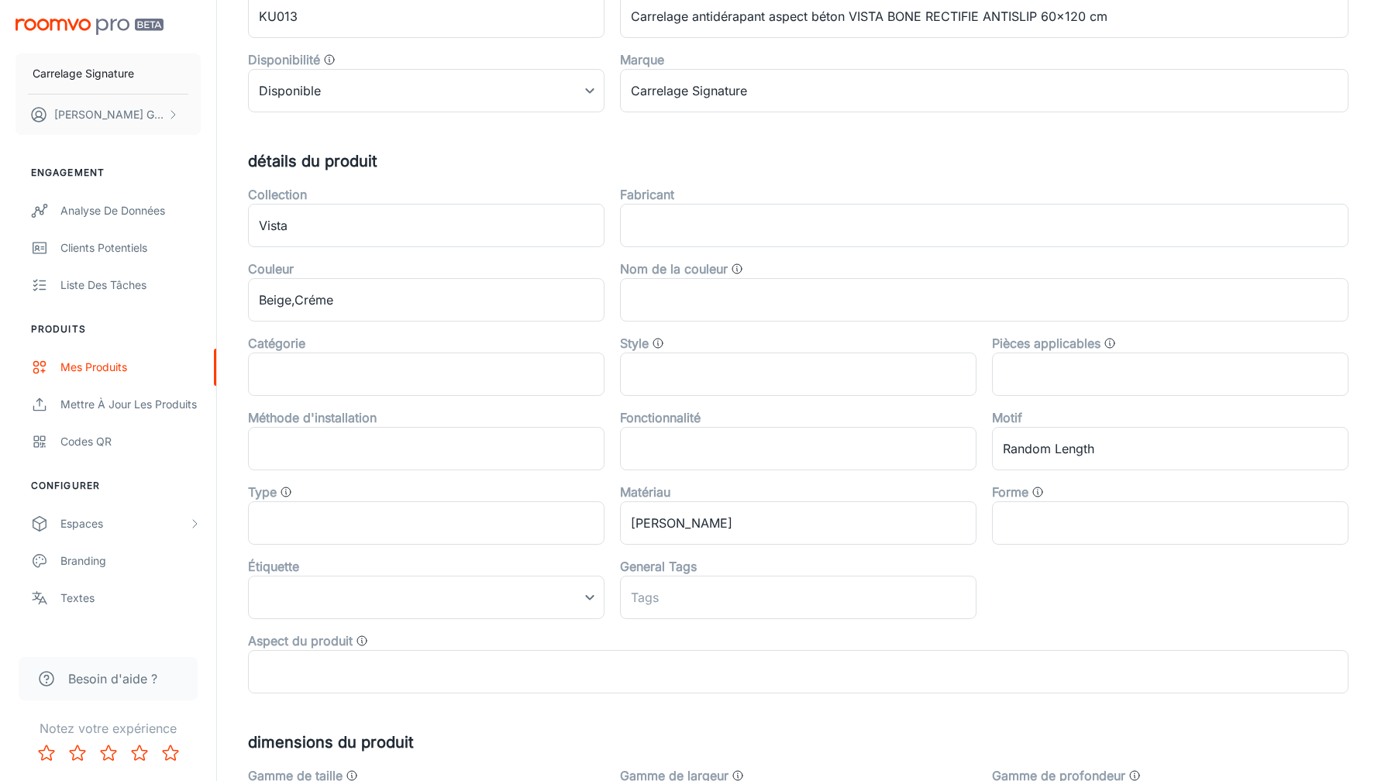
click at [1132, 333] on div "Pièces applicables ​" at bounding box center [1162, 359] width 372 height 74
click at [1115, 379] on div "Le type de pièces auxquelles ce produit peut être appliqué" at bounding box center [1110, 376] width 232 height 32
click at [1245, 384] on input "text" at bounding box center [1170, 374] width 356 height 43
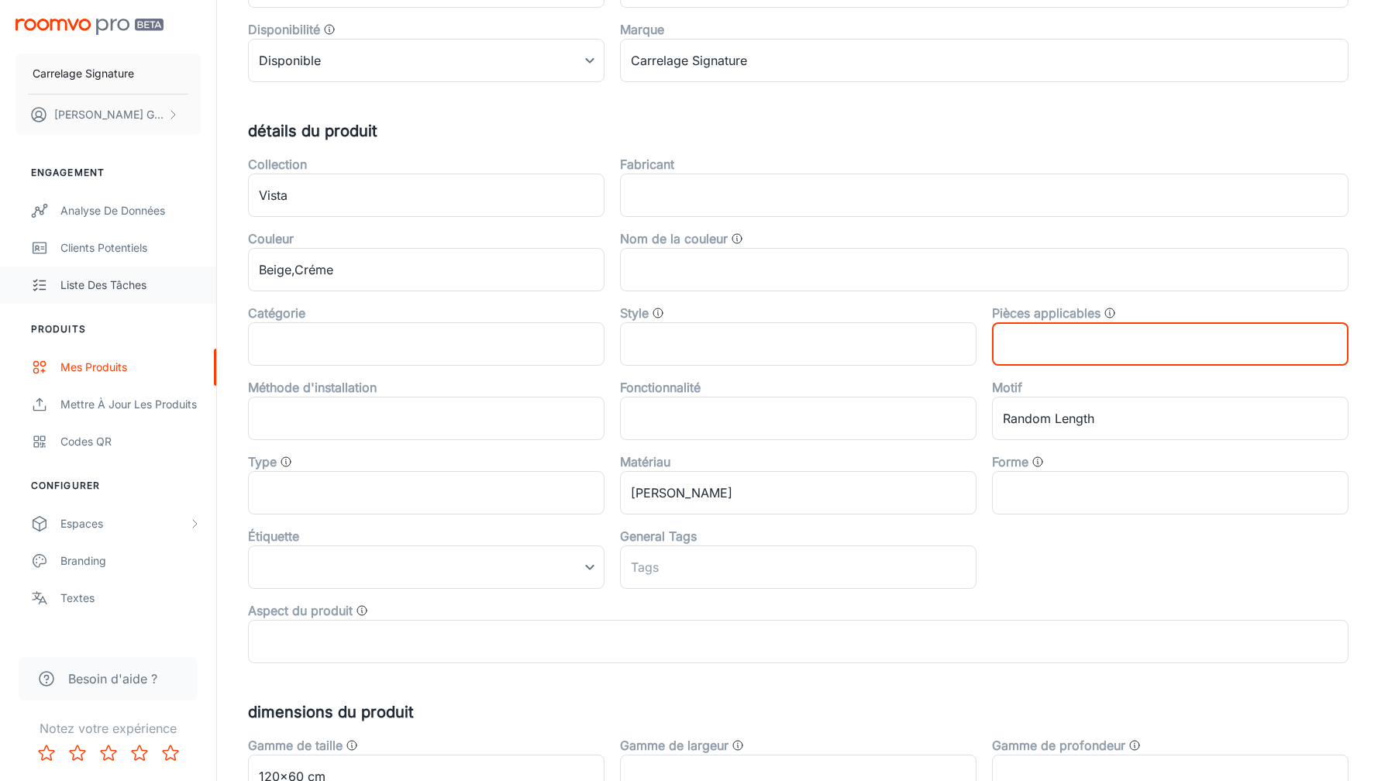
scroll to position [311, 0]
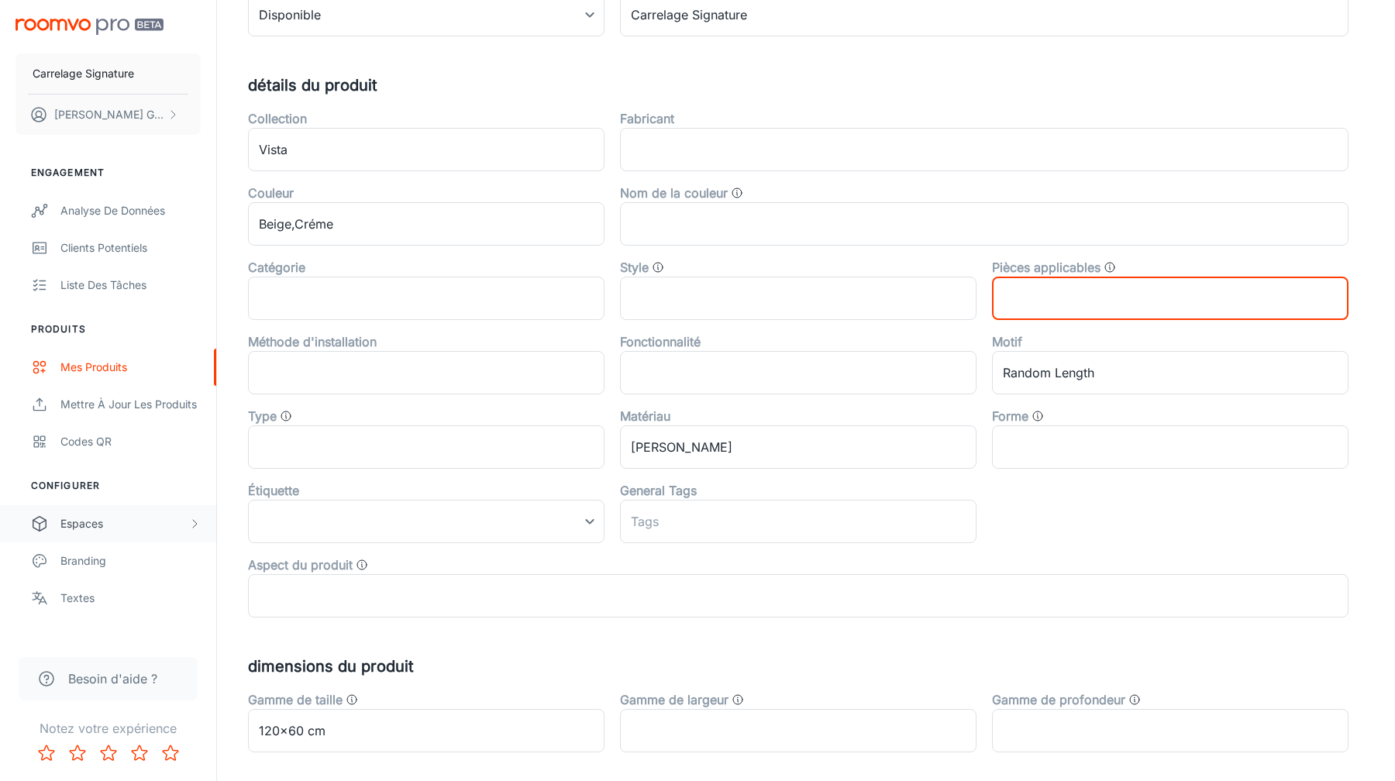
click at [198, 522] on icon "scrollable content" at bounding box center [194, 524] width 12 height 12
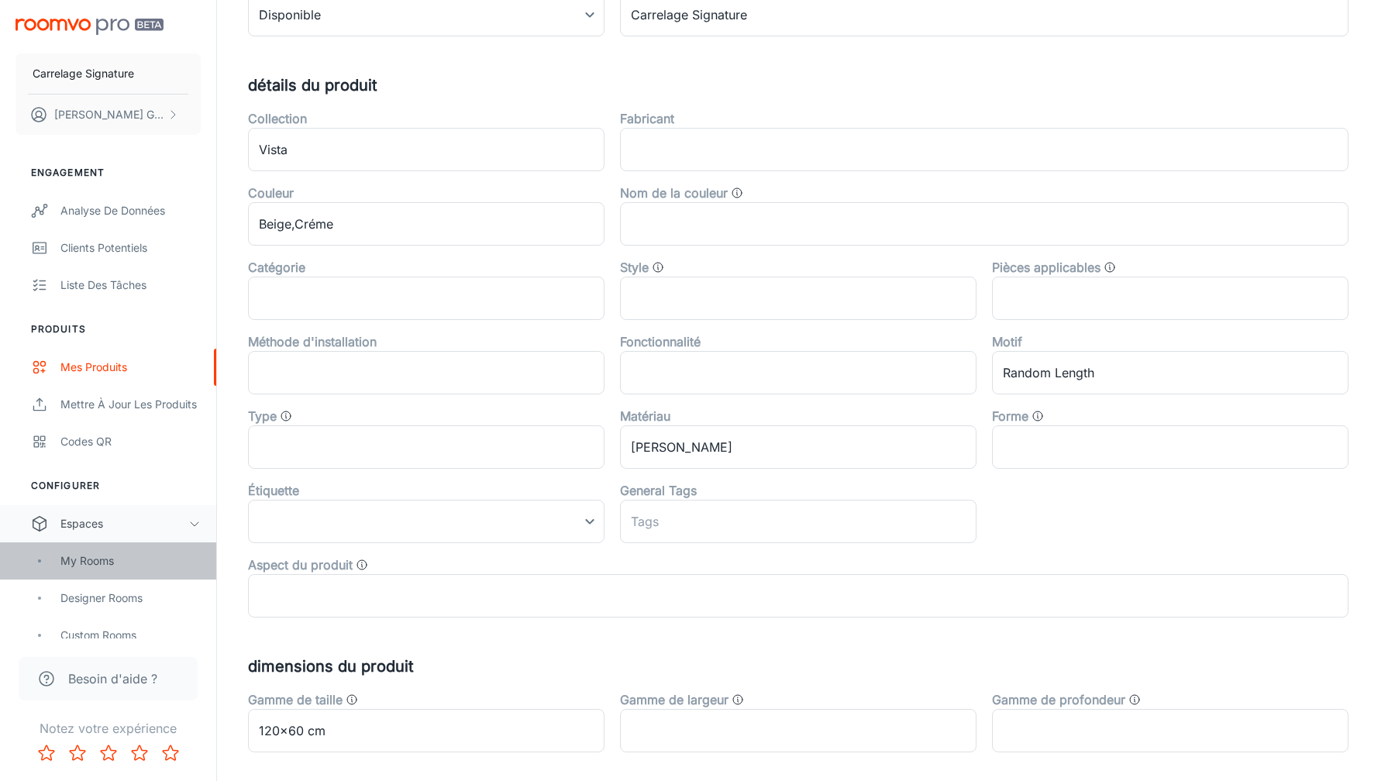
click at [111, 560] on div "My Rooms" at bounding box center [130, 561] width 140 height 17
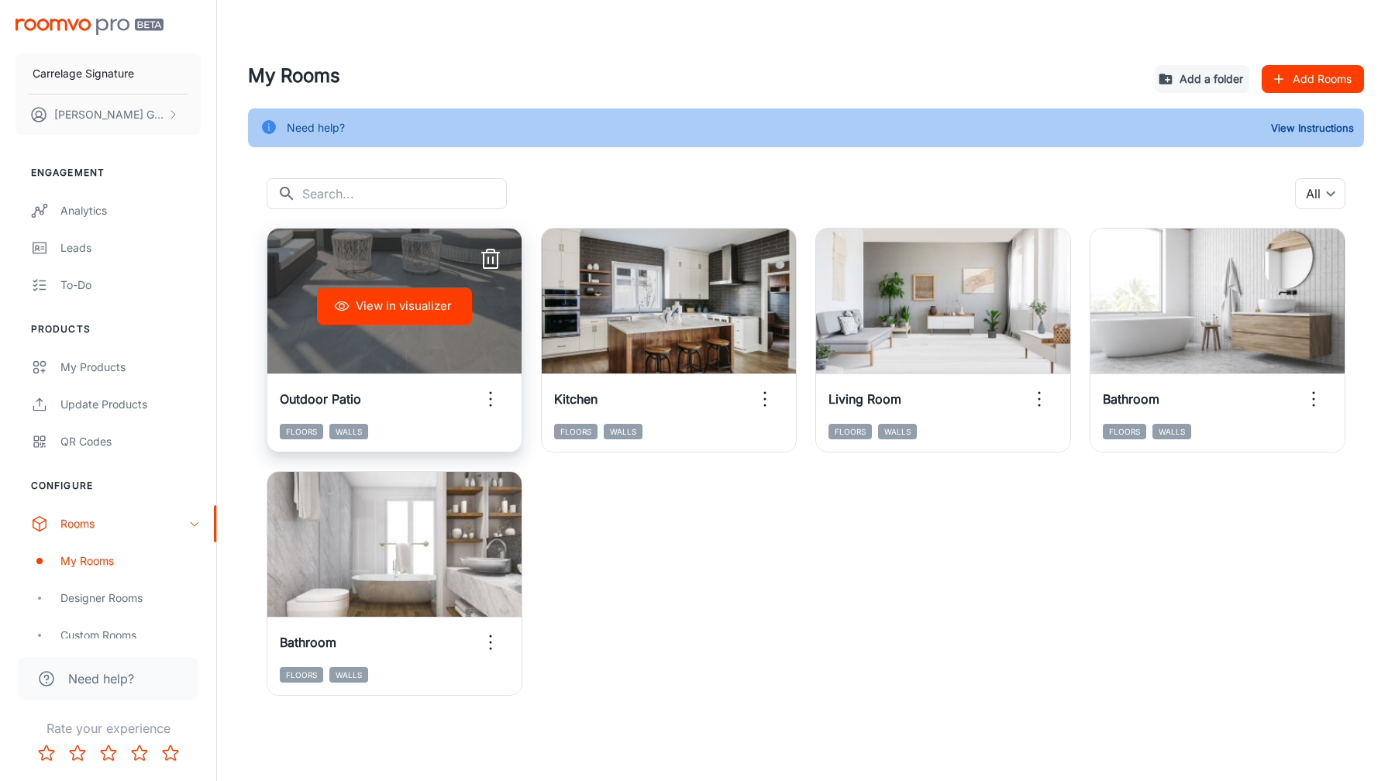
click at [497, 395] on icon "button" at bounding box center [490, 399] width 25 height 25
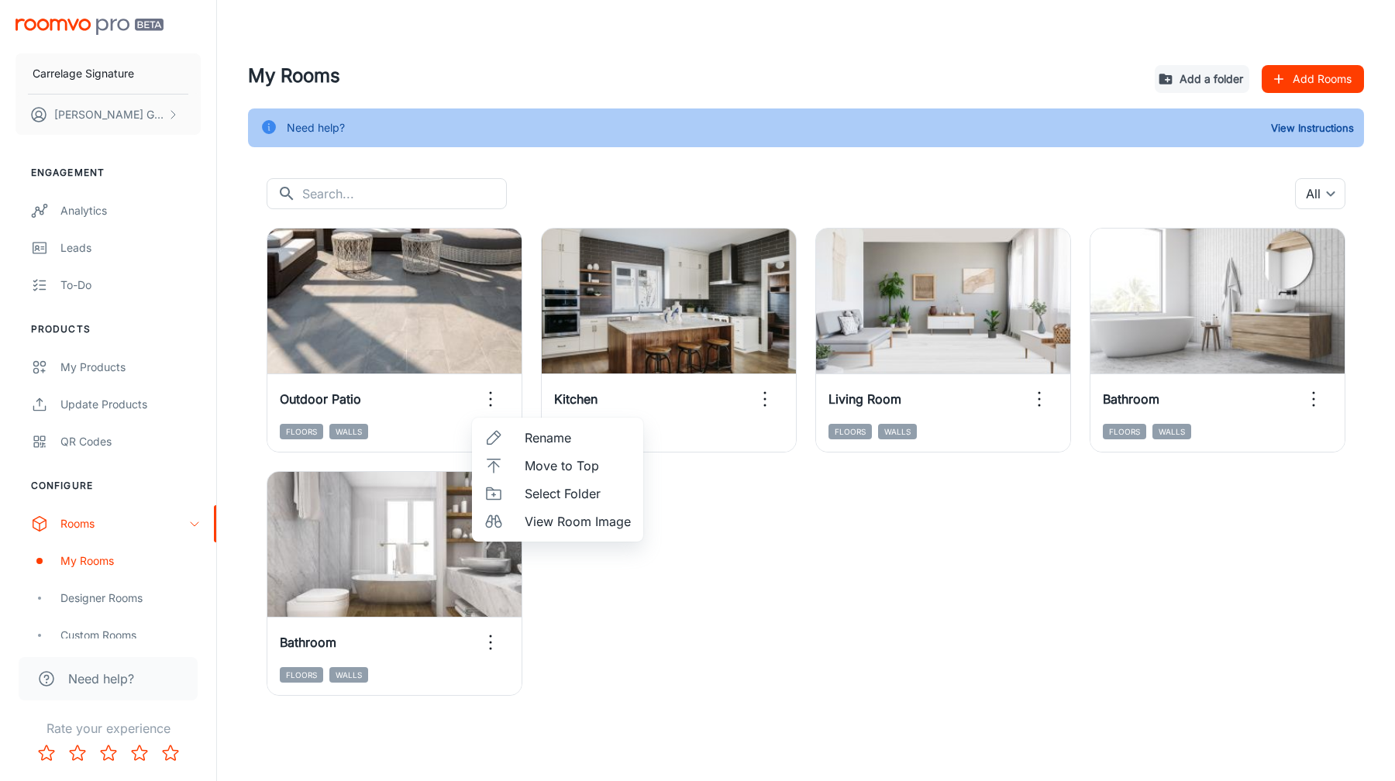
click at [680, 592] on div at bounding box center [697, 390] width 1395 height 781
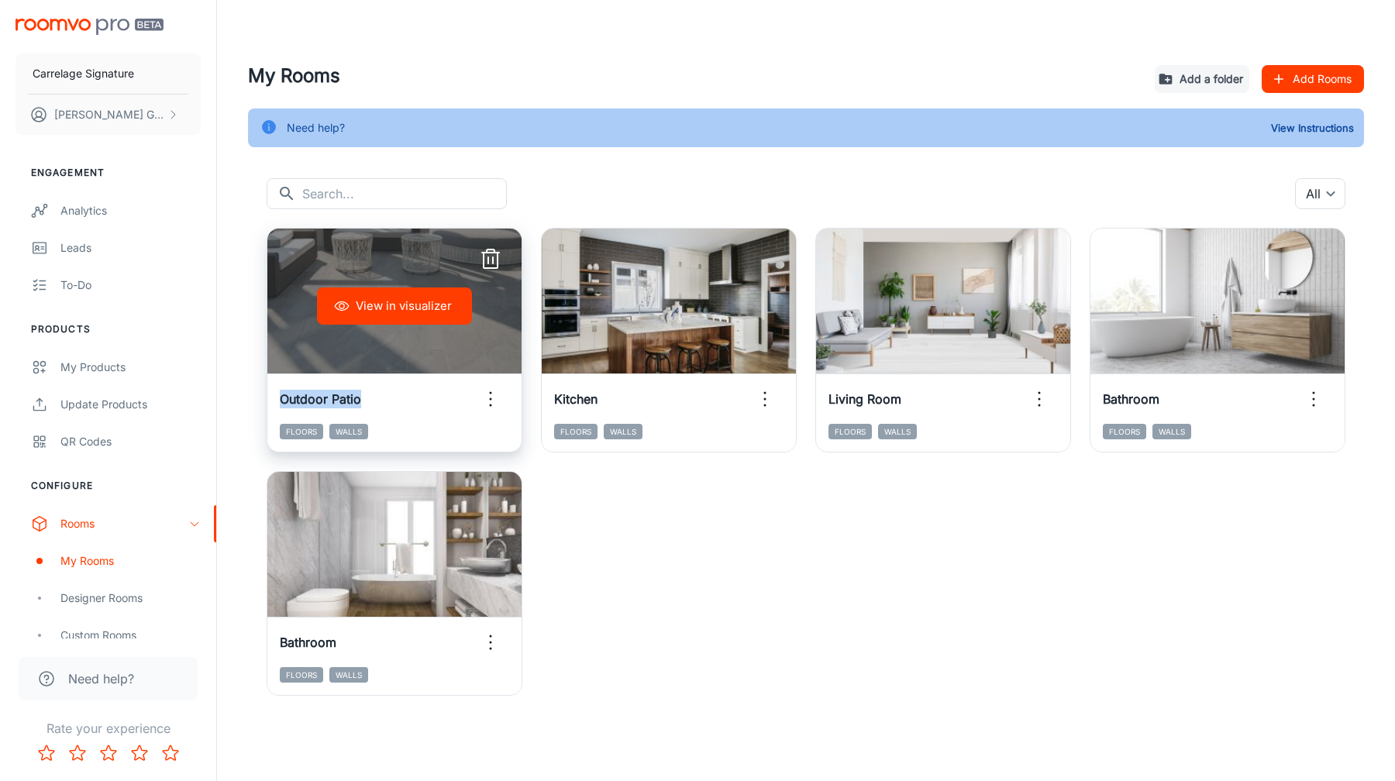
drag, startPoint x: 363, startPoint y: 400, endPoint x: 281, endPoint y: 401, distance: 81.4
click at [281, 401] on div "Outdoor Patio" at bounding box center [394, 399] width 254 height 50
copy h6 "Outdoor Patio"
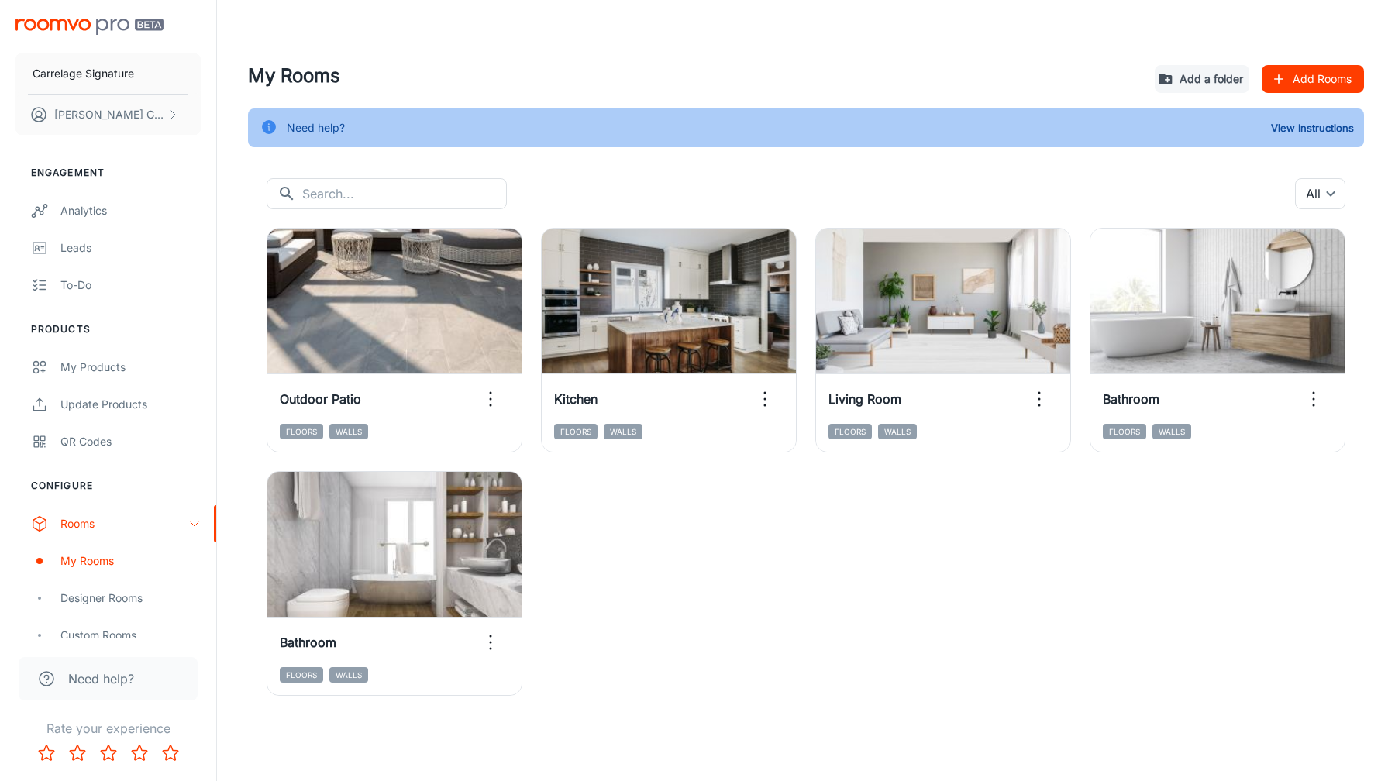
click at [726, 570] on div "View in visualizer Outdoor Patio Floors Walls View in visualizer Kitchen Floors…" at bounding box center [796, 452] width 1097 height 487
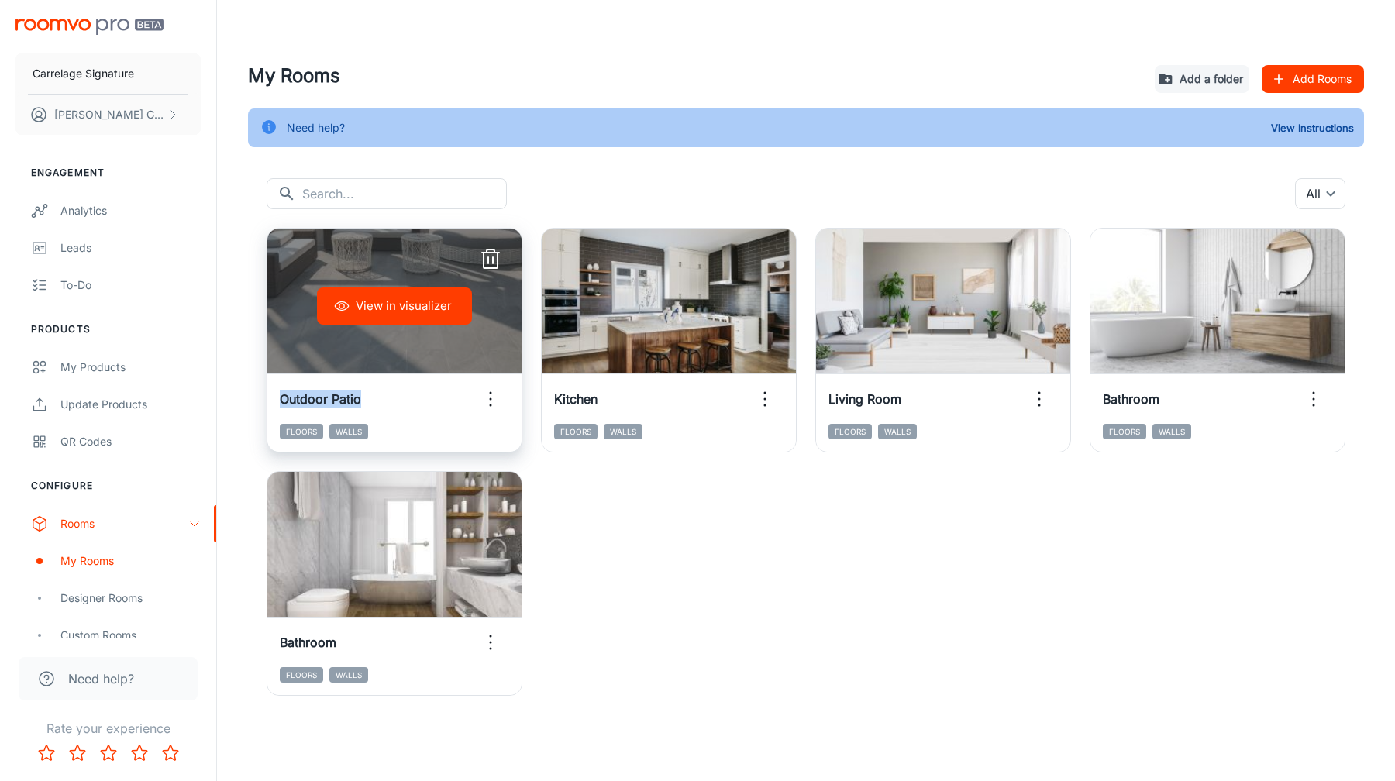
drag, startPoint x: 375, startPoint y: 402, endPoint x: 278, endPoint y: 401, distance: 96.9
click at [278, 401] on div "Outdoor Patio" at bounding box center [394, 399] width 254 height 50
copy h6 "Outdoor Patio"
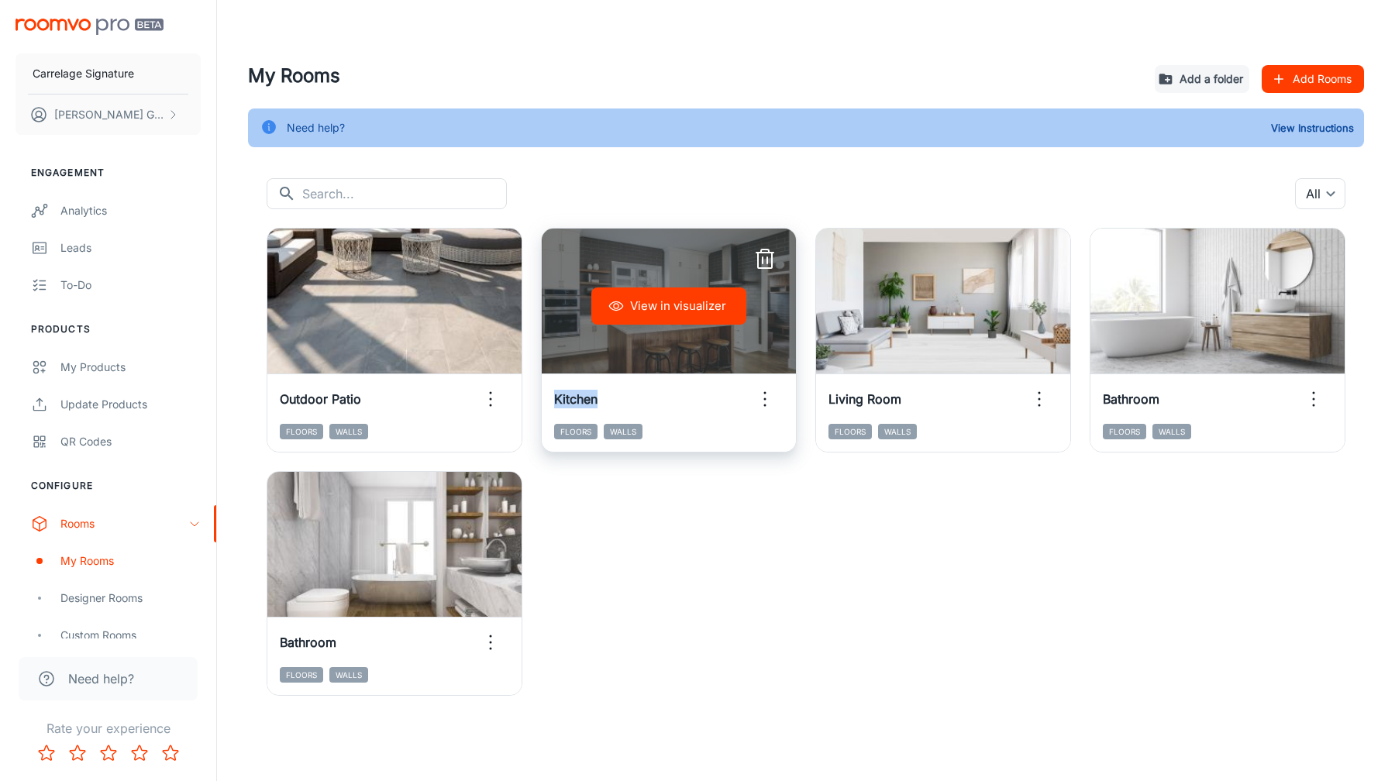
drag, startPoint x: 620, startPoint y: 394, endPoint x: 556, endPoint y: 398, distance: 63.7
click at [556, 398] on div "Kitchen" at bounding box center [669, 399] width 254 height 50
copy h6 "Kitchen"
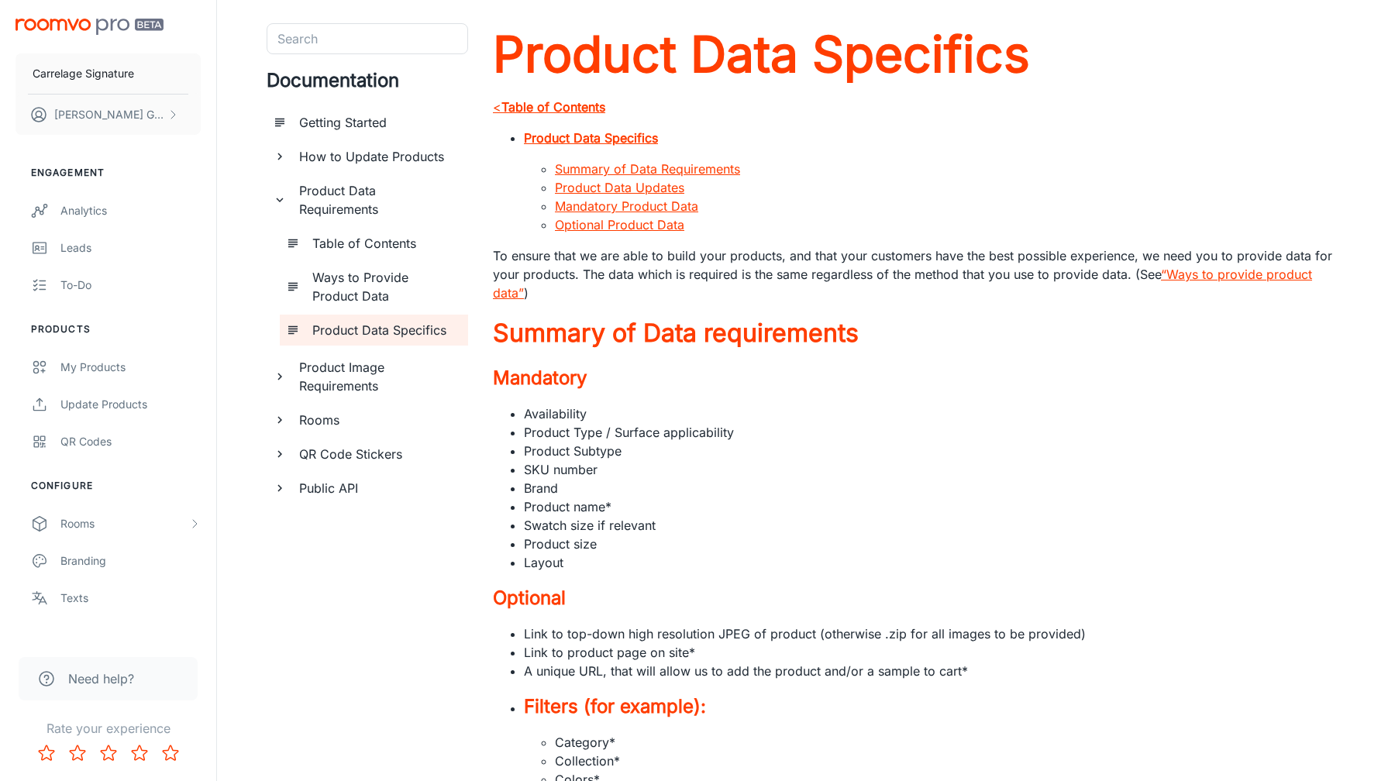
scroll to position [16, 0]
